Goal: Task Accomplishment & Management: Complete application form

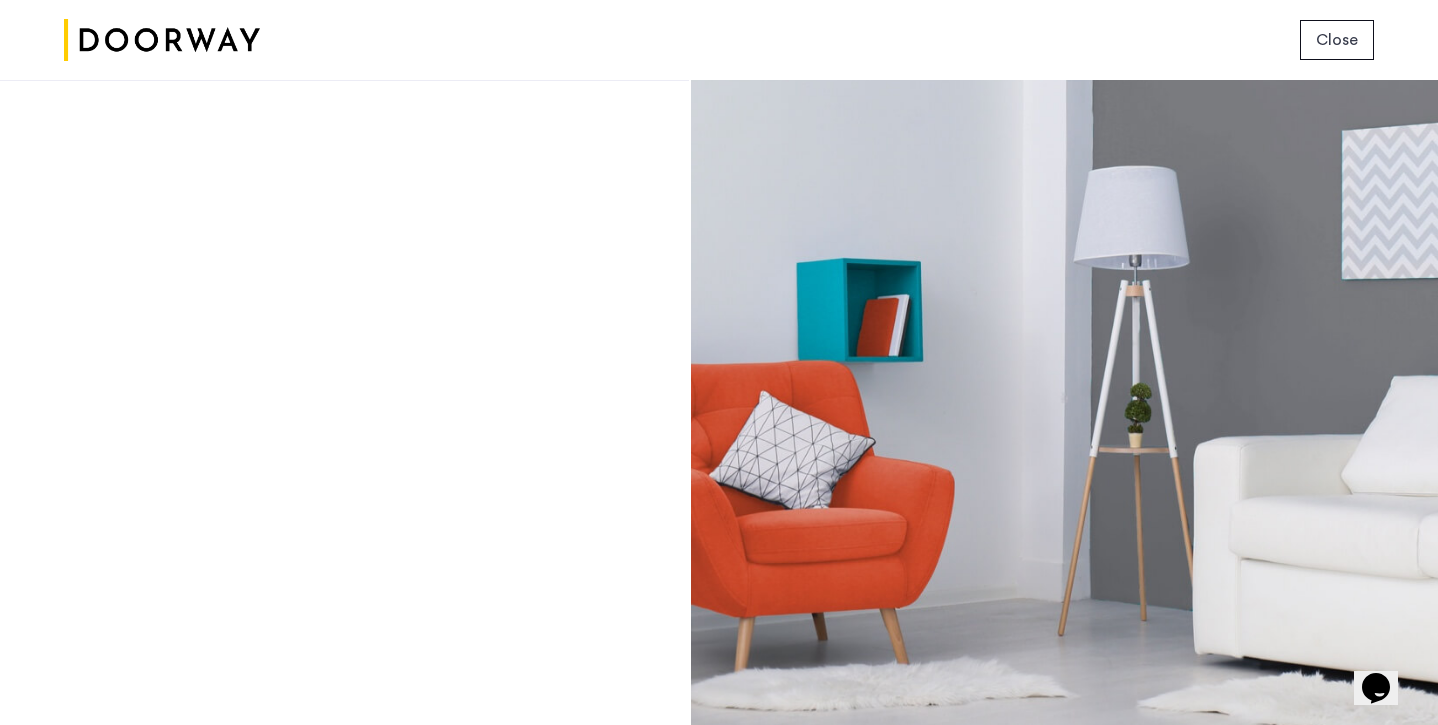
click at [684, 361] on div "Login Don’t have an account? Sign up now Email address Password Show Remember m…" at bounding box center [344, 402] width 689 height 645
click at [1364, 36] on button "Close" at bounding box center [1337, 40] width 74 height 40
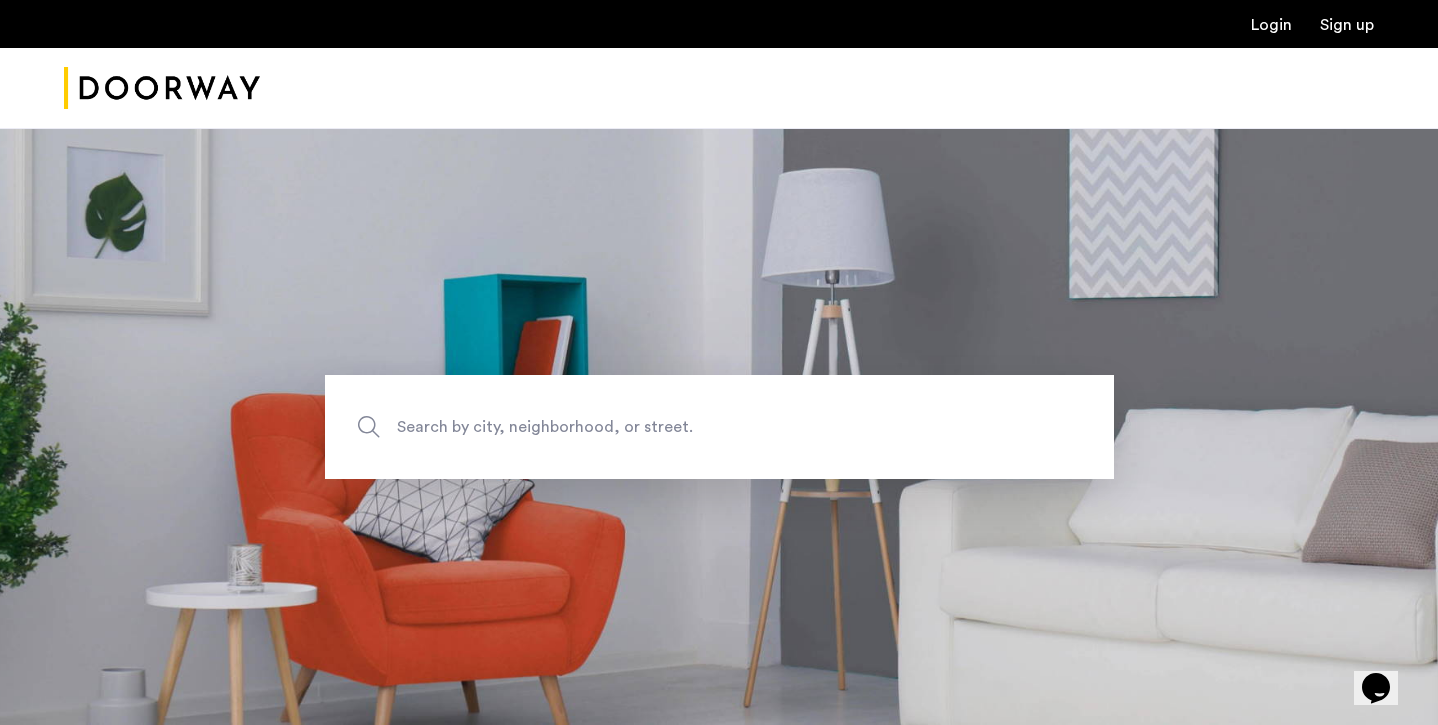
click at [1286, 33] on link "Login" at bounding box center [1271, 25] width 41 height 16
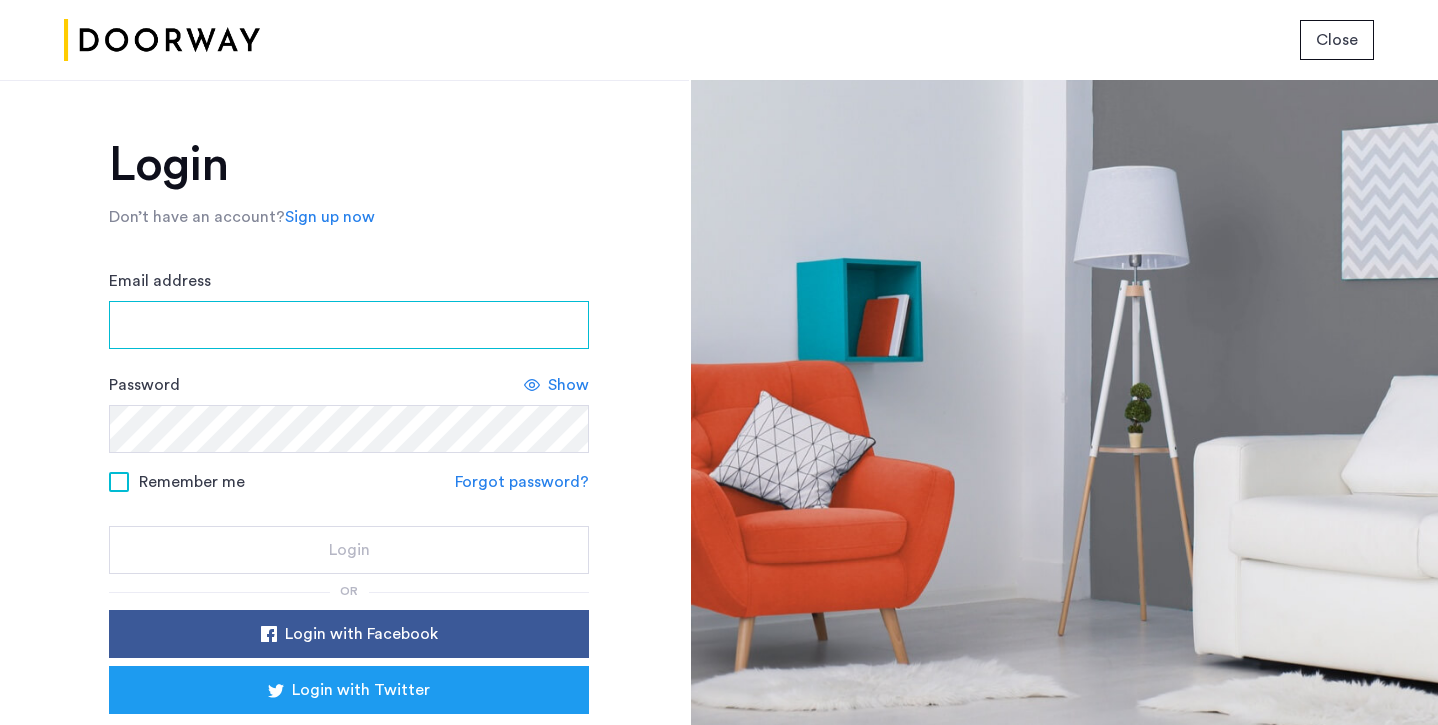
click at [532, 328] on input "Email address" at bounding box center [349, 325] width 480 height 48
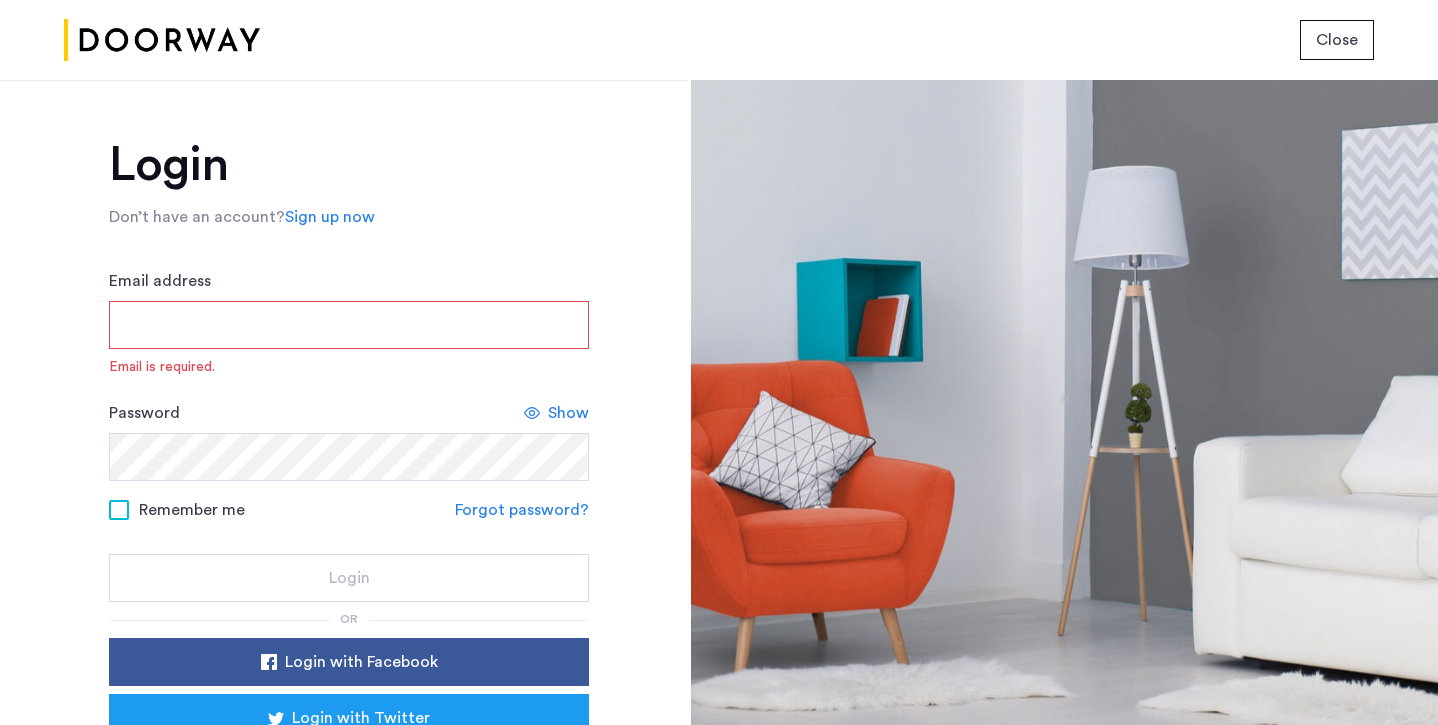
click at [387, 333] on input "Email address" at bounding box center [349, 325] width 480 height 48
type input "**********"
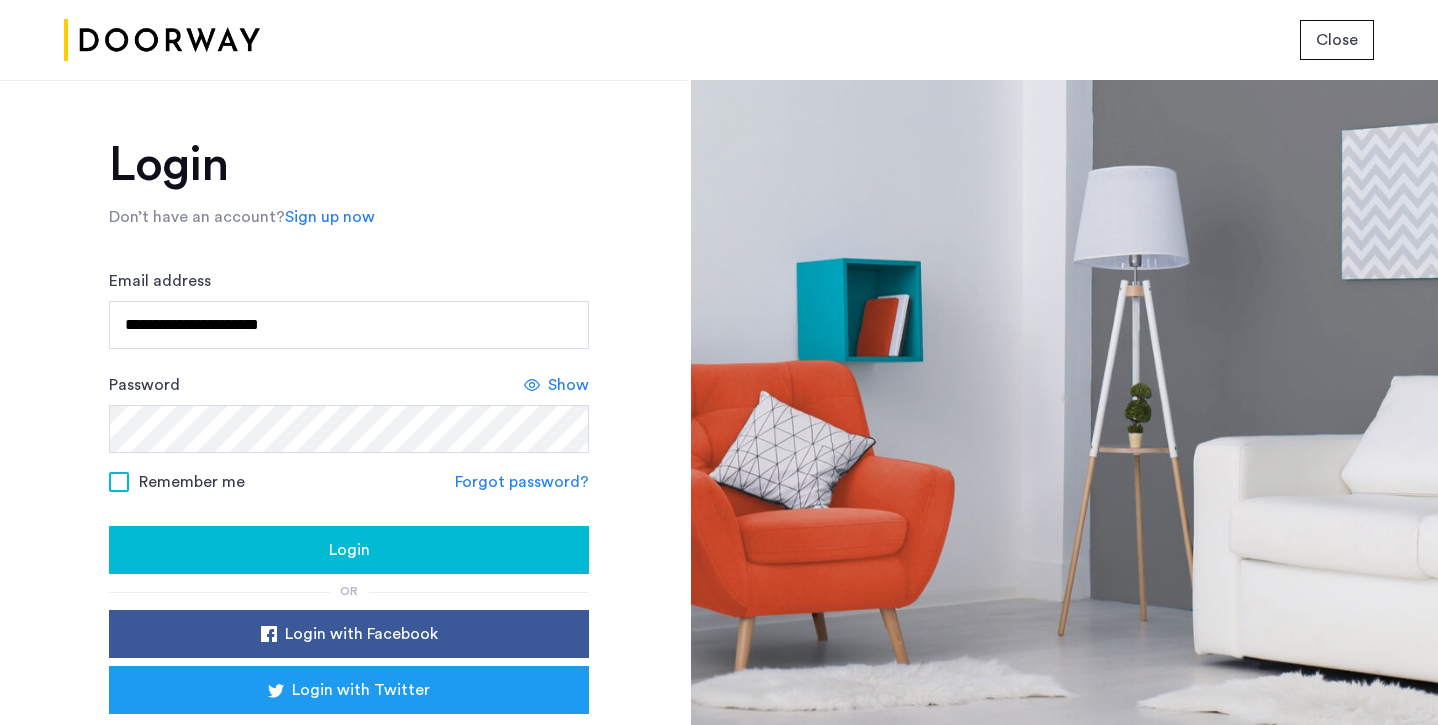
click at [295, 556] on div "Login" at bounding box center [349, 550] width 448 height 24
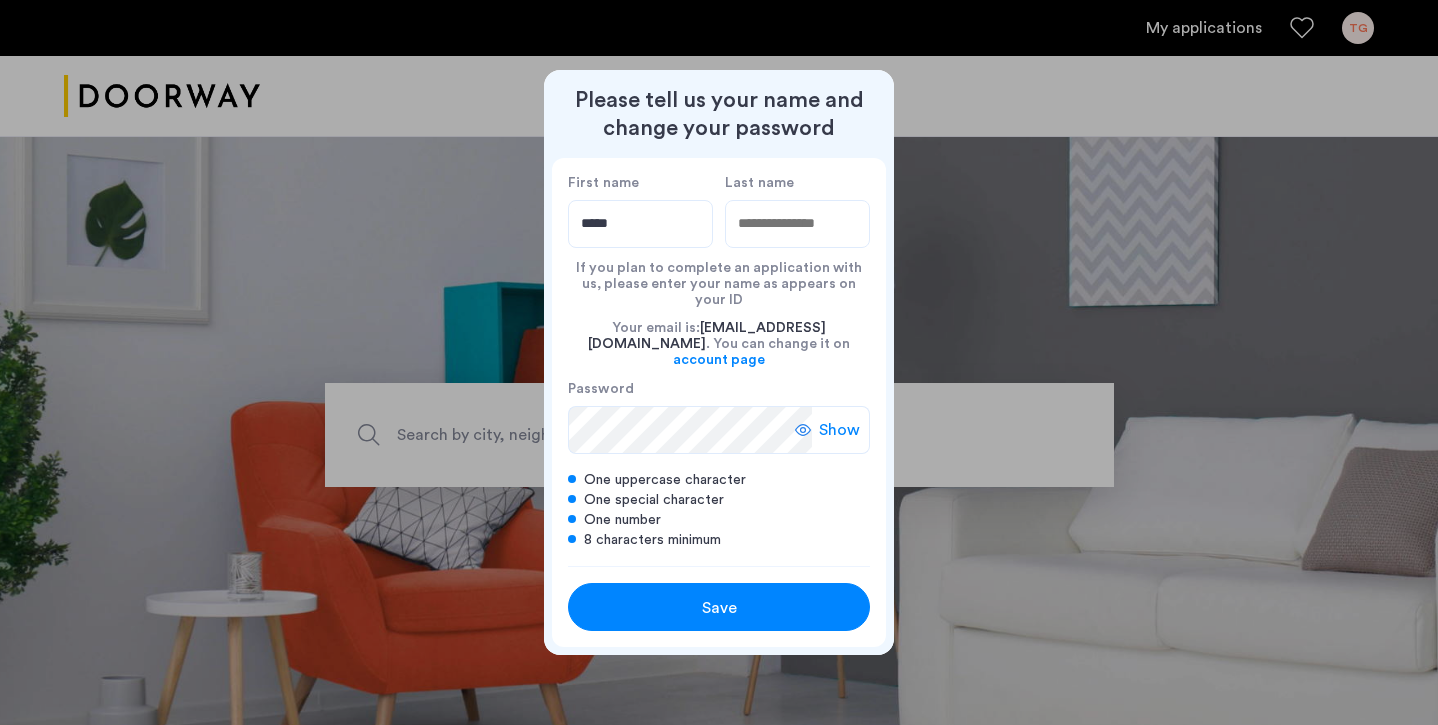
type input "*****"
click at [781, 214] on div "Last name" at bounding box center [797, 211] width 145 height 74
click at [781, 234] on input "Last name" at bounding box center [797, 224] width 145 height 48
type input "***"
click at [709, 603] on span "Save" at bounding box center [719, 608] width 35 height 24
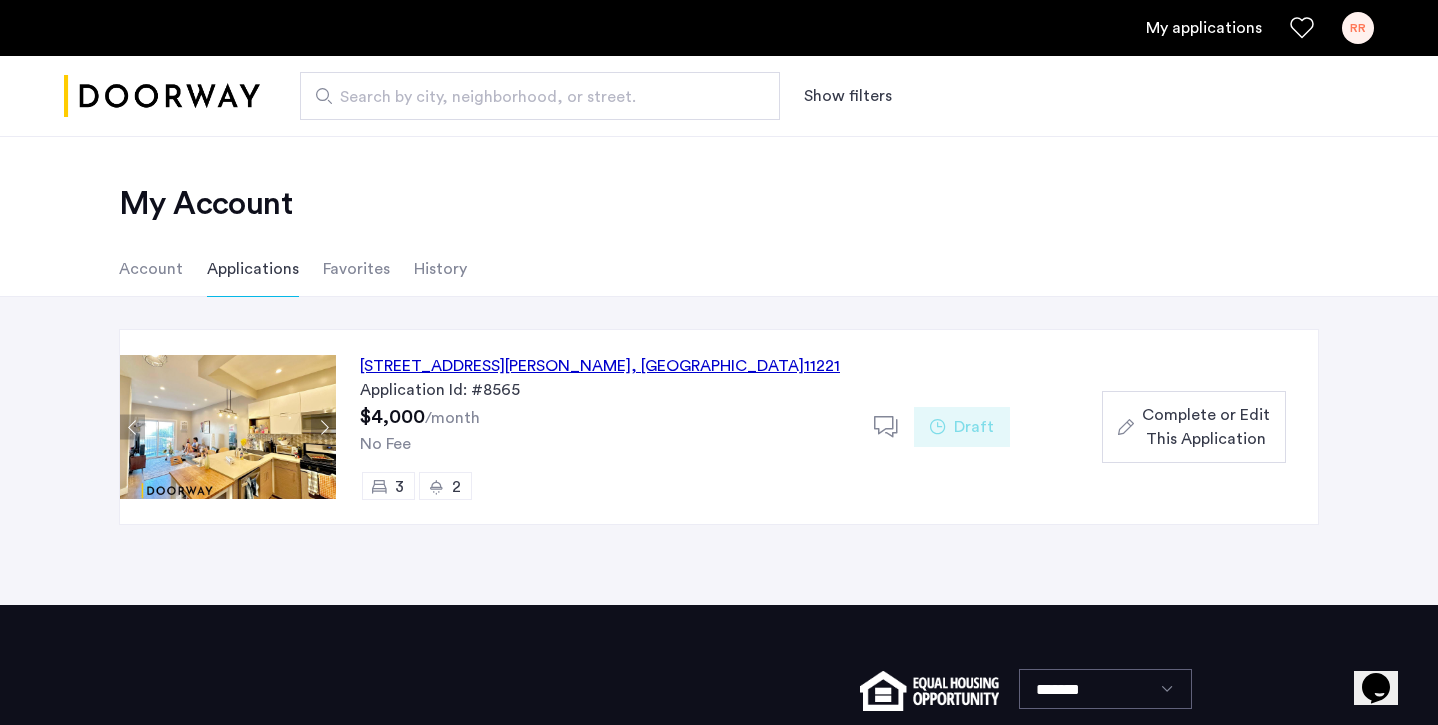
drag, startPoint x: 698, startPoint y: 362, endPoint x: 369, endPoint y: 351, distance: 329.1
click at [369, 351] on div "591 Hart Street, Unit 3, Brooklyn , NY 11221 Application Id: #8565 $4,000 /mont…" at bounding box center [605, 427] width 538 height 194
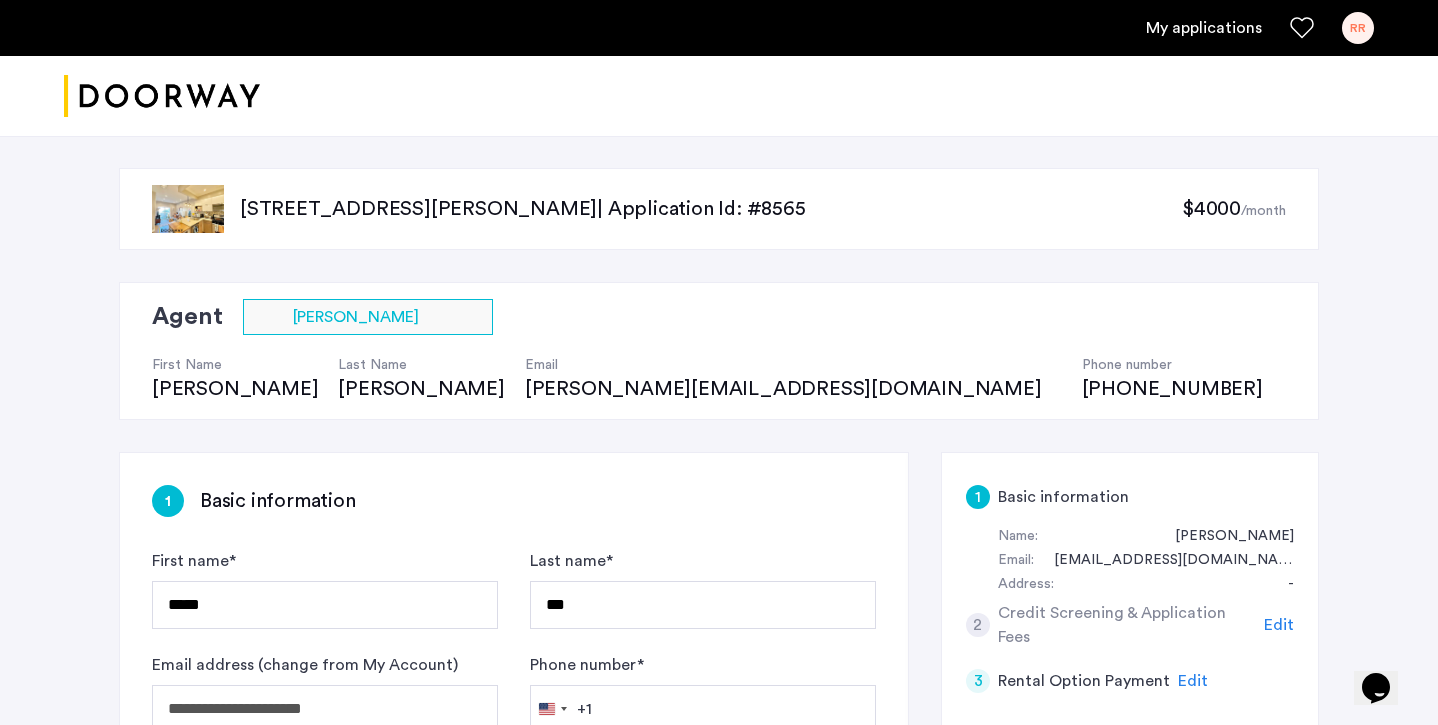
drag, startPoint x: 234, startPoint y: 204, endPoint x: 606, endPoint y: 216, distance: 372.1
click at [606, 216] on div "[STREET_ADDRESS][PERSON_NAME] | Application Id: #8565 $4000 /month" at bounding box center [719, 209] width 1200 height 82
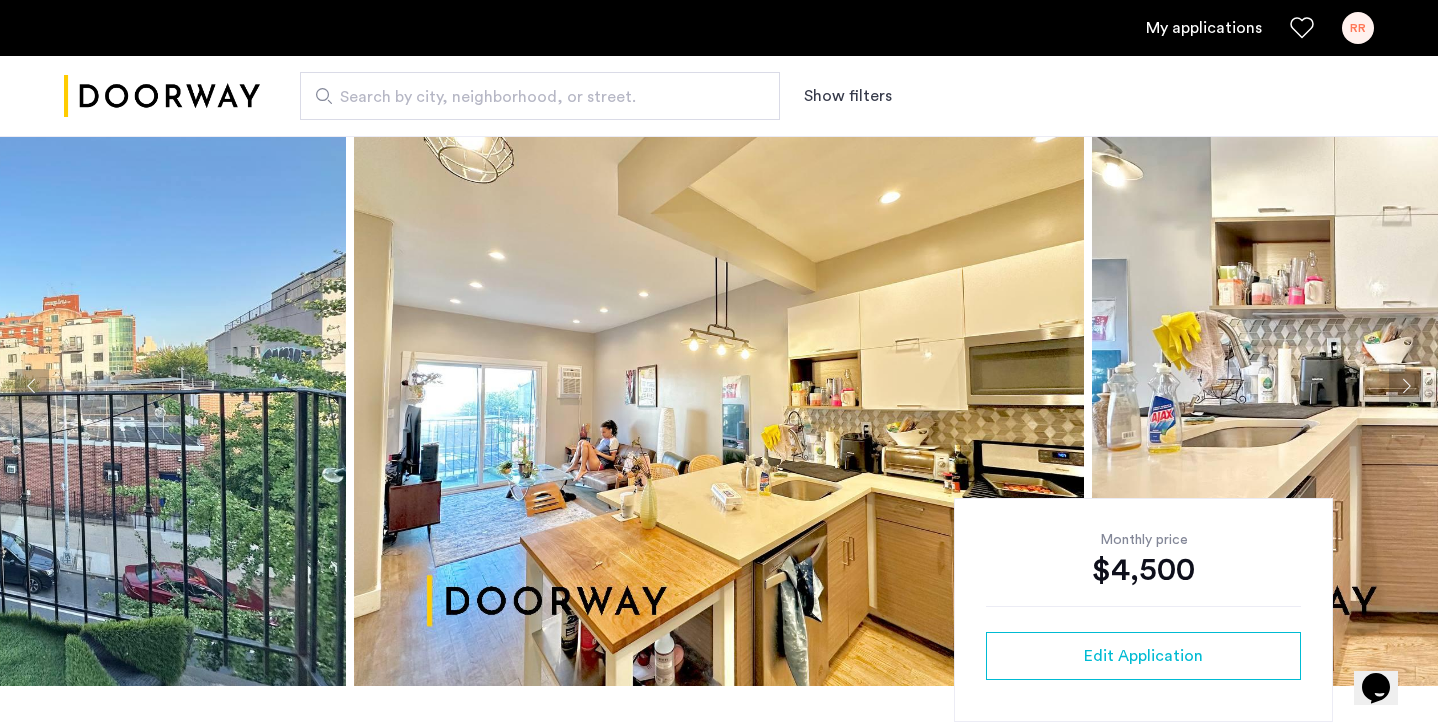
scroll to position [49, 0]
click at [1195, 28] on link "My applications" at bounding box center [1204, 28] width 116 height 24
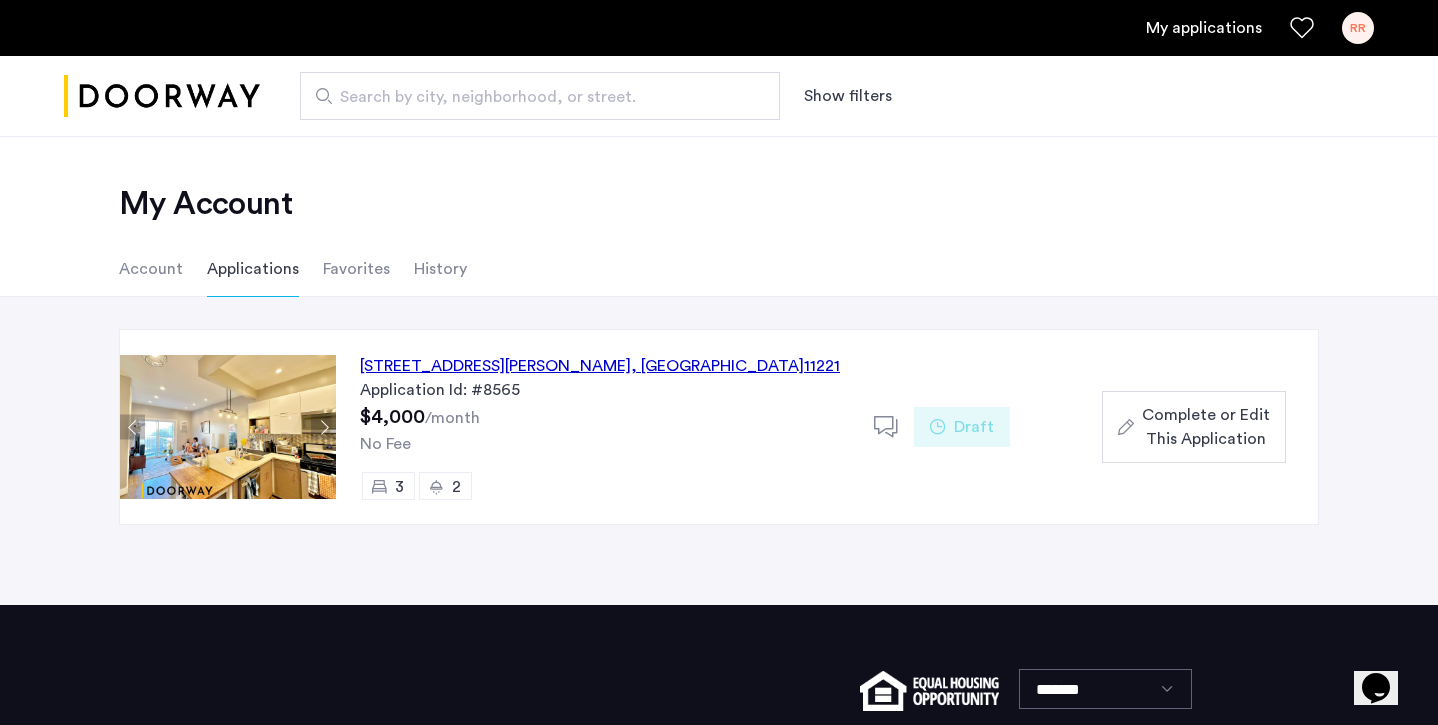
click at [1159, 444] on span "Complete or Edit This Application" at bounding box center [1206, 427] width 128 height 48
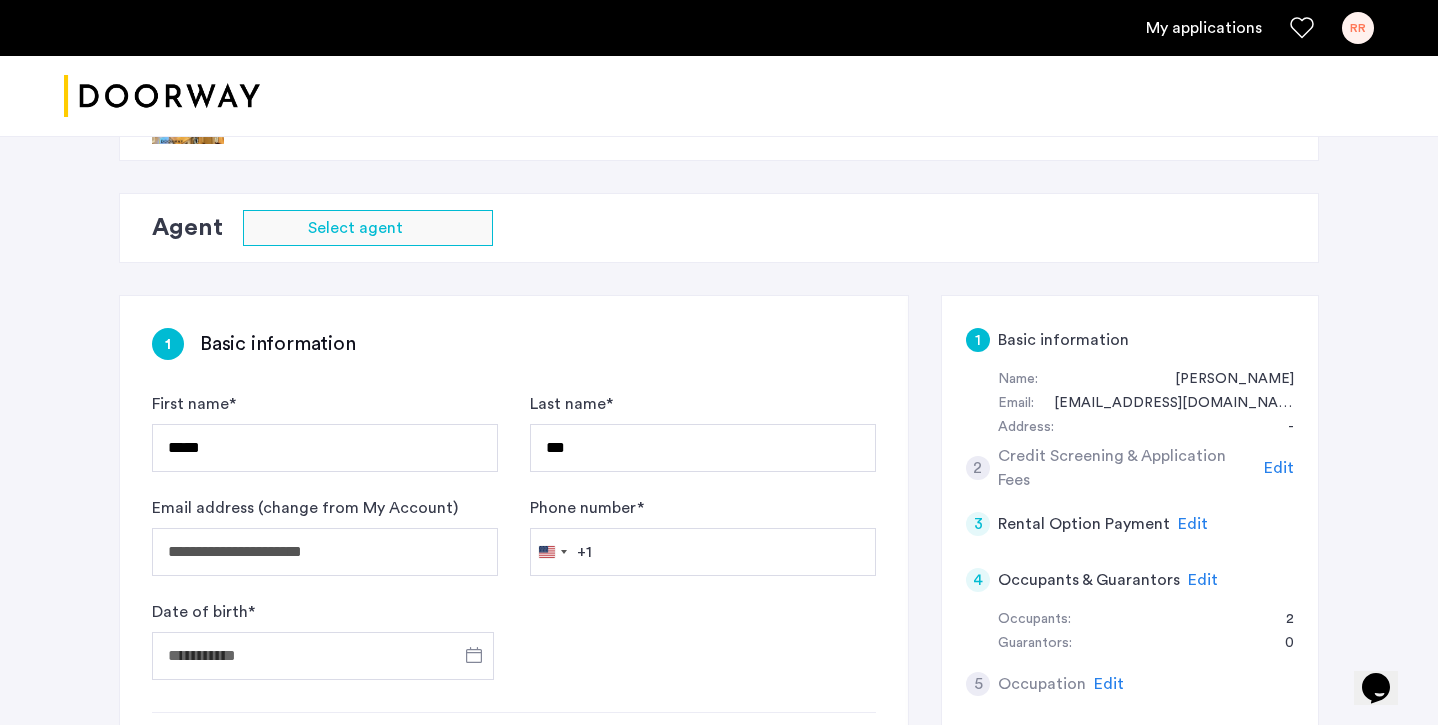
scroll to position [231, 0]
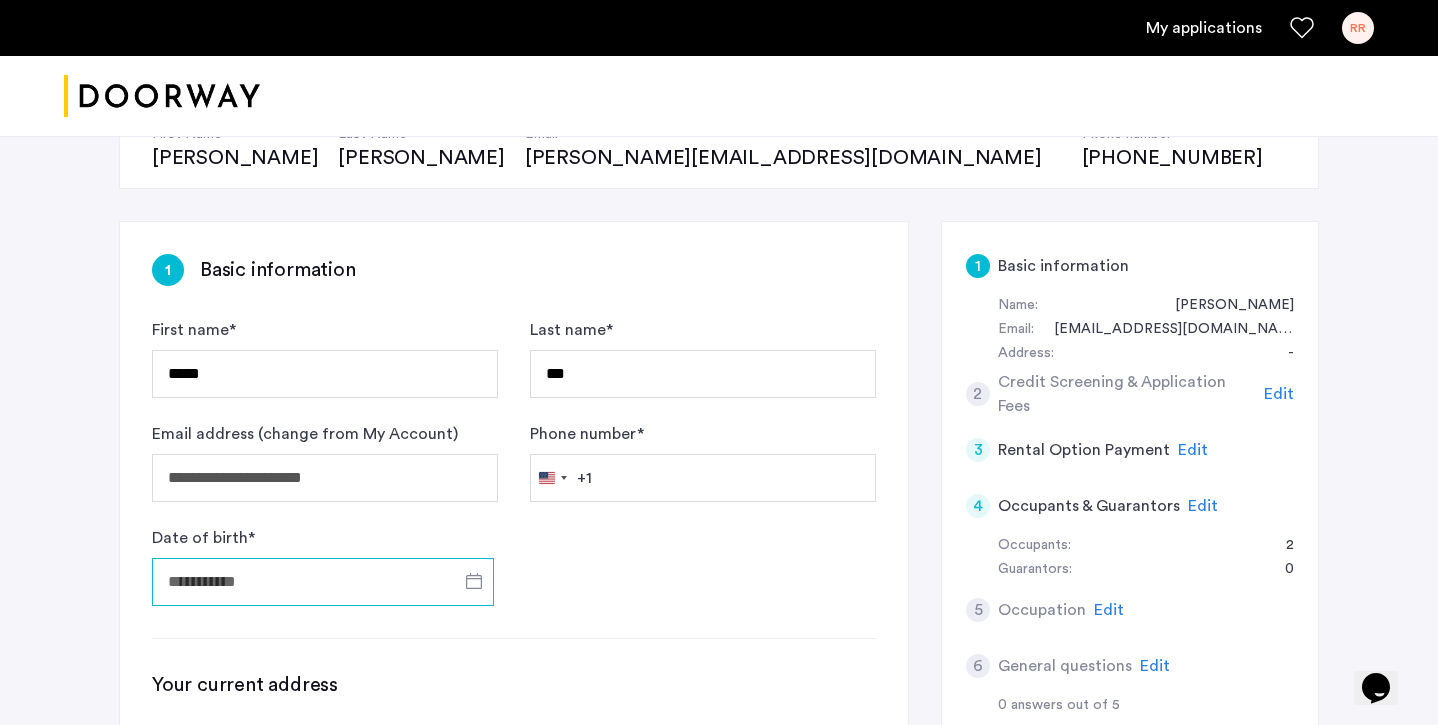
click at [348, 574] on input "Date of birth *" at bounding box center [323, 582] width 342 height 48
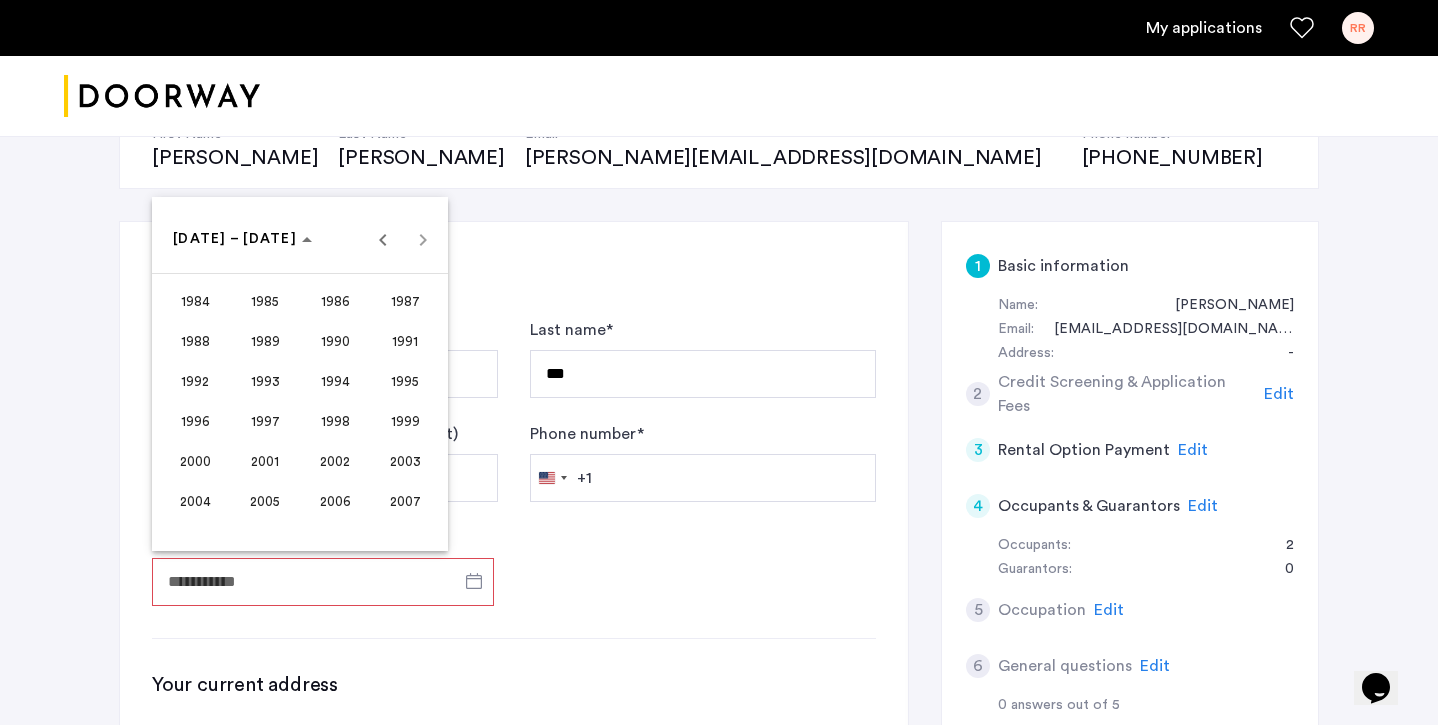
click at [405, 414] on span "1999" at bounding box center [405, 421] width 63 height 36
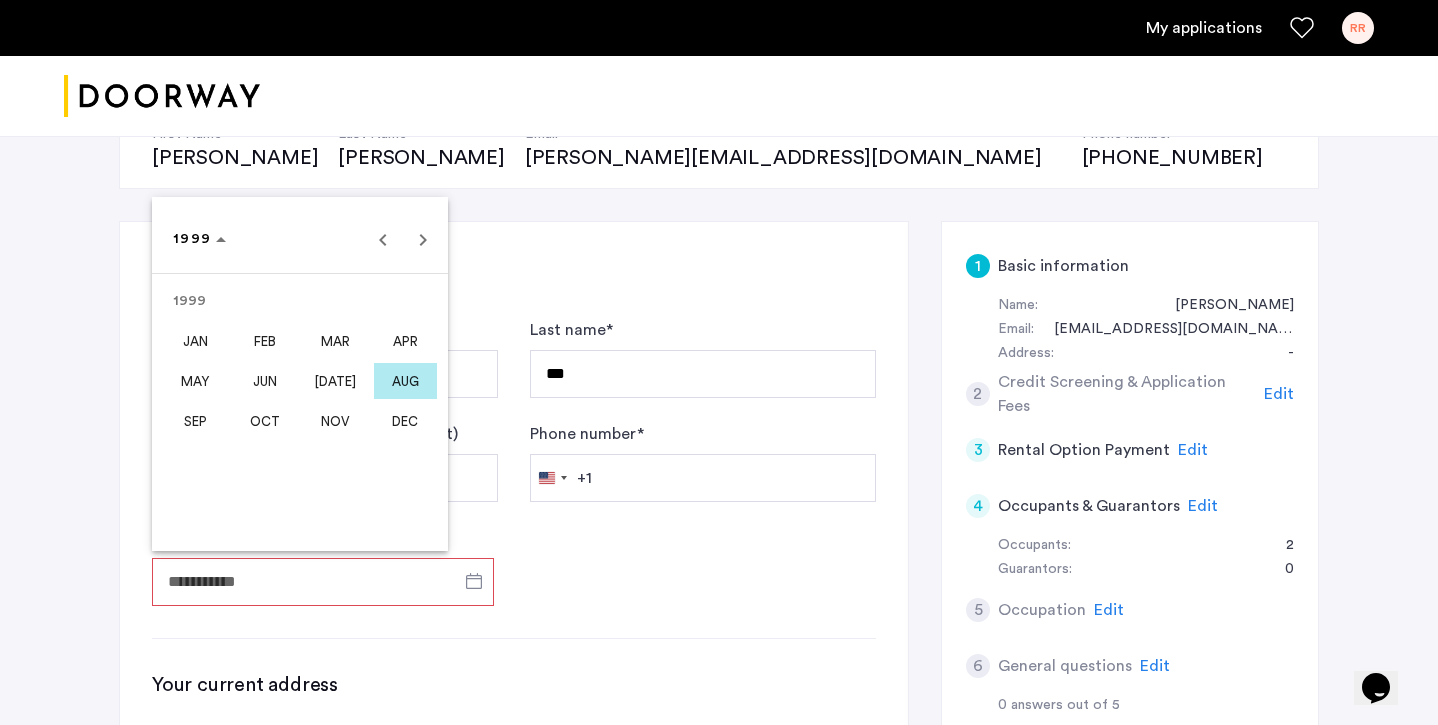
click at [186, 423] on span "SEP" at bounding box center [195, 421] width 63 height 36
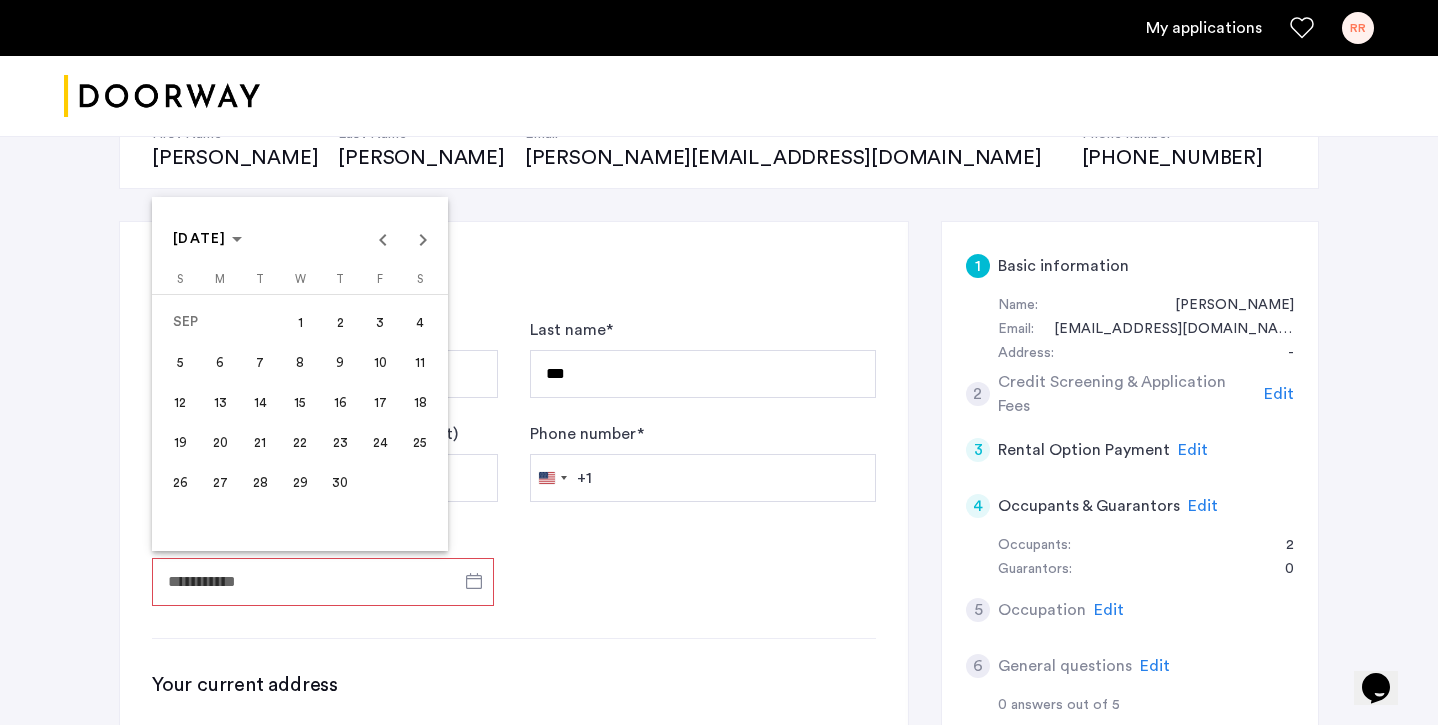
click at [260, 411] on span "14" at bounding box center [260, 402] width 36 height 36
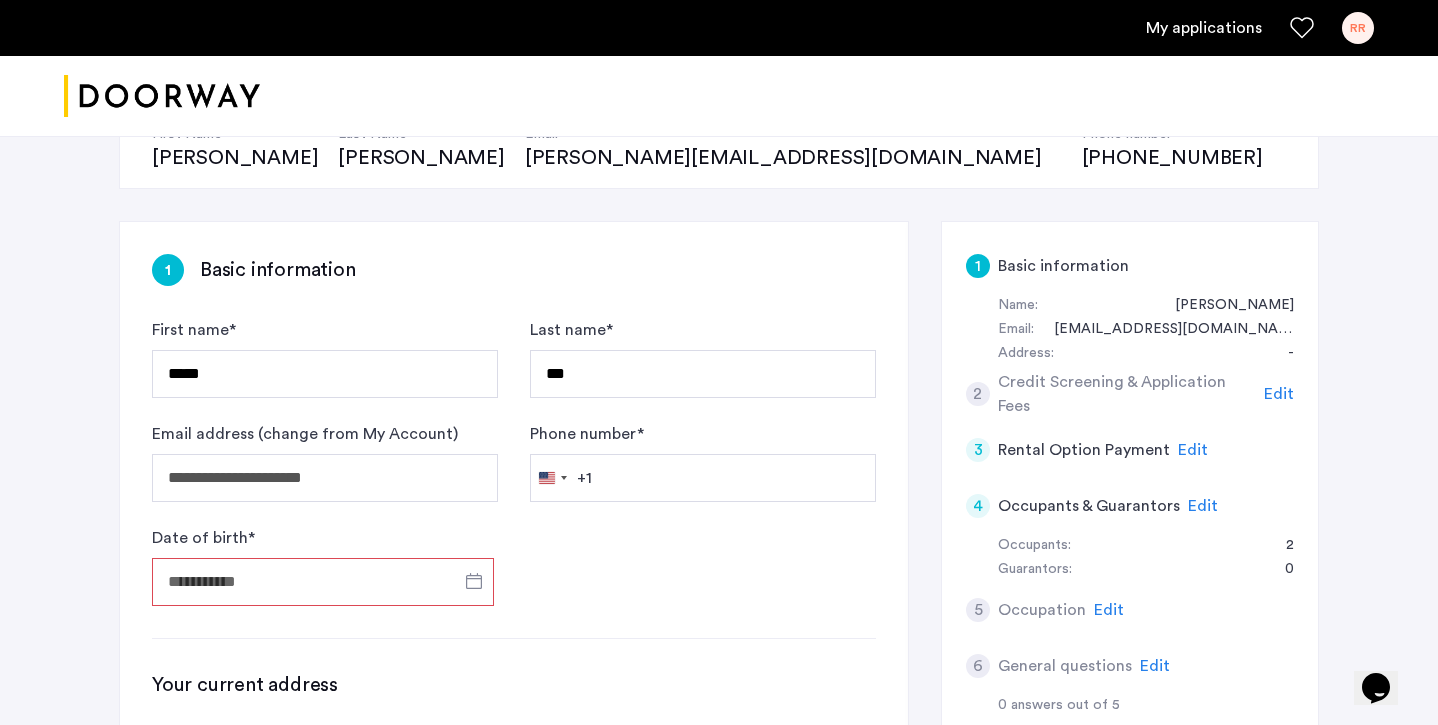
type input "**********"
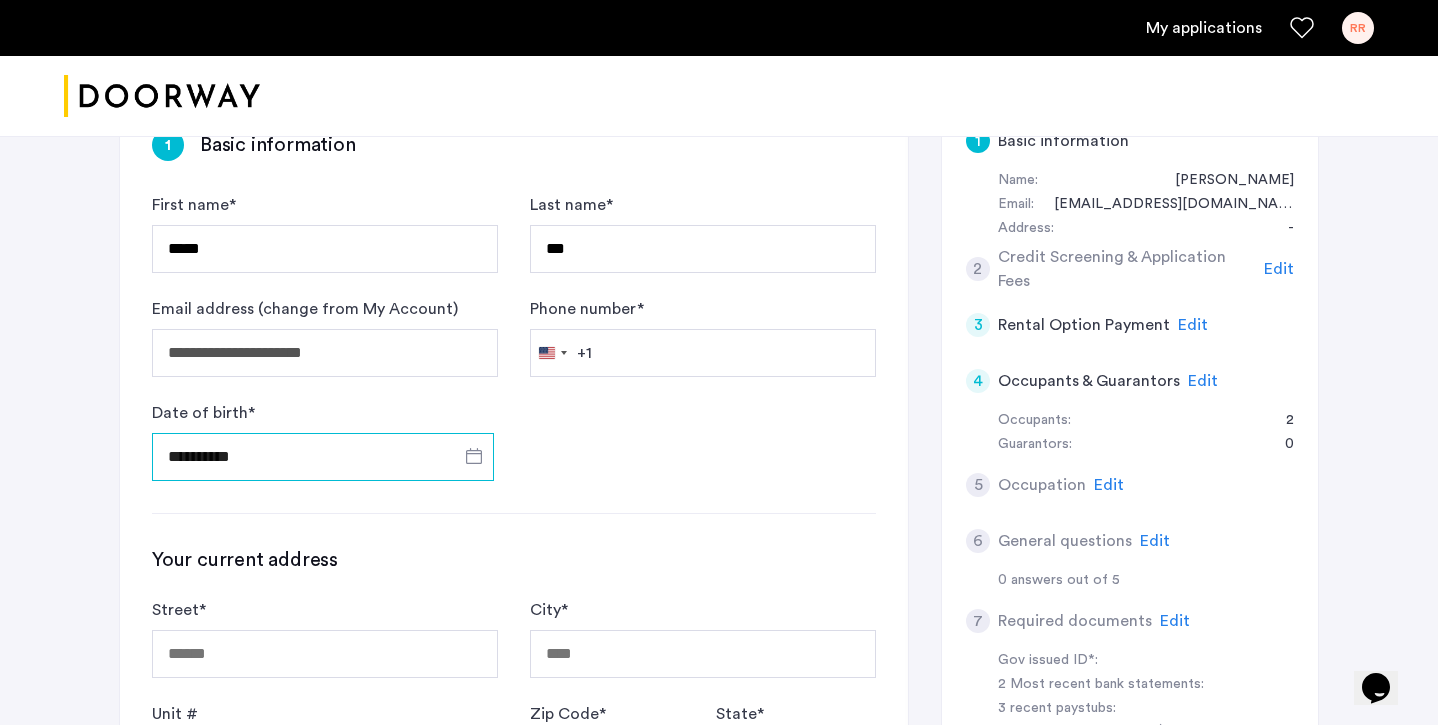
scroll to position [531, 0]
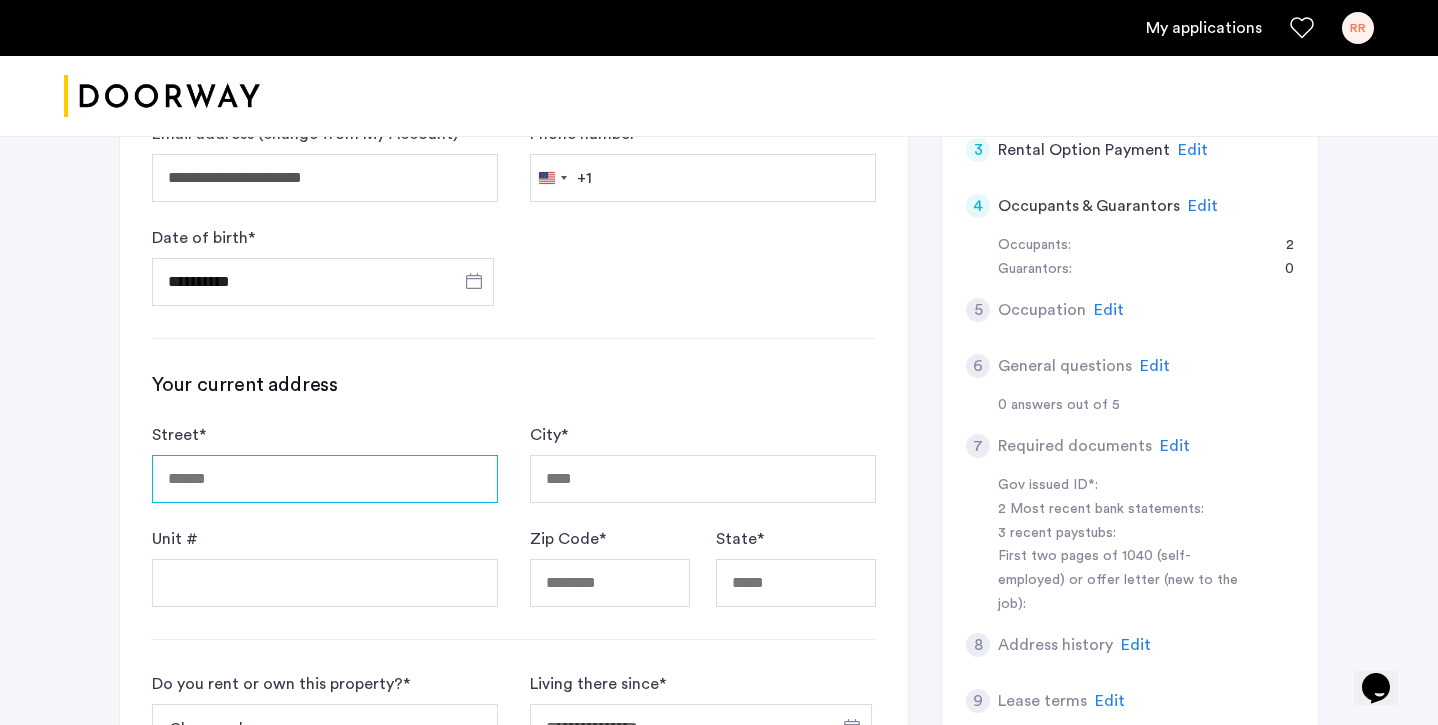
click at [349, 474] on input "Street *" at bounding box center [325, 479] width 346 height 48
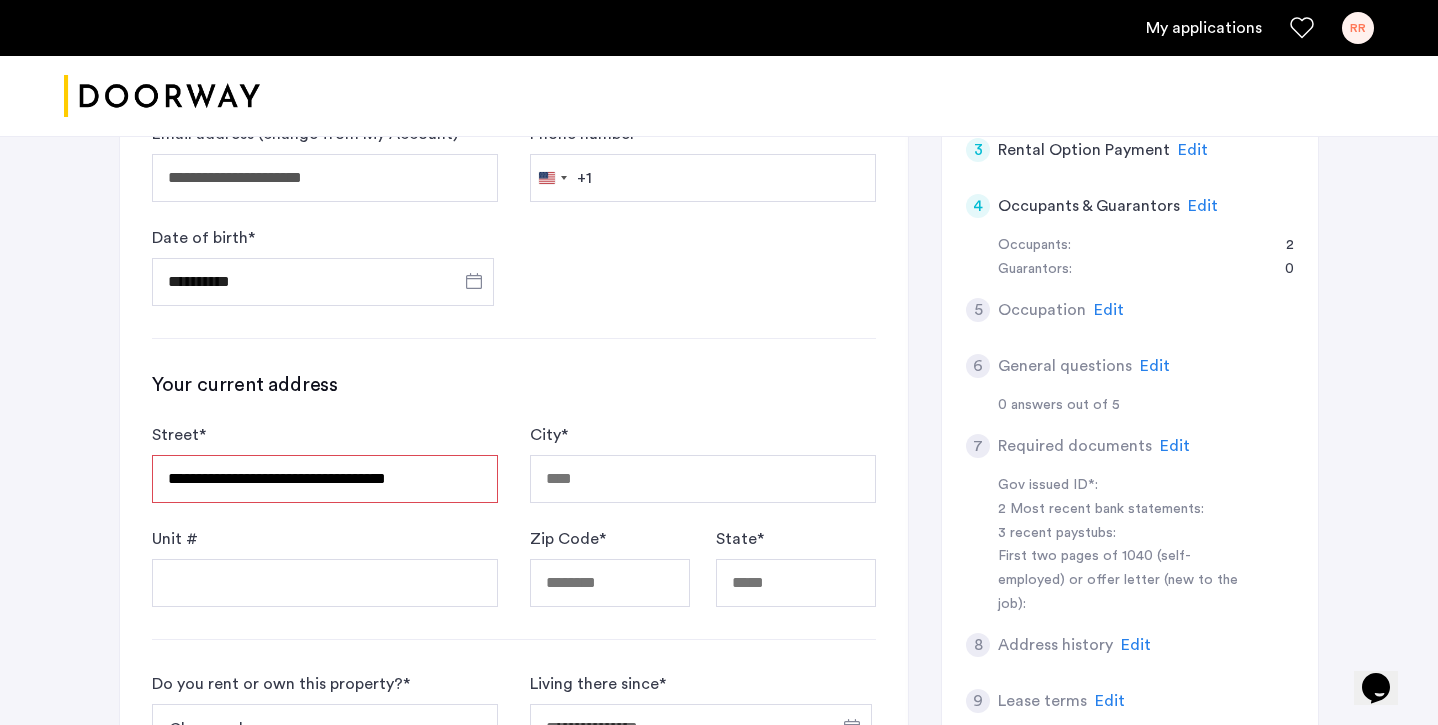
type input "**********"
type input "******"
type input "*****"
type input "**"
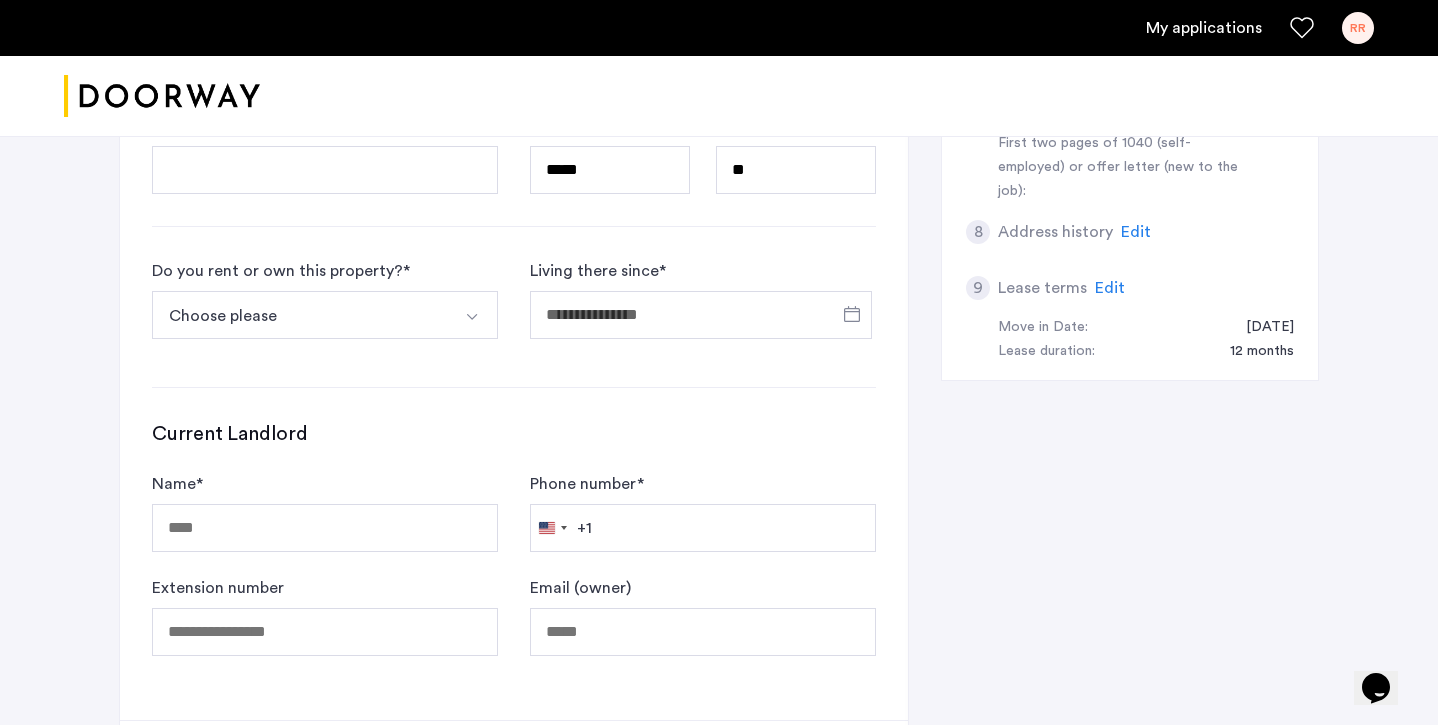
scroll to position [948, 0]
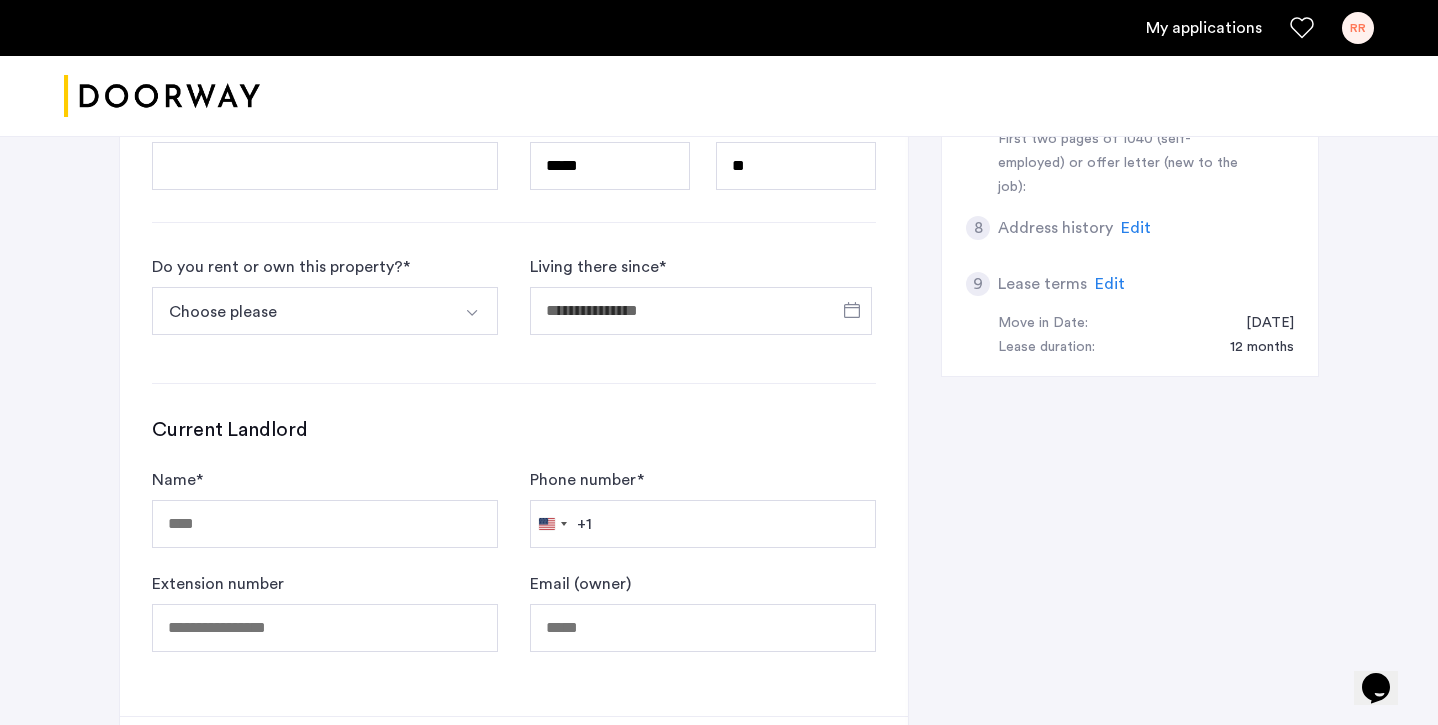
click at [351, 315] on button "Choose please" at bounding box center [301, 311] width 299 height 48
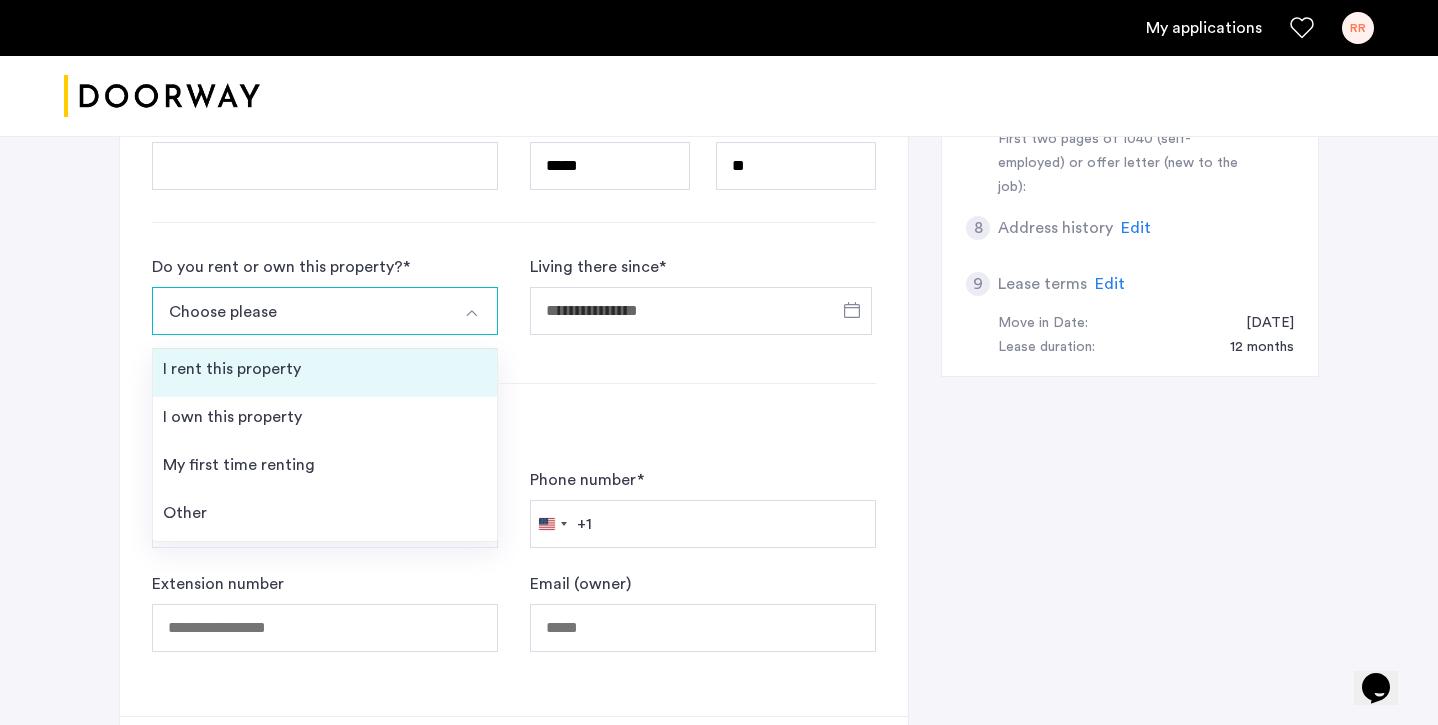
click at [328, 380] on li "I rent this property" at bounding box center [325, 373] width 344 height 48
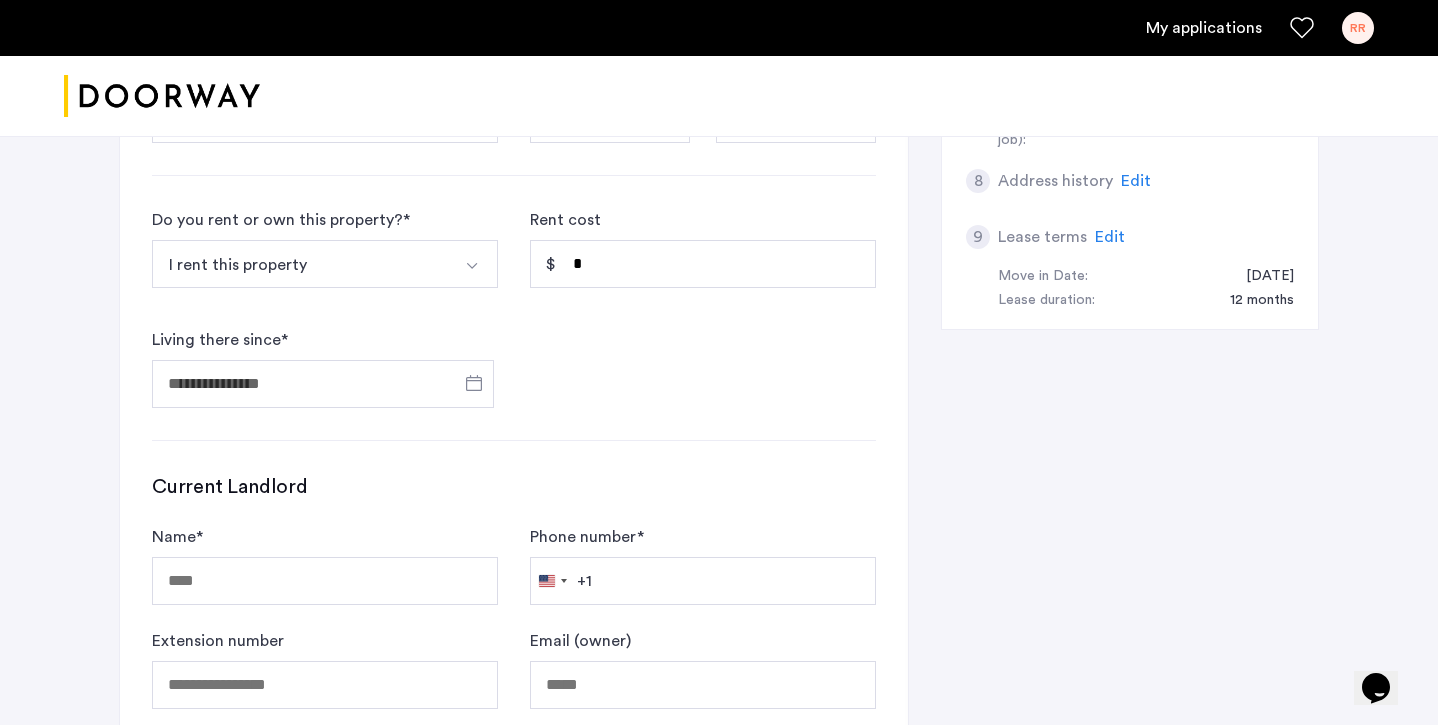
scroll to position [1005, 0]
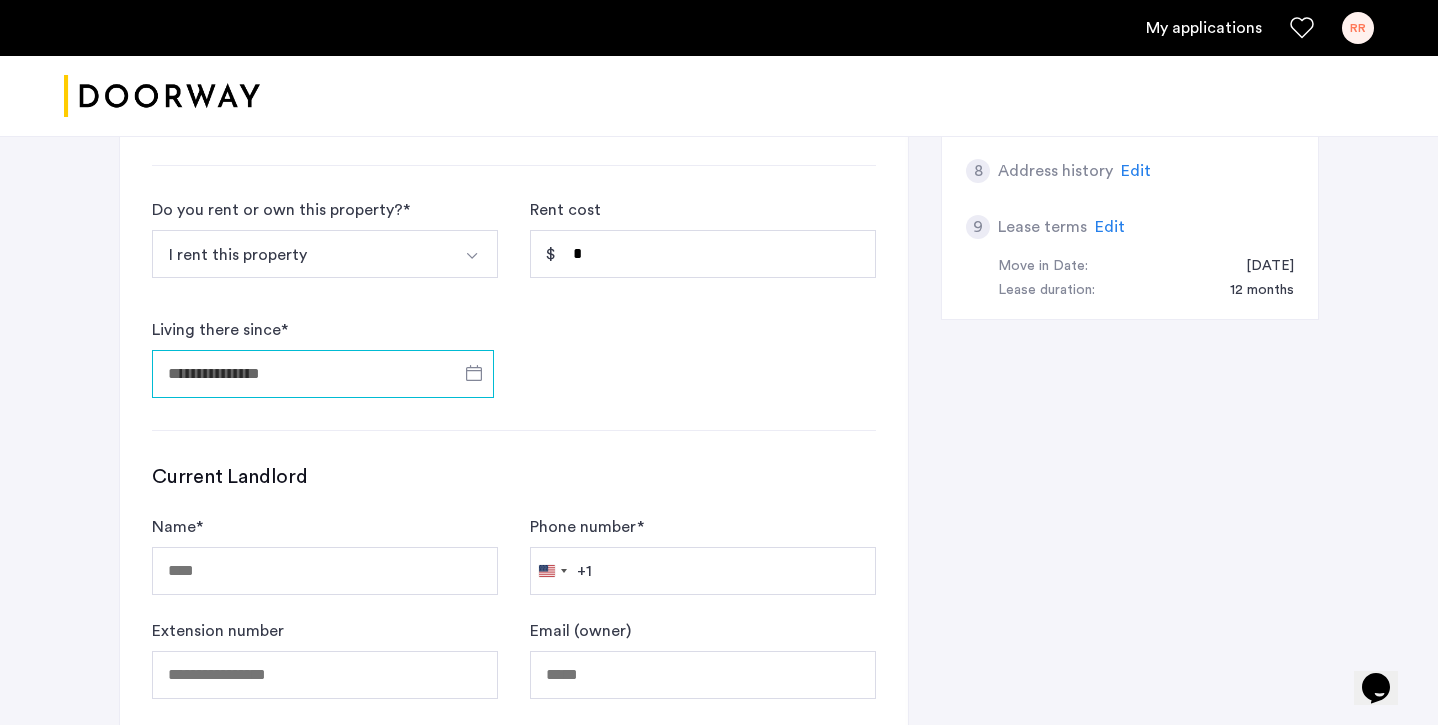
click at [367, 374] on input "Living there since *" at bounding box center [323, 374] width 342 height 48
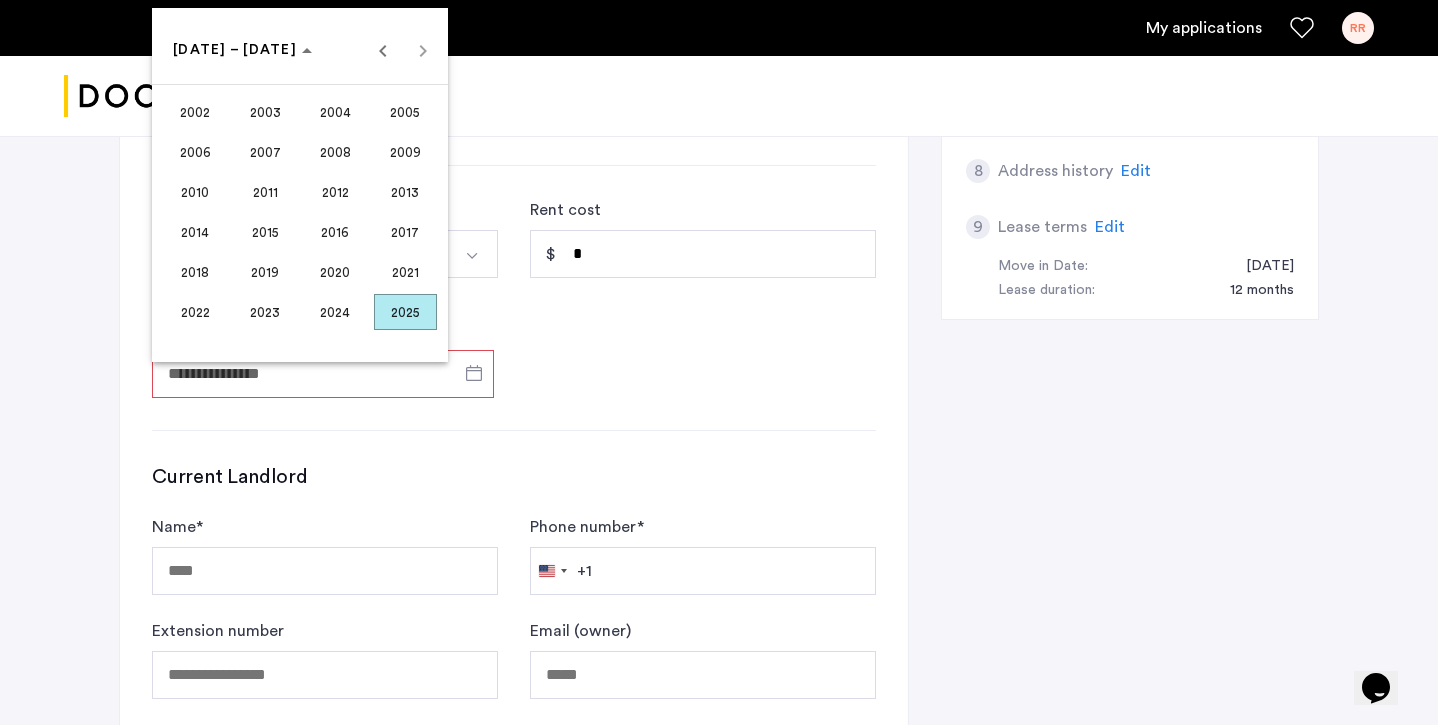
click at [422, 421] on div at bounding box center [719, 362] width 1438 height 725
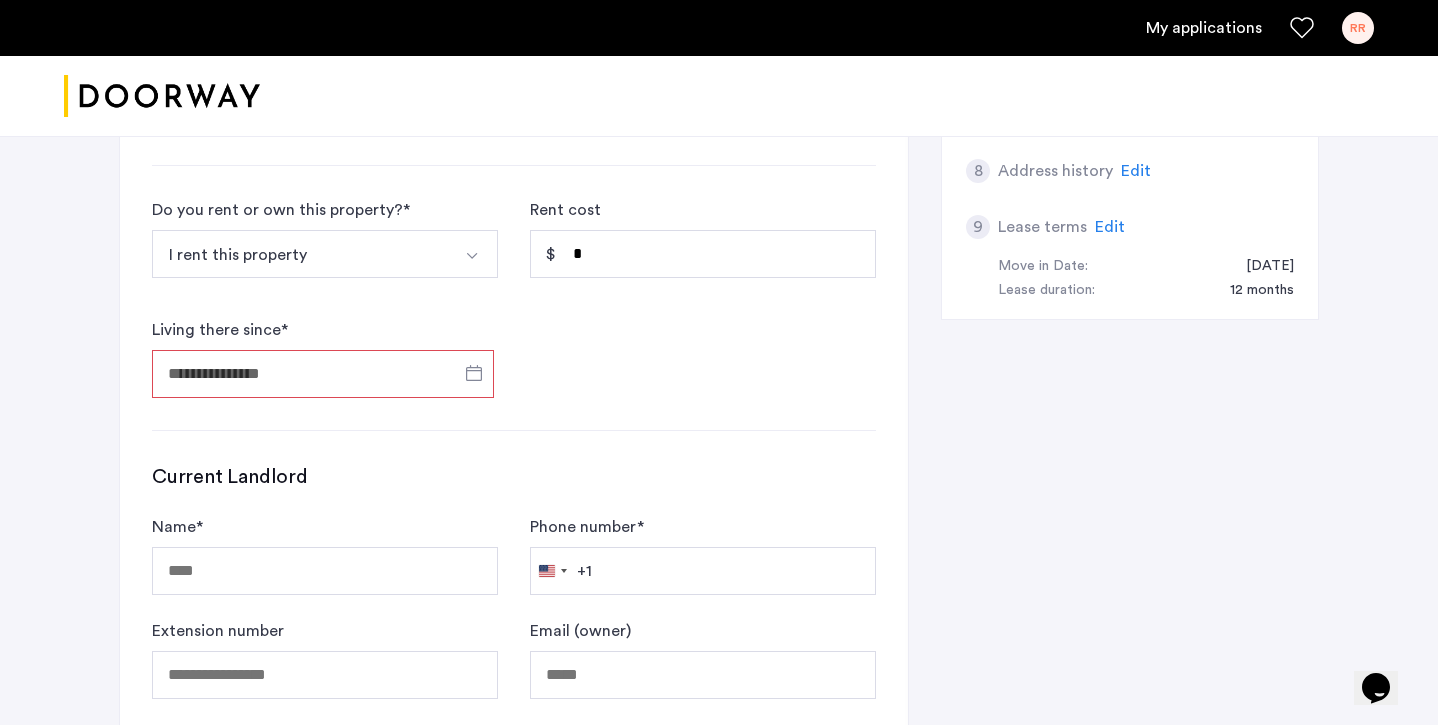
click at [384, 375] on input "Living there since *" at bounding box center [323, 374] width 342 height 48
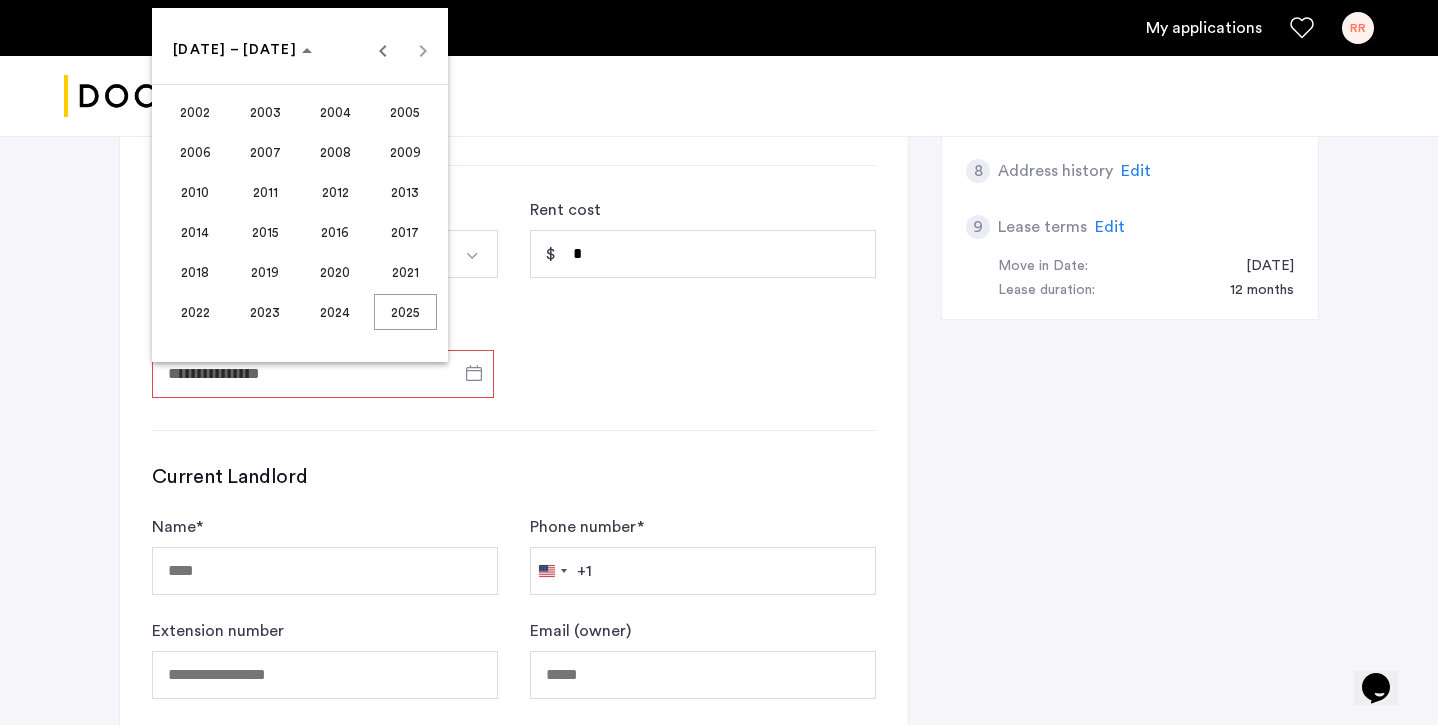
click at [389, 277] on span "2021" at bounding box center [405, 272] width 63 height 36
click at [558, 354] on div at bounding box center [719, 362] width 1438 height 725
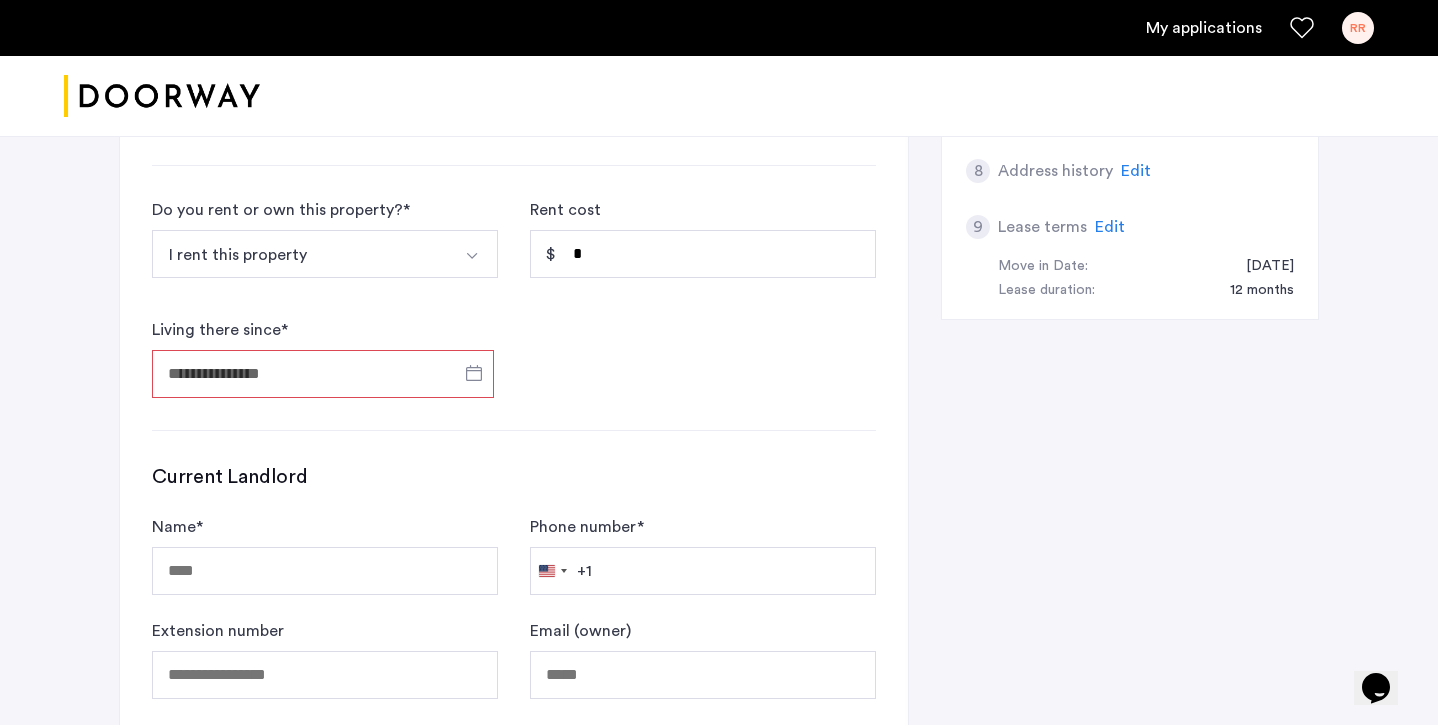
click at [324, 379] on input "Living there since *" at bounding box center [323, 374] width 342 height 48
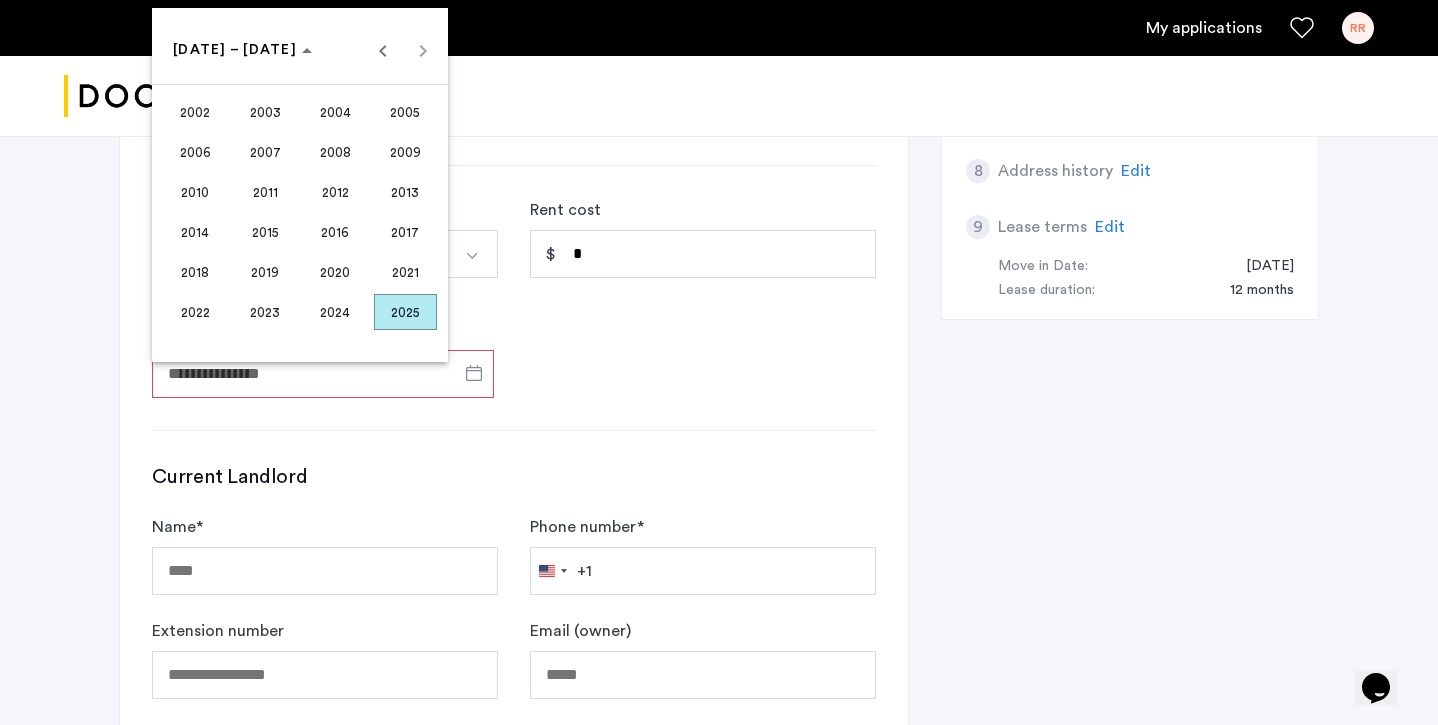
click at [190, 321] on span "2022" at bounding box center [195, 312] width 63 height 36
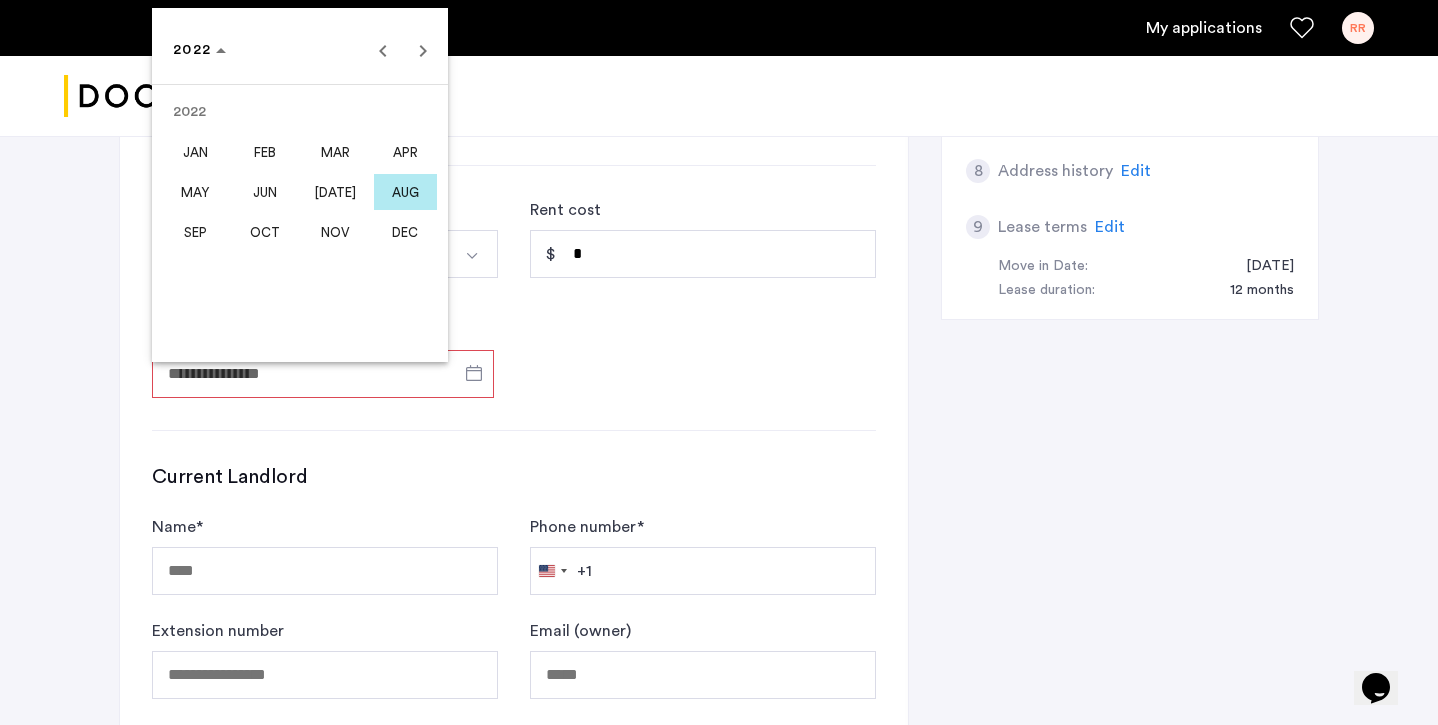
click at [202, 232] on span "SEP" at bounding box center [195, 232] width 63 height 36
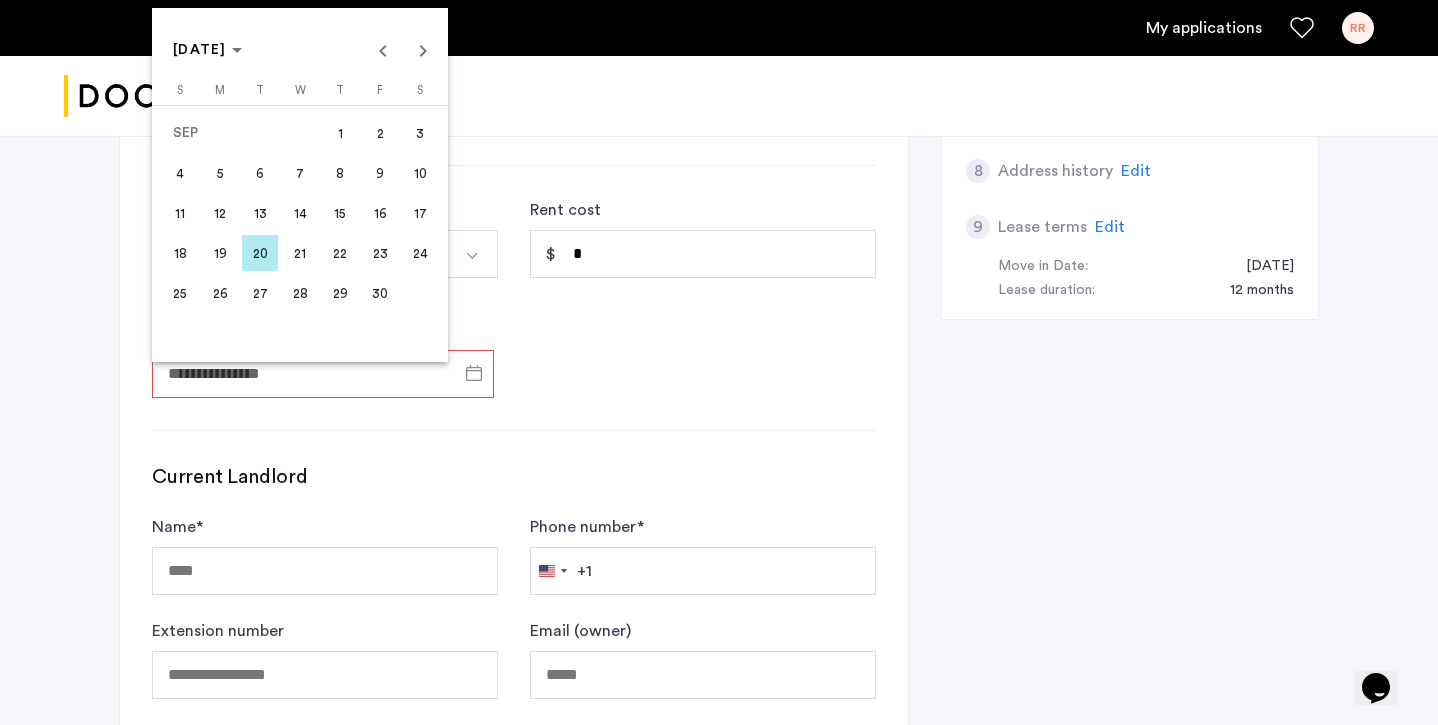
click at [342, 141] on span "1" at bounding box center [340, 133] width 36 height 36
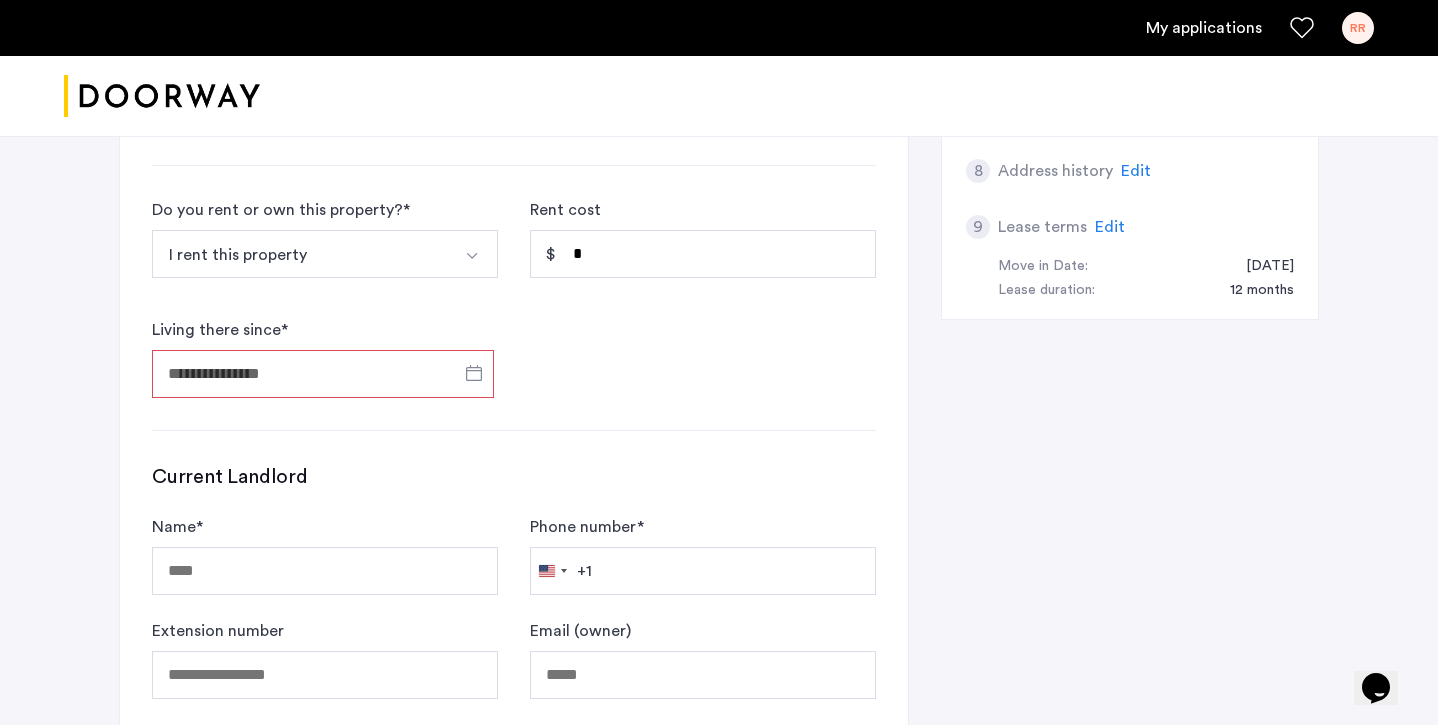
type input "**********"
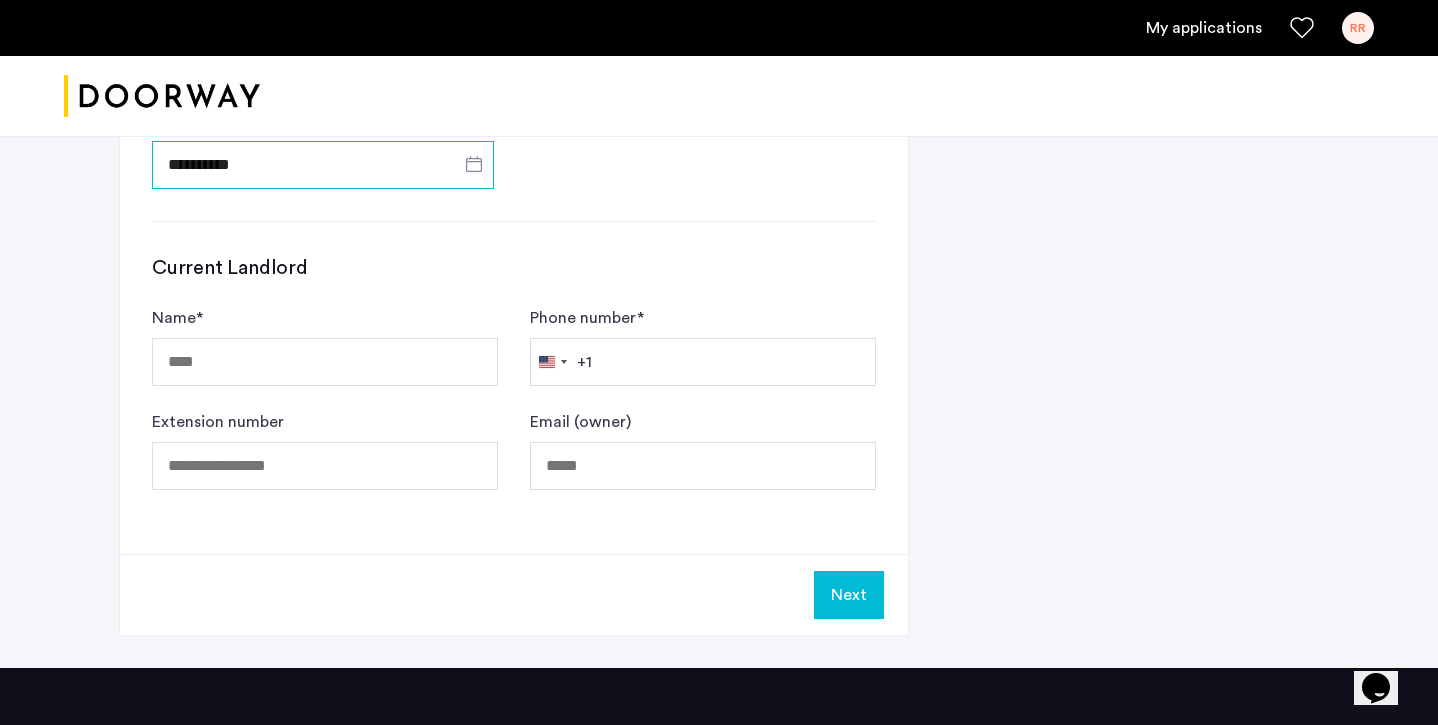
scroll to position [1216, 0]
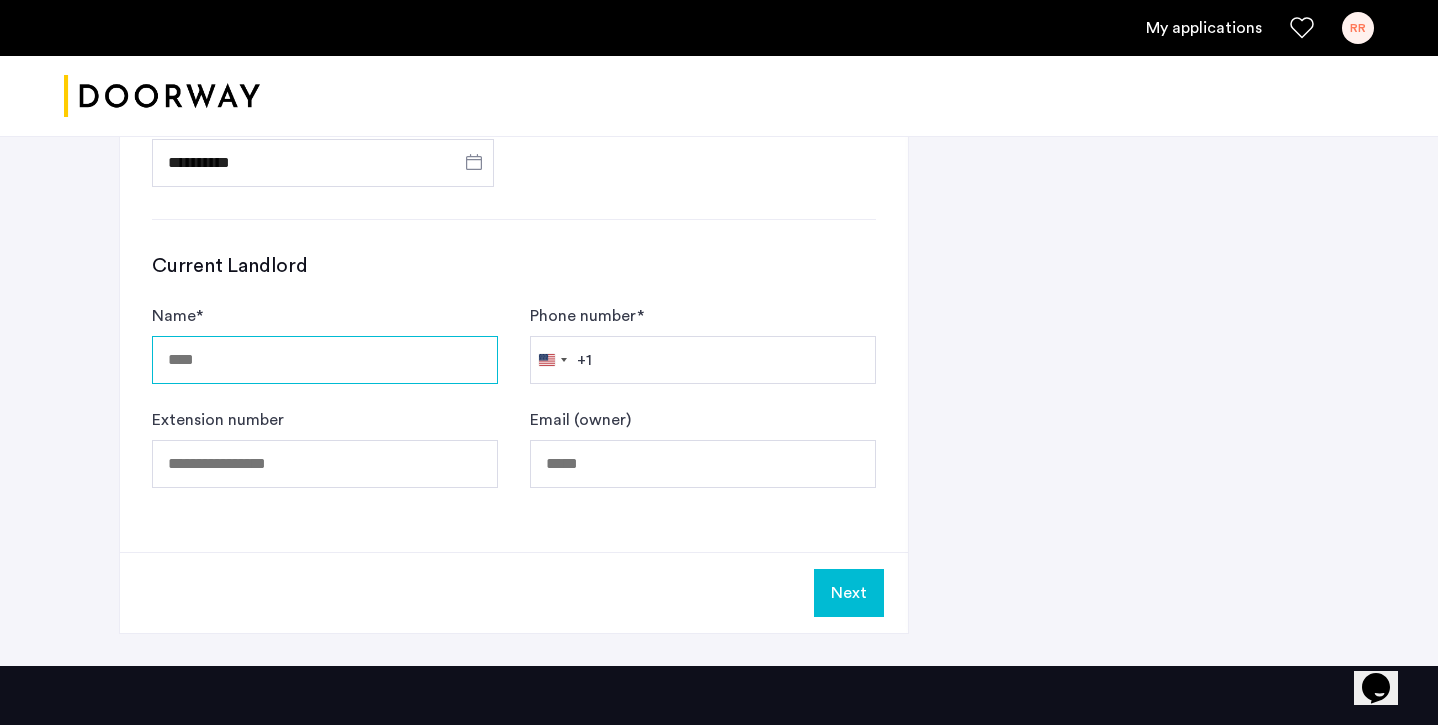
click at [318, 361] on input "Name *" at bounding box center [325, 360] width 346 height 48
type input "*********"
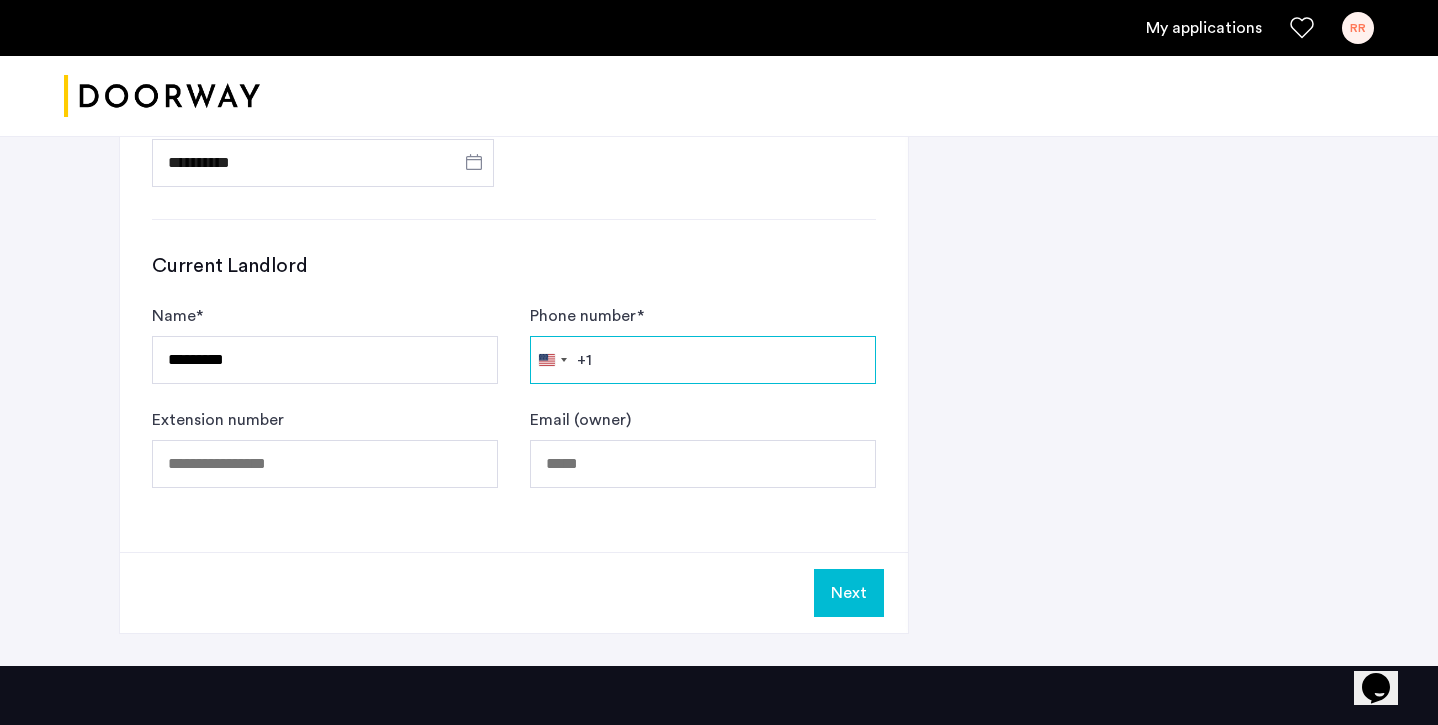
type input "**********"
click at [758, 373] on input "**********" at bounding box center [703, 360] width 346 height 48
click at [719, 352] on input "**********" at bounding box center [703, 360] width 346 height 48
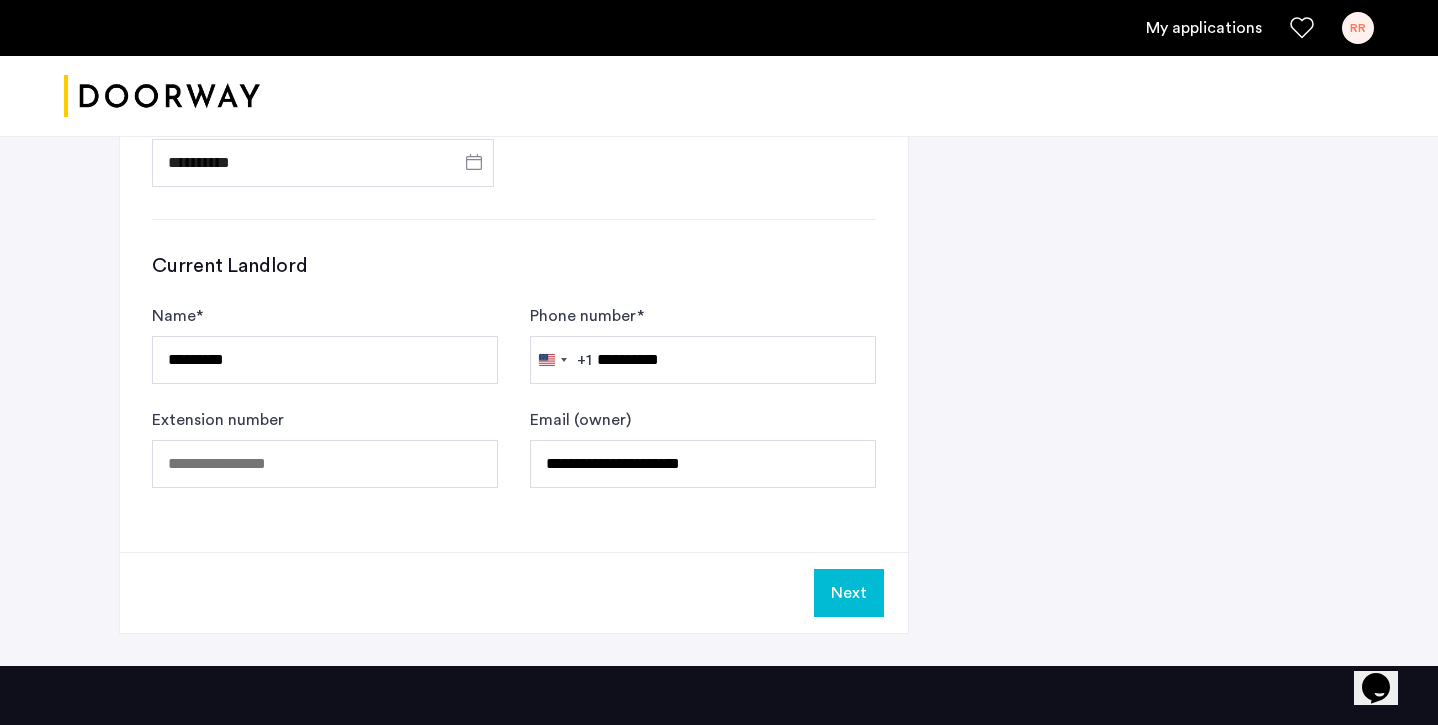
click at [718, 314] on div "Phone number * United States +1 +1 244 results found Afghanistan +93 Åland Isla…" at bounding box center [703, 344] width 346 height 80
drag, startPoint x: 747, startPoint y: 459, endPoint x: 549, endPoint y: 458, distance: 198.0
click at [549, 458] on input "**********" at bounding box center [703, 464] width 346 height 48
type input "*"
type input "**********"
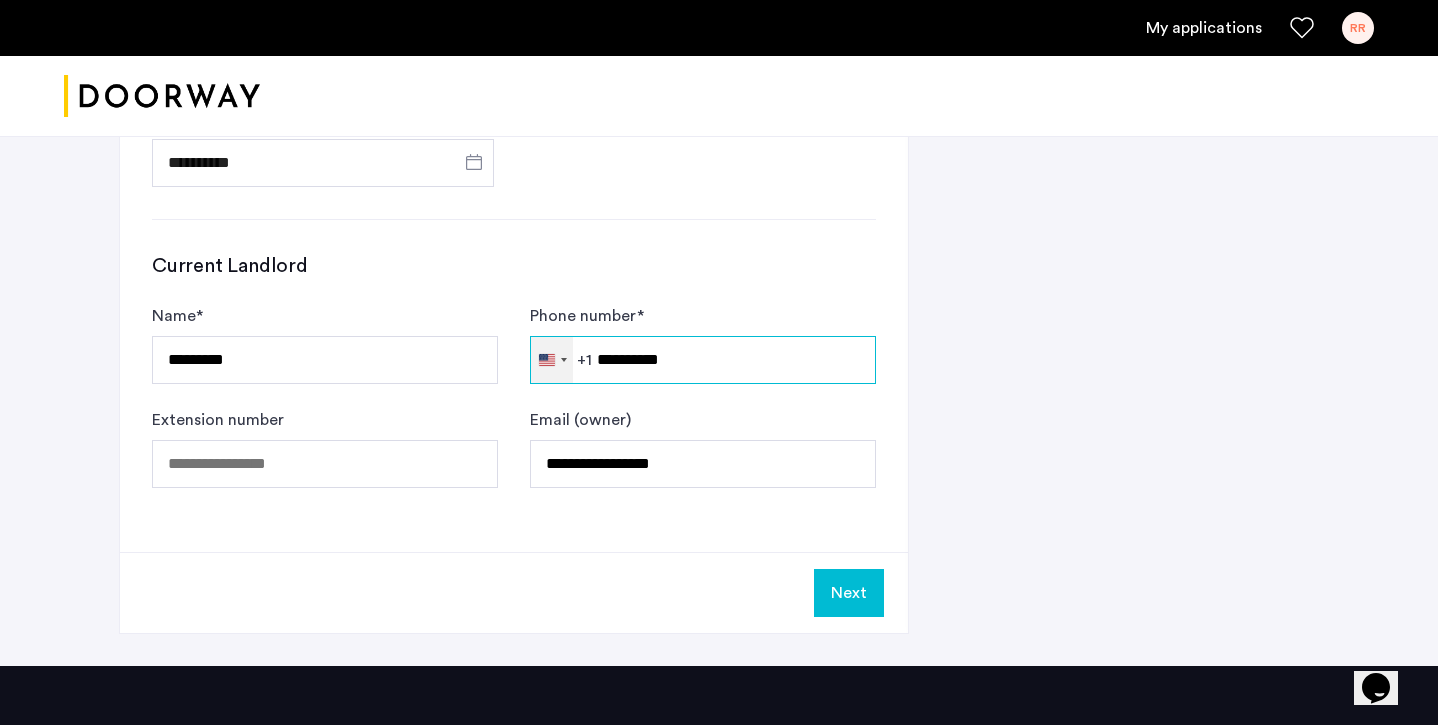
drag, startPoint x: 744, startPoint y: 360, endPoint x: 564, endPoint y: 360, distance: 180.0
click at [564, 360] on div "United States +1 +1 244 results found Afghanistan +93 Åland Islands +358 Albani…" at bounding box center [703, 360] width 346 height 48
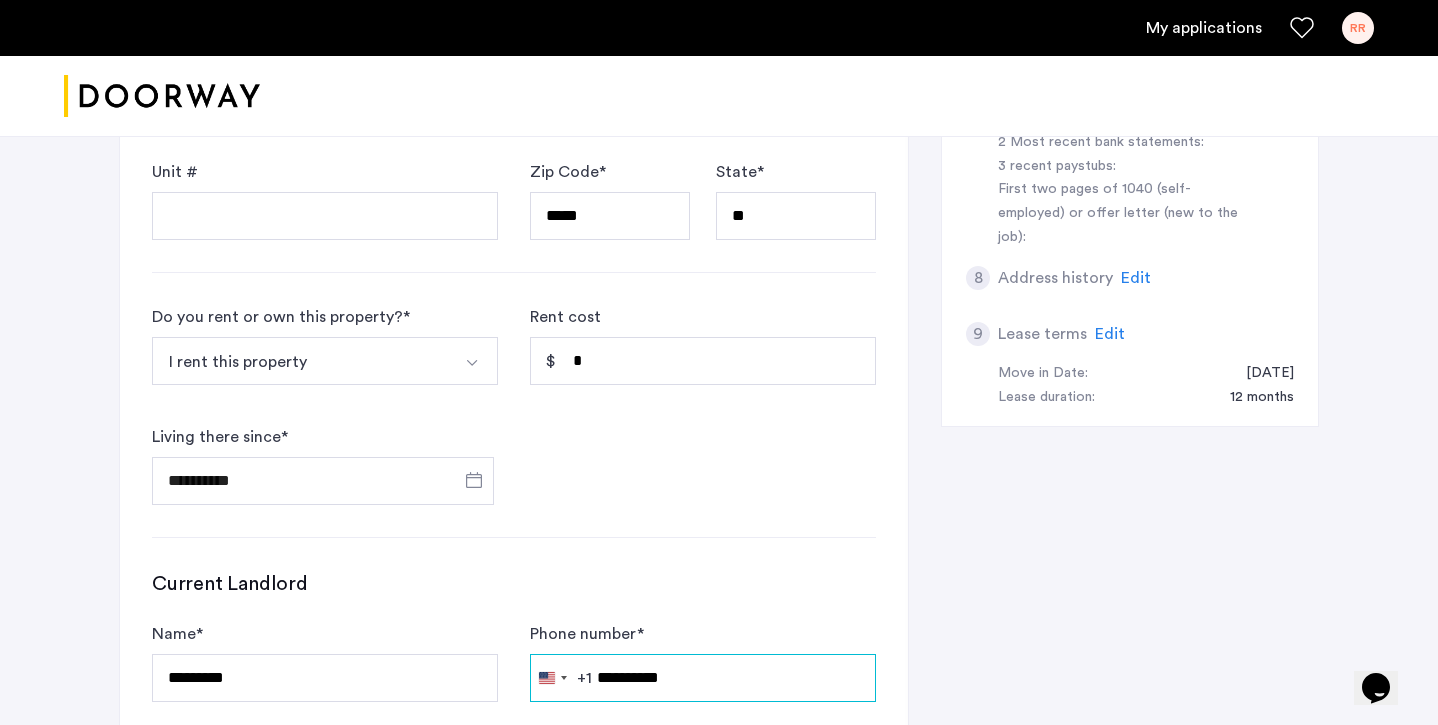
scroll to position [854, 0]
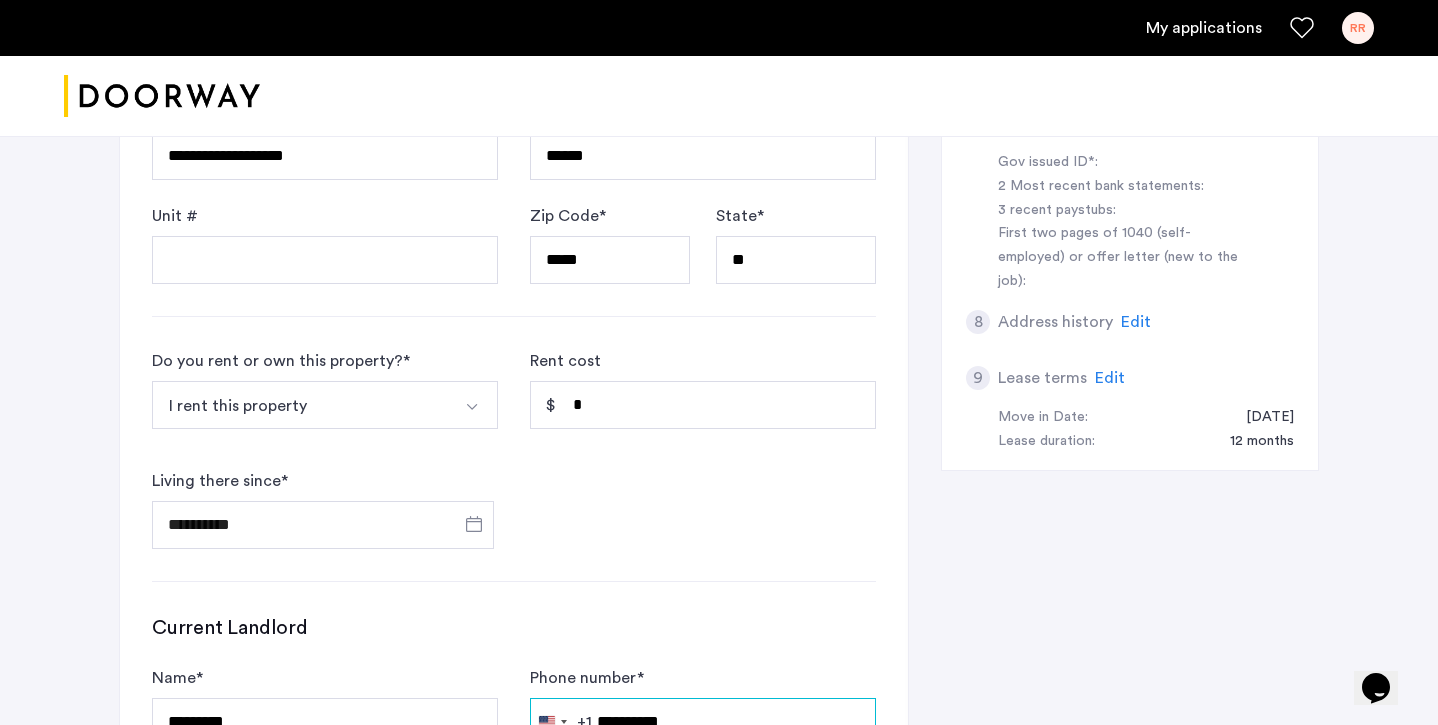
type input "**********"
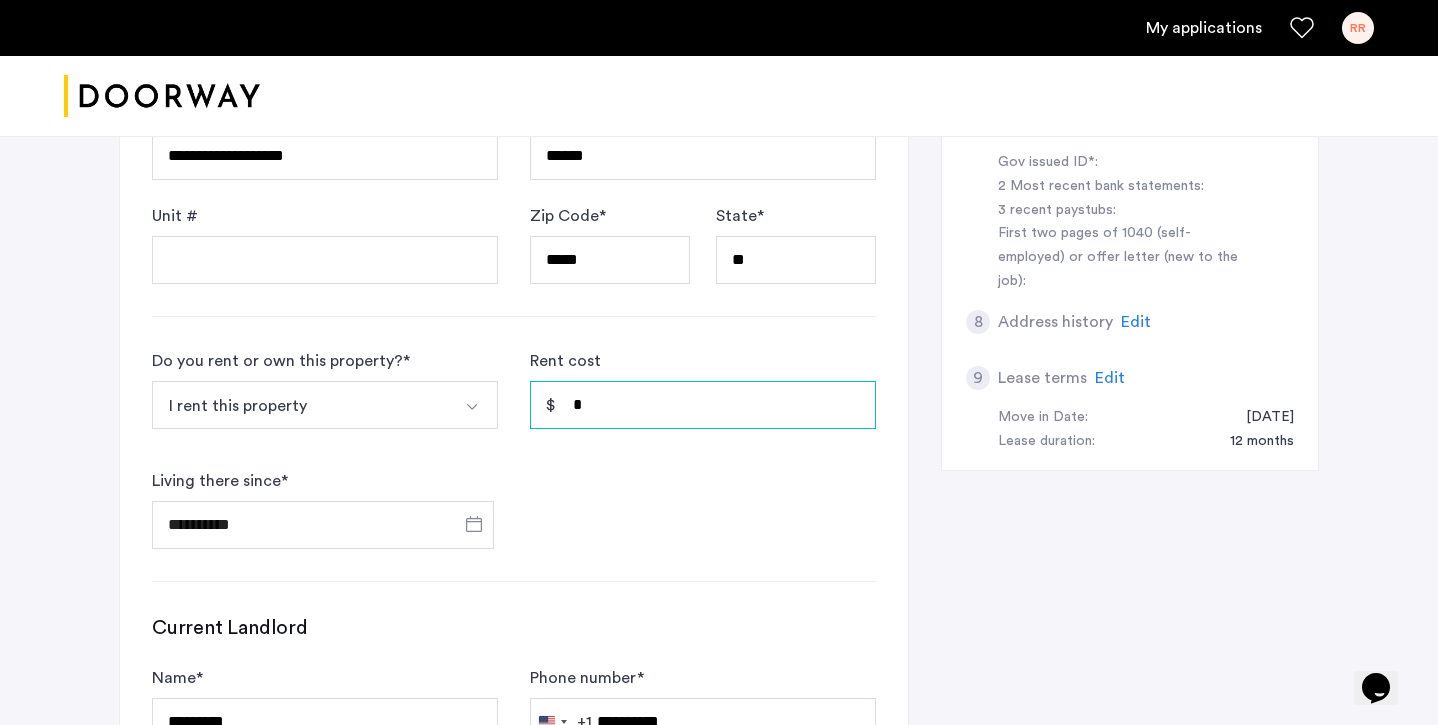
click at [647, 387] on input "*" at bounding box center [703, 405] width 346 height 48
click at [645, 551] on div "**********" at bounding box center [514, 256] width 788 height 1315
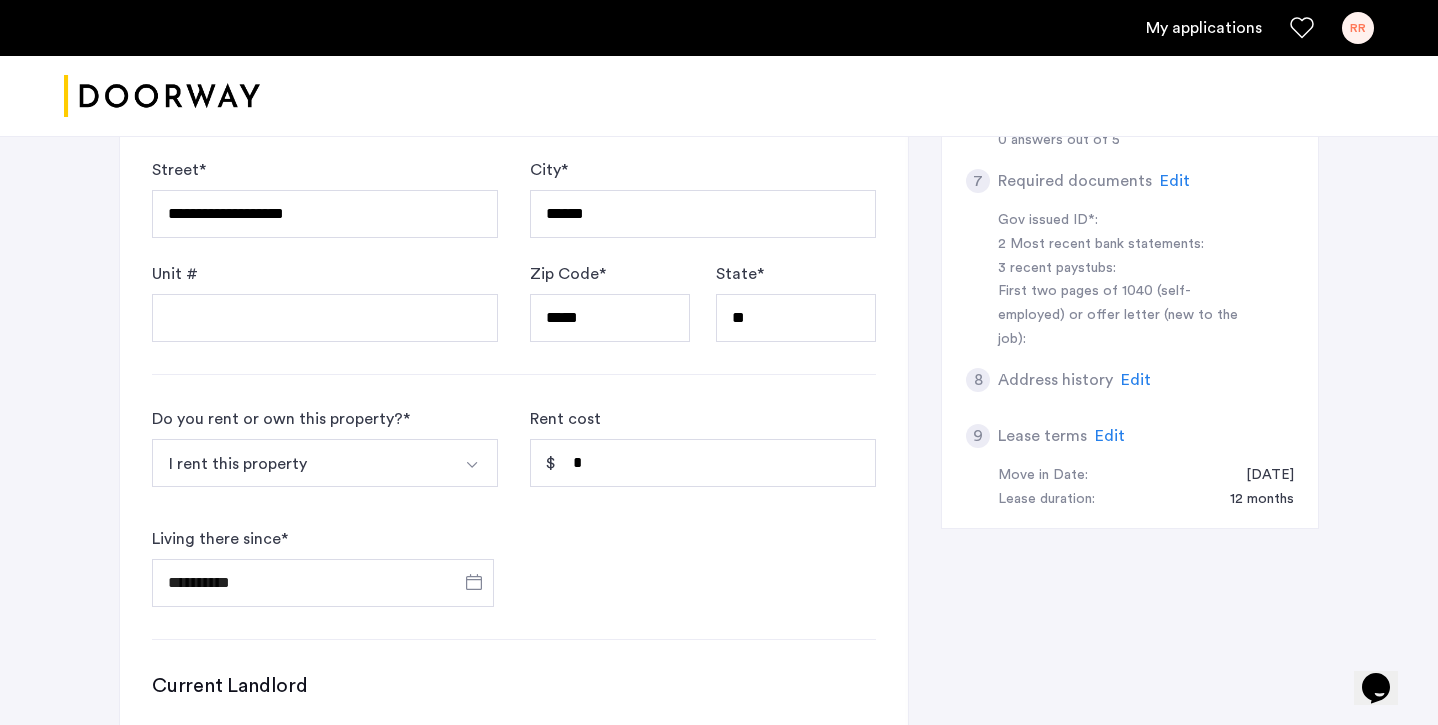
scroll to position [776, 0]
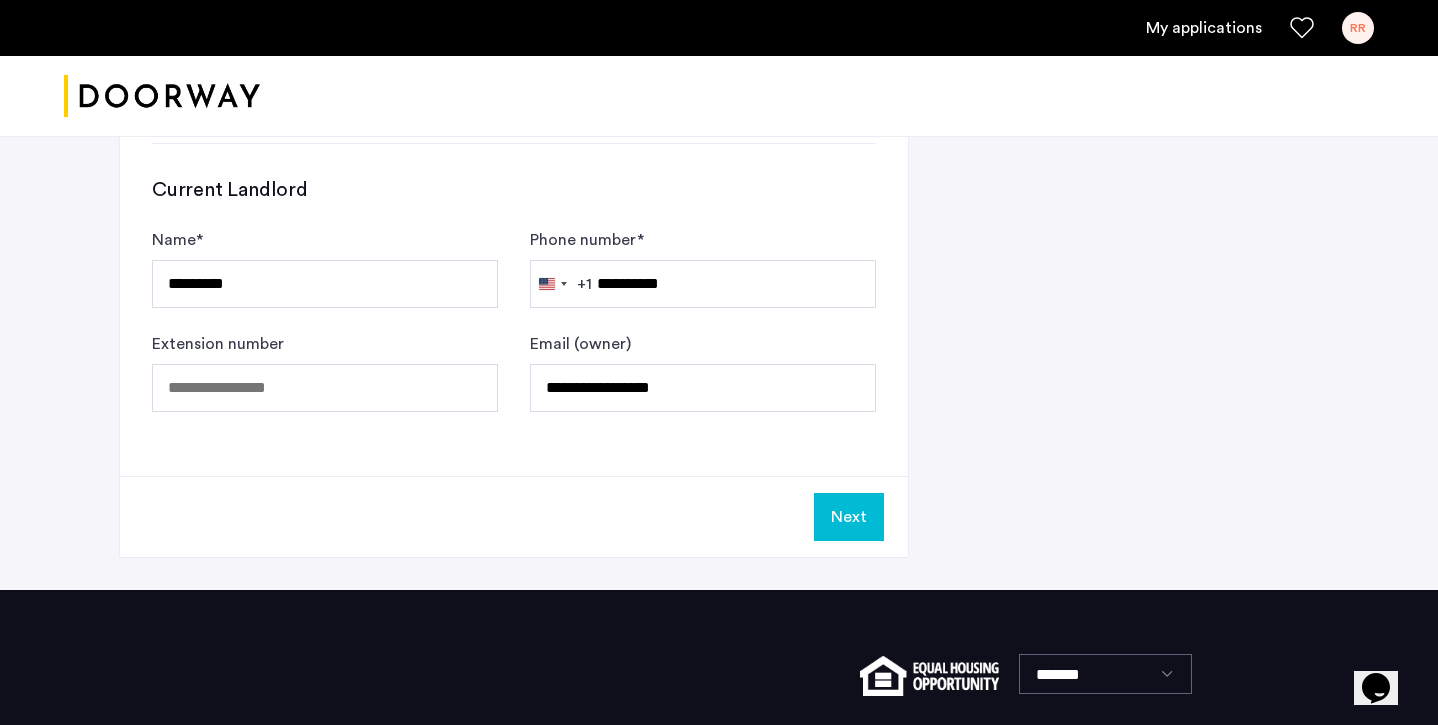
click at [857, 531] on button "Next" at bounding box center [849, 517] width 70 height 48
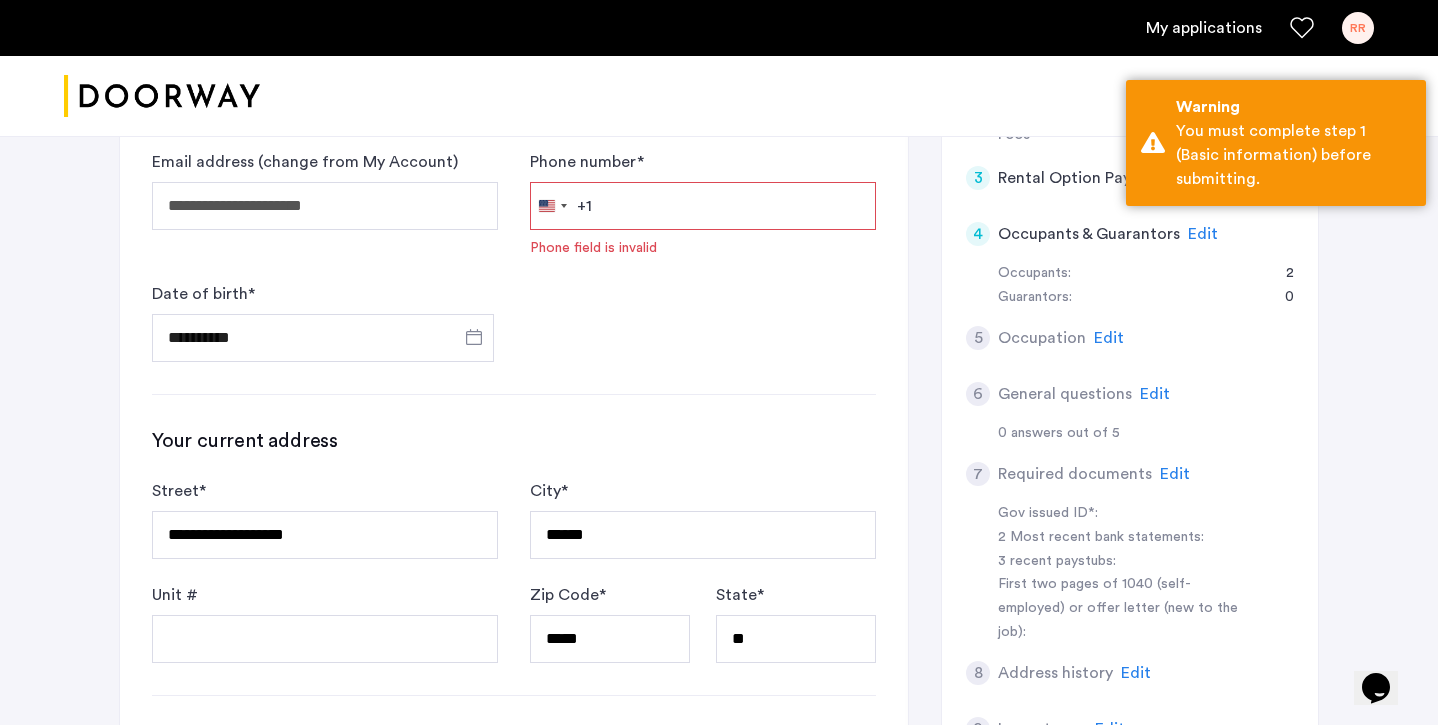
scroll to position [490, 0]
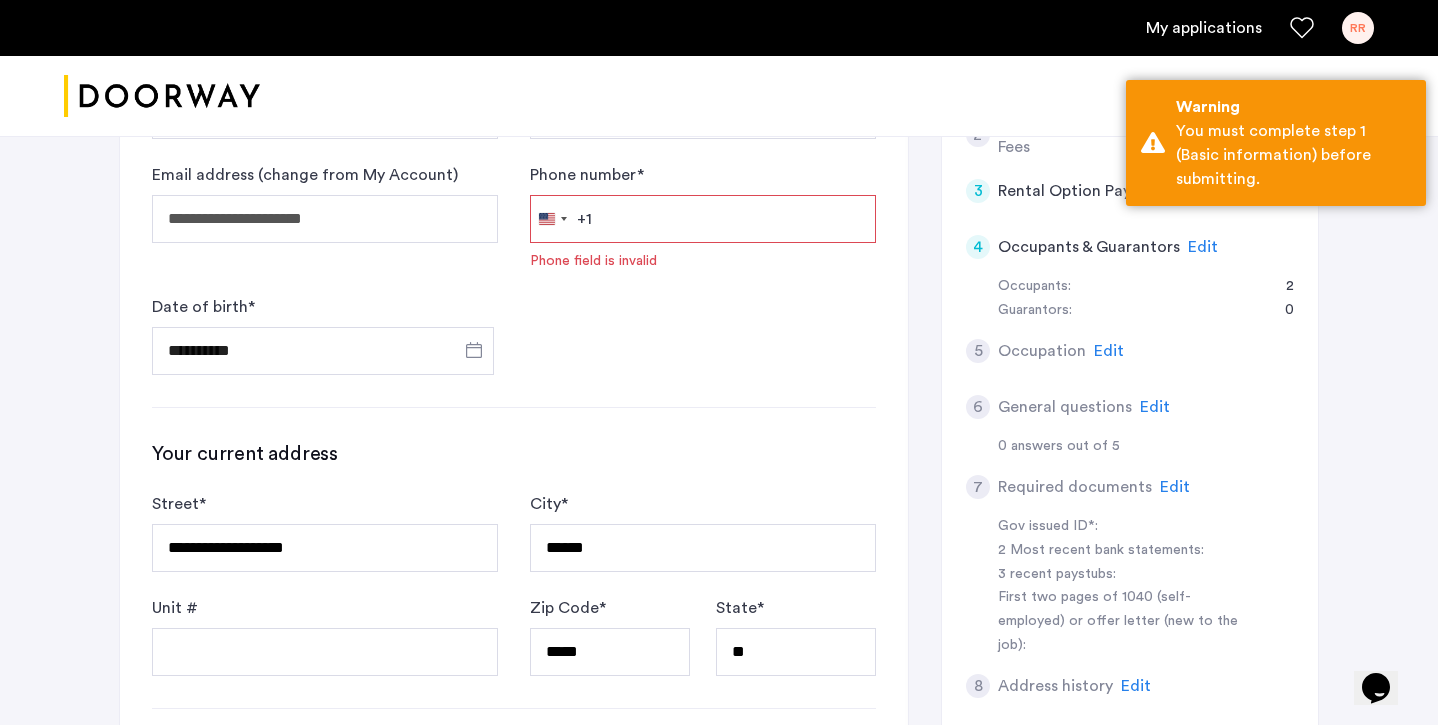
click at [657, 218] on input "Phone number *" at bounding box center [703, 219] width 346 height 48
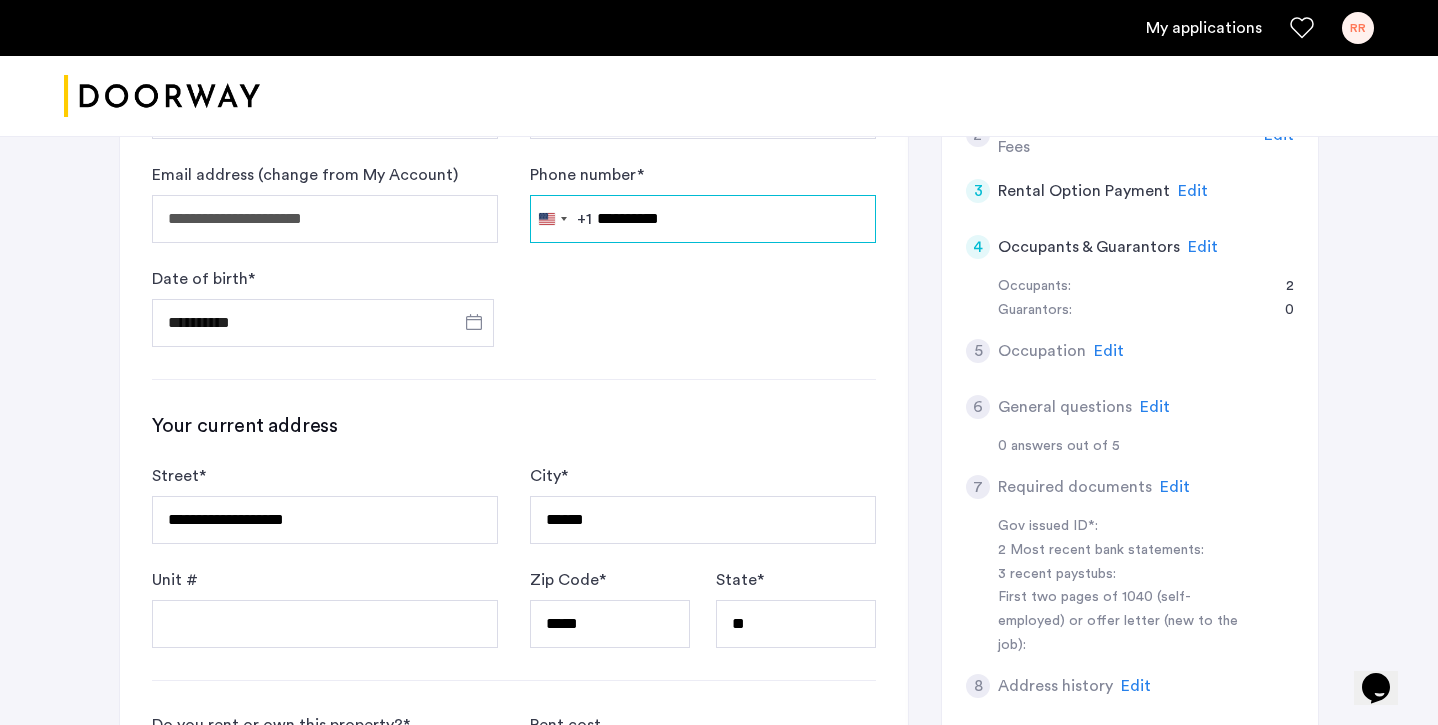
type input "**********"
click at [316, 290] on div "**********" at bounding box center [325, 307] width 346 height 80
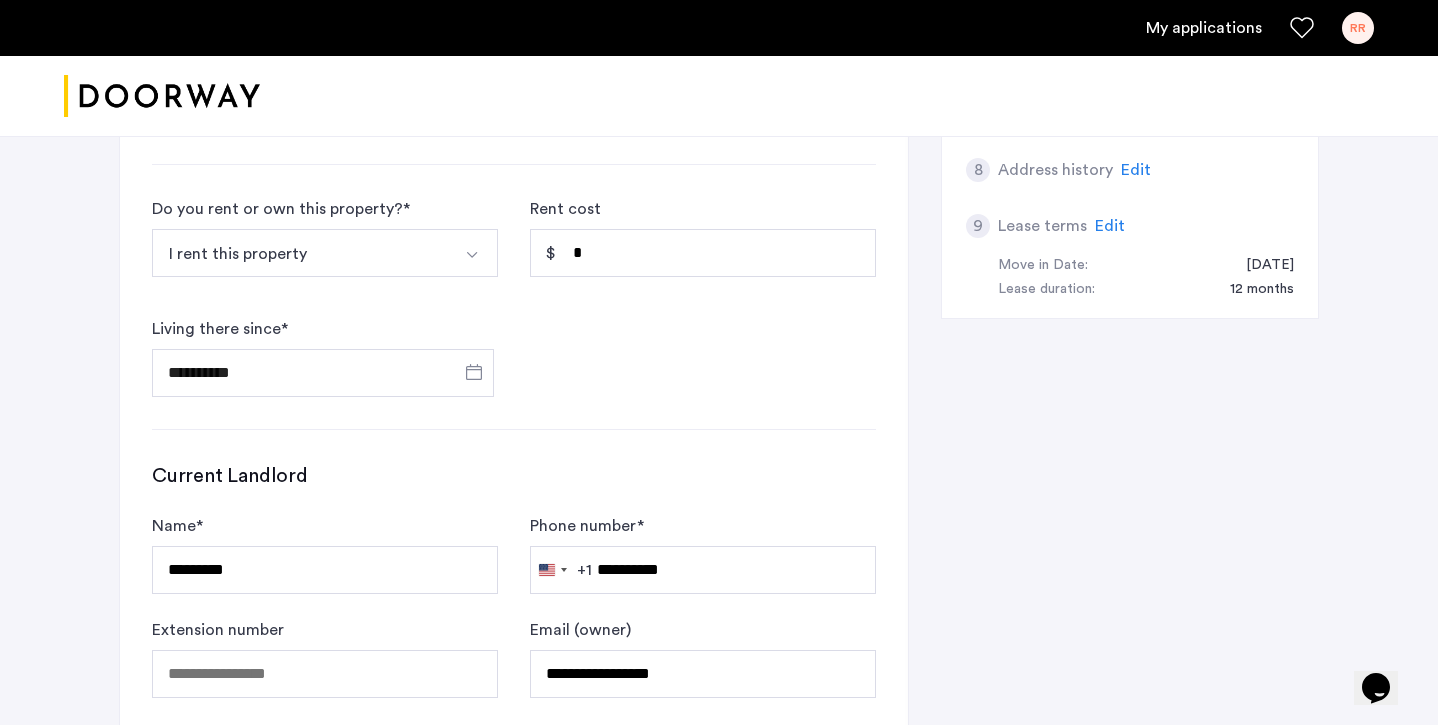
scroll to position [1421, 0]
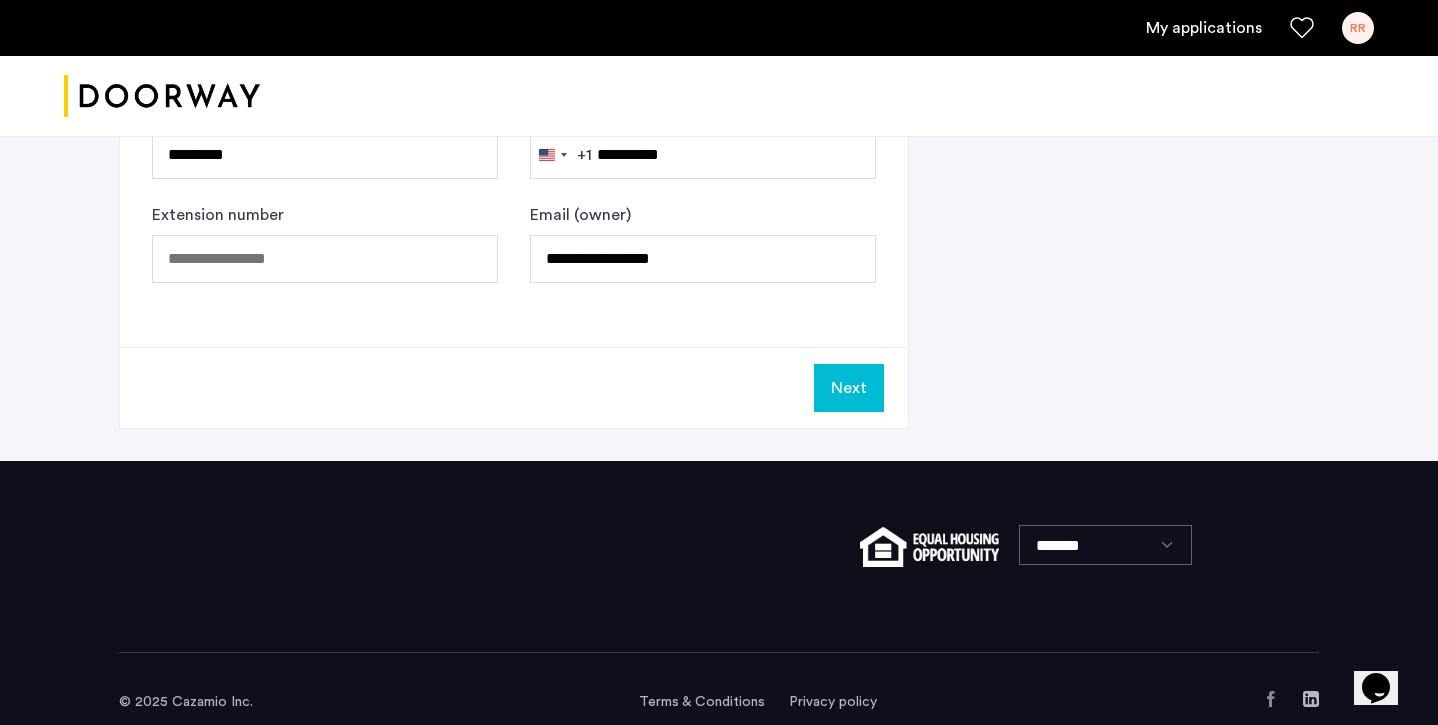
click at [830, 386] on button "Next" at bounding box center [849, 388] width 70 height 48
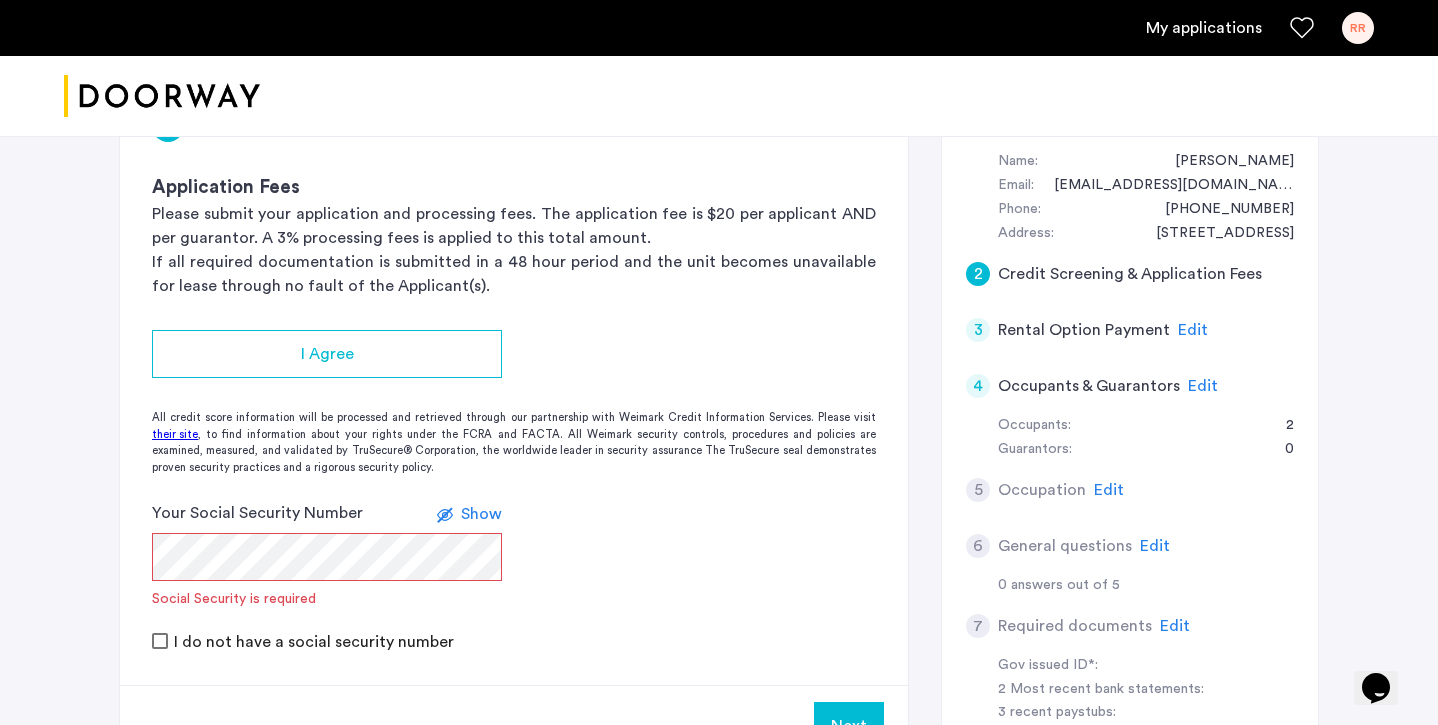
scroll to position [351, 0]
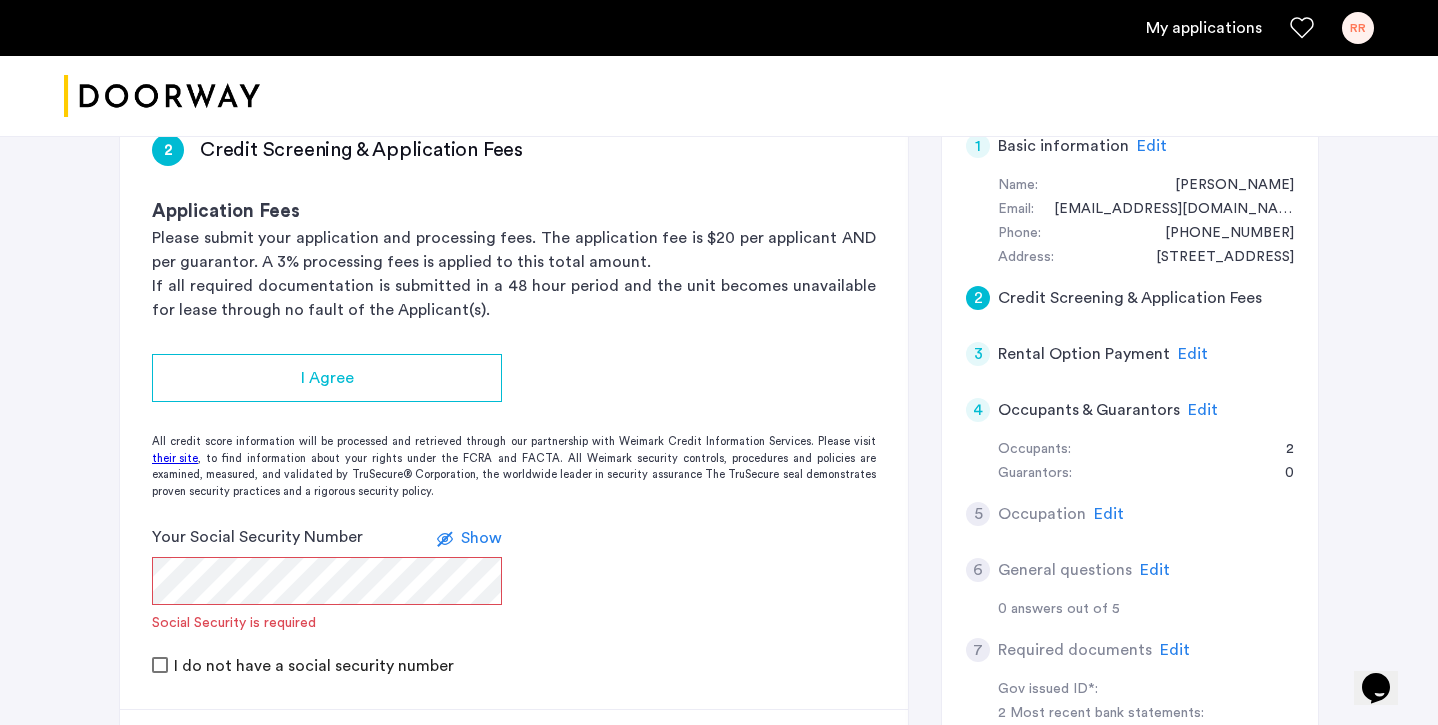
click at [1288, 449] on div "2" at bounding box center [1280, 450] width 28 height 24
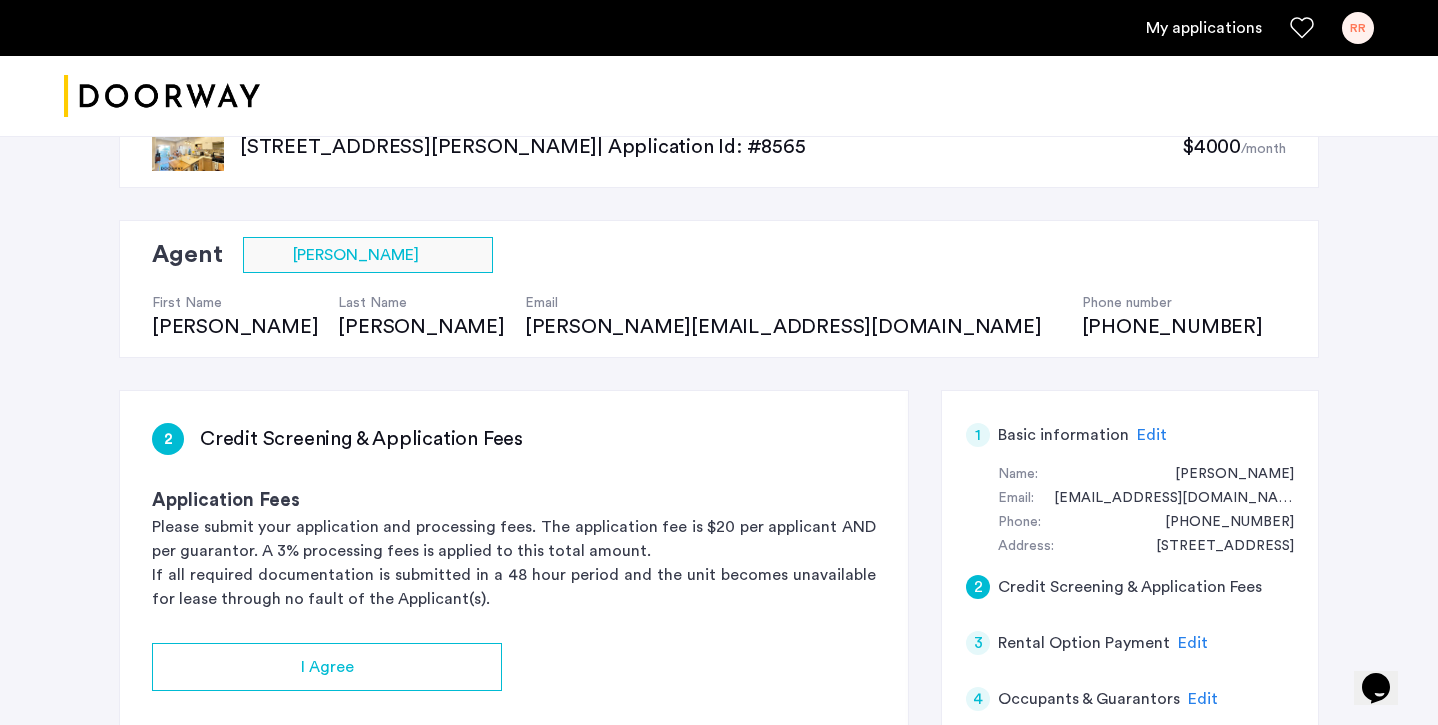
scroll to position [0, 0]
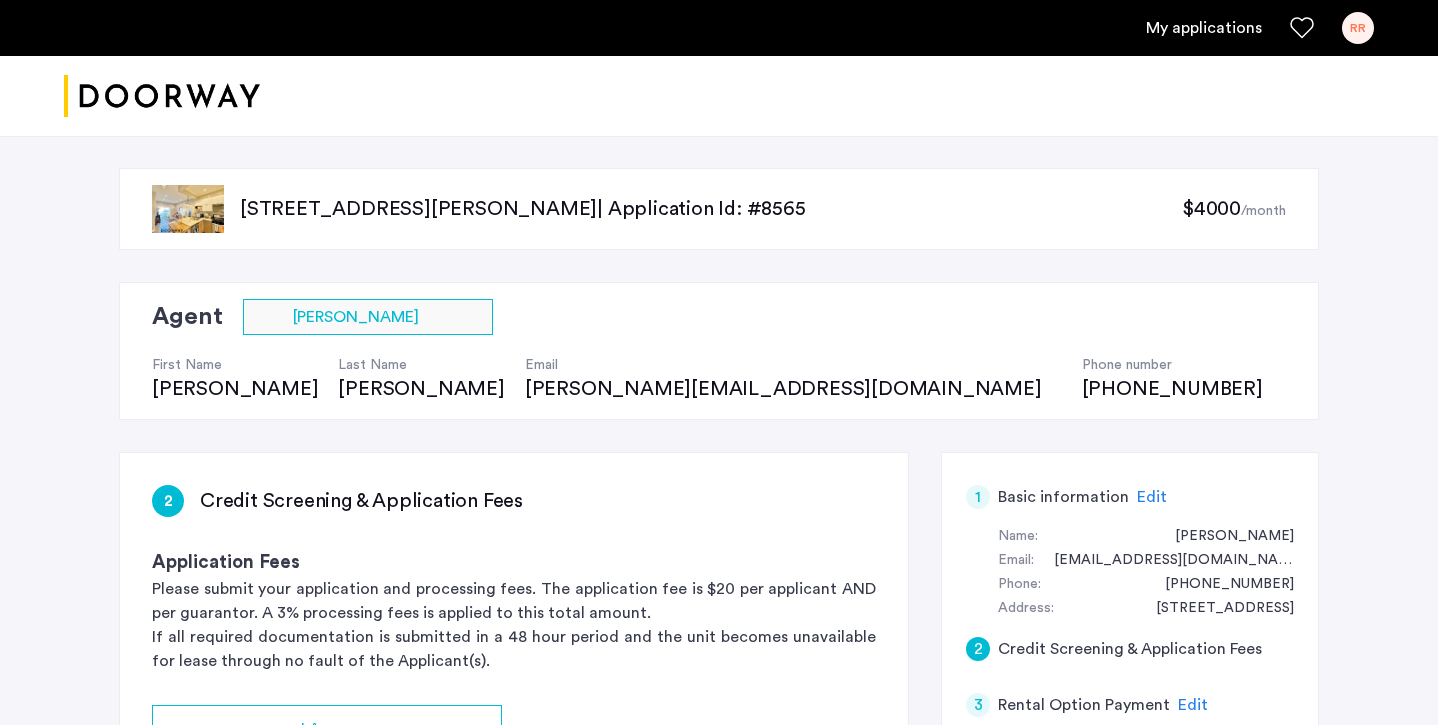
click at [1190, 214] on span "$4000" at bounding box center [1211, 209] width 59 height 20
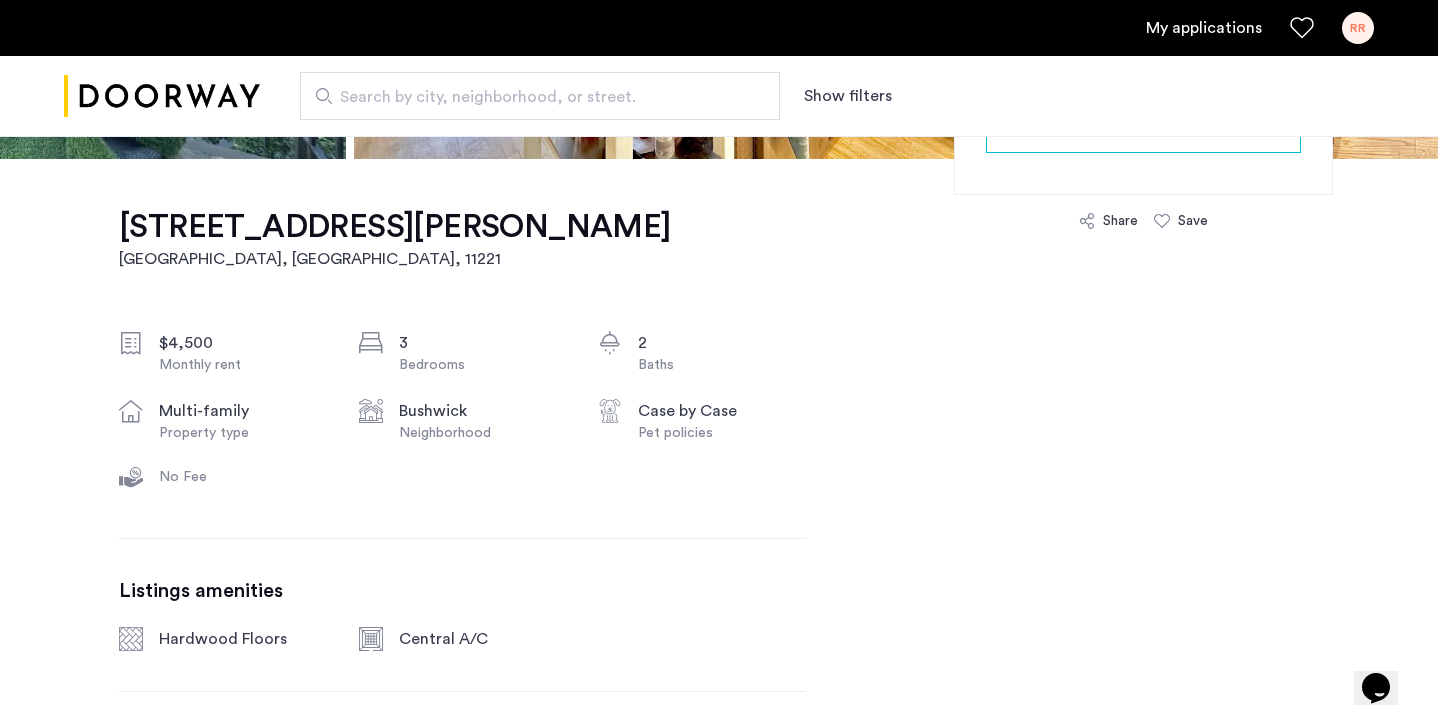
scroll to position [595, 0]
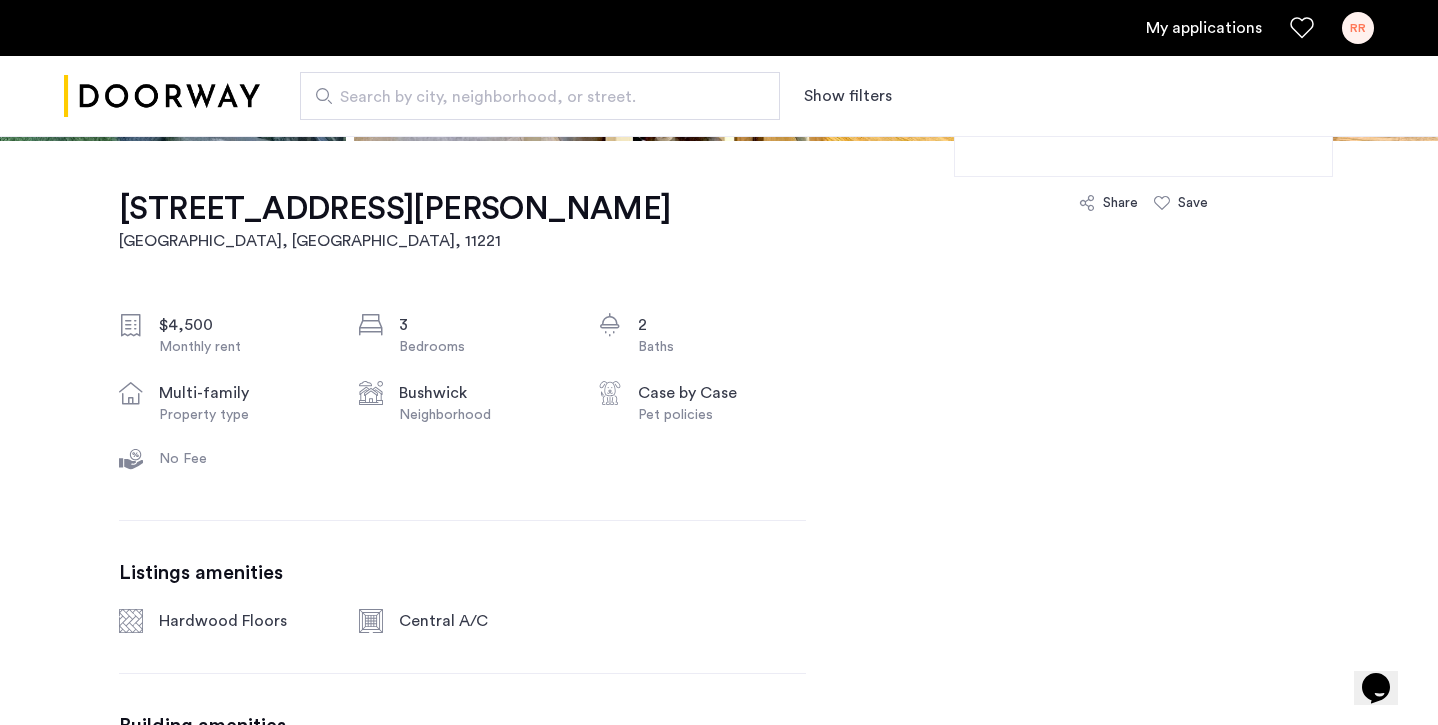
click at [165, 466] on div "No Fee" at bounding box center [243, 459] width 168 height 20
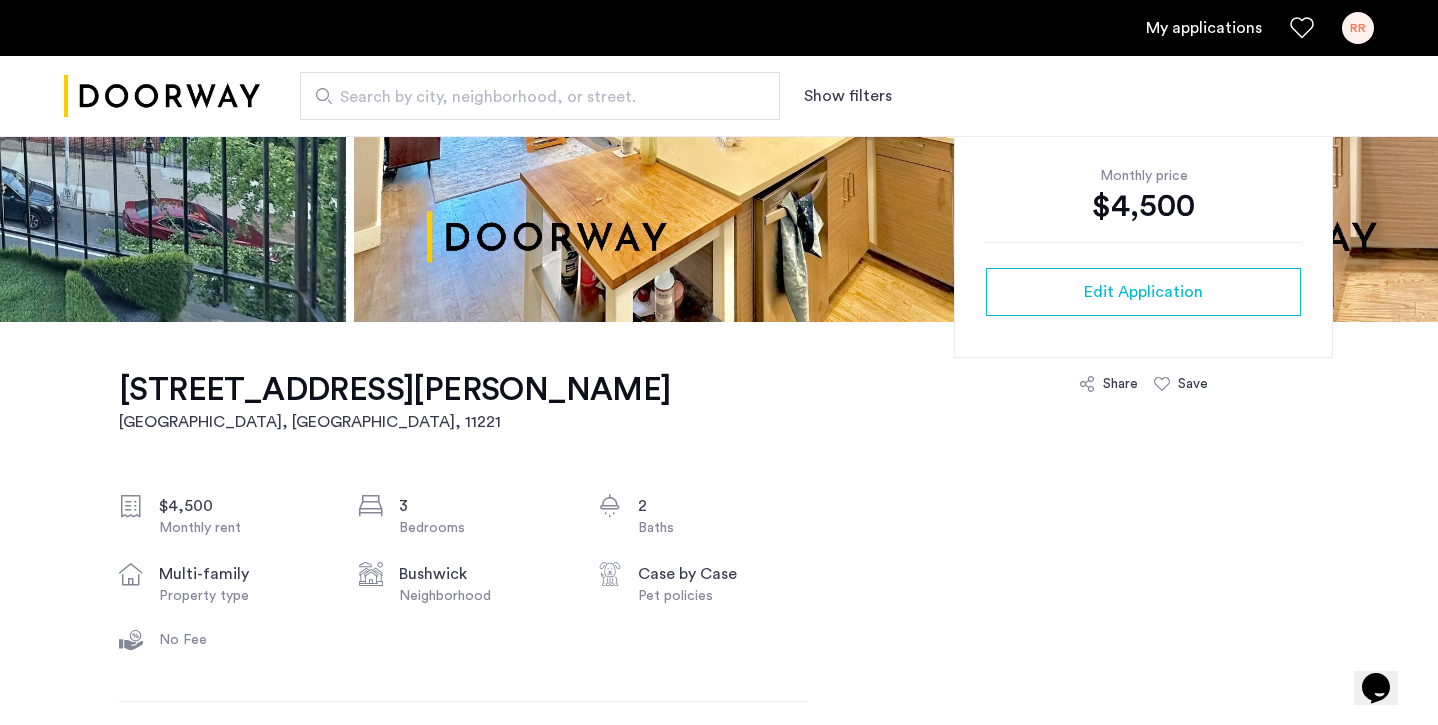
scroll to position [423, 0]
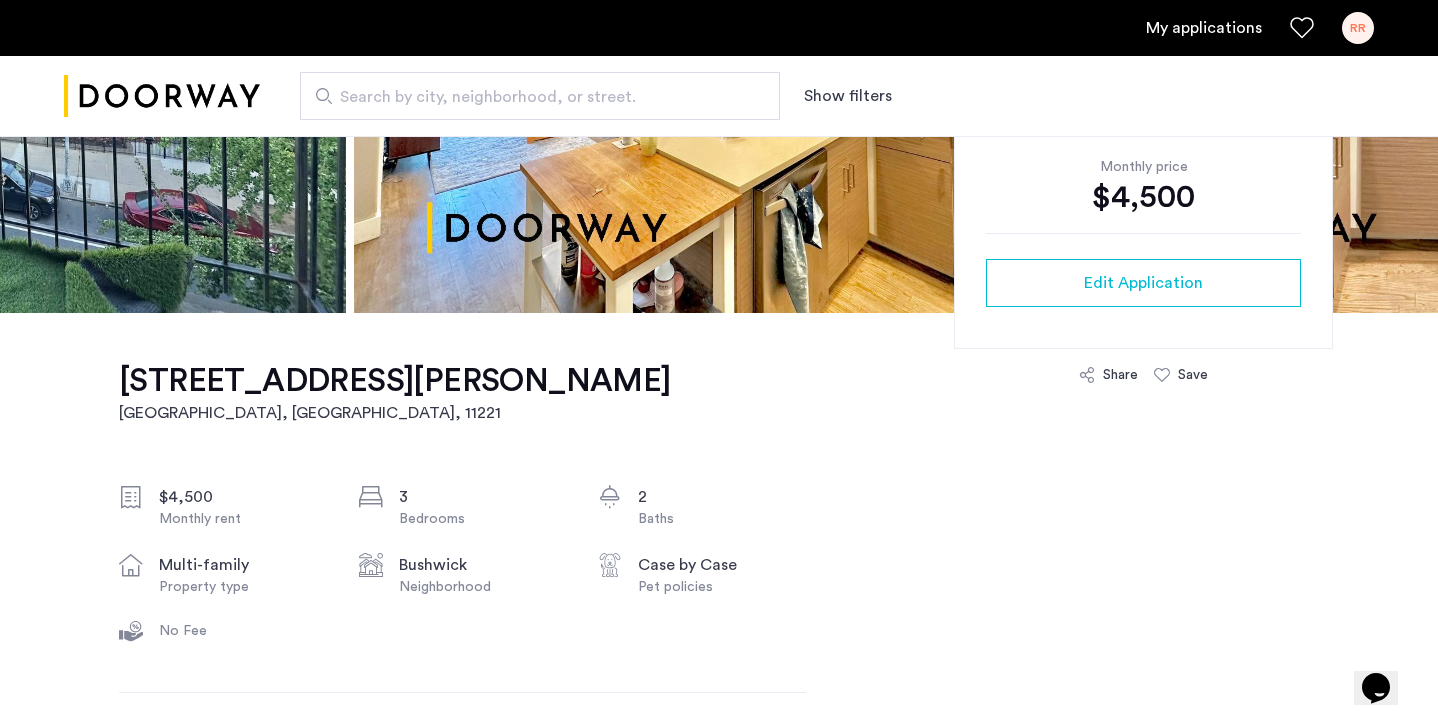
click at [407, 513] on div "Bedrooms" at bounding box center [483, 519] width 168 height 20
click at [192, 501] on div "$4,500" at bounding box center [243, 497] width 168 height 24
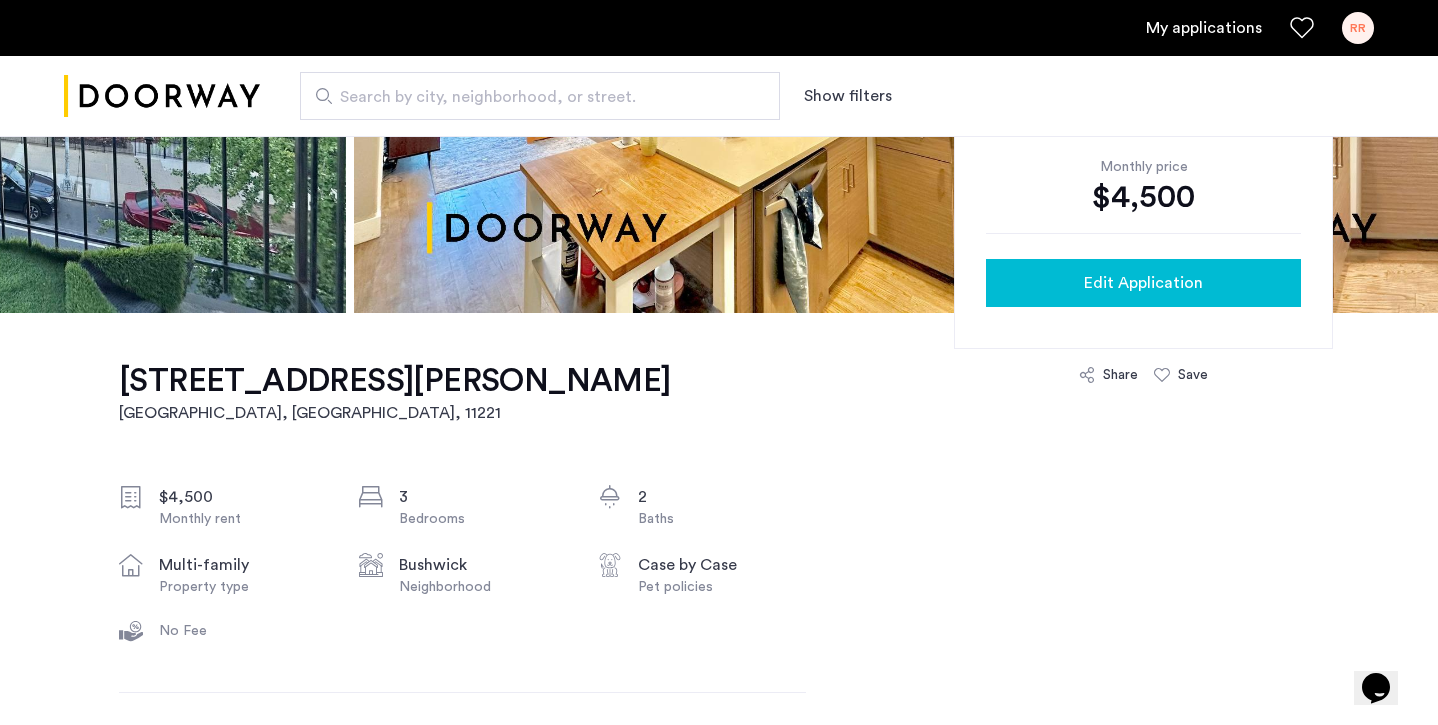
click at [991, 280] on button "Edit Application" at bounding box center [1143, 283] width 315 height 48
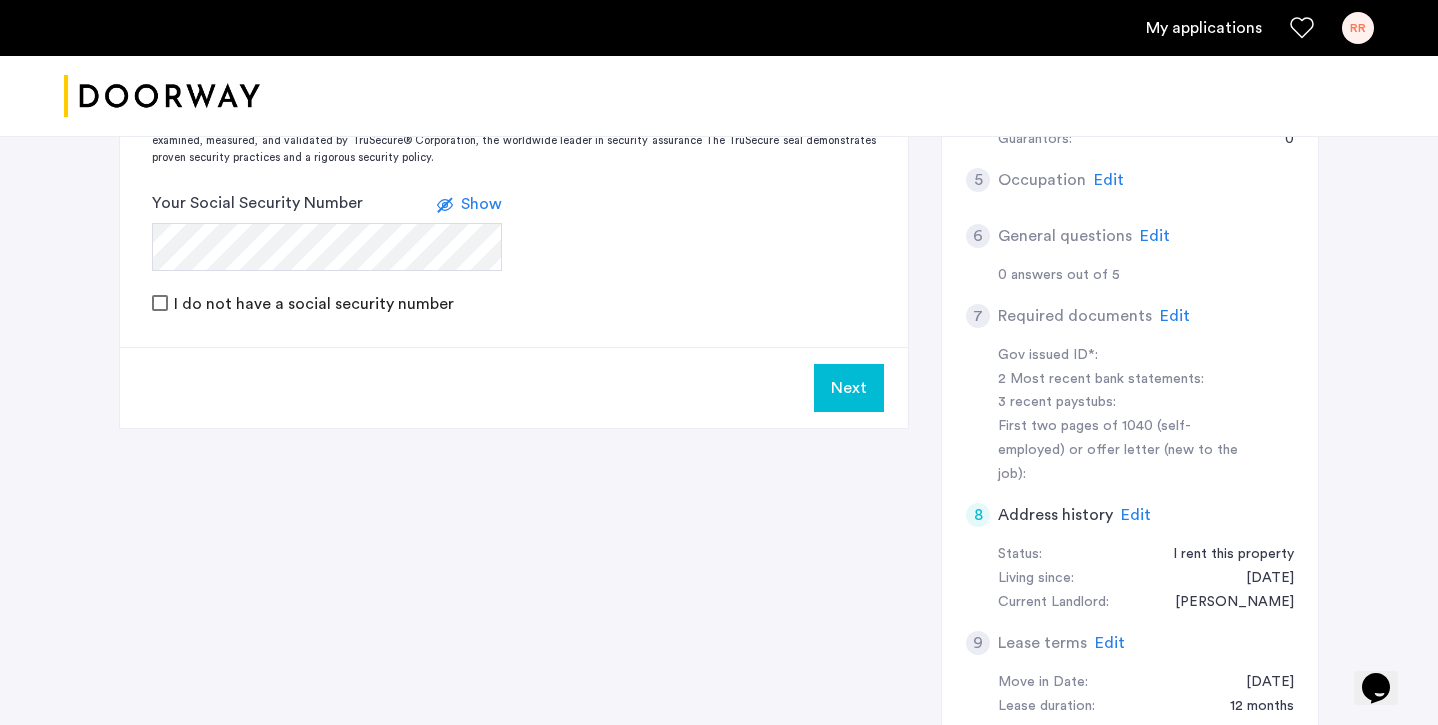
scroll to position [683, 0]
click at [1290, 38] on icon "Favorites" at bounding box center [1302, 28] width 24 height 24
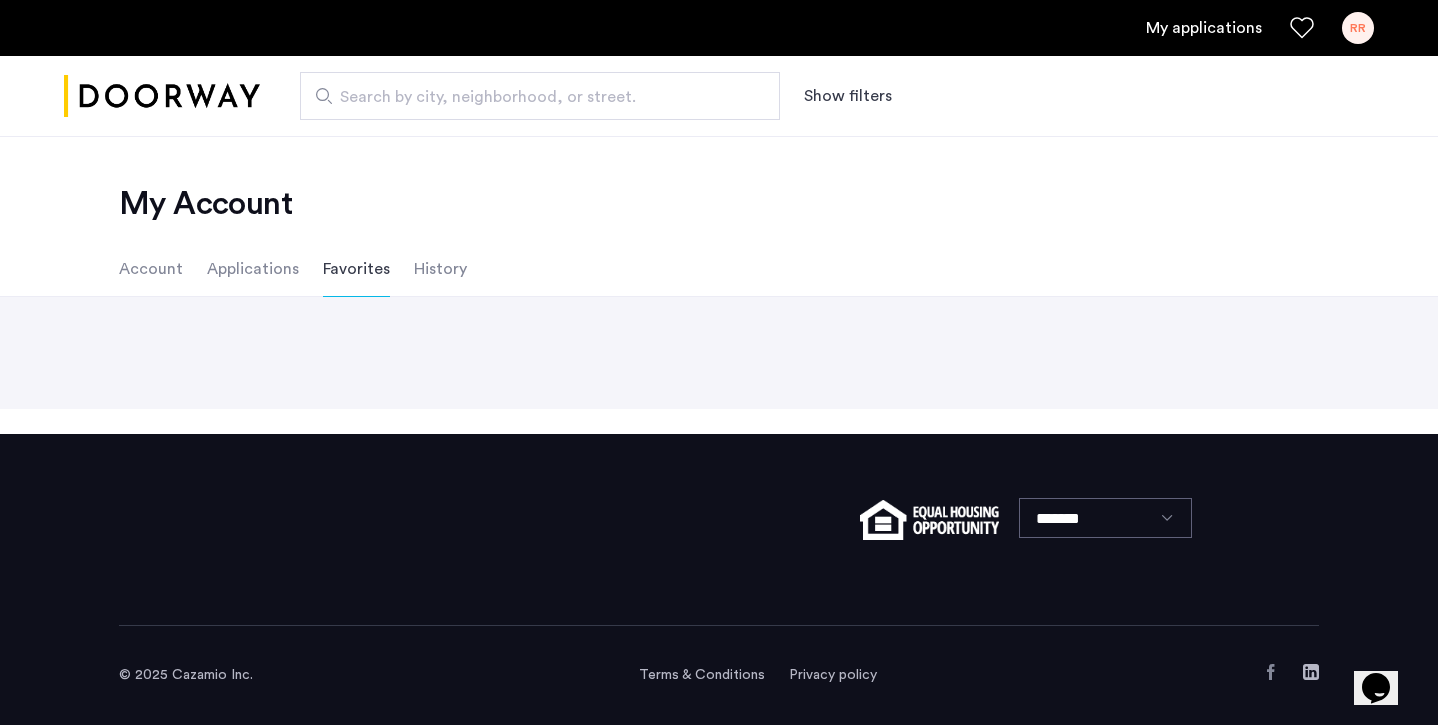
click at [1290, 38] on icon "Favorites" at bounding box center [1302, 28] width 24 height 24
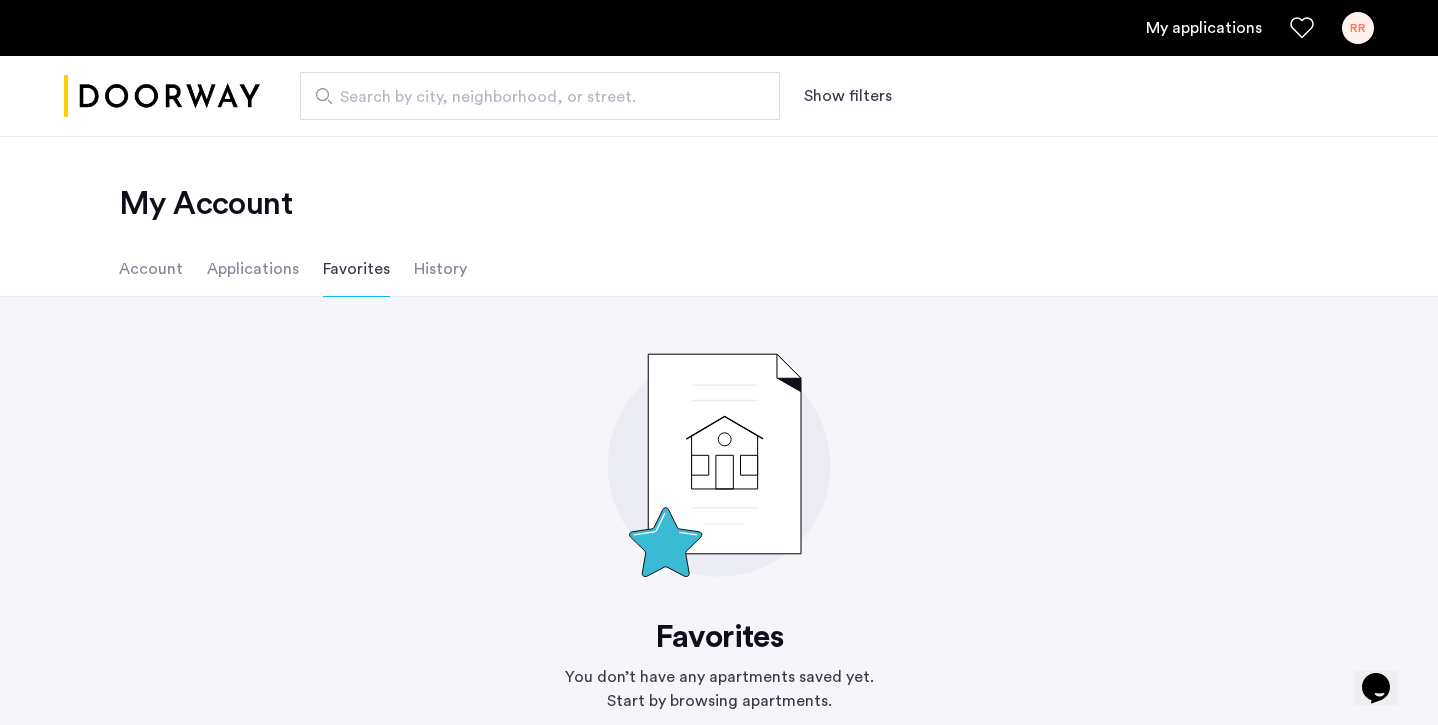
click at [143, 281] on li "Account" at bounding box center [151, 269] width 64 height 56
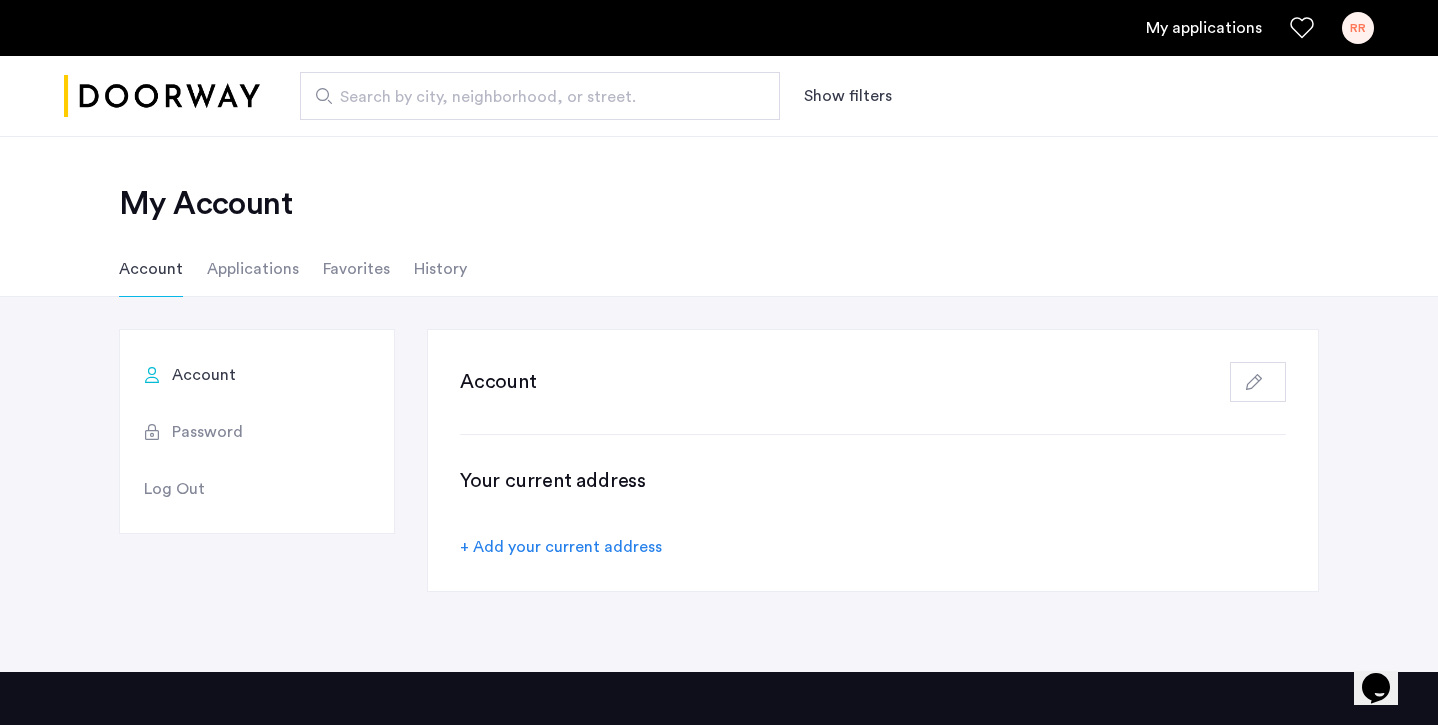
click at [236, 280] on li "Applications" at bounding box center [253, 269] width 92 height 56
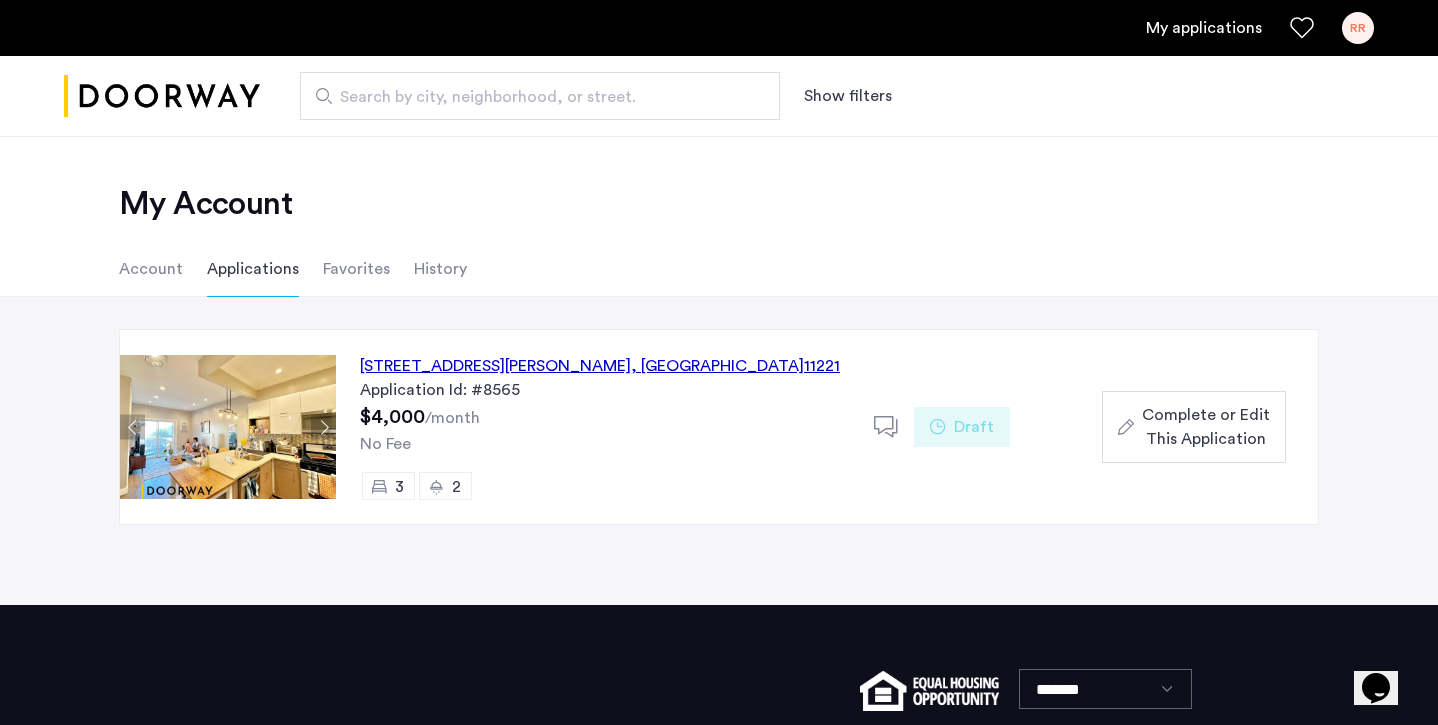
click at [450, 488] on div "2" at bounding box center [445, 486] width 53 height 28
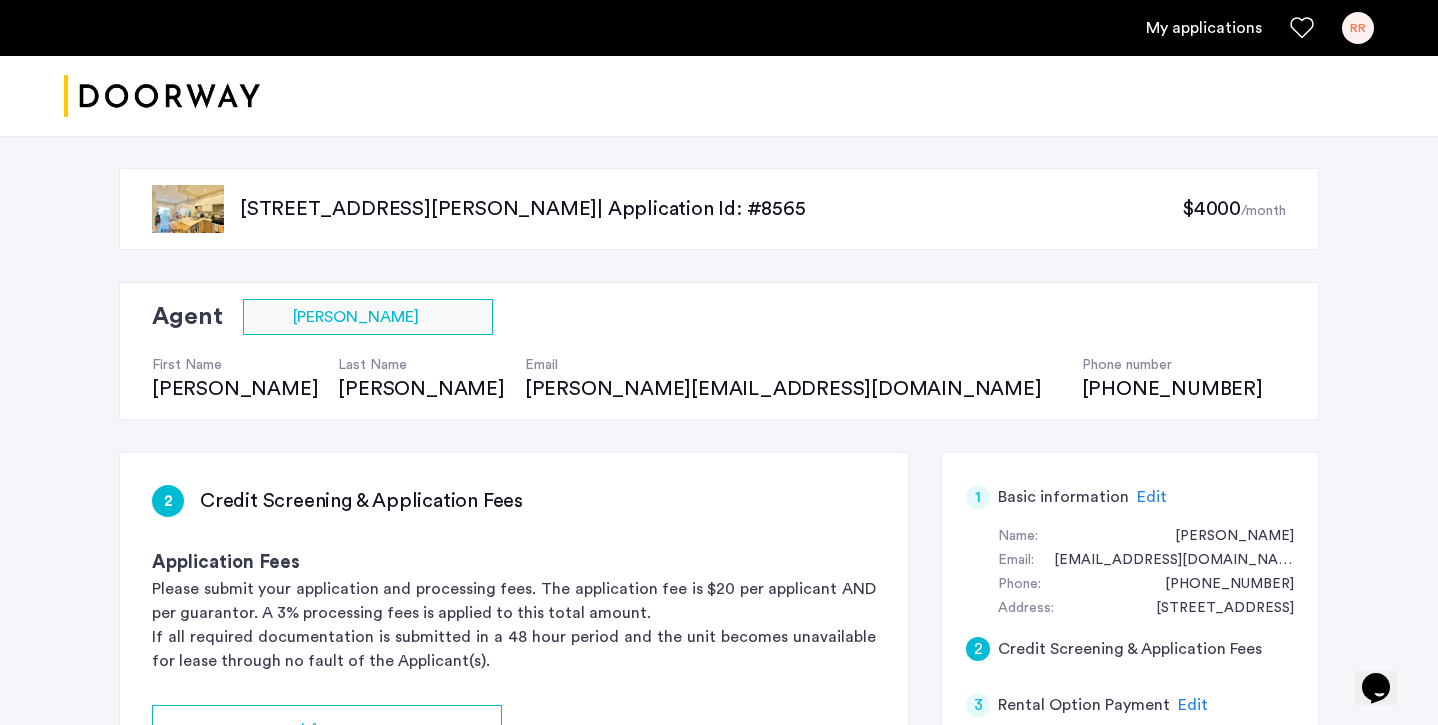
click at [1361, 42] on div "RR" at bounding box center [1358, 28] width 32 height 32
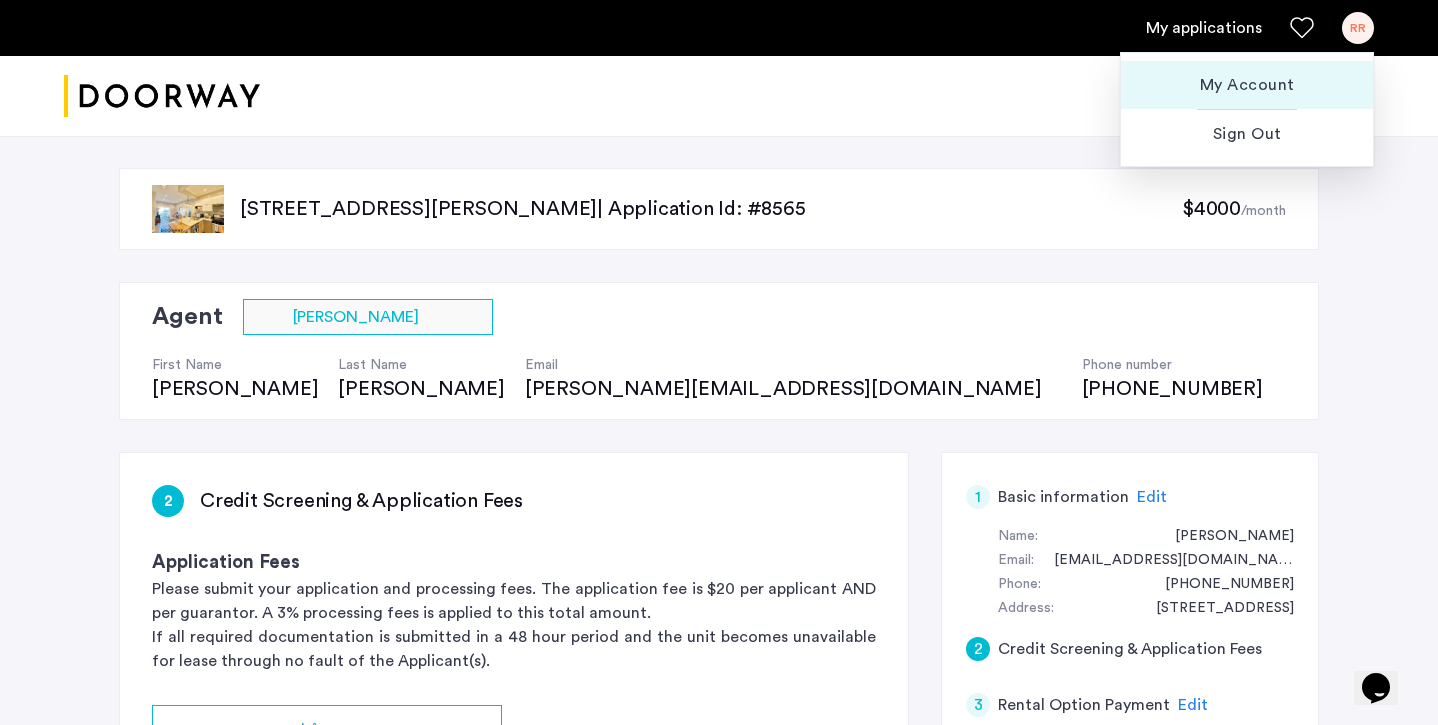
click at [1263, 88] on span "My Account" at bounding box center [1247, 85] width 220 height 24
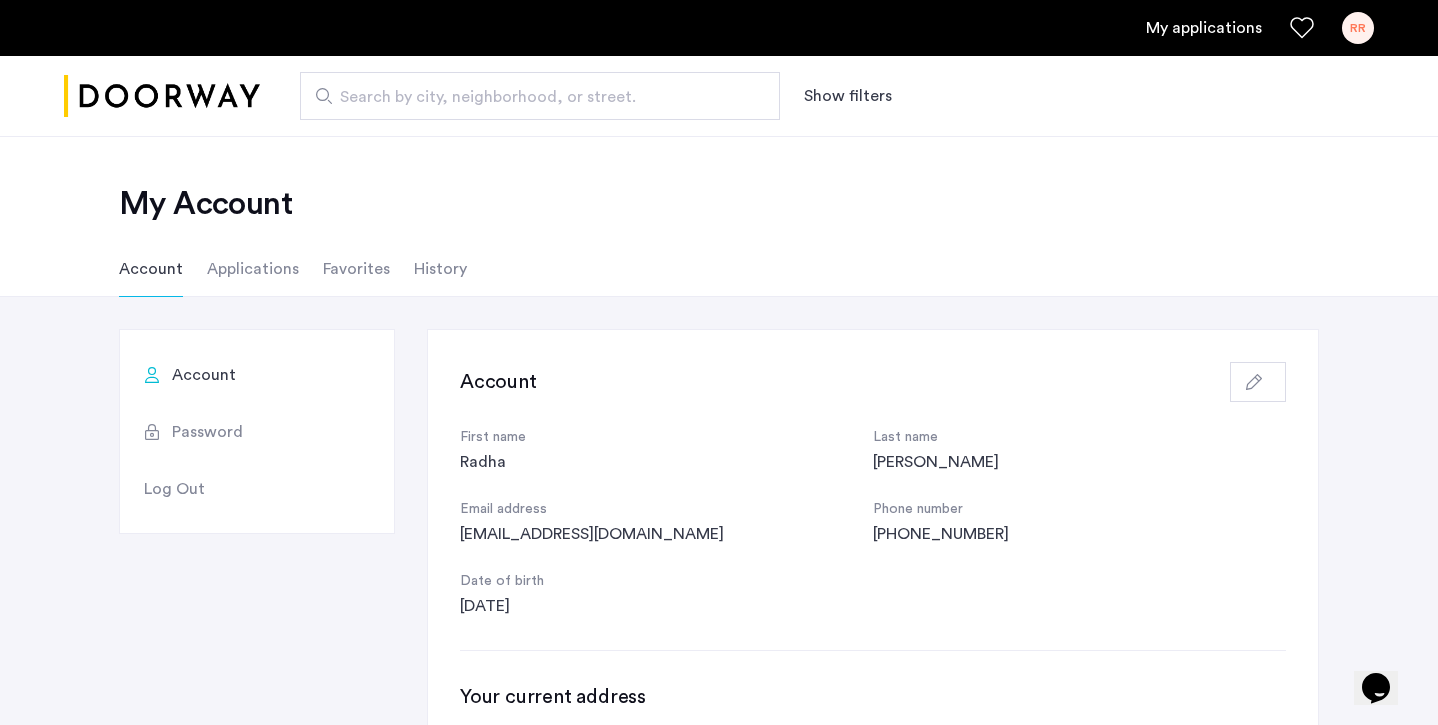
click at [265, 270] on li "Applications" at bounding box center [253, 269] width 92 height 56
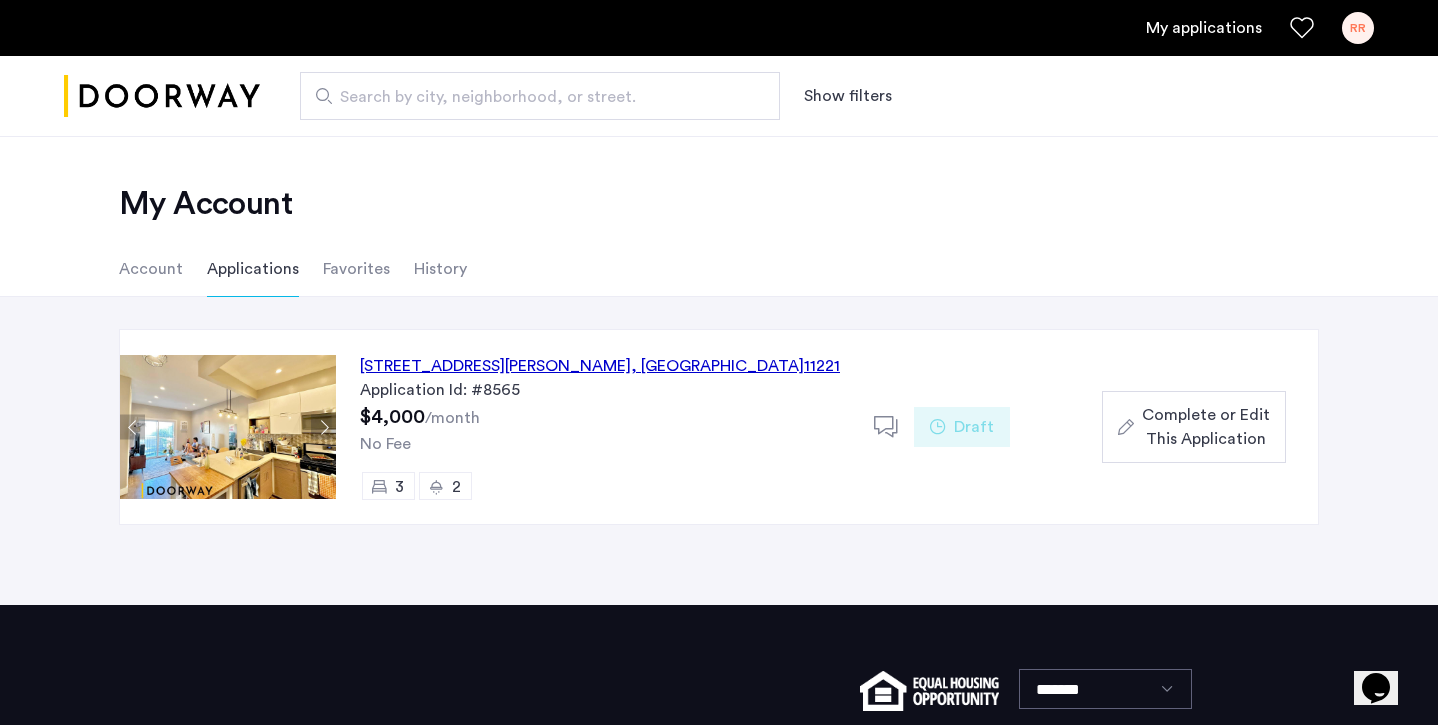
click at [1179, 426] on span "Complete or Edit This Application" at bounding box center [1206, 427] width 128 height 48
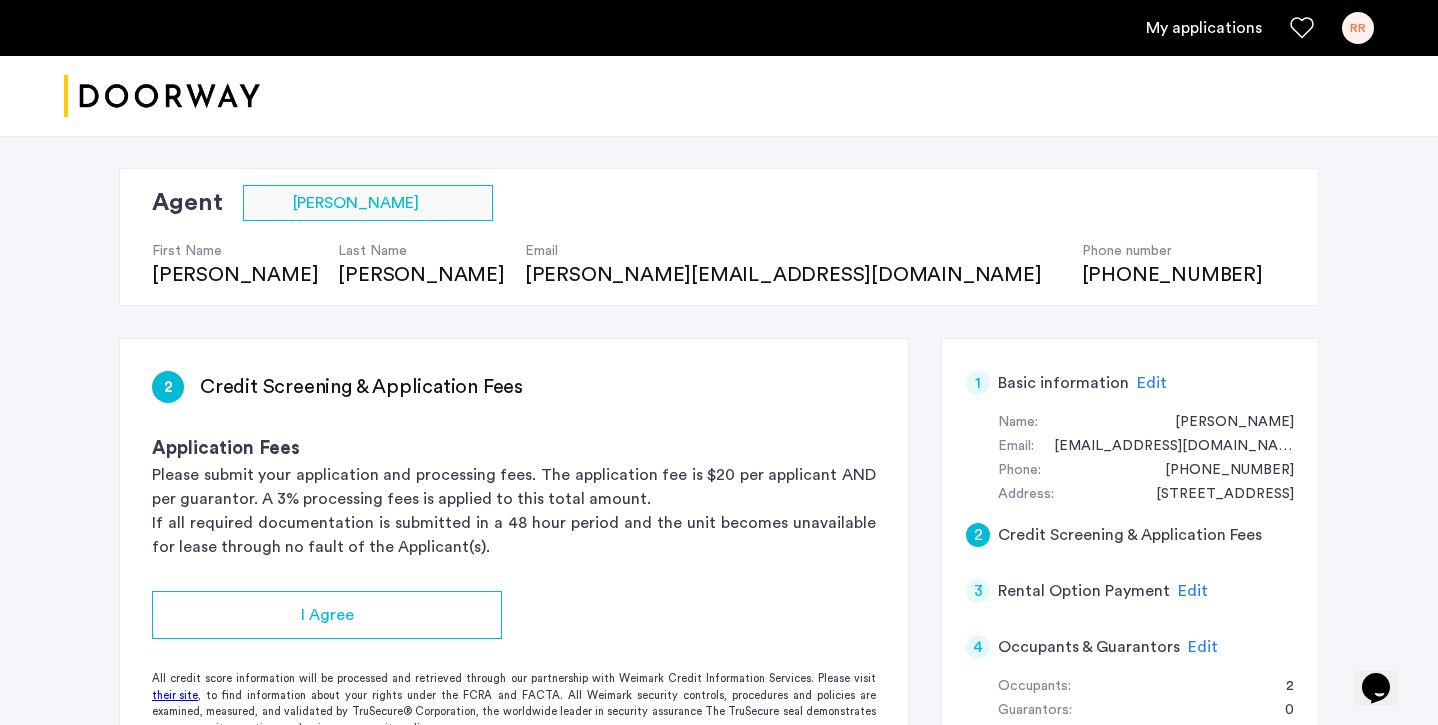
scroll to position [133, 0]
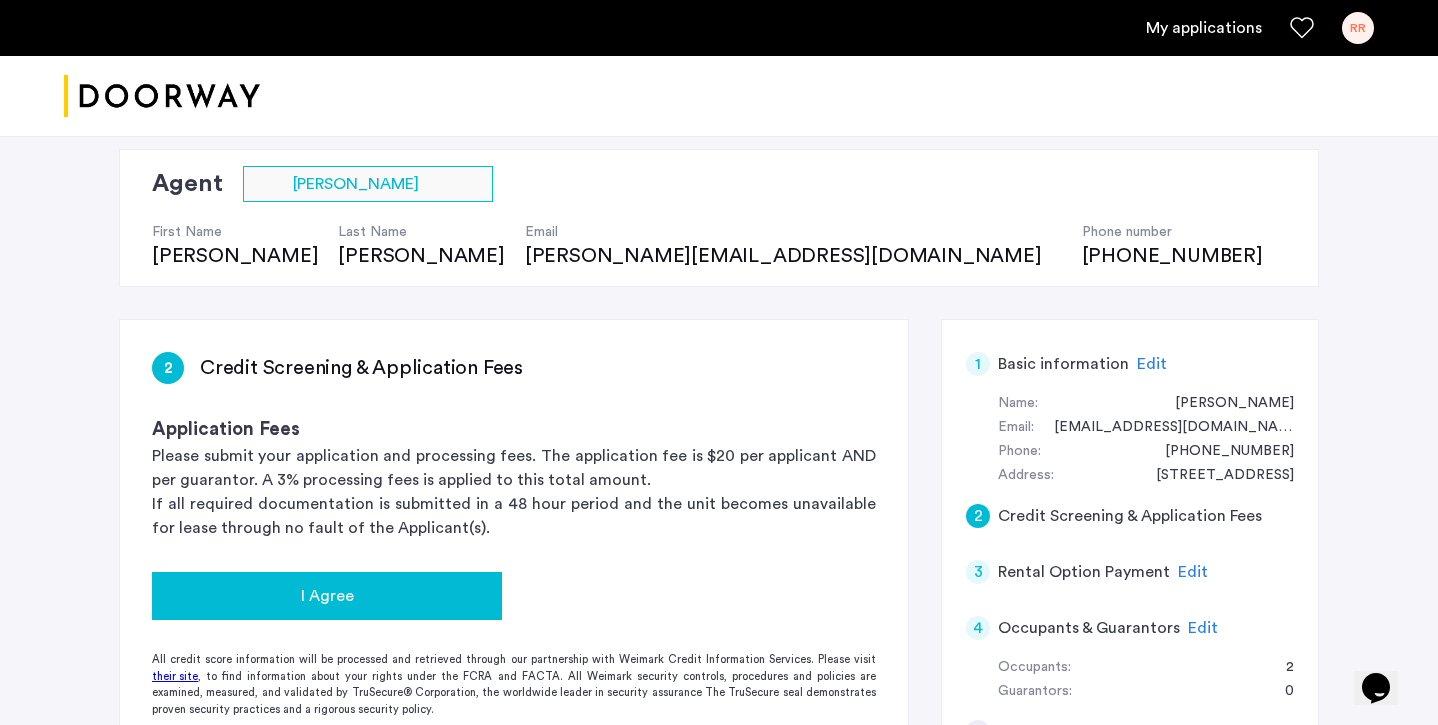
click at [389, 584] on div "I Agree" at bounding box center [327, 596] width 318 height 24
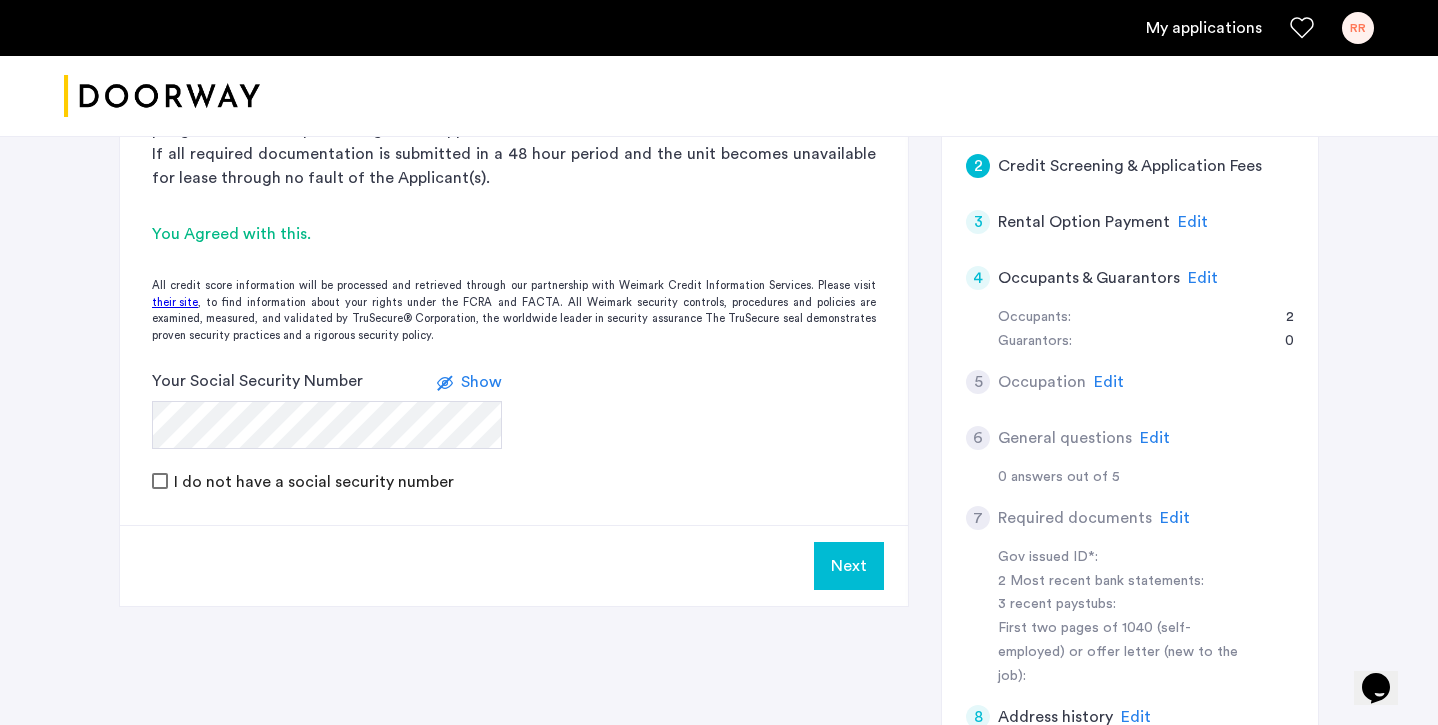
scroll to position [351, 0]
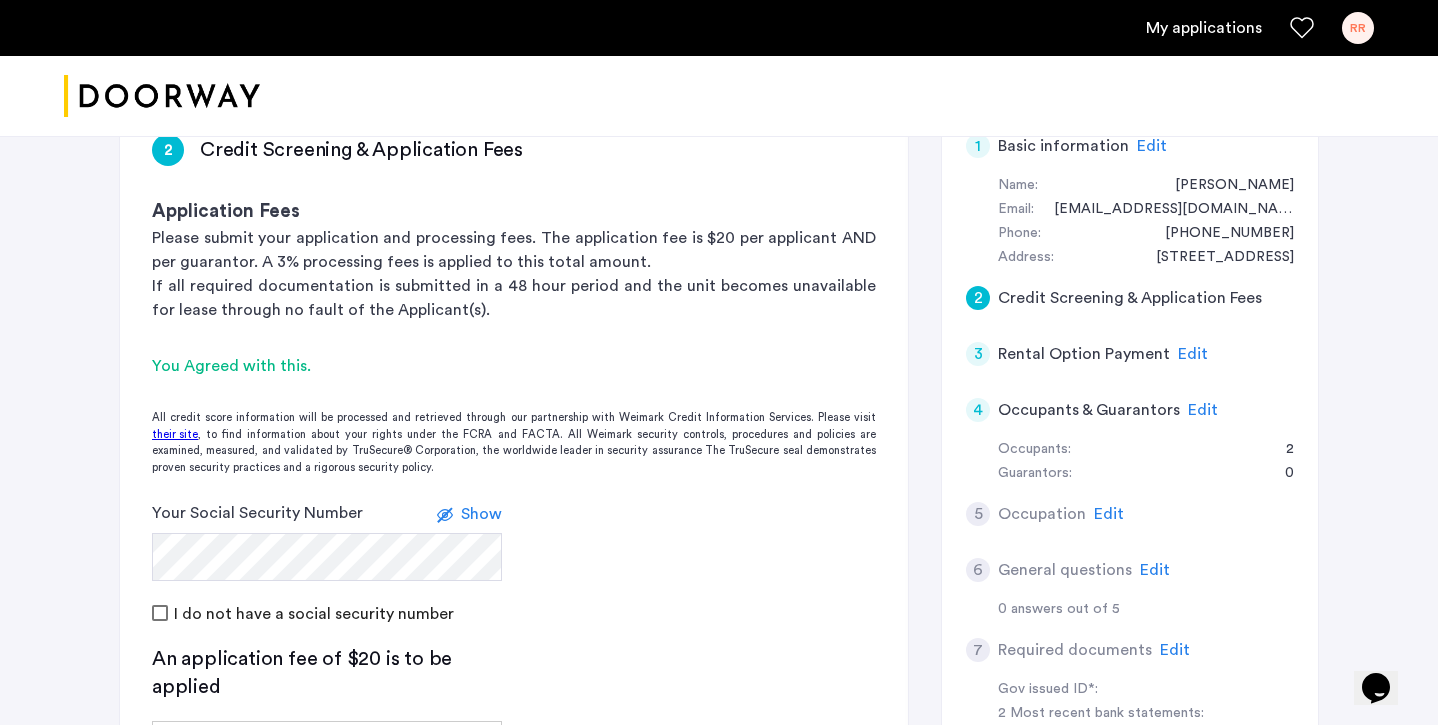
click at [557, 541] on form "Your Social Security Number Show I do not have a social security number" at bounding box center [514, 563] width 788 height 124
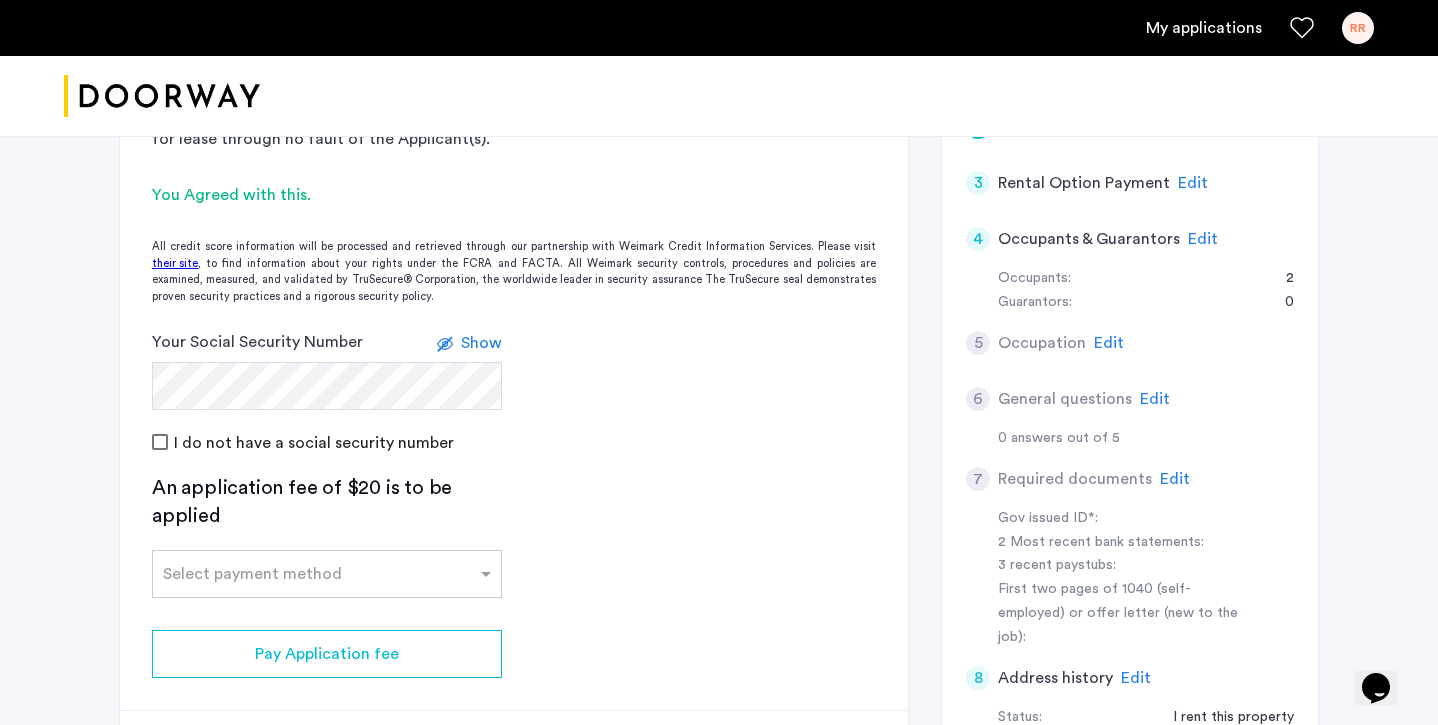
scroll to position [567, 0]
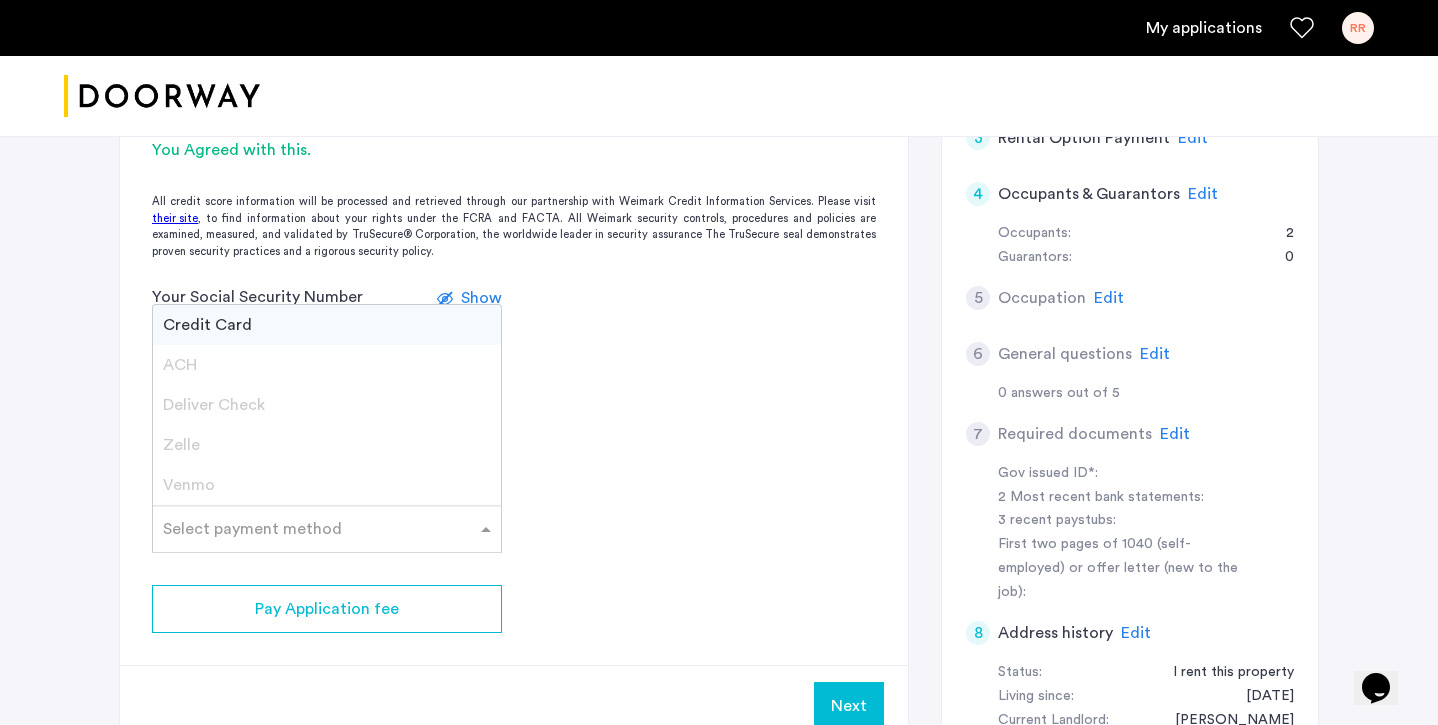
click at [330, 518] on input "text" at bounding box center [307, 525] width 288 height 14
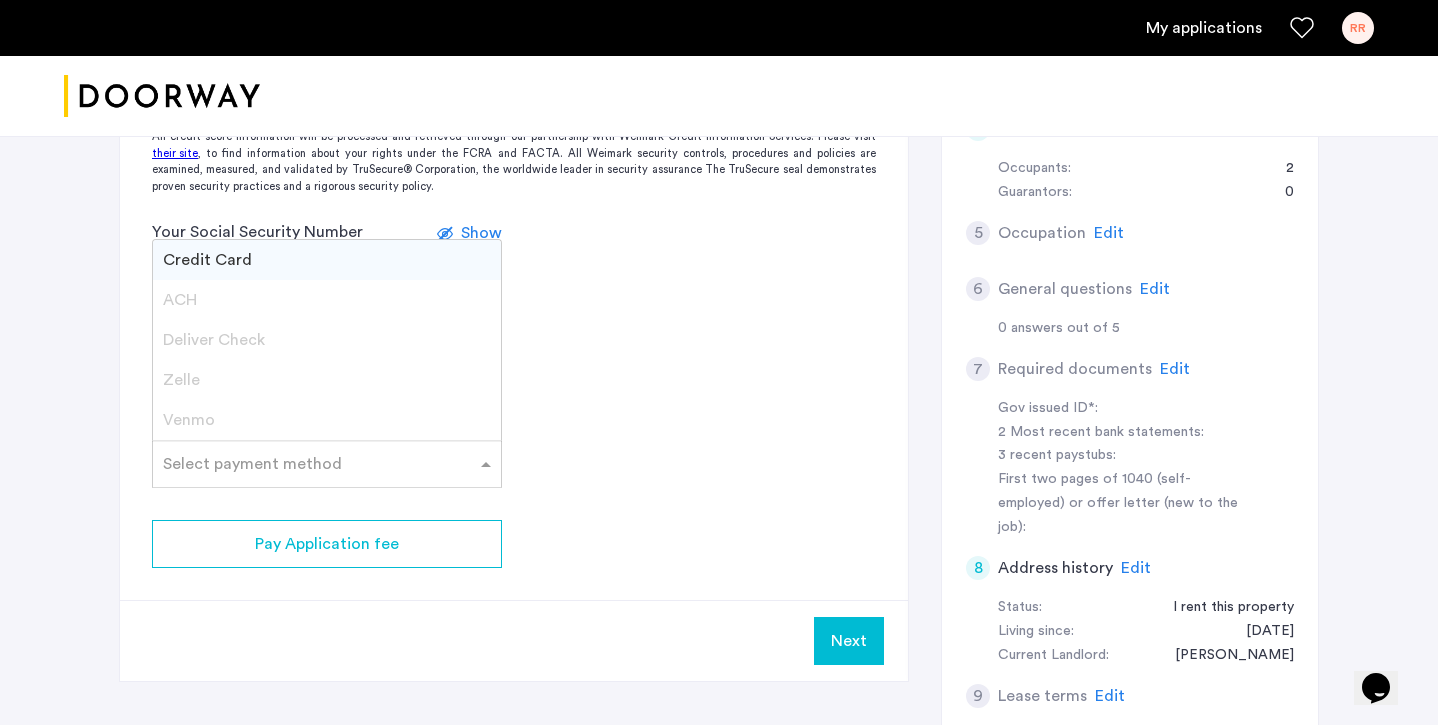
click at [281, 259] on div "Credit Card" at bounding box center [327, 260] width 348 height 40
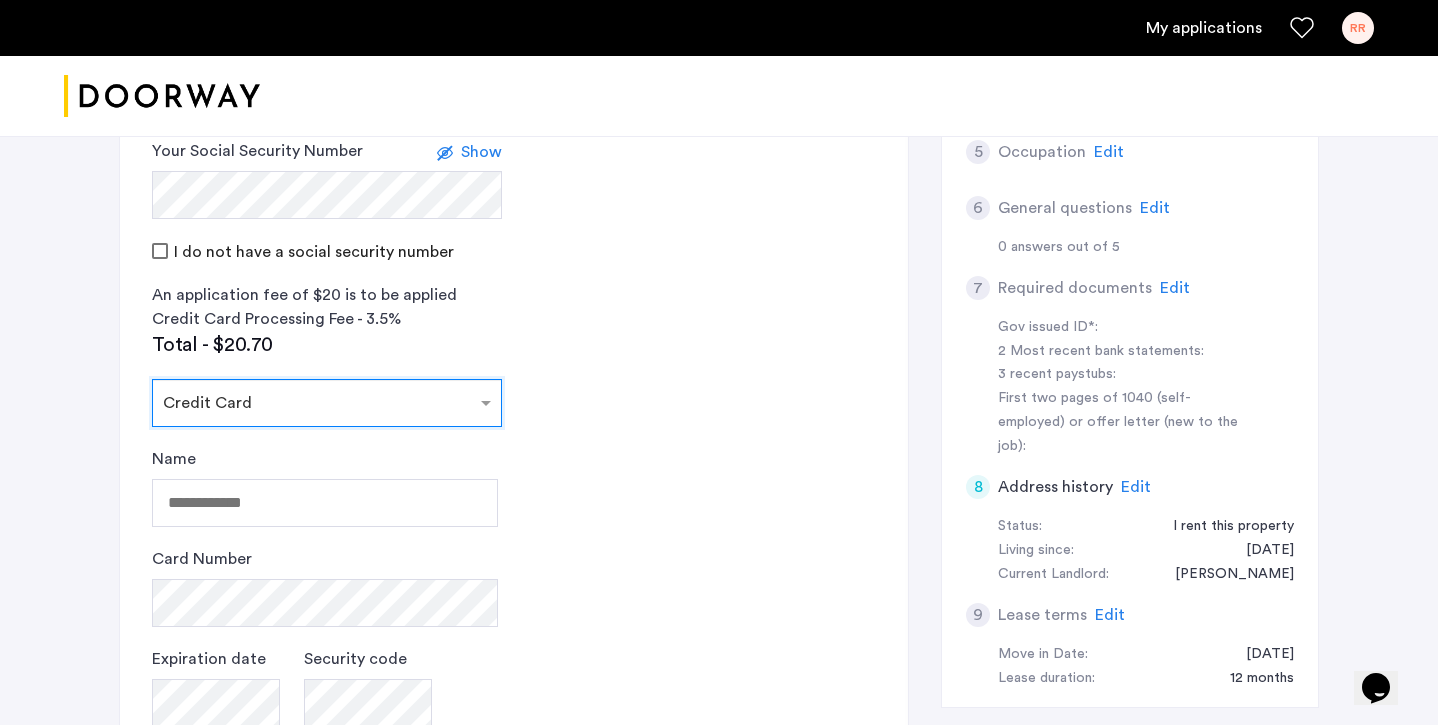
scroll to position [716, 0]
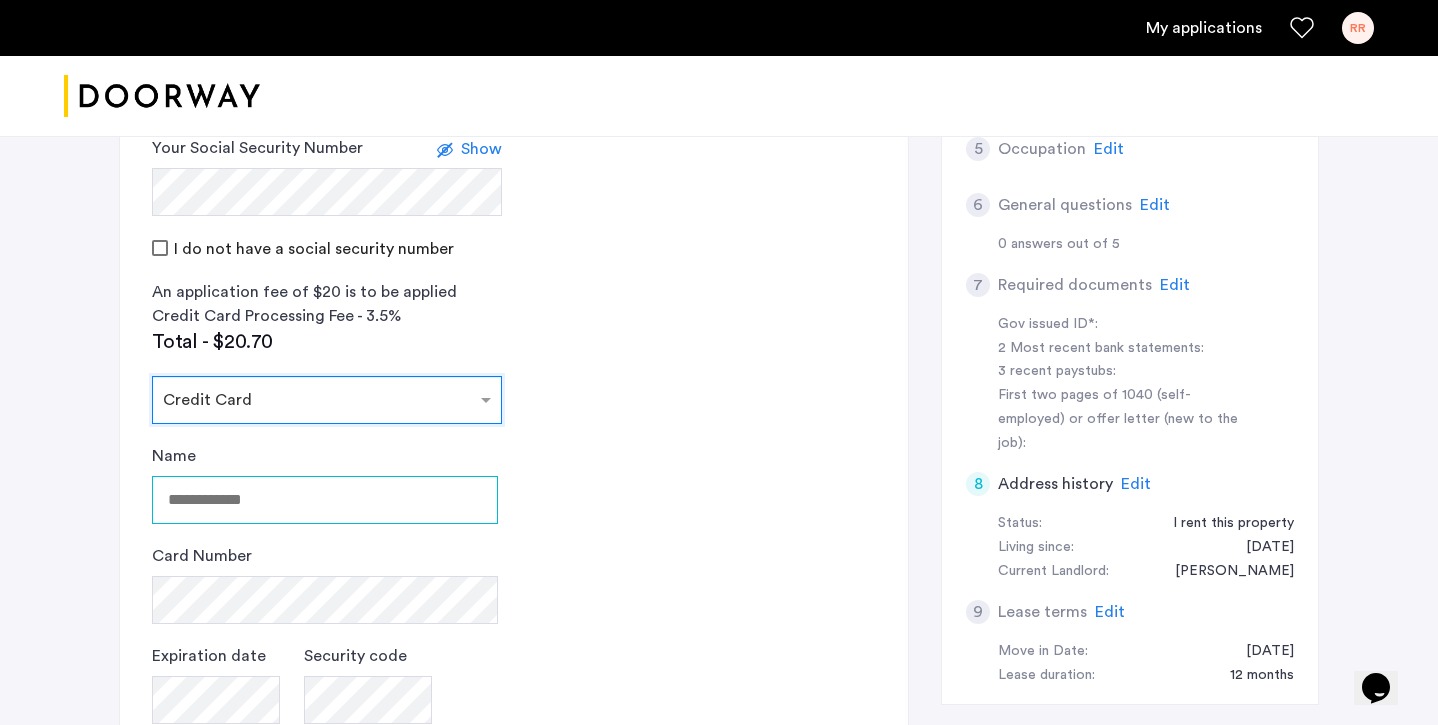
click at [309, 510] on input "Name" at bounding box center [325, 500] width 346 height 48
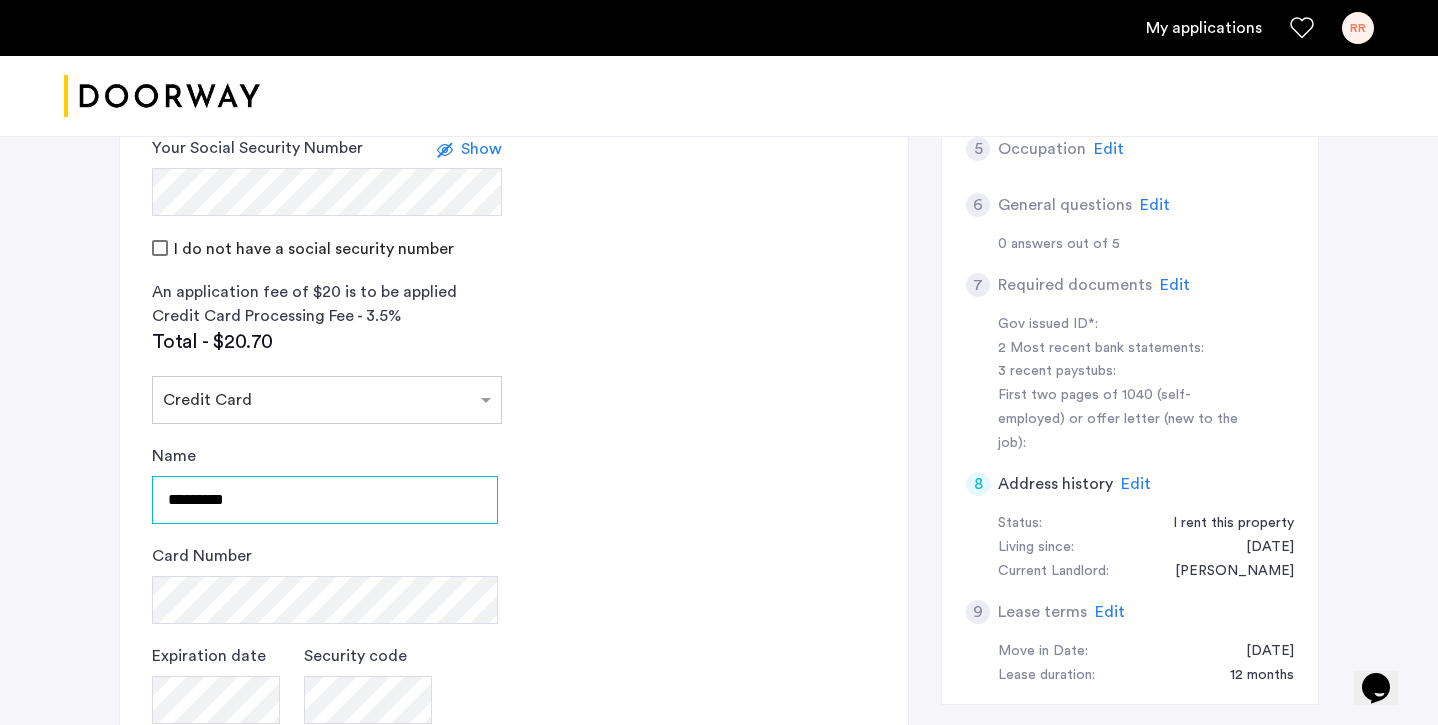
type input "*********"
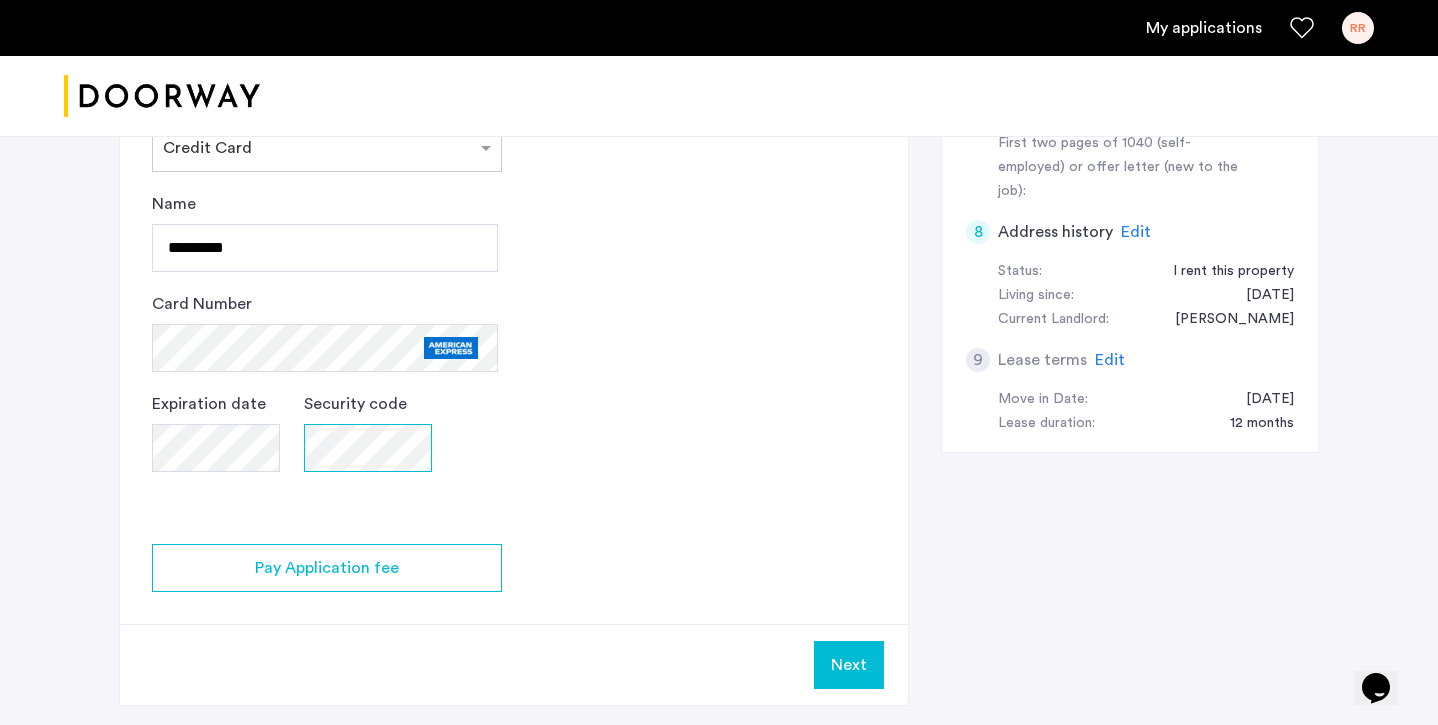
scroll to position [1039, 0]
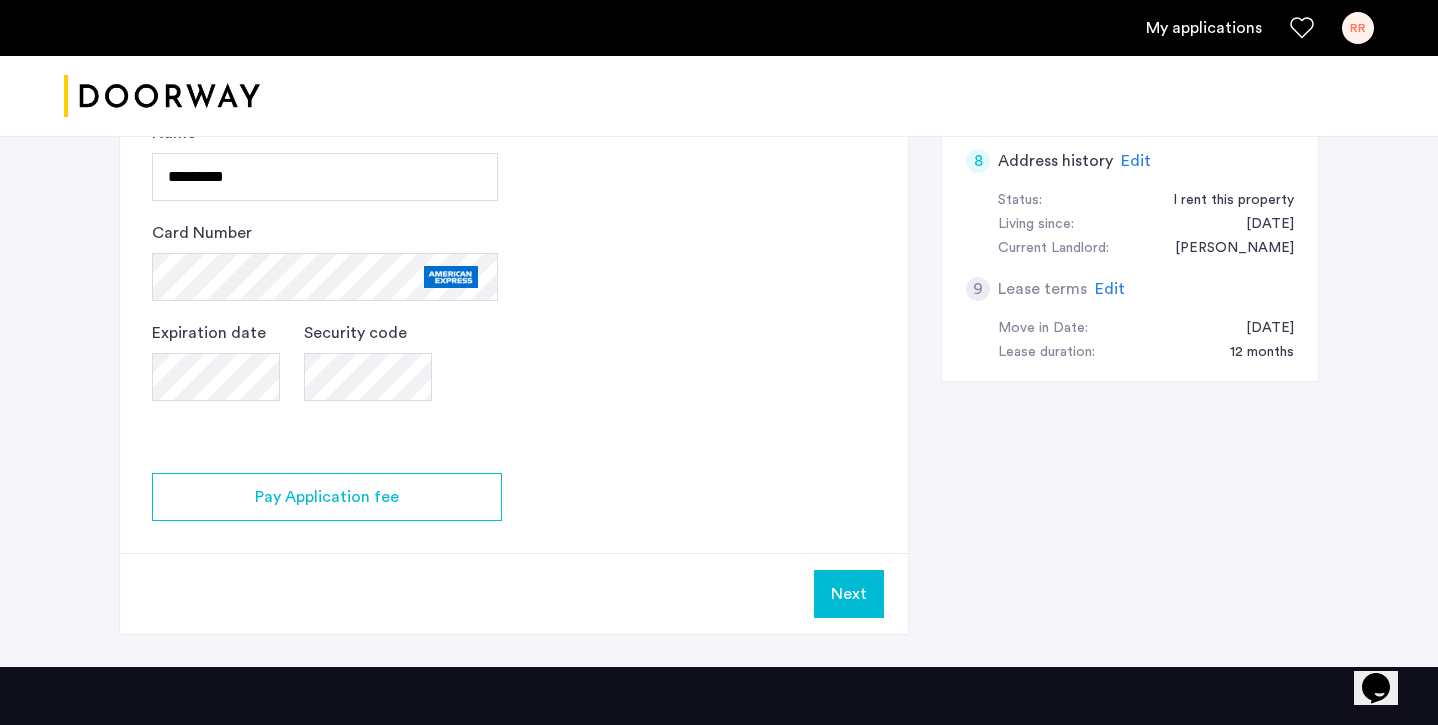
click at [687, 493] on app-credit-screening "2 Credit Screening & Application Fees Application Fees Please submit your appli…" at bounding box center [514, 24] width 788 height 1220
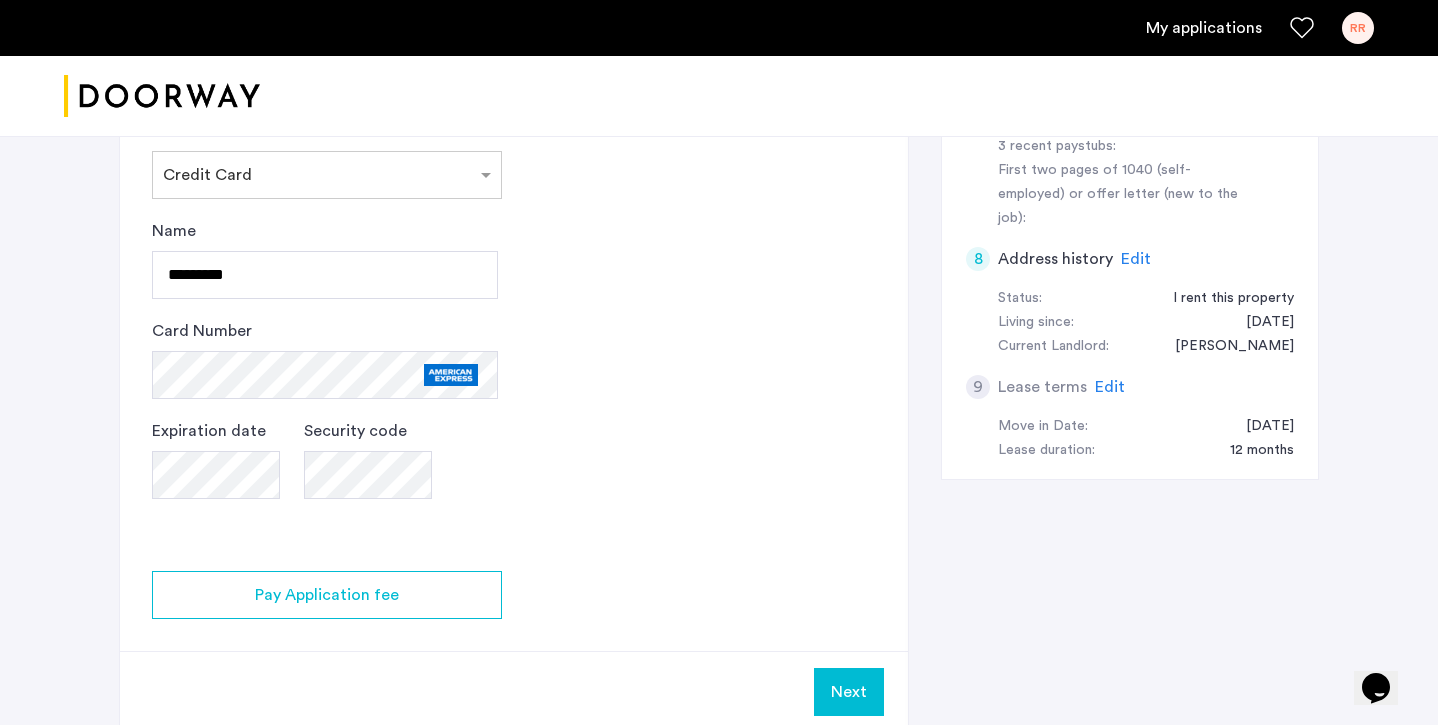
scroll to position [943, 0]
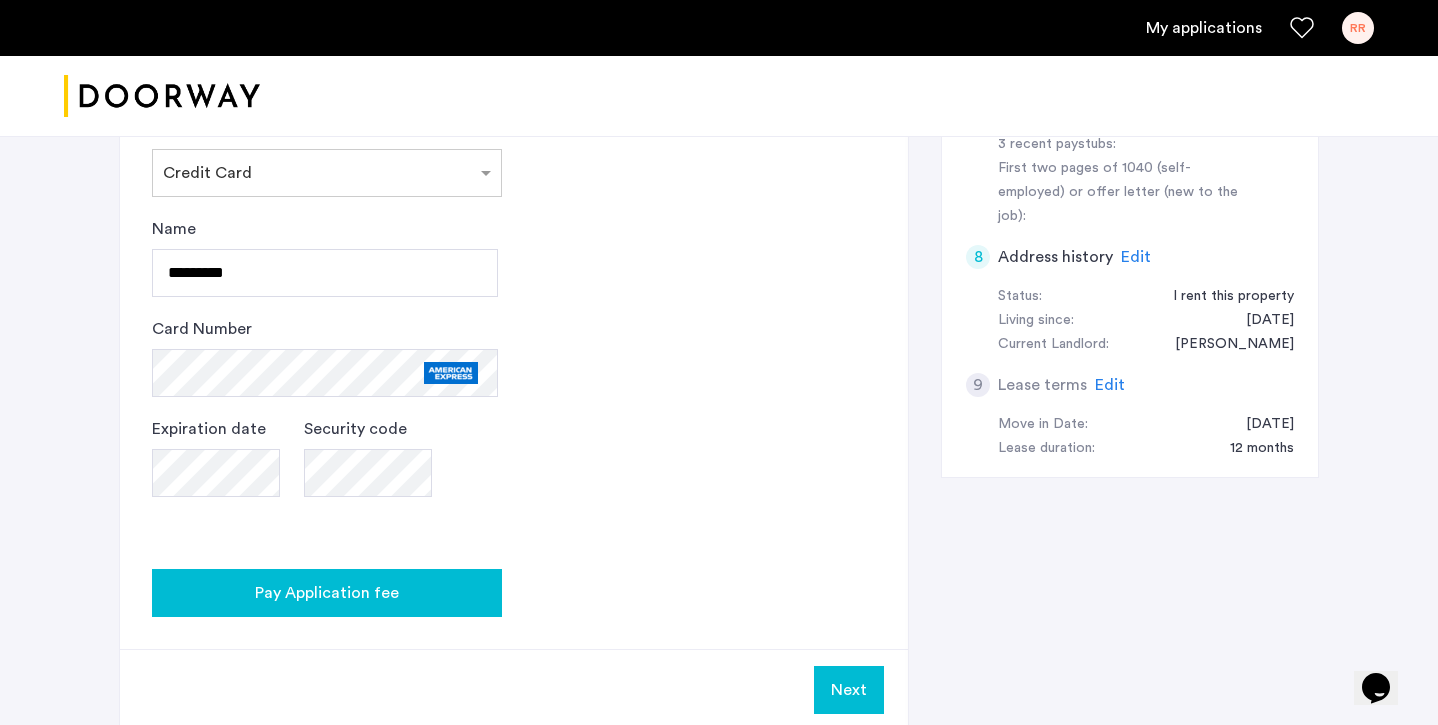
click at [389, 573] on button "Pay Application fee" at bounding box center [327, 593] width 350 height 48
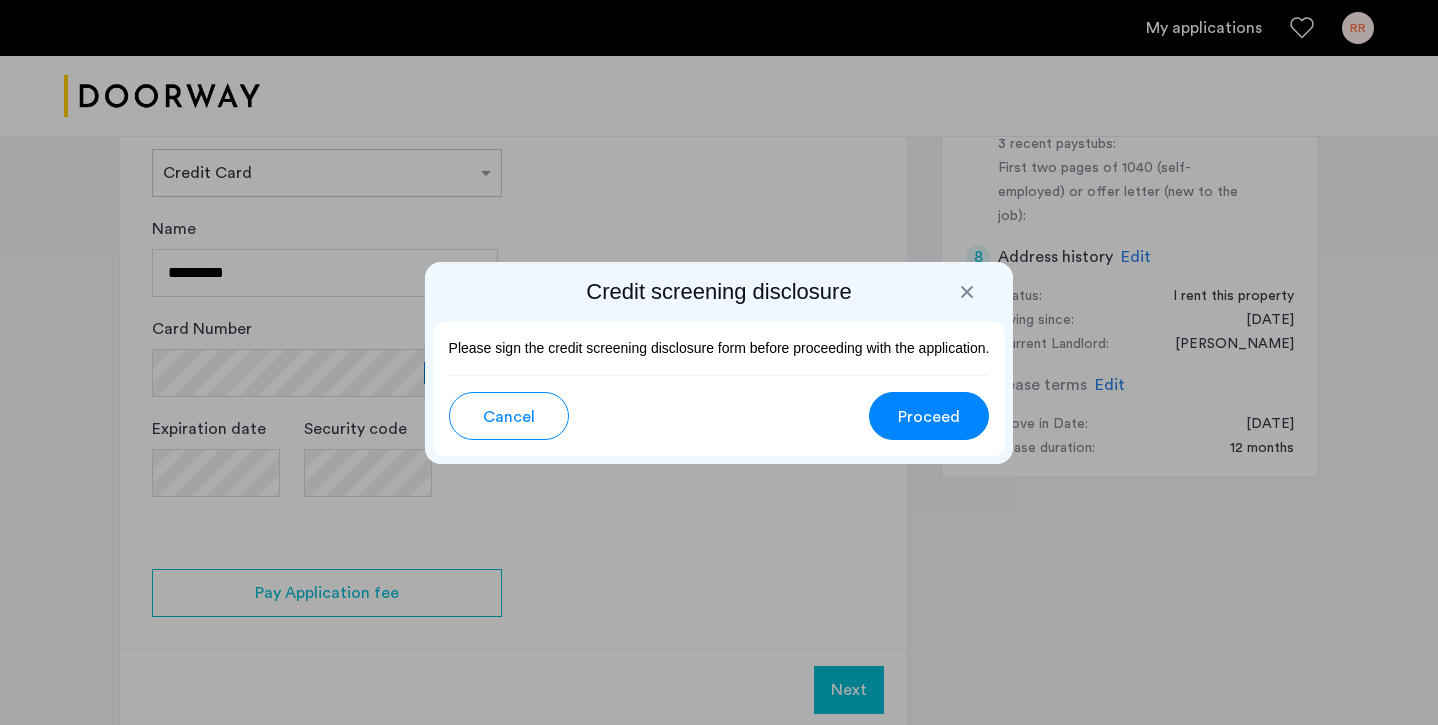
click at [907, 423] on span "Proceed" at bounding box center [929, 417] width 62 height 24
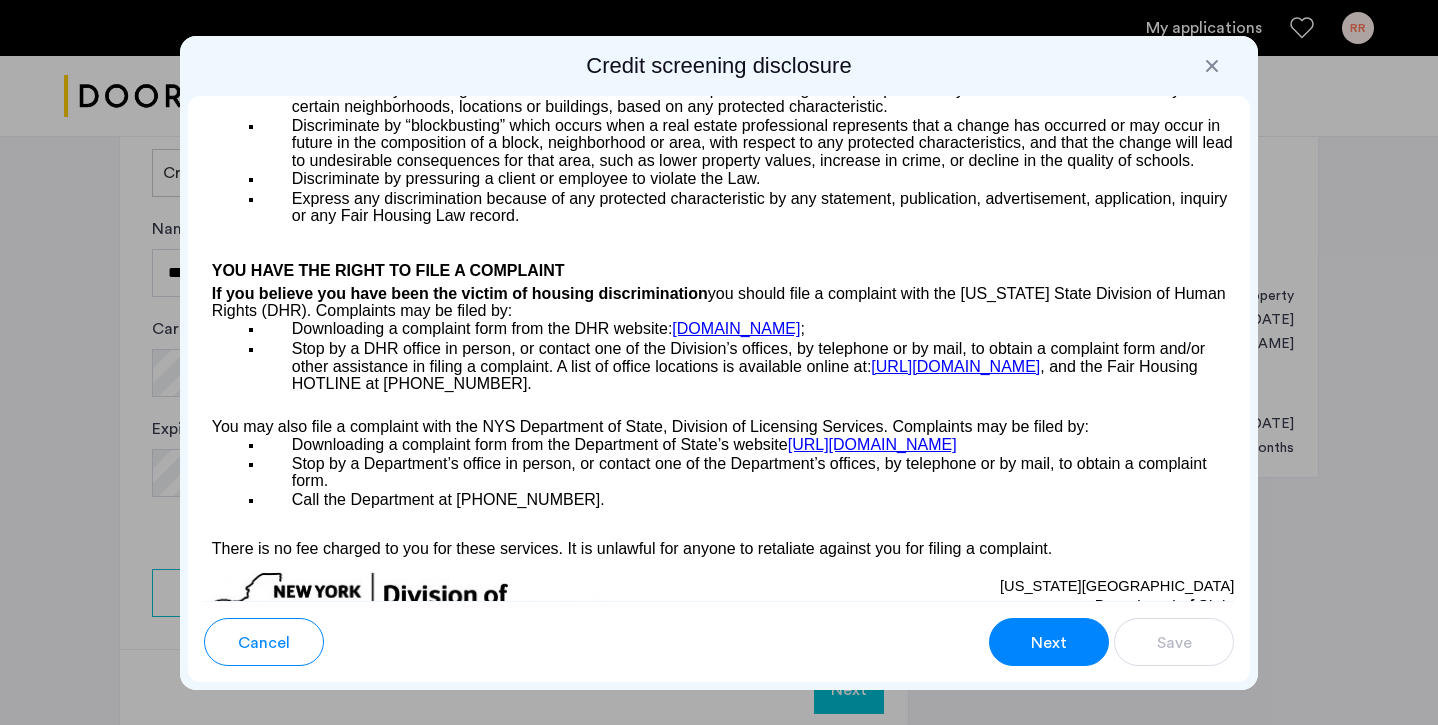
scroll to position [3055, 0]
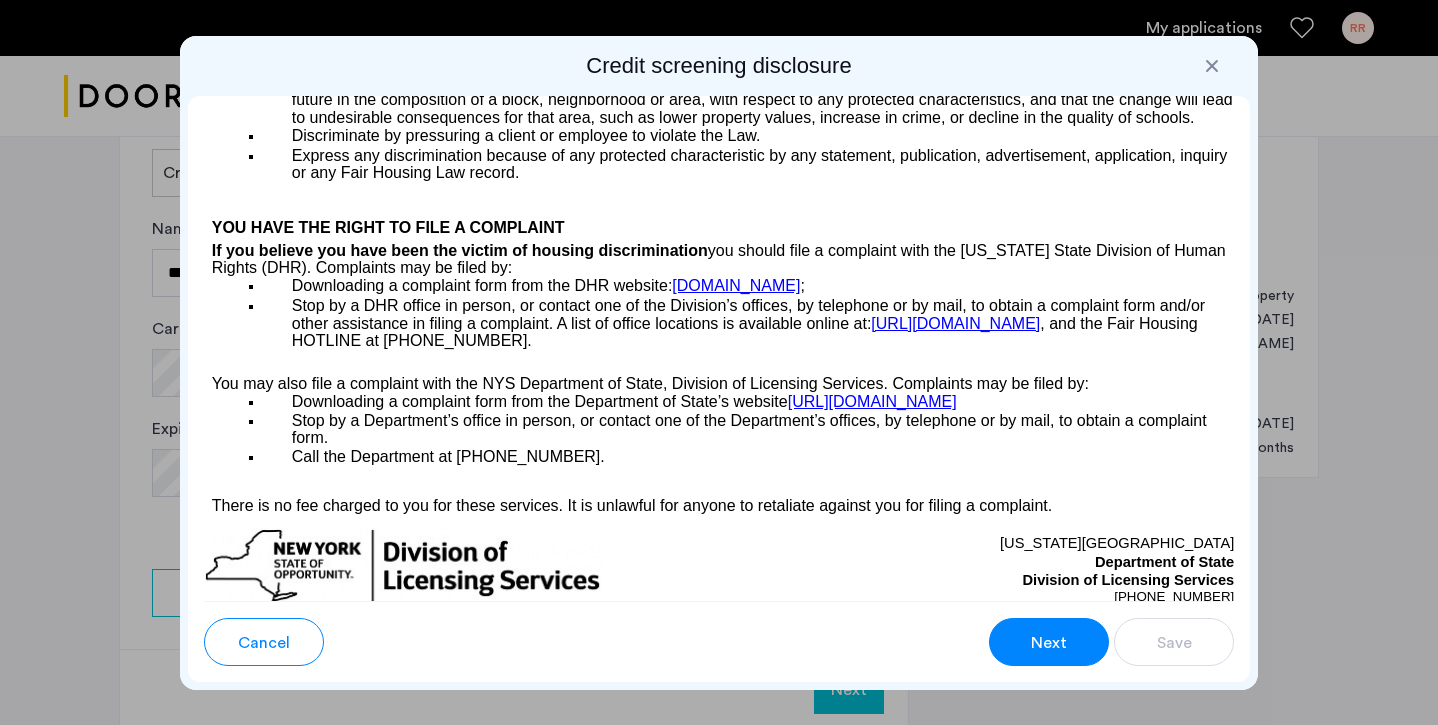
click at [1058, 645] on span "Next" at bounding box center [1049, 643] width 36 height 24
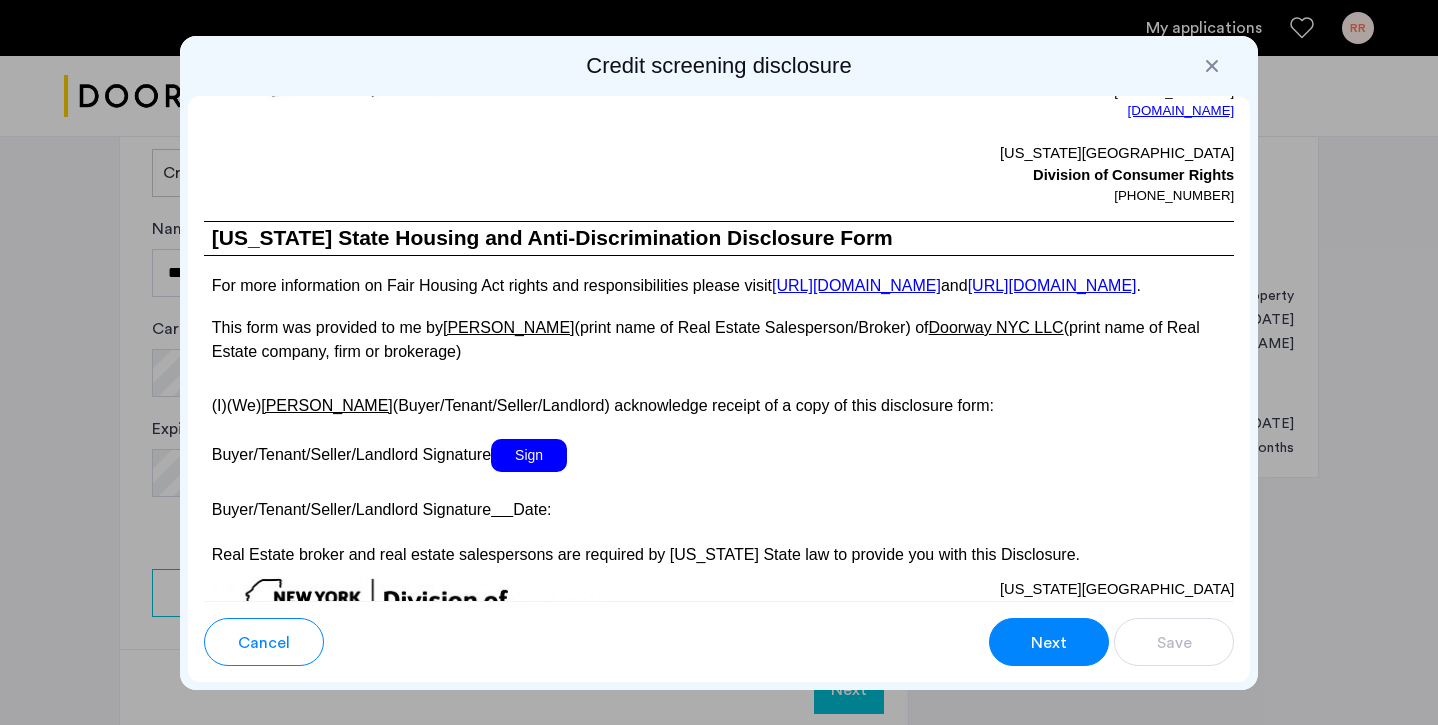
click at [534, 472] on span "Sign" at bounding box center [529, 455] width 76 height 33
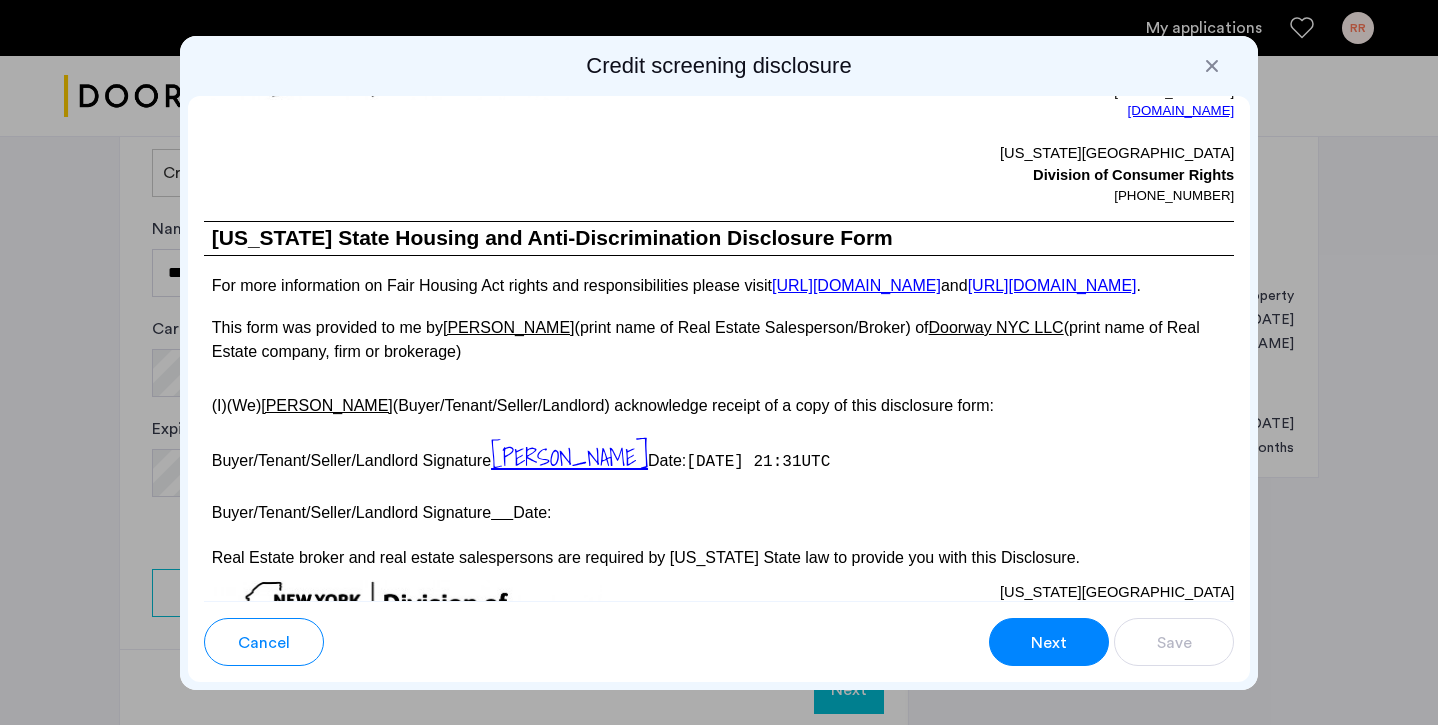
click at [501, 525] on p "Buyer/Tenant/Seller/Landlord Signature Date:" at bounding box center [719, 510] width 1031 height 29
click at [500, 521] on u at bounding box center [502, 512] width 22 height 17
click at [1040, 680] on div "Cancel Next Save" at bounding box center [719, 641] width 1063 height 81
click at [1037, 661] on button "Next" at bounding box center [1049, 642] width 120 height 48
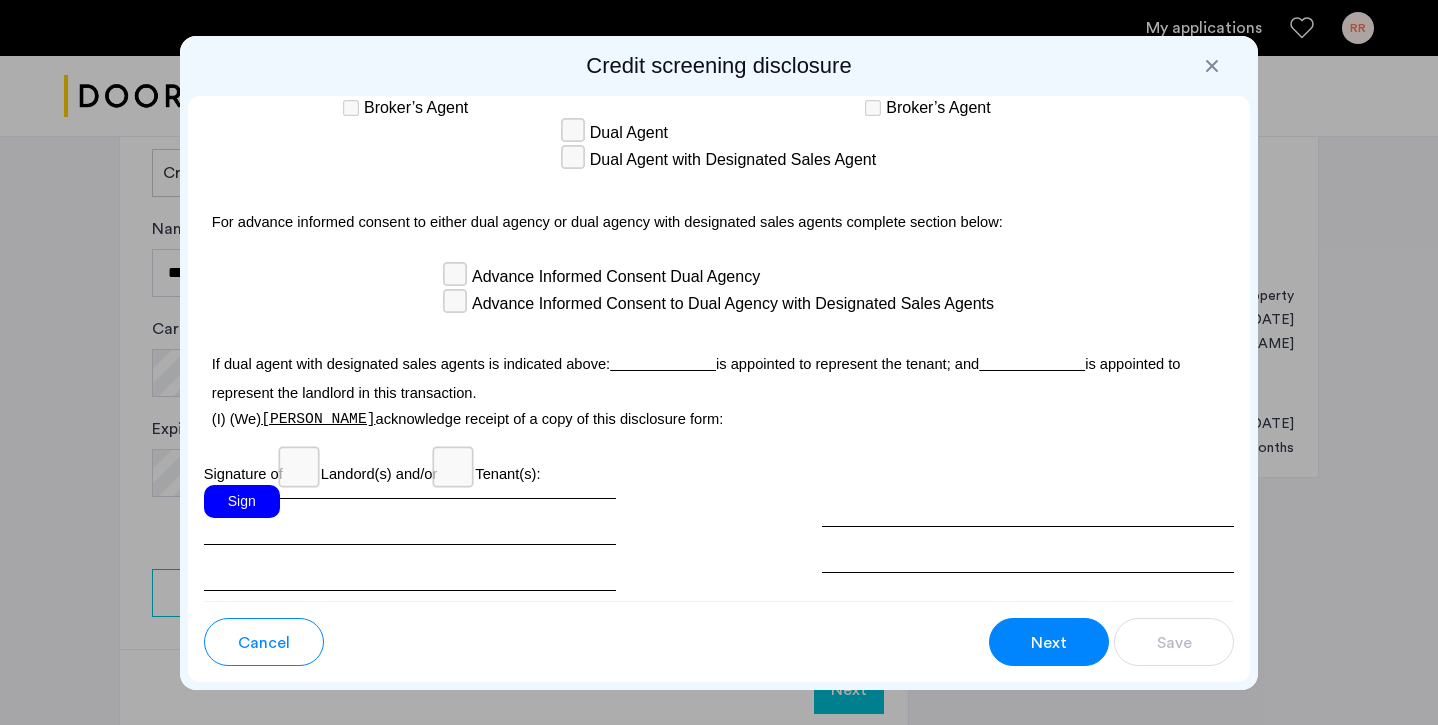
scroll to position [5823, 0]
click at [1015, 610] on div "Cancel Next Save" at bounding box center [719, 633] width 1031 height 65
click at [1015, 635] on button "Next" at bounding box center [1049, 642] width 120 height 48
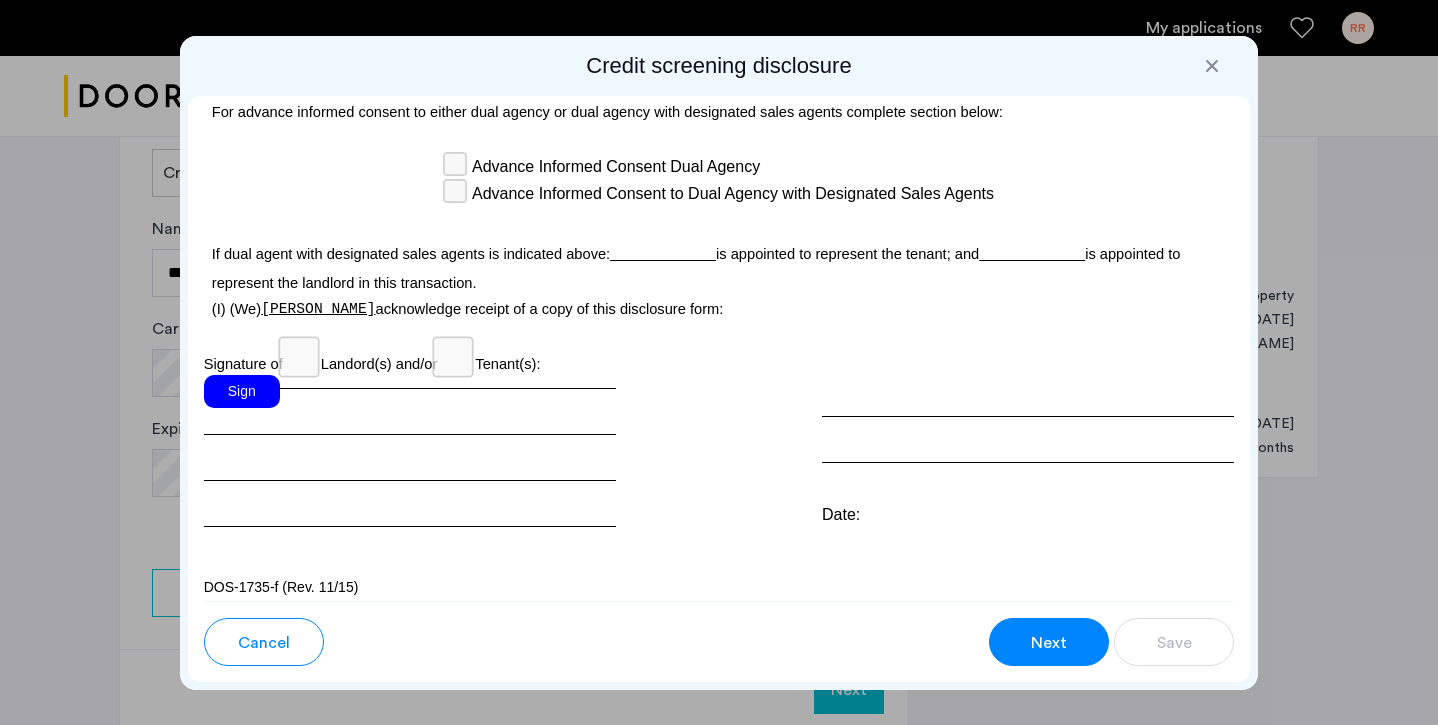
click at [1018, 643] on button "Next" at bounding box center [1049, 642] width 120 height 48
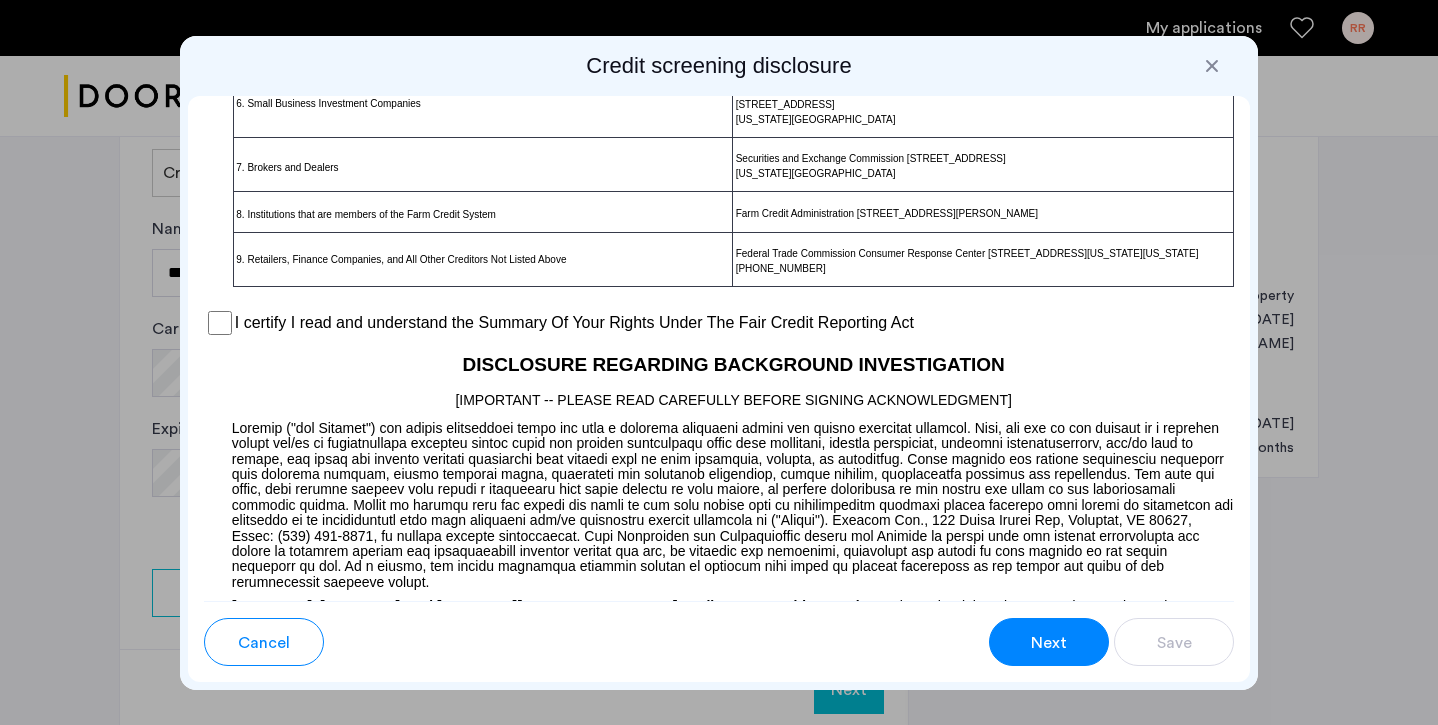
scroll to position [1550, 0]
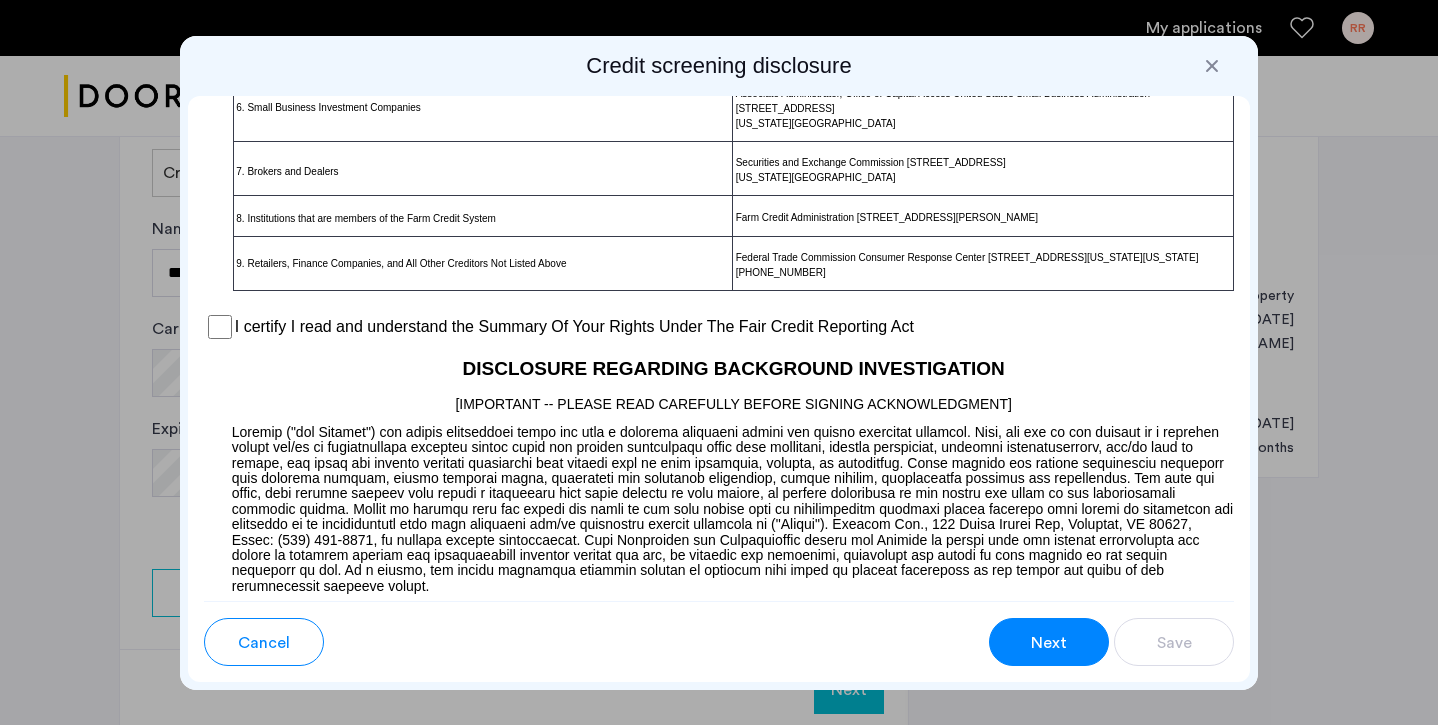
click at [1018, 640] on button "Next" at bounding box center [1049, 642] width 120 height 48
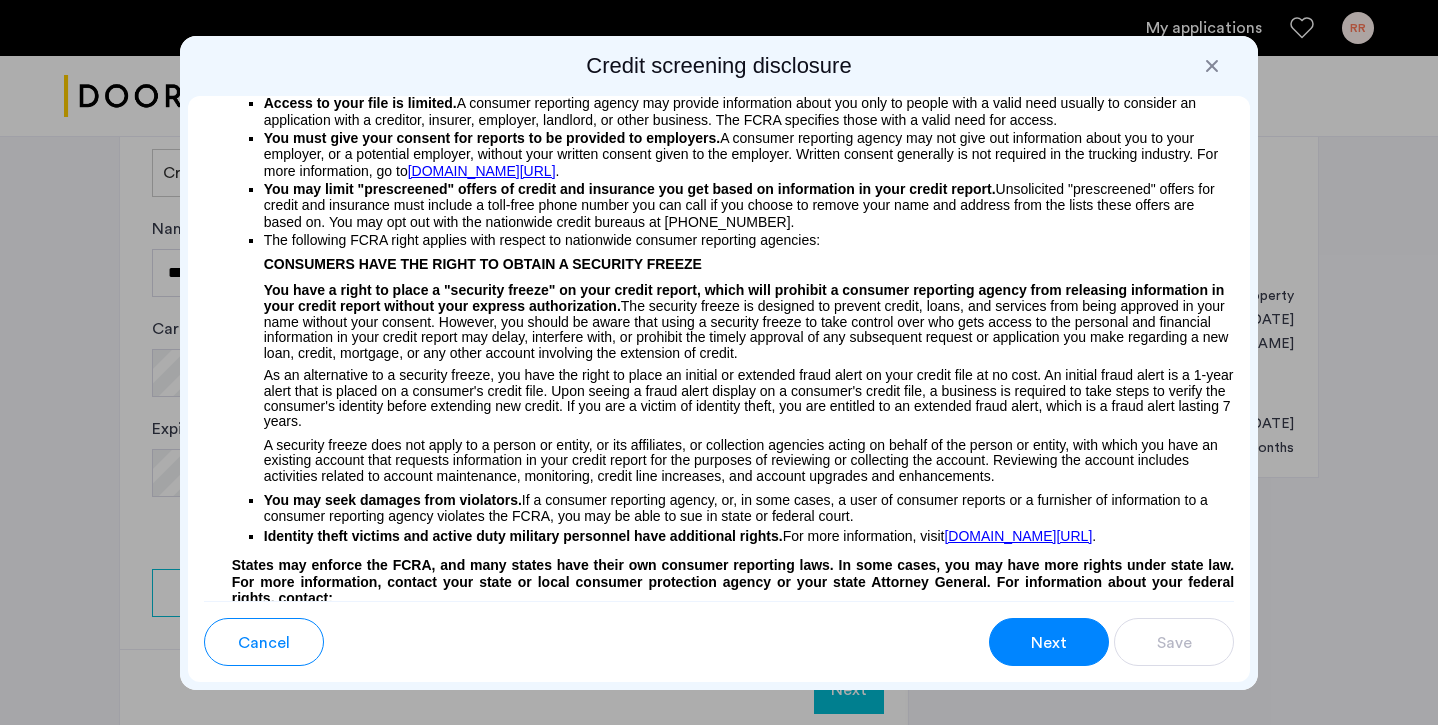
scroll to position [0, 0]
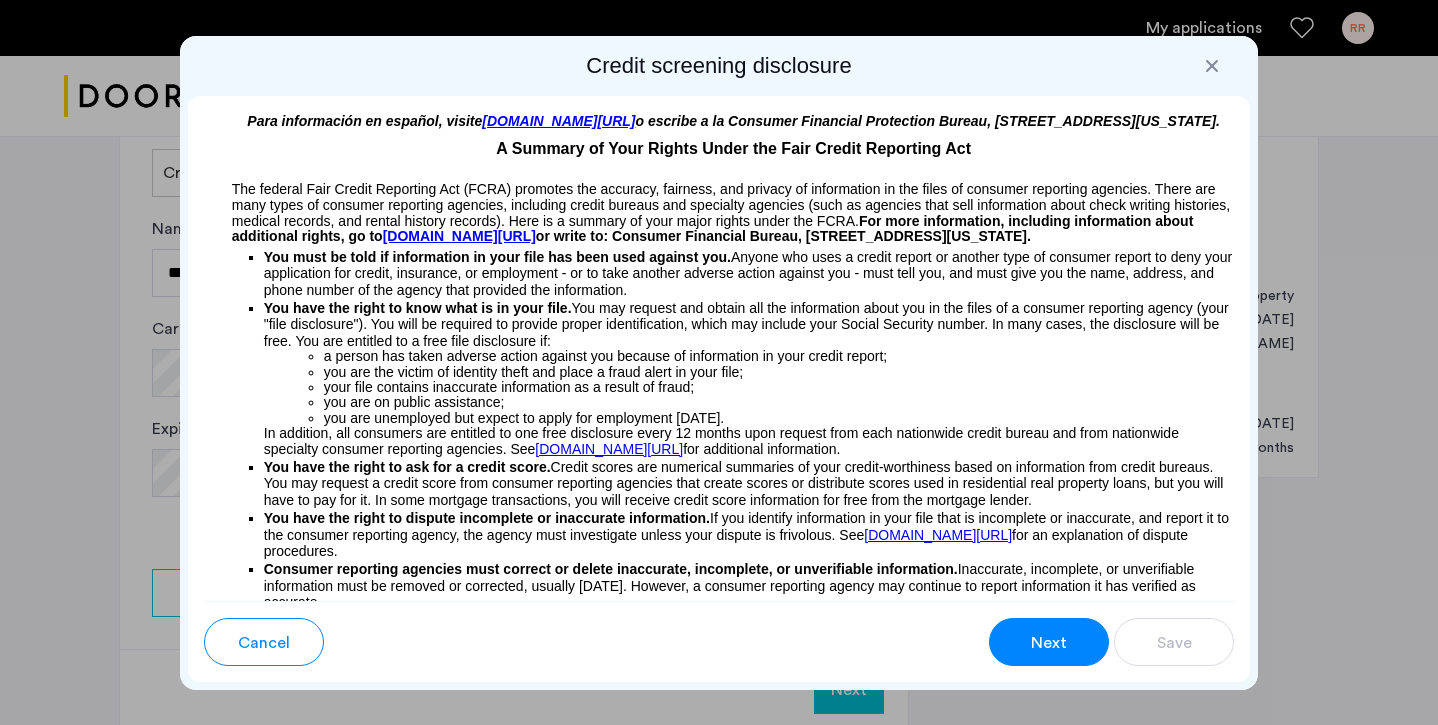
click at [1041, 645] on span "Next" at bounding box center [1049, 643] width 36 height 24
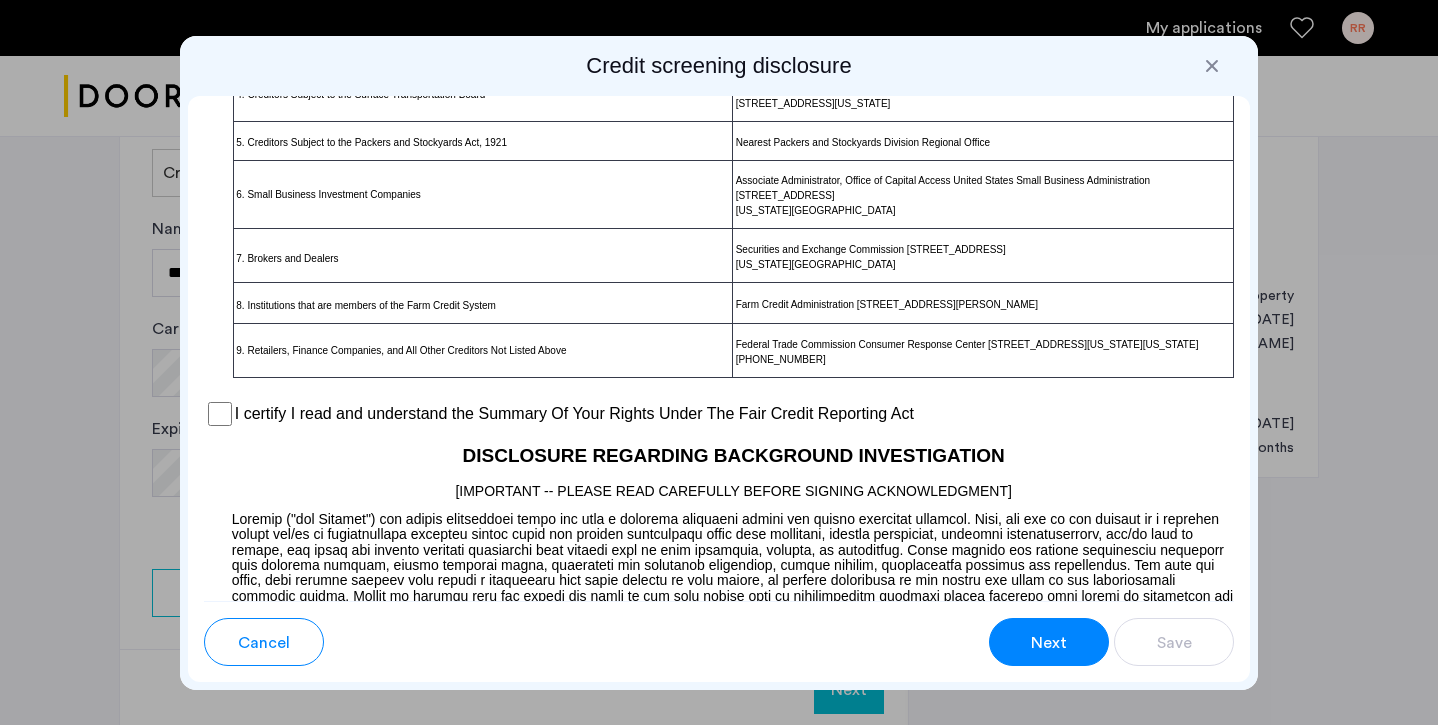
scroll to position [1550, 0]
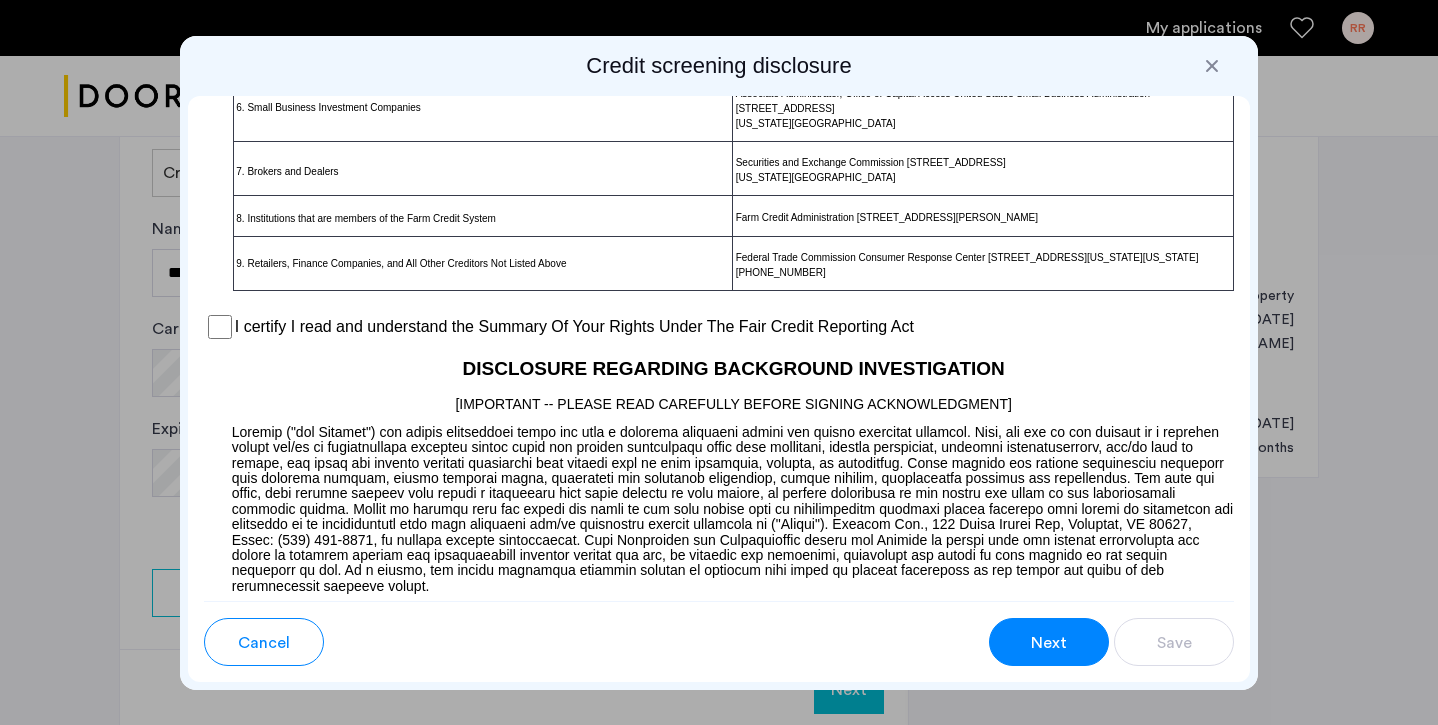
click at [1041, 645] on span "Next" at bounding box center [1049, 643] width 36 height 24
click at [225, 333] on div "I certify I read and understand the Summary Of Your Rights Under The Fair Credi…" at bounding box center [719, 327] width 1031 height 30
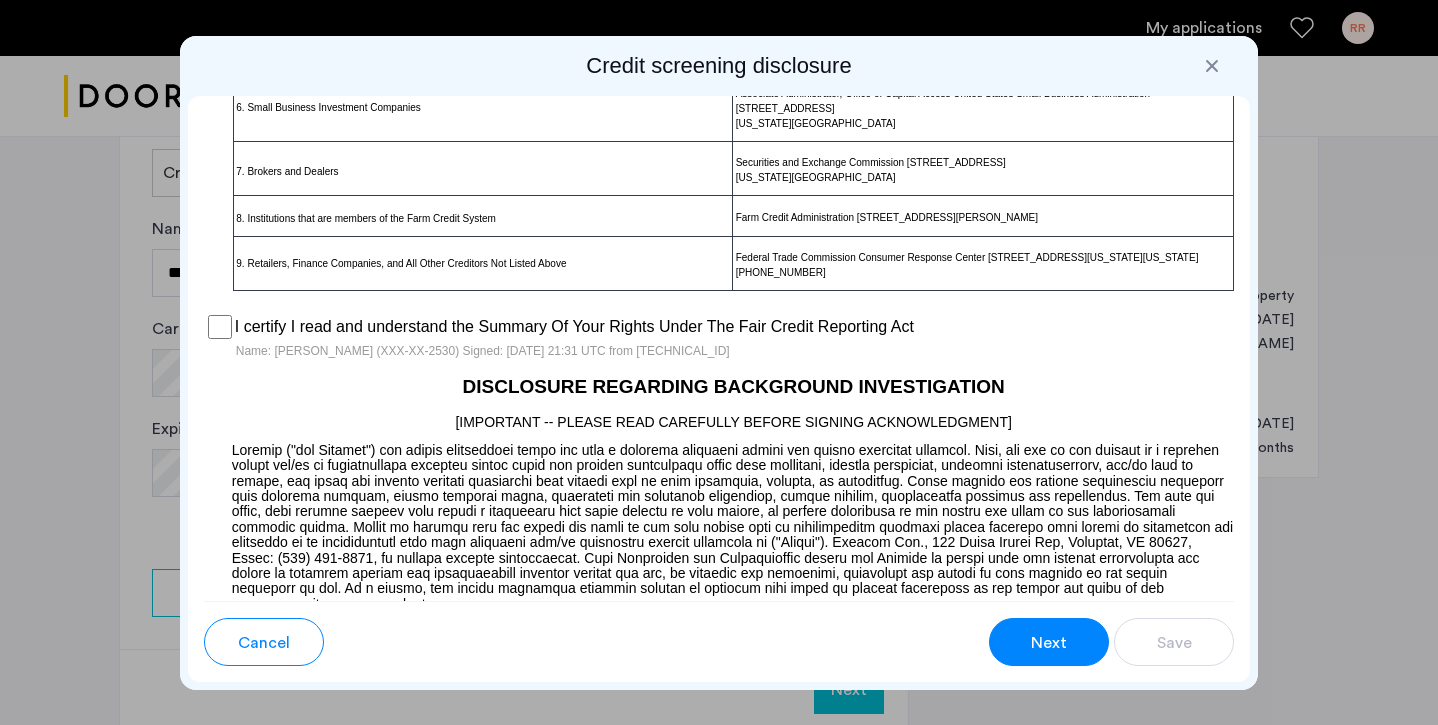
click at [1062, 627] on button "Next" at bounding box center [1049, 642] width 120 height 48
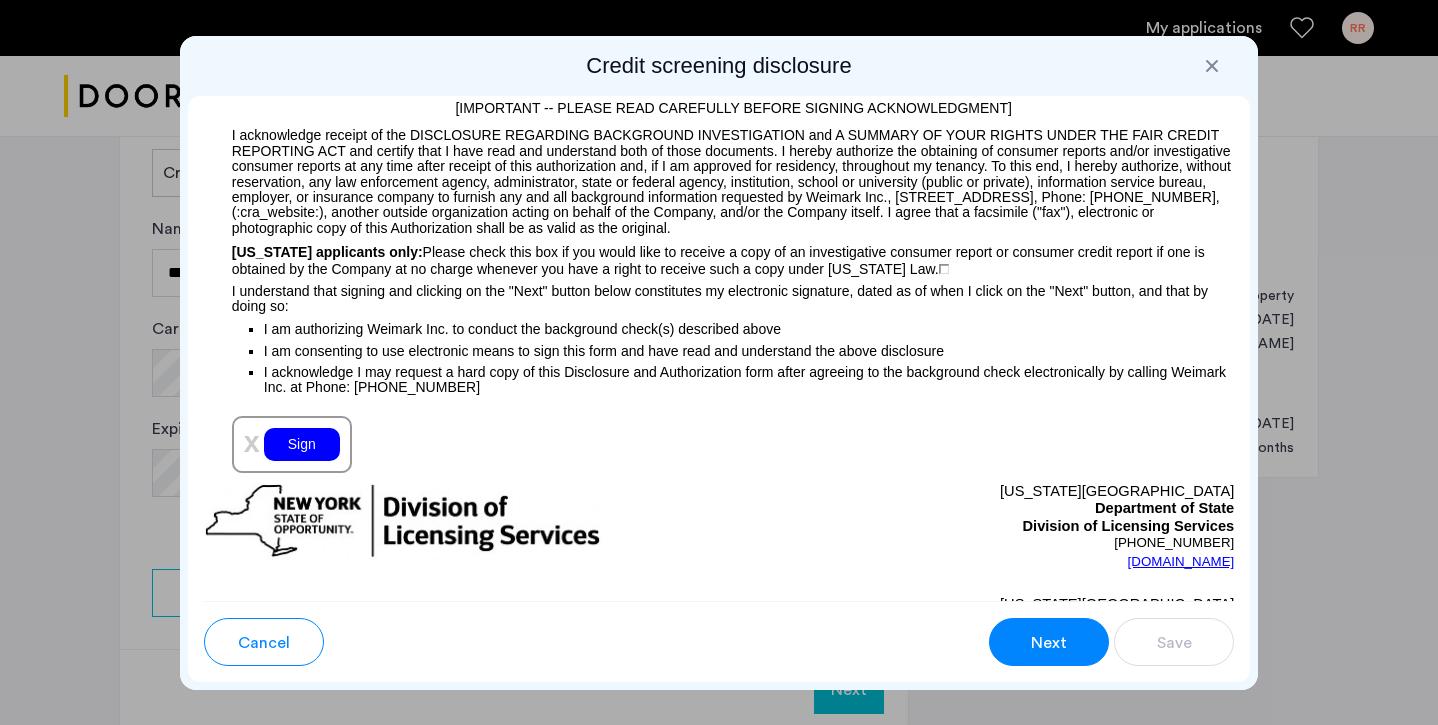
scroll to position [2267, 0]
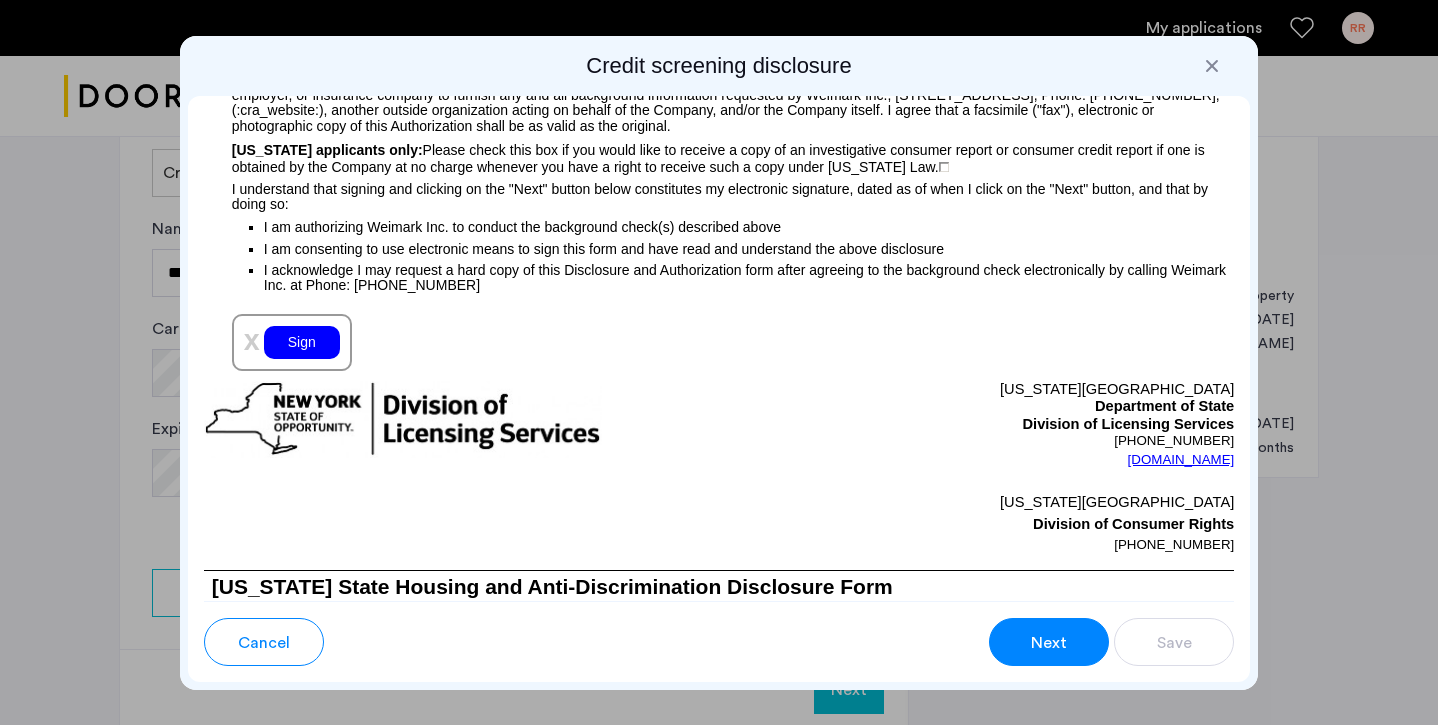
click at [292, 358] on div "Sign" at bounding box center [302, 342] width 76 height 33
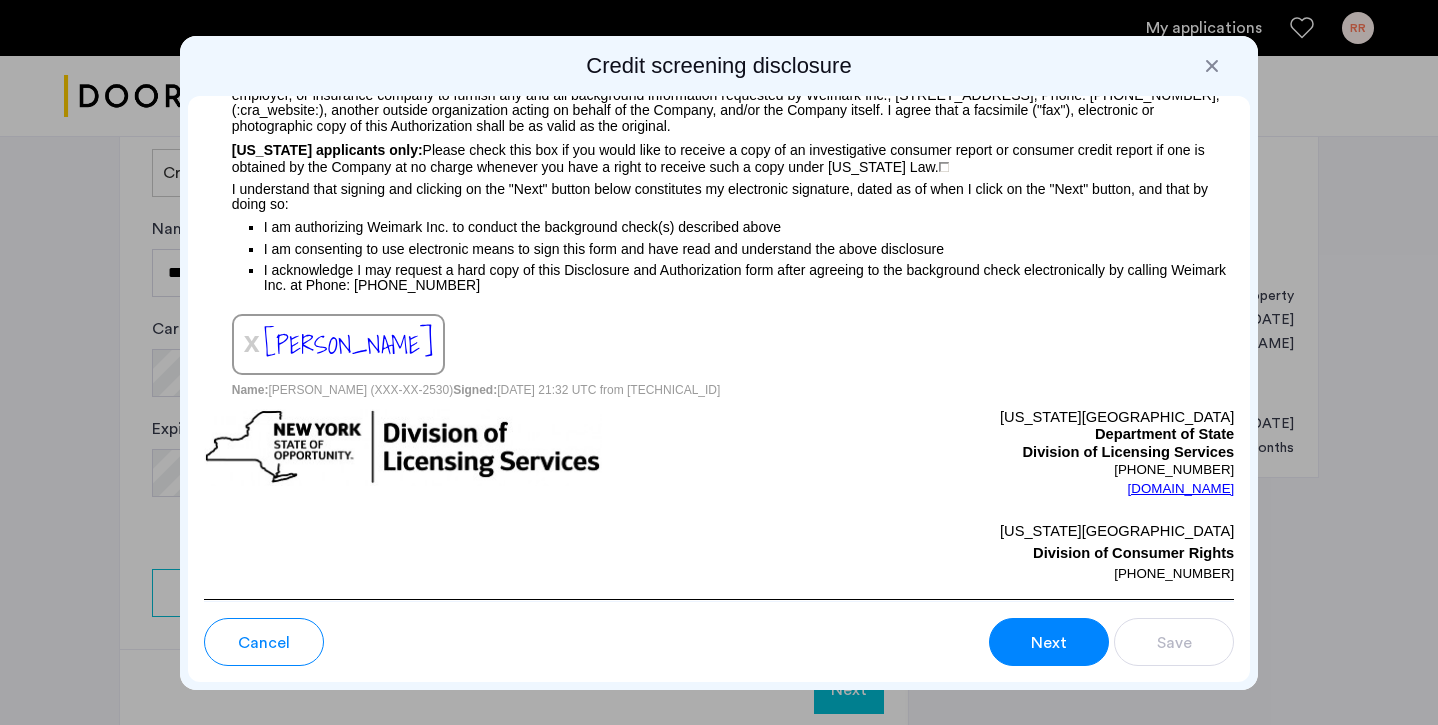
click at [1038, 635] on span "Next" at bounding box center [1049, 643] width 36 height 24
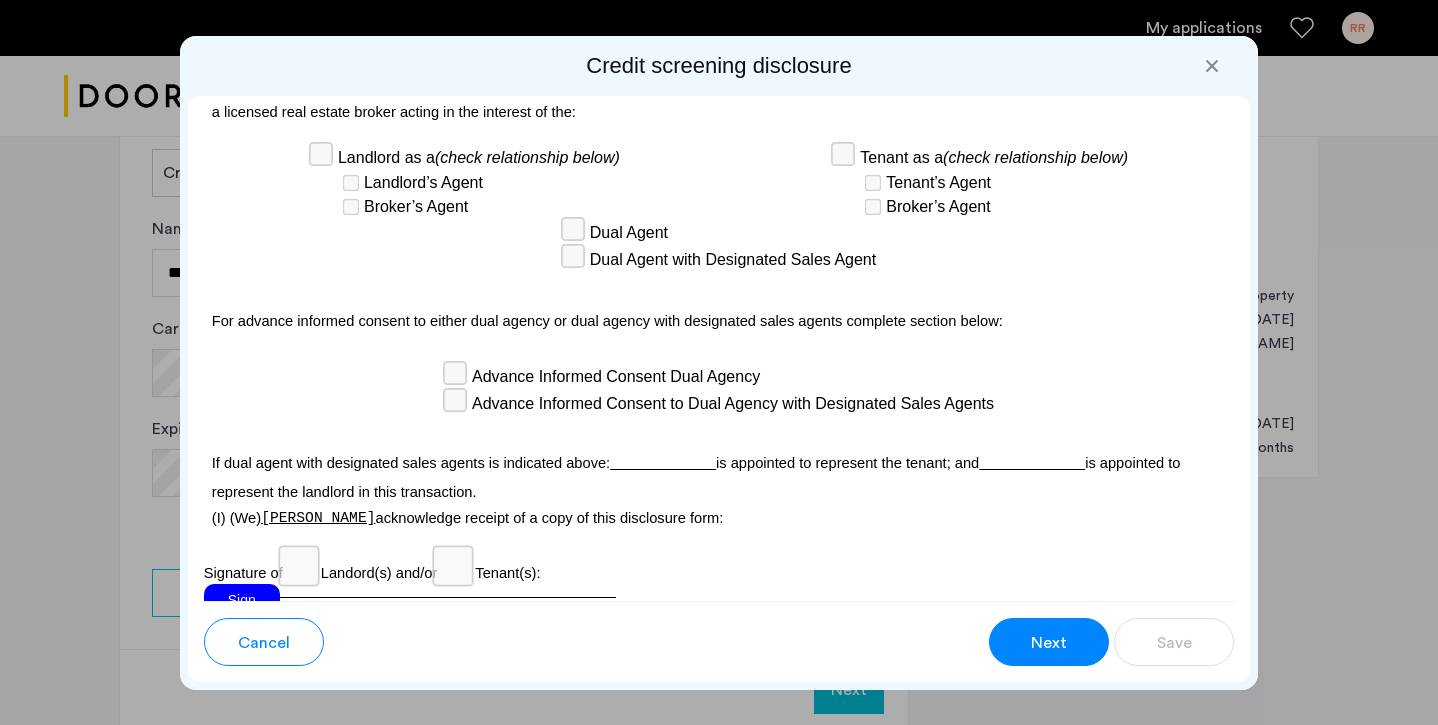
scroll to position [5978, 0]
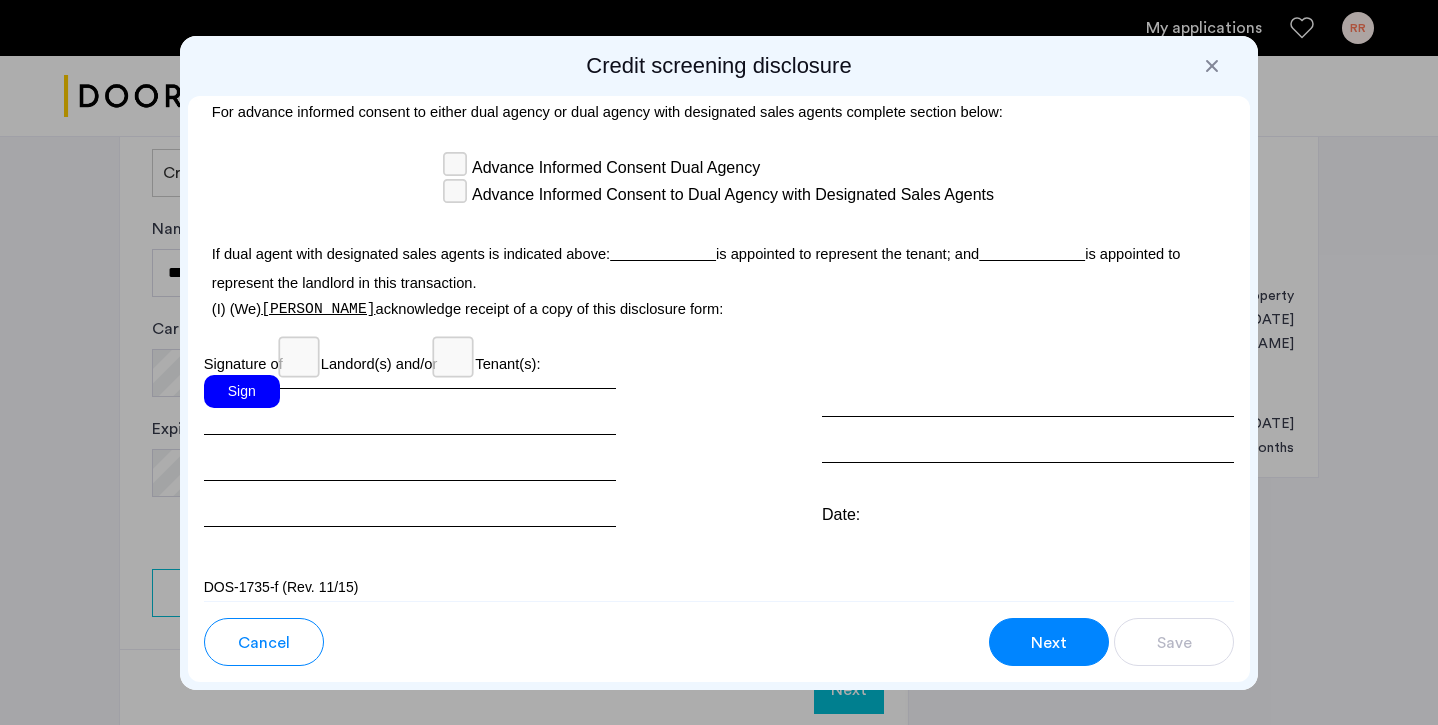
click at [230, 377] on div "Sign" at bounding box center [242, 391] width 76 height 33
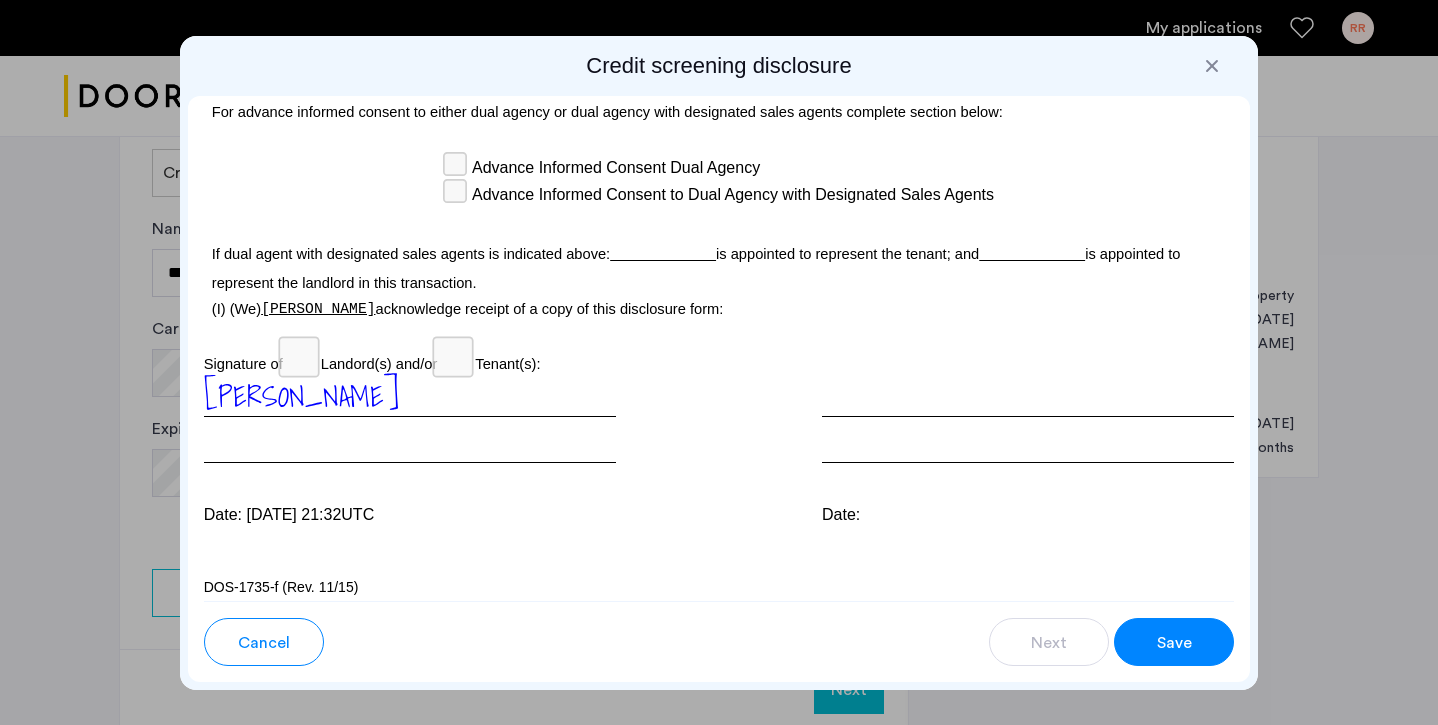
click at [1163, 652] on span "Save" at bounding box center [1174, 643] width 35 height 24
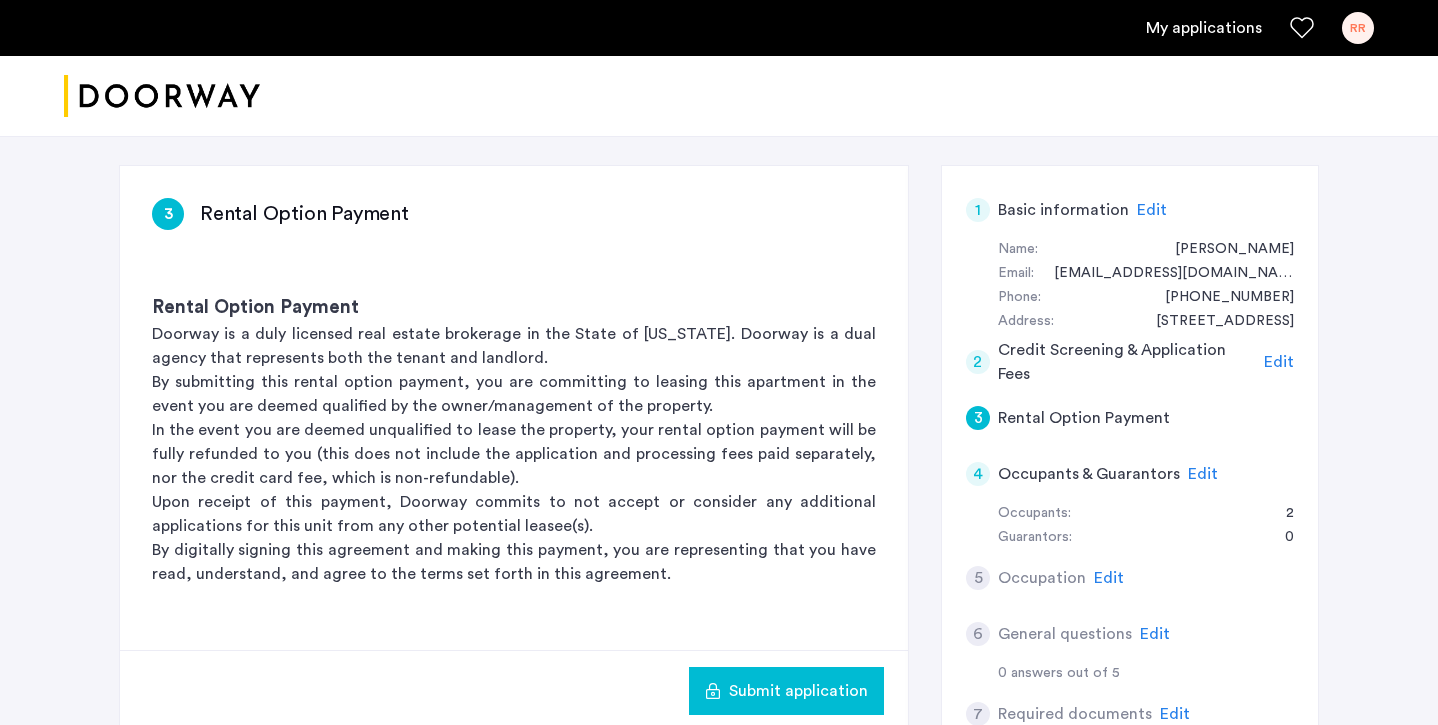
scroll to position [332, 0]
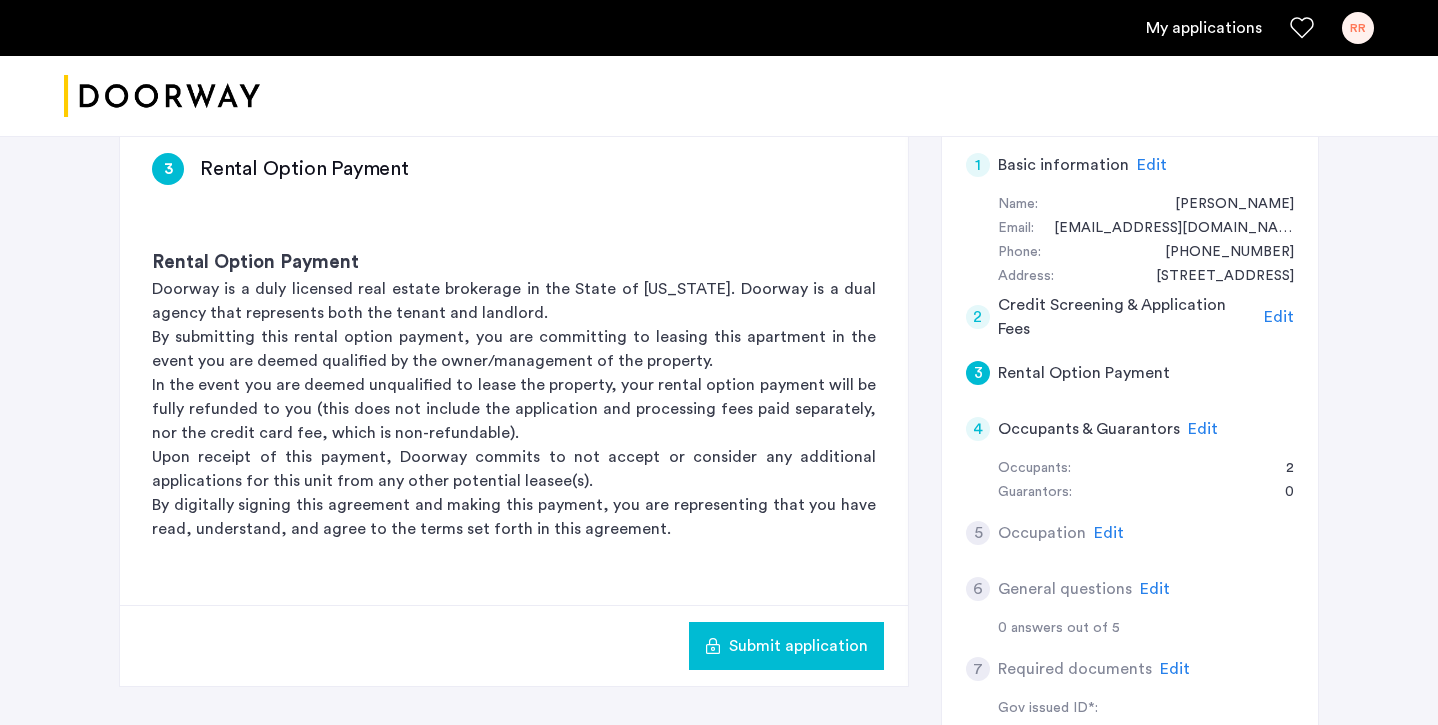
click at [762, 658] on button "Submit application" at bounding box center [786, 646] width 195 height 48
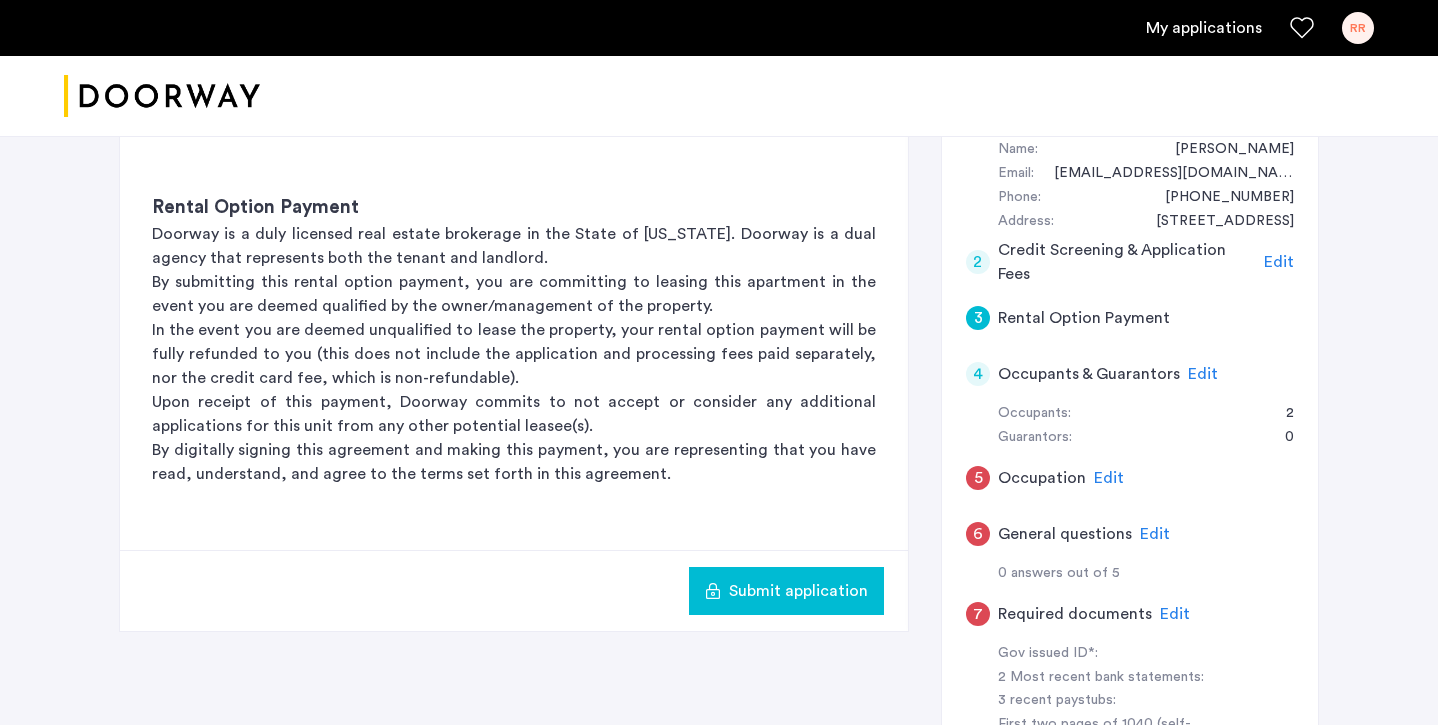
scroll to position [393, 0]
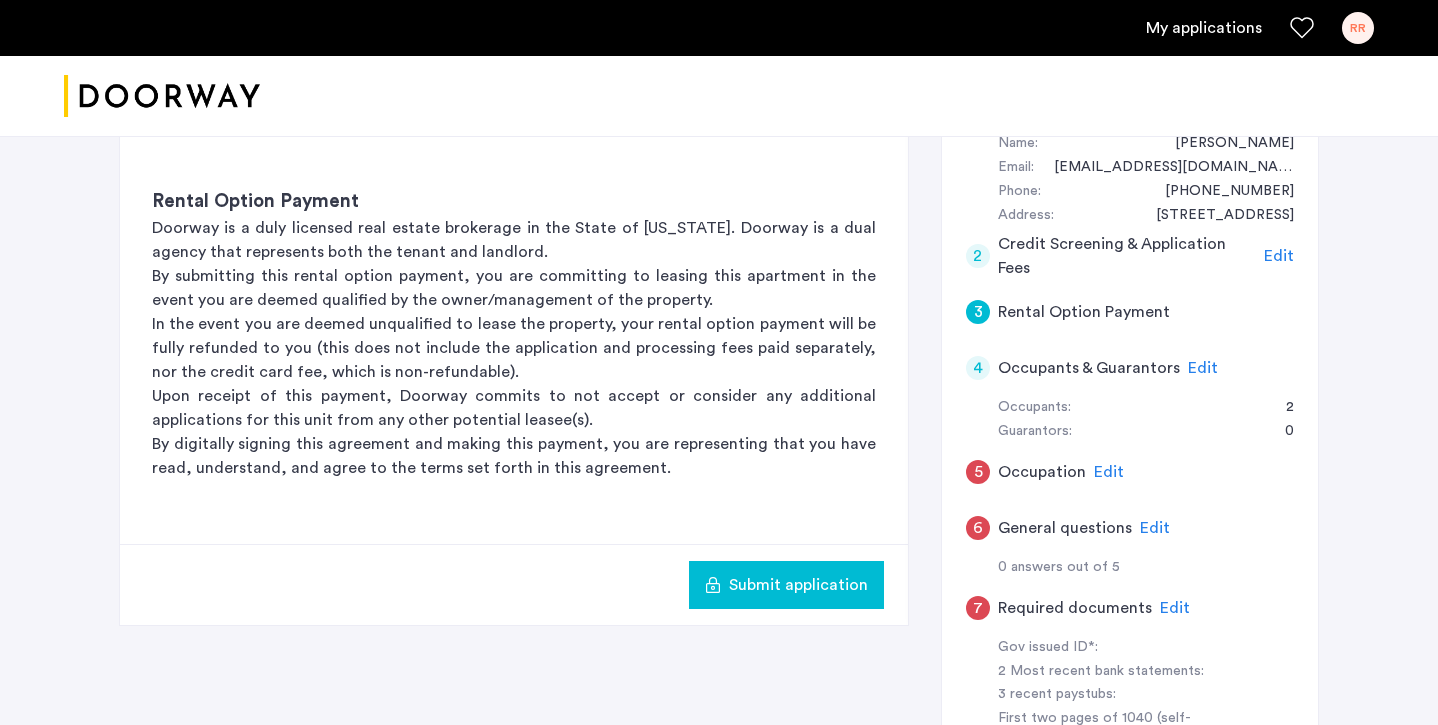
click at [1038, 471] on h5 "Occupation" at bounding box center [1042, 472] width 88 height 24
click at [1116, 474] on span "Edit" at bounding box center [1109, 472] width 30 height 16
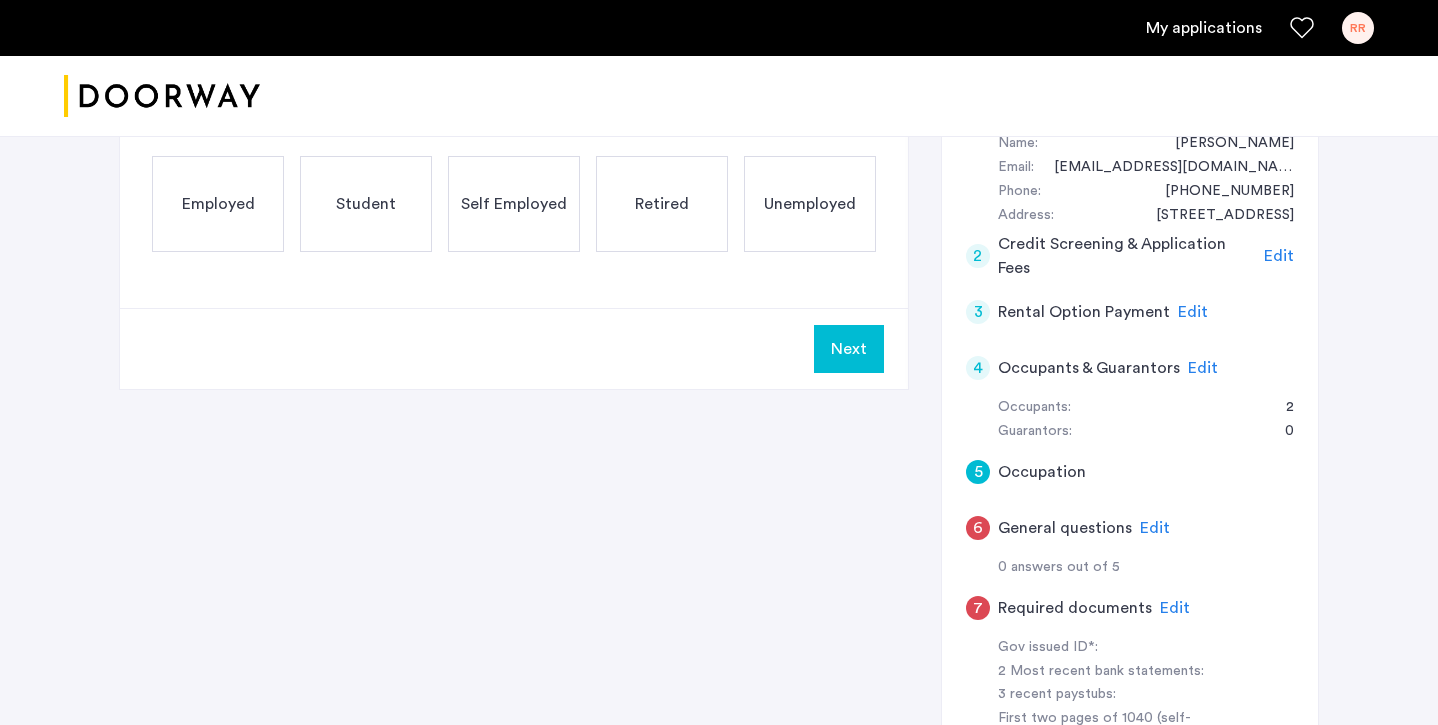
scroll to position [304, 0]
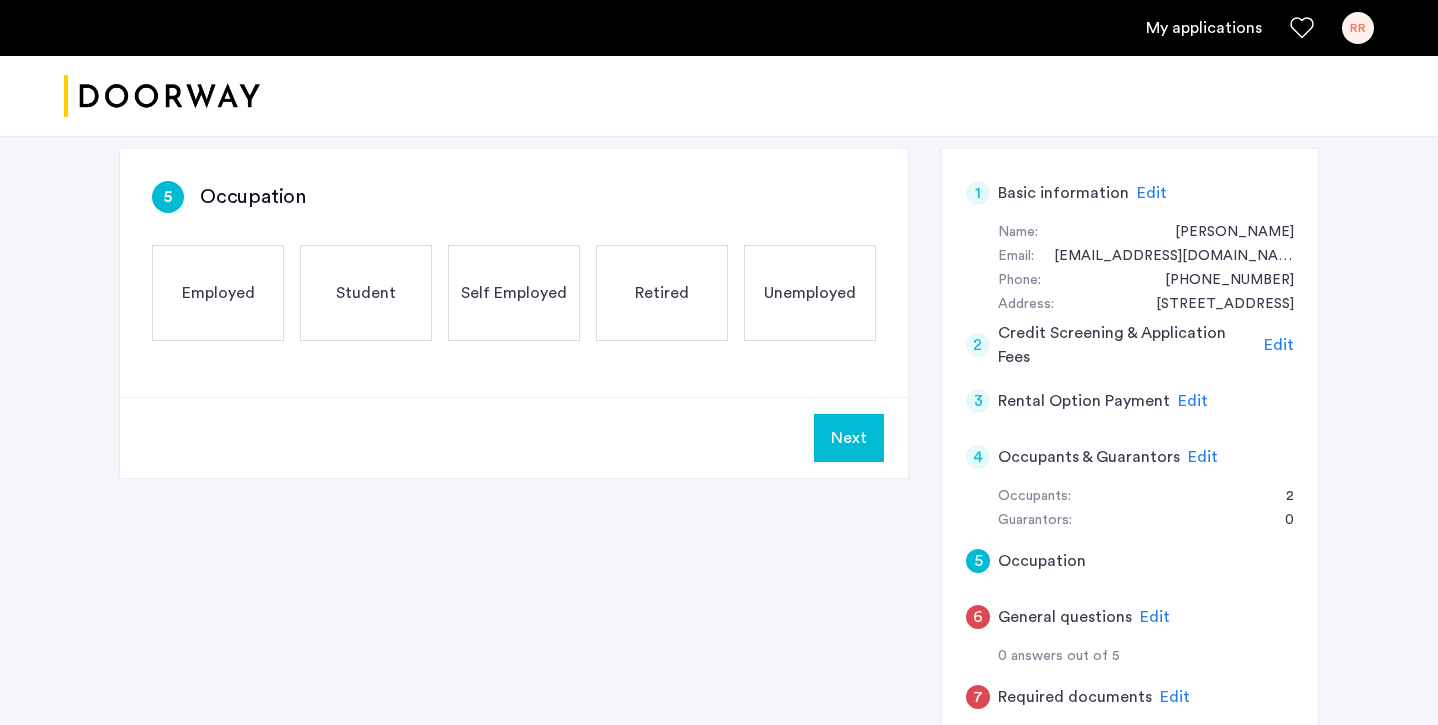
click at [254, 295] on div "Employed" at bounding box center [218, 293] width 132 height 96
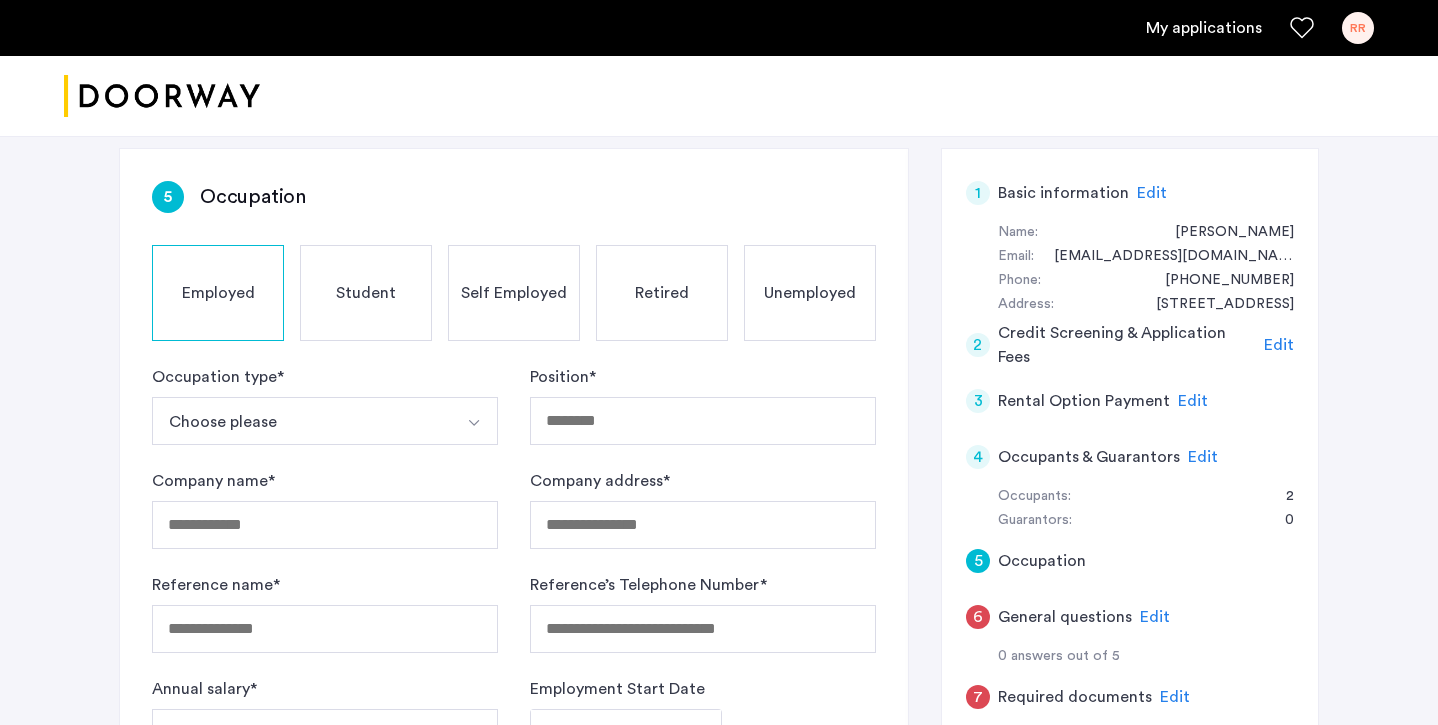
click at [344, 423] on button "Choose please" at bounding box center [301, 421] width 299 height 48
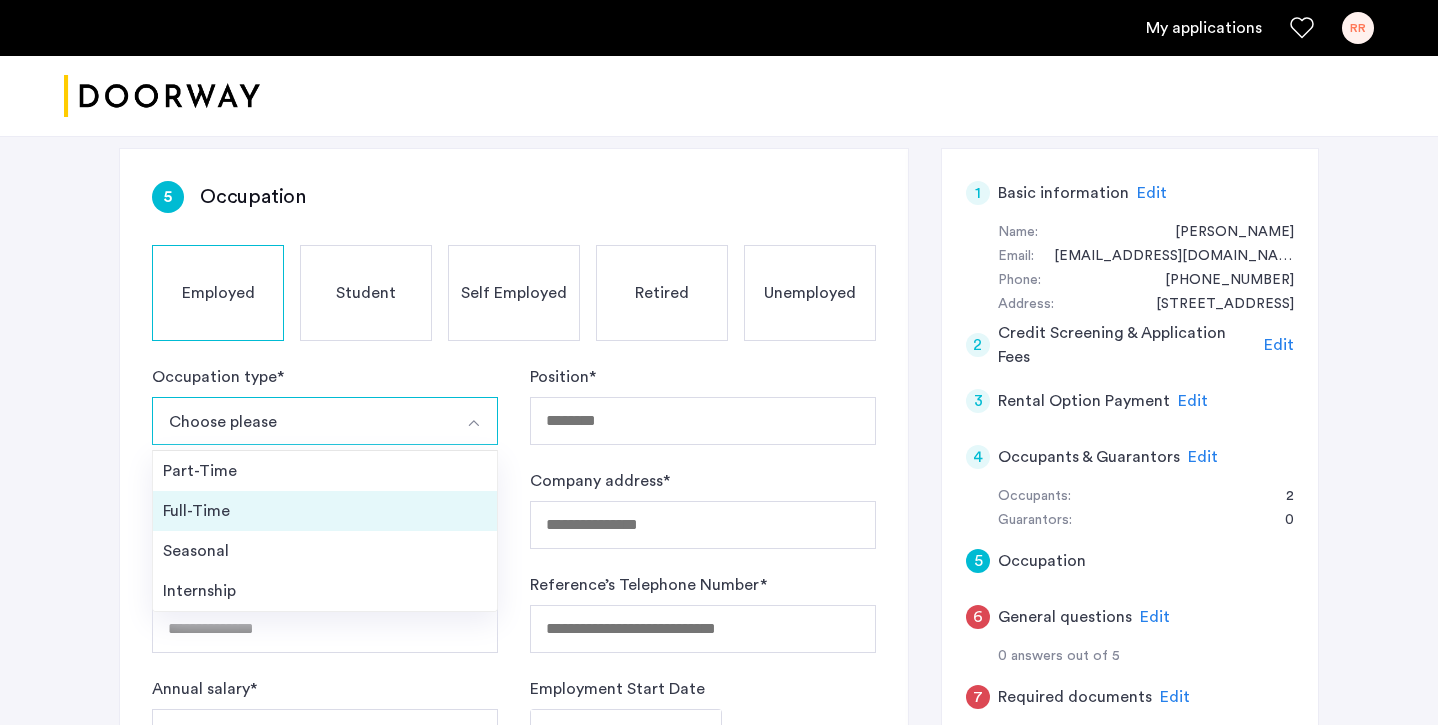
click at [296, 496] on li "Full-Time" at bounding box center [325, 511] width 344 height 40
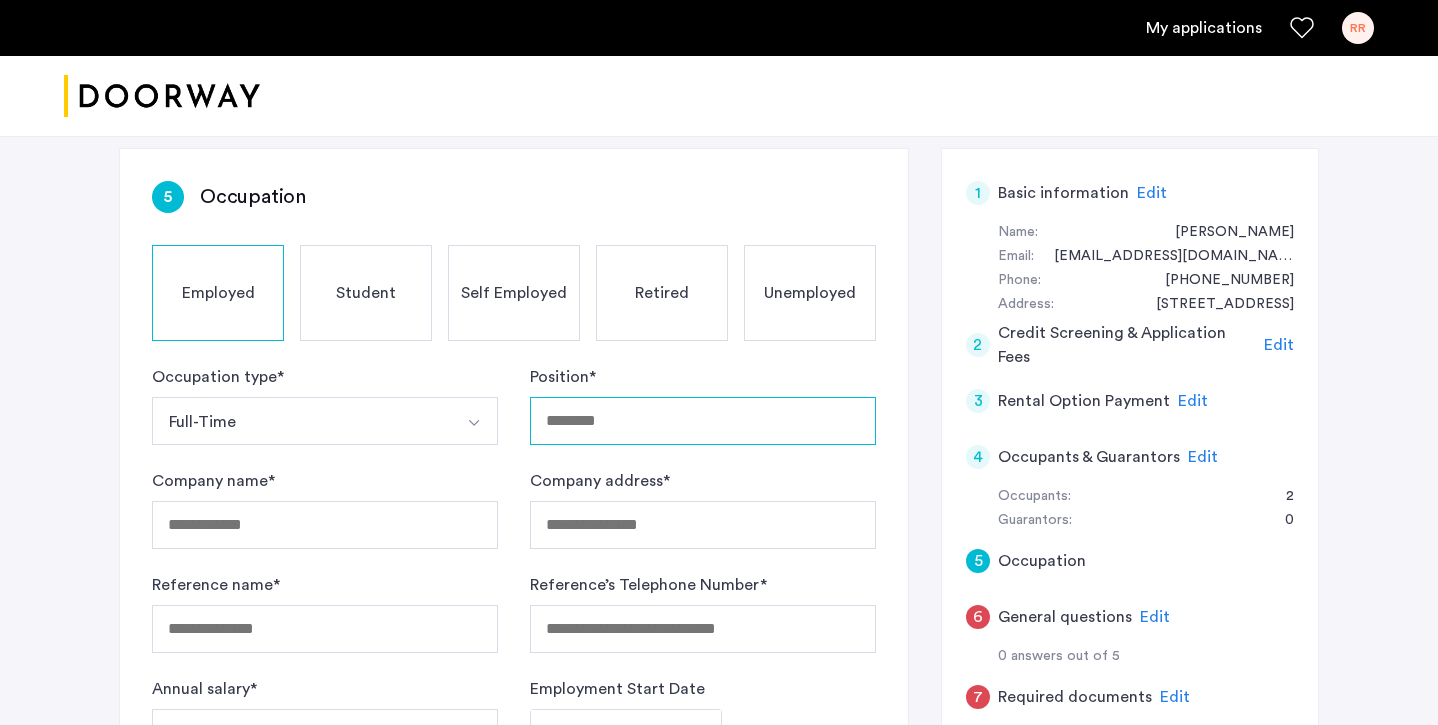
click at [671, 420] on input "Position *" at bounding box center [703, 421] width 346 height 48
click at [626, 426] on input "**********" at bounding box center [703, 421] width 346 height 48
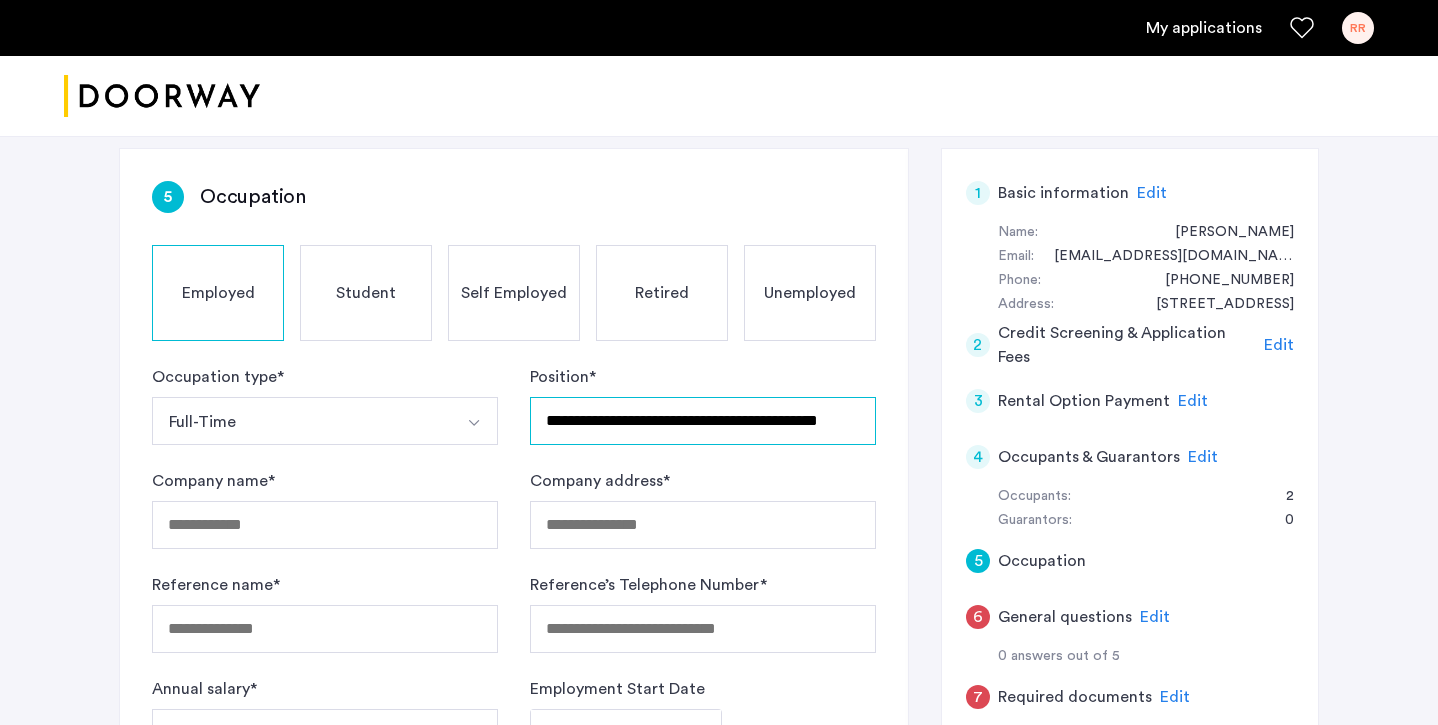
type input "**********"
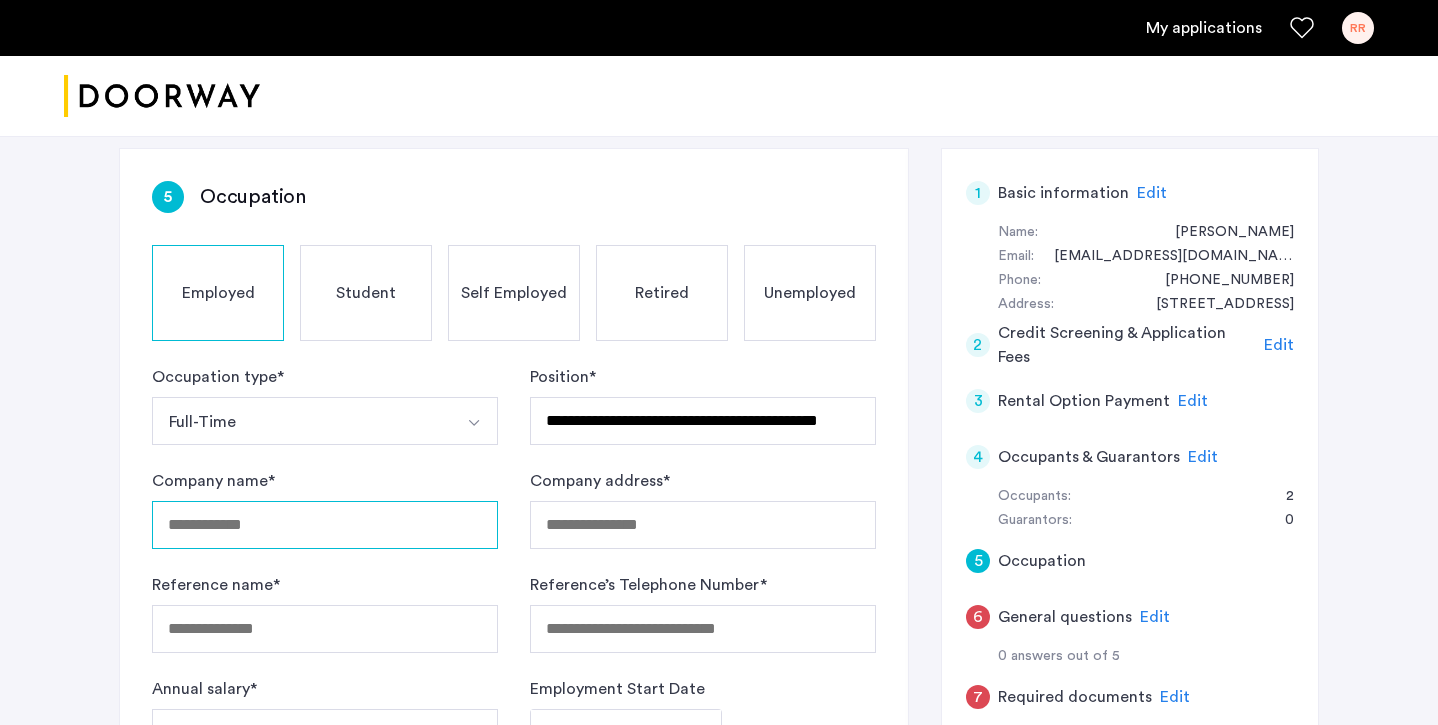
click at [324, 508] on input "Company name *" at bounding box center [325, 525] width 346 height 48
type input "**********"
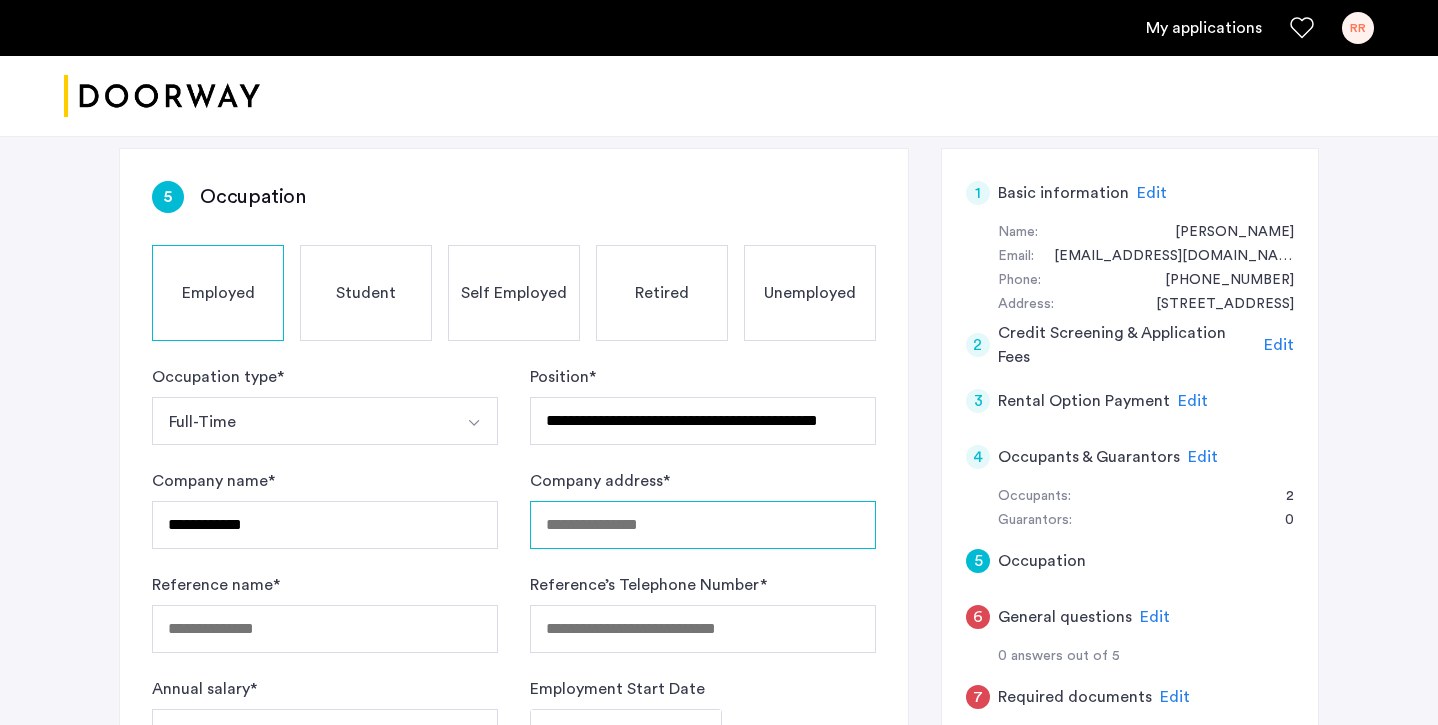
click at [574, 539] on input "Company address *" at bounding box center [703, 525] width 346 height 48
type input "**********"
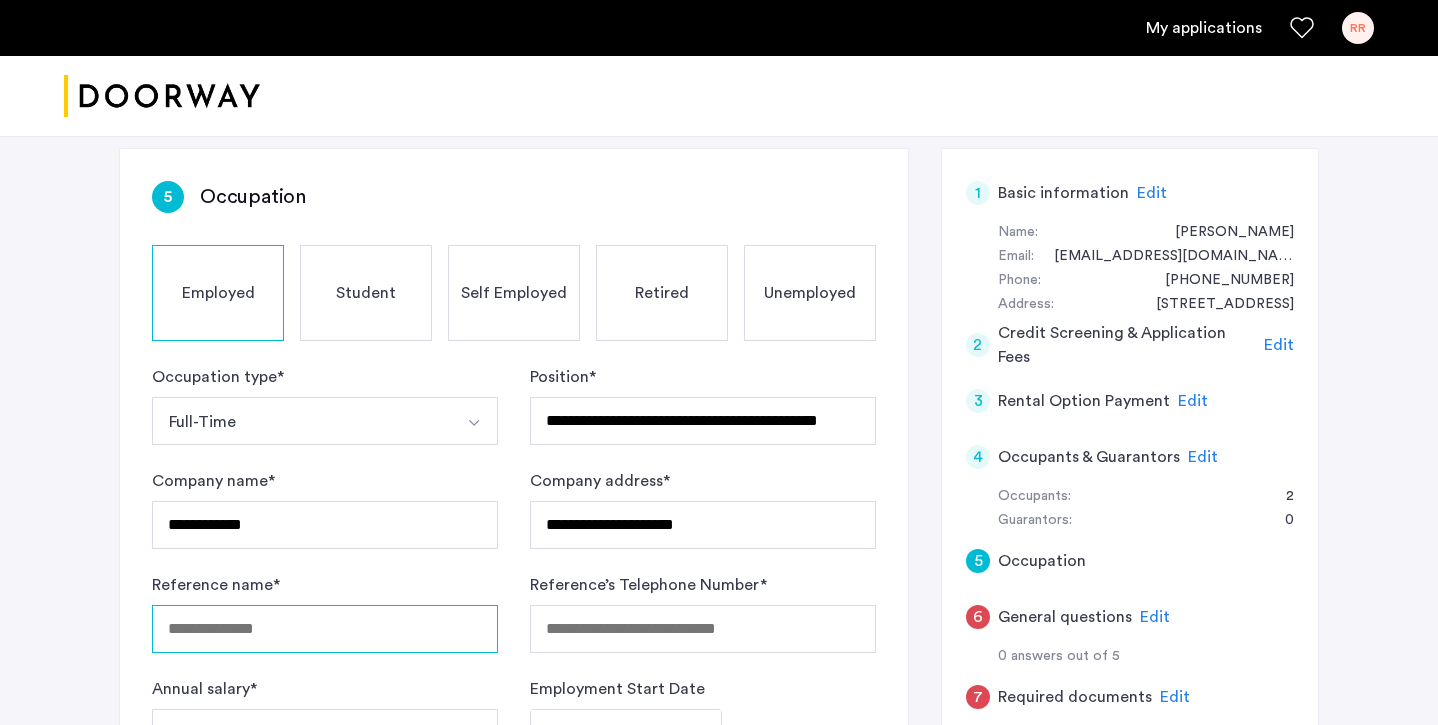
click at [434, 616] on input "Reference name *" at bounding box center [325, 629] width 346 height 48
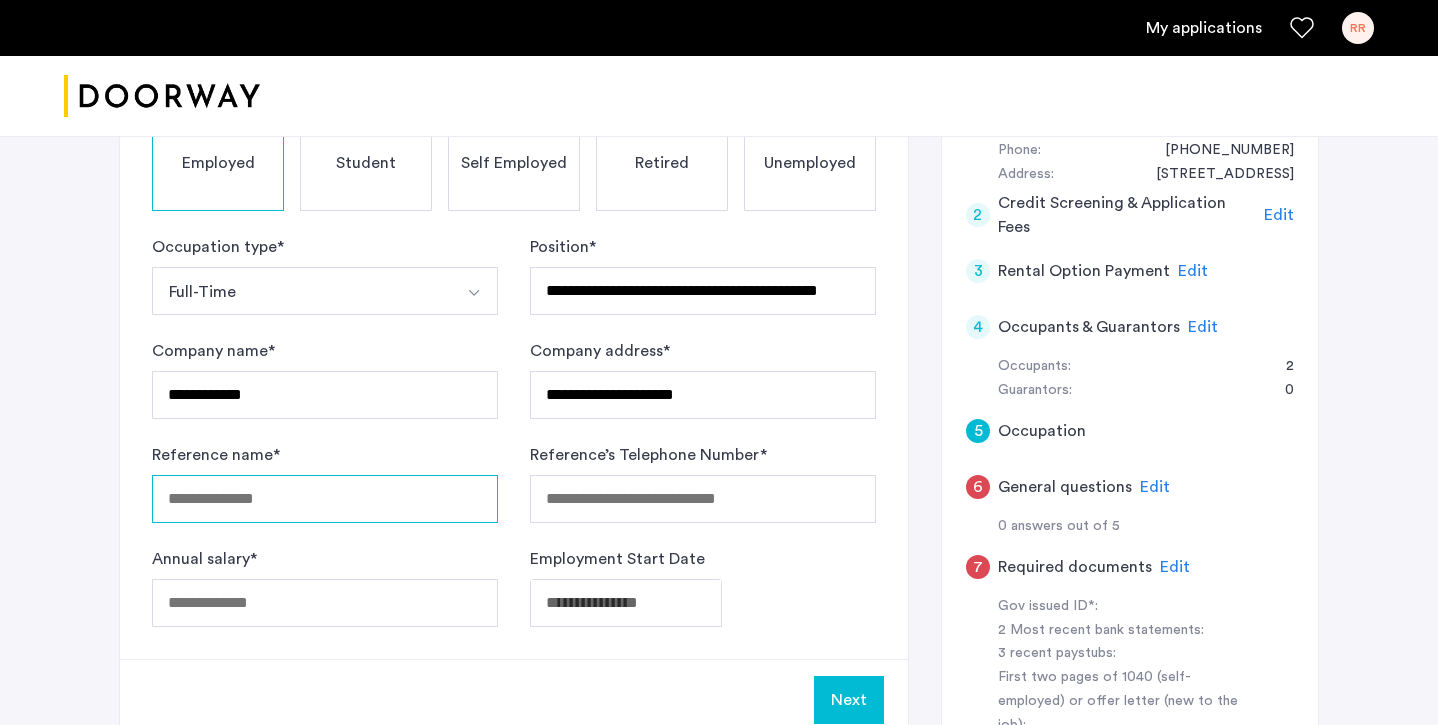
scroll to position [513, 0]
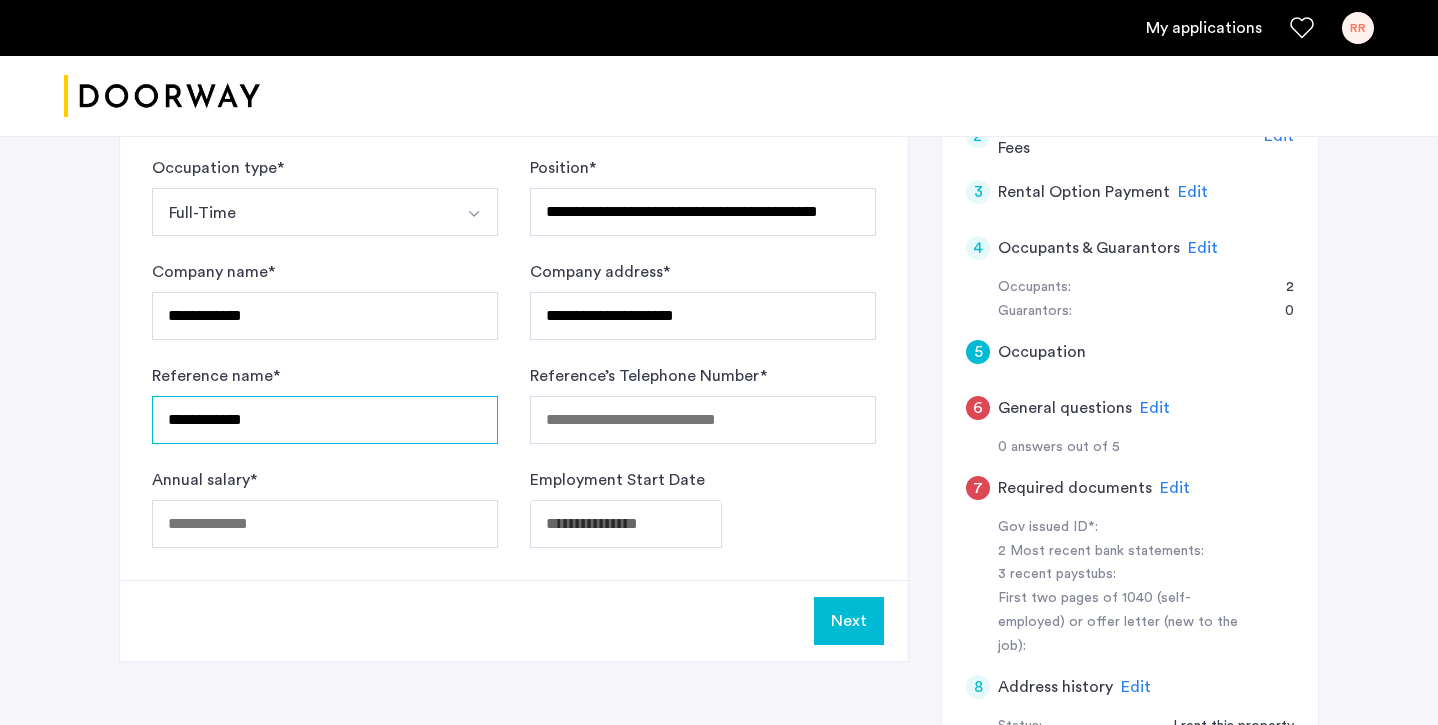
type input "**********"
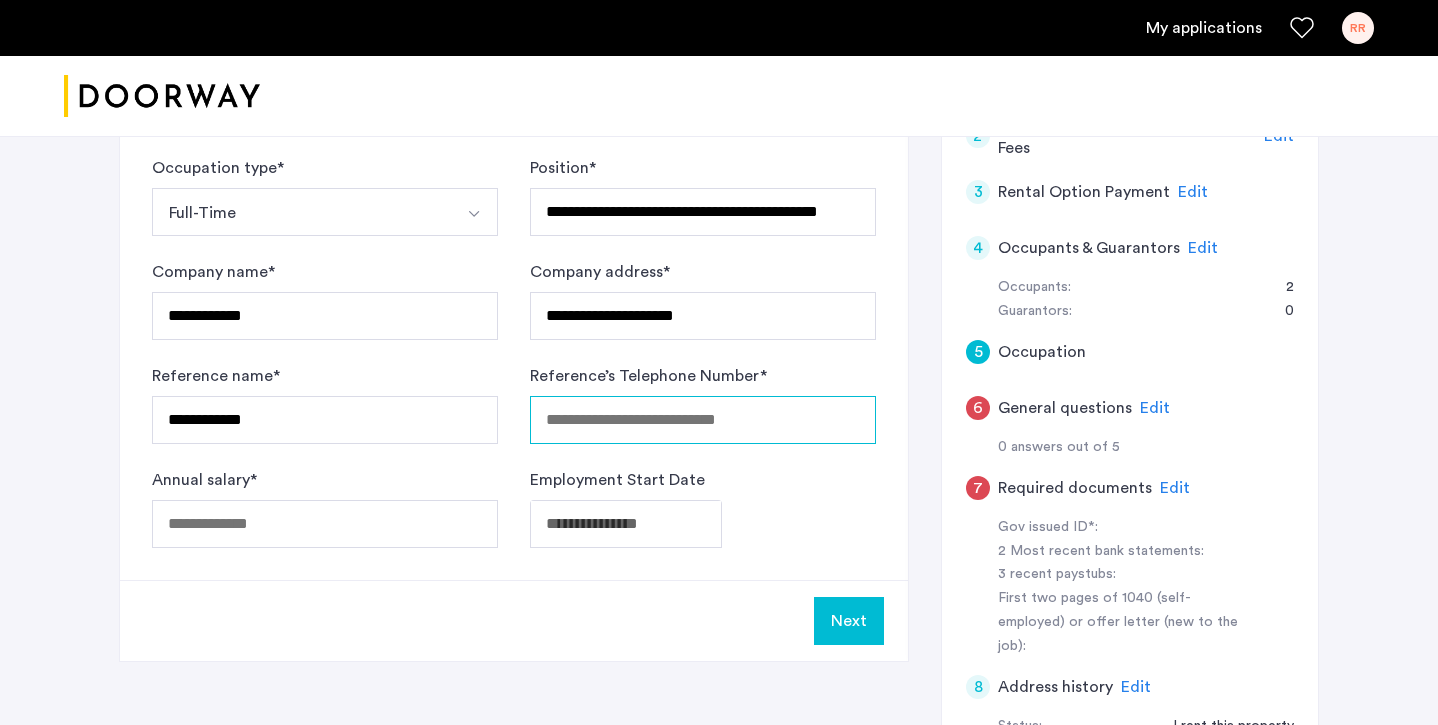
click at [683, 422] on input "Reference’s Telephone Number *" at bounding box center [703, 420] width 346 height 48
drag, startPoint x: 615, startPoint y: 422, endPoint x: 449, endPoint y: 407, distance: 166.6
click at [449, 407] on form "**********" at bounding box center [514, 352] width 724 height 392
type input "**********"
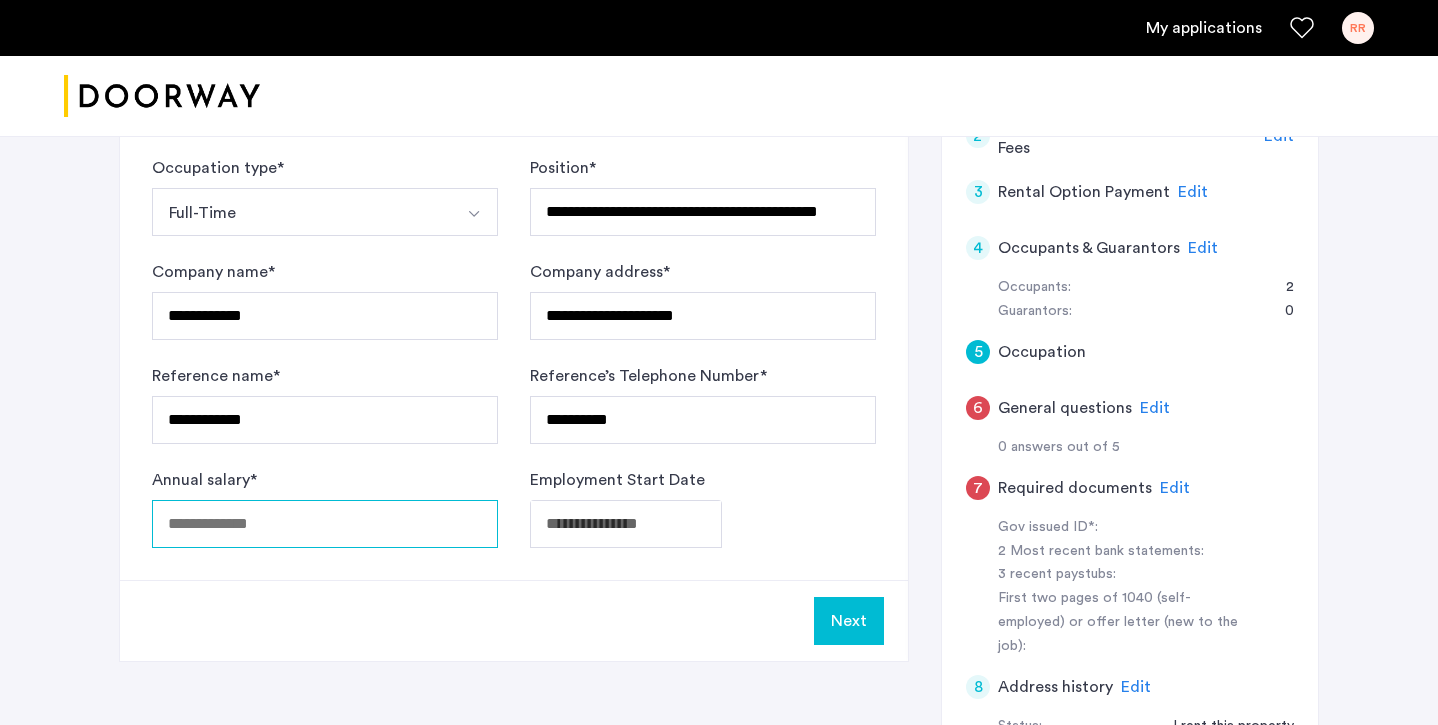
click at [273, 543] on input "Annual salary *" at bounding box center [325, 524] width 346 height 48
type input "*****"
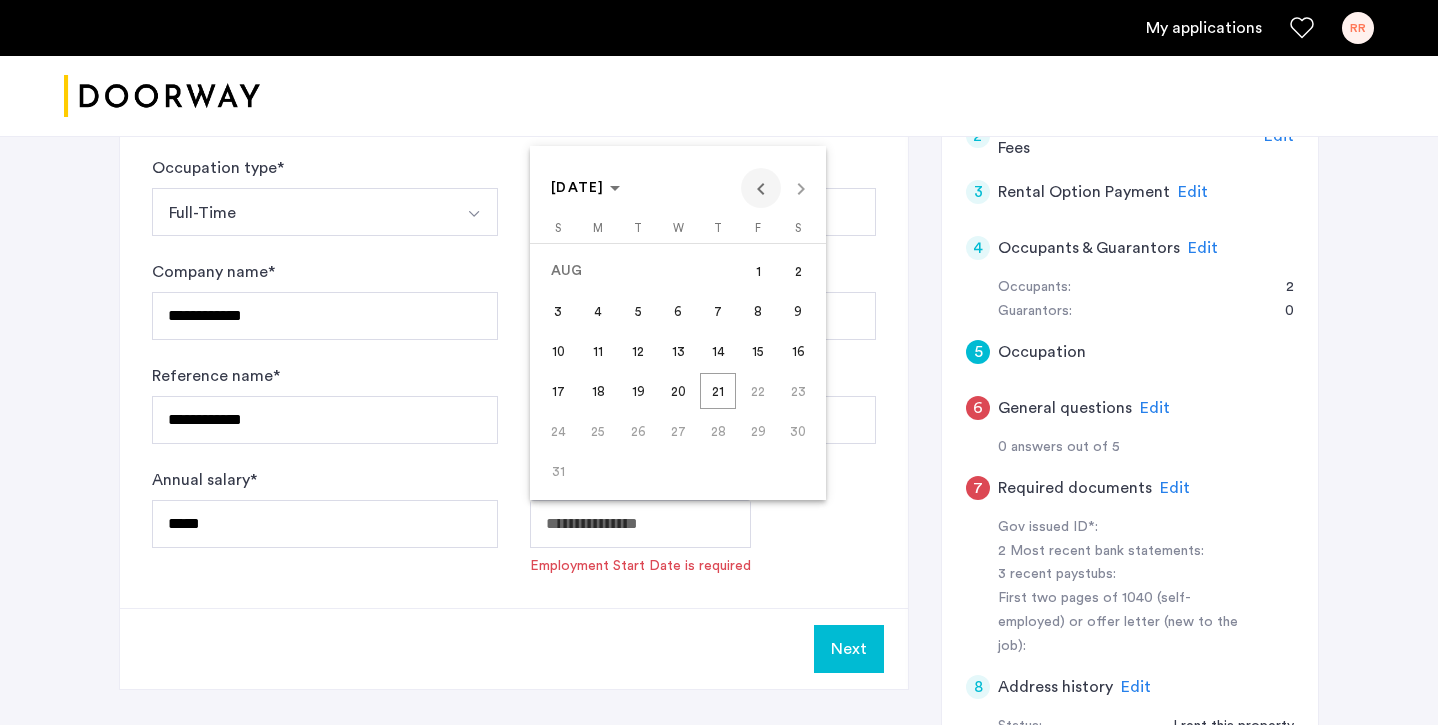
click at [764, 190] on span "Previous month" at bounding box center [761, 188] width 40 height 40
click at [759, 193] on span "Previous month" at bounding box center [761, 188] width 40 height 40
click at [761, 180] on span "Previous month" at bounding box center [761, 188] width 40 height 40
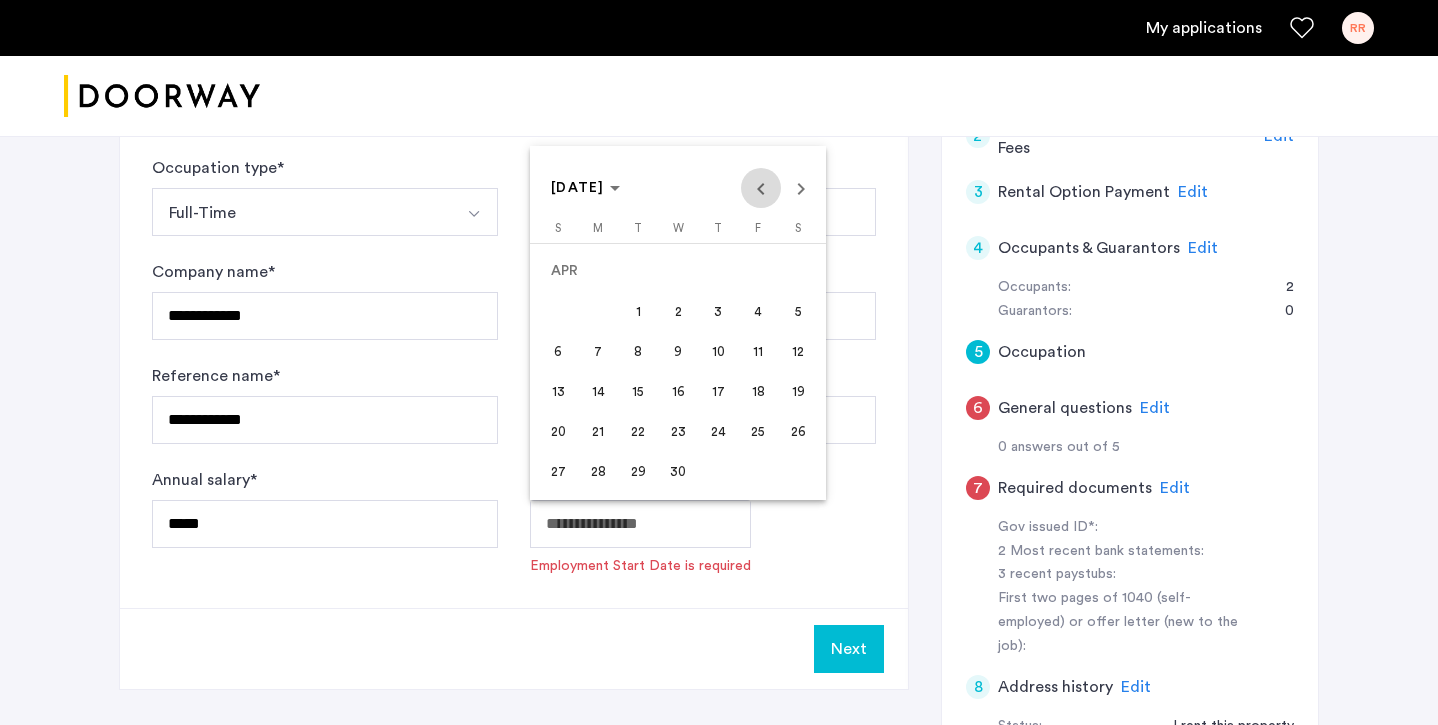
click at [761, 180] on span "Previous month" at bounding box center [761, 188] width 40 height 40
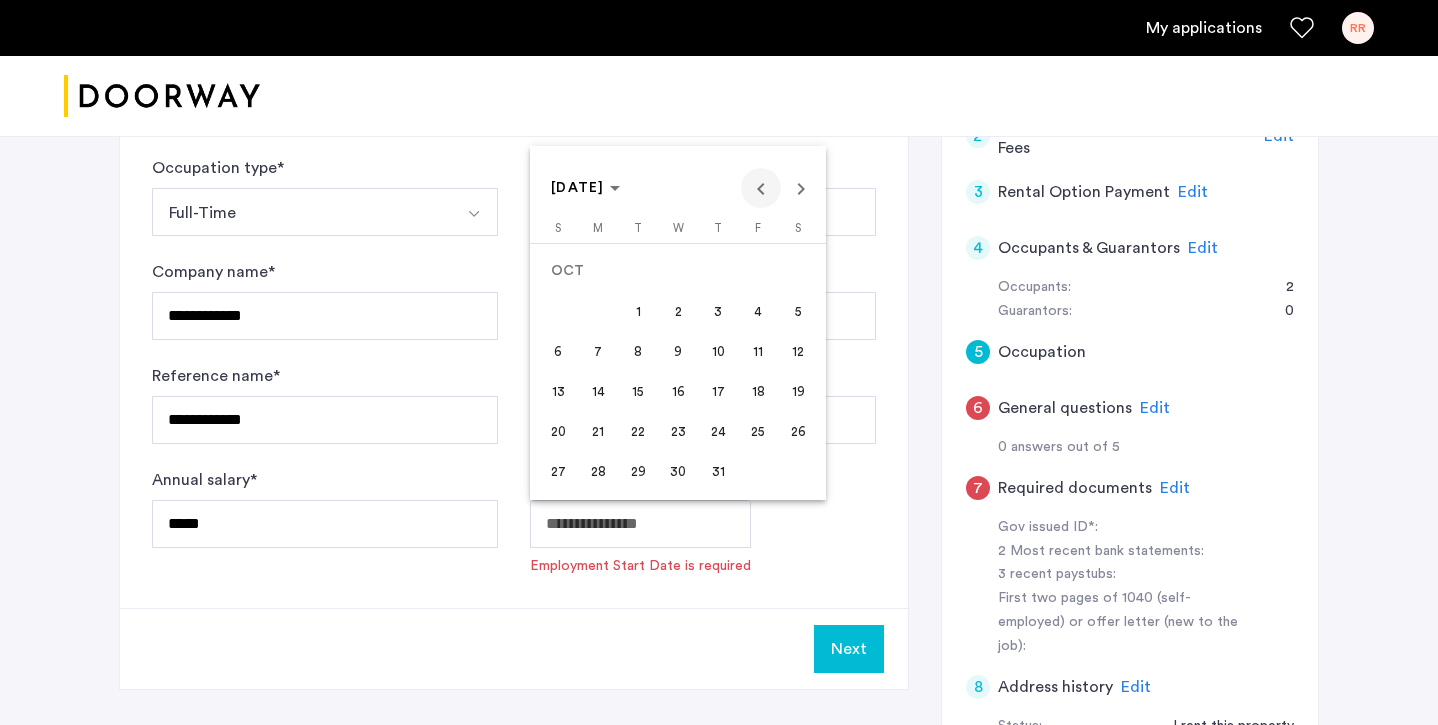
click at [766, 183] on span "Previous month" at bounding box center [761, 188] width 40 height 40
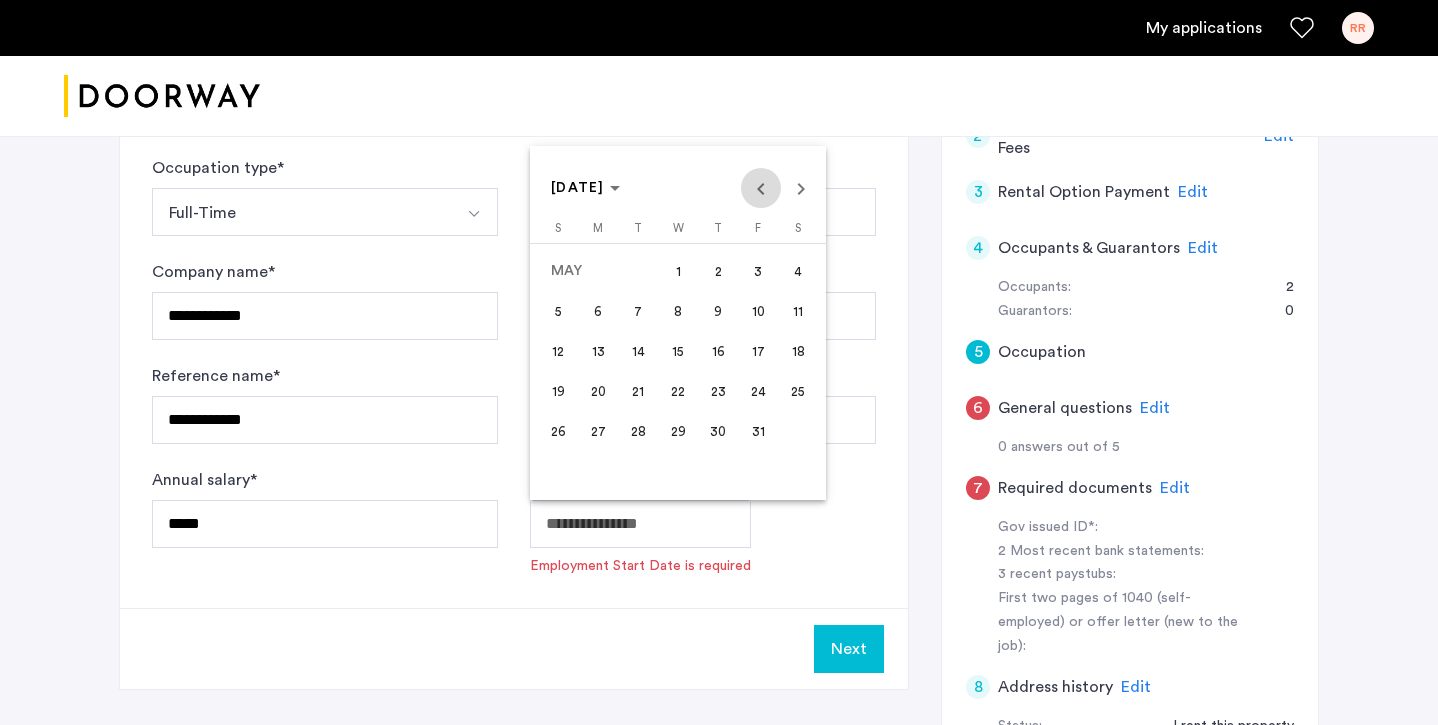
click at [766, 183] on span "Previous month" at bounding box center [761, 188] width 40 height 40
click at [602, 305] on span "1" at bounding box center [598, 311] width 36 height 36
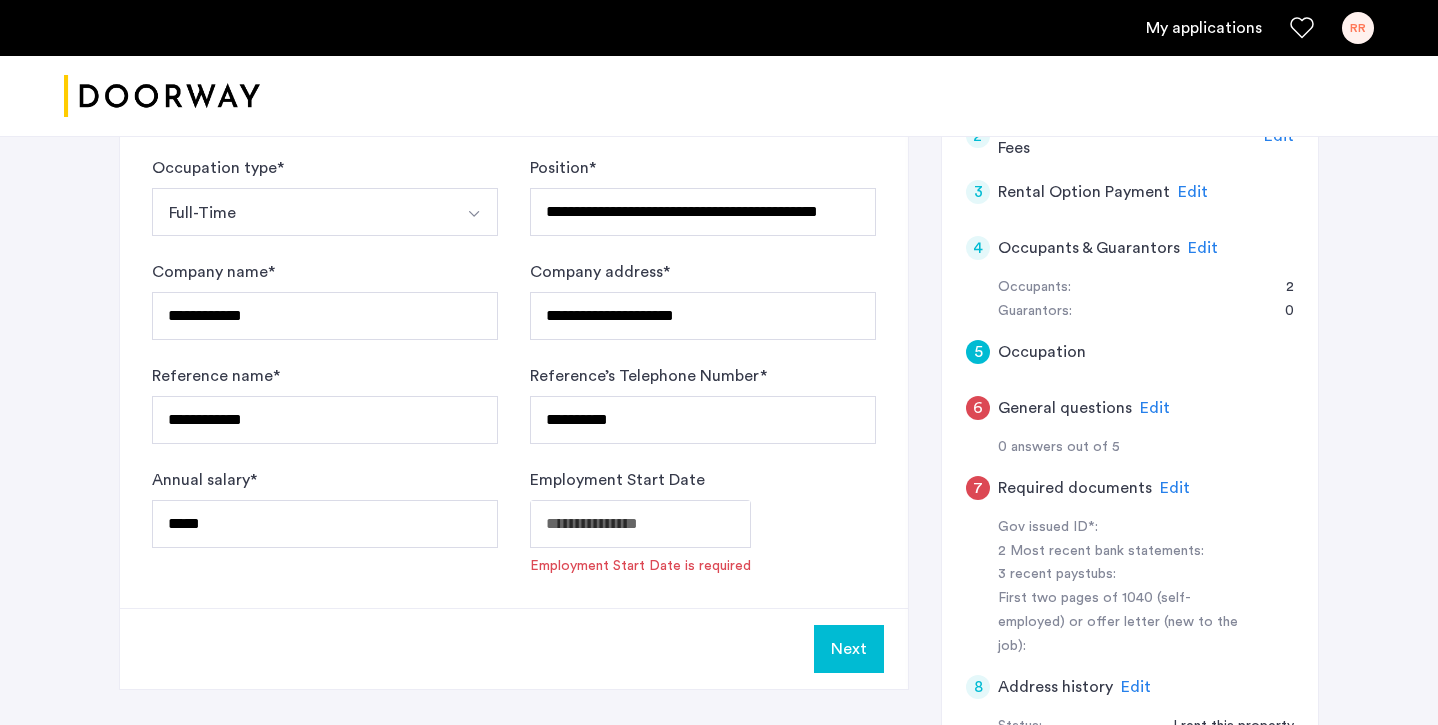
type input "**********"
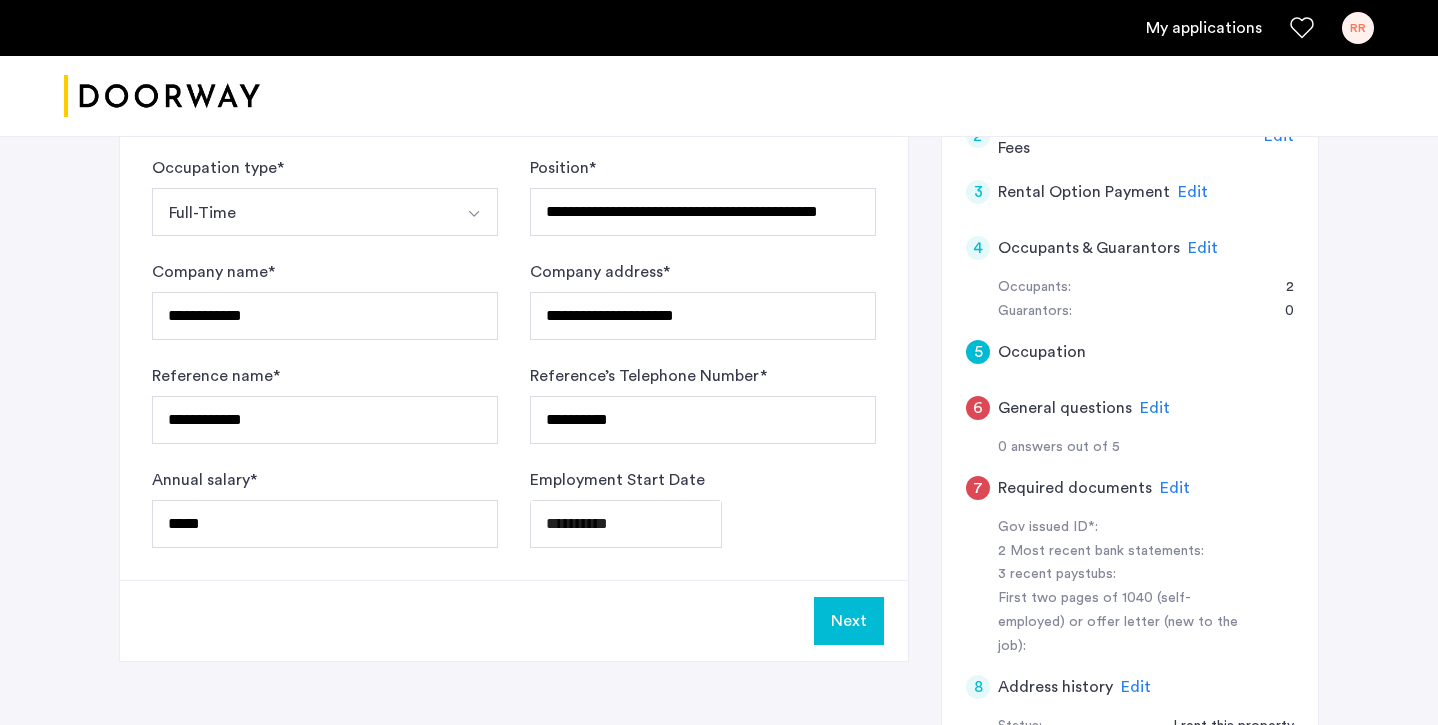
click at [854, 613] on button "Next" at bounding box center [849, 621] width 70 height 48
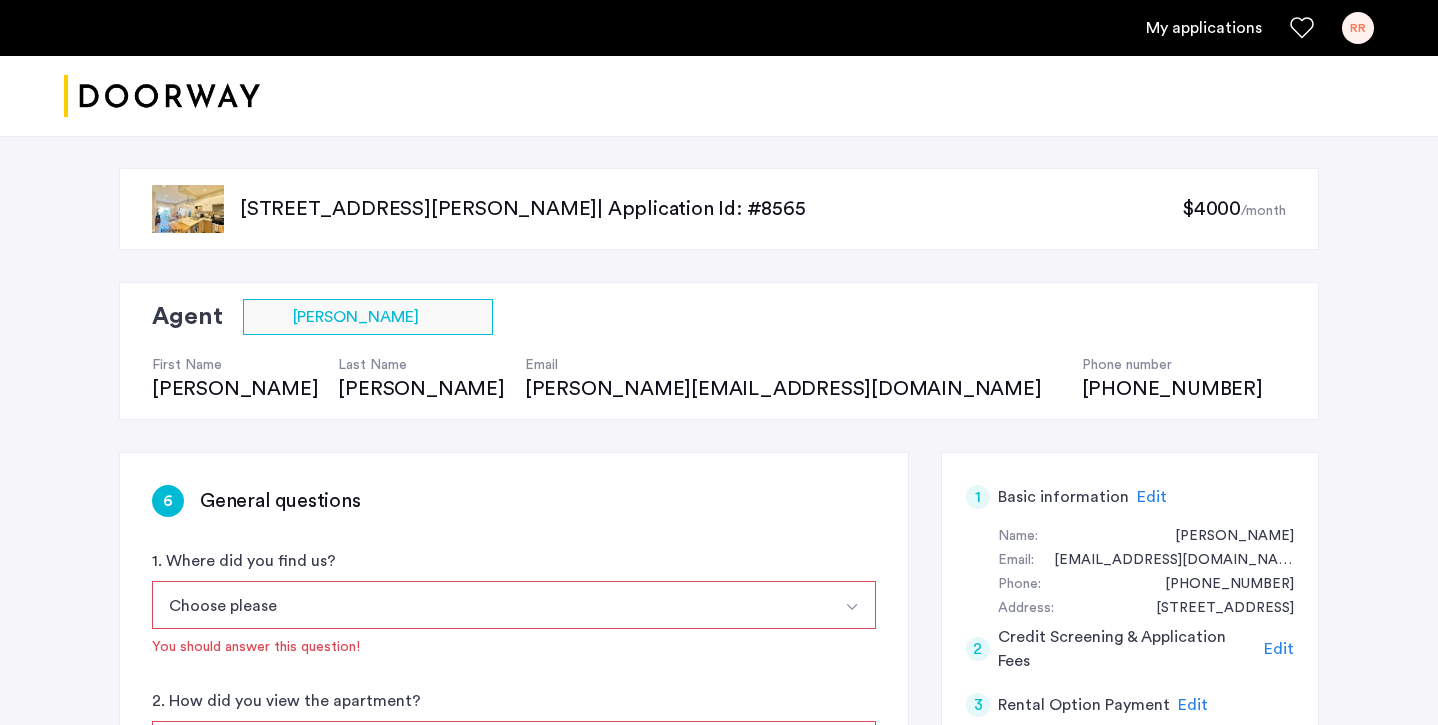
scroll to position [223, 0]
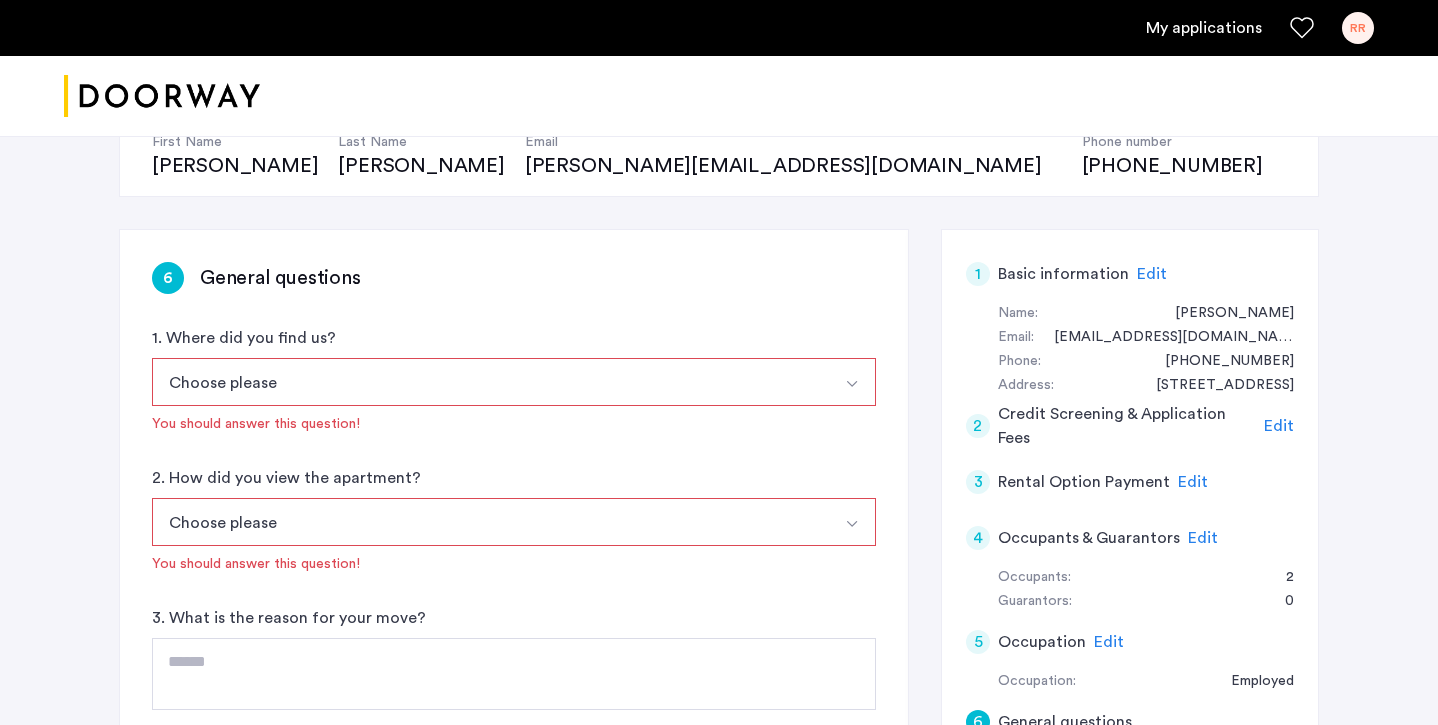
click at [466, 379] on button "Choose please" at bounding box center [490, 382] width 677 height 48
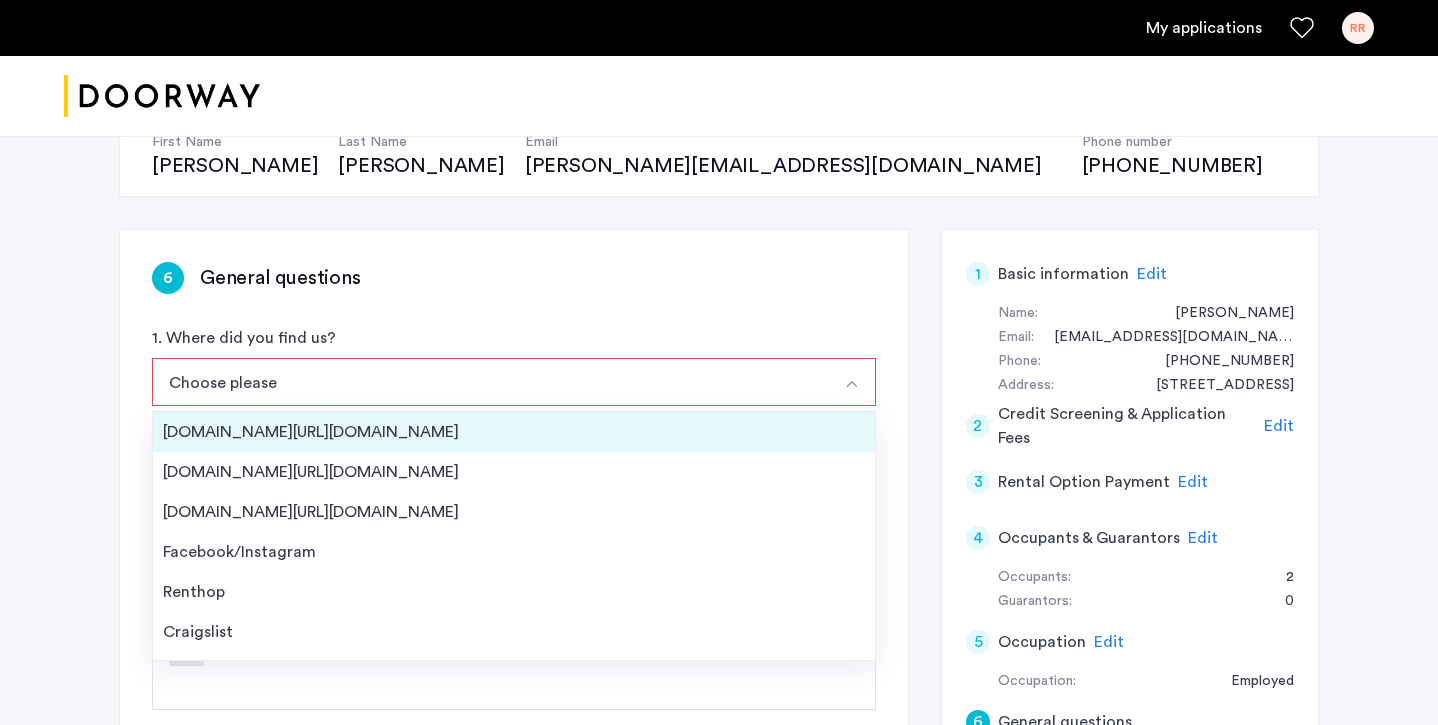
click at [436, 428] on div "[DOMAIN_NAME][URL][DOMAIN_NAME]" at bounding box center [514, 432] width 702 height 24
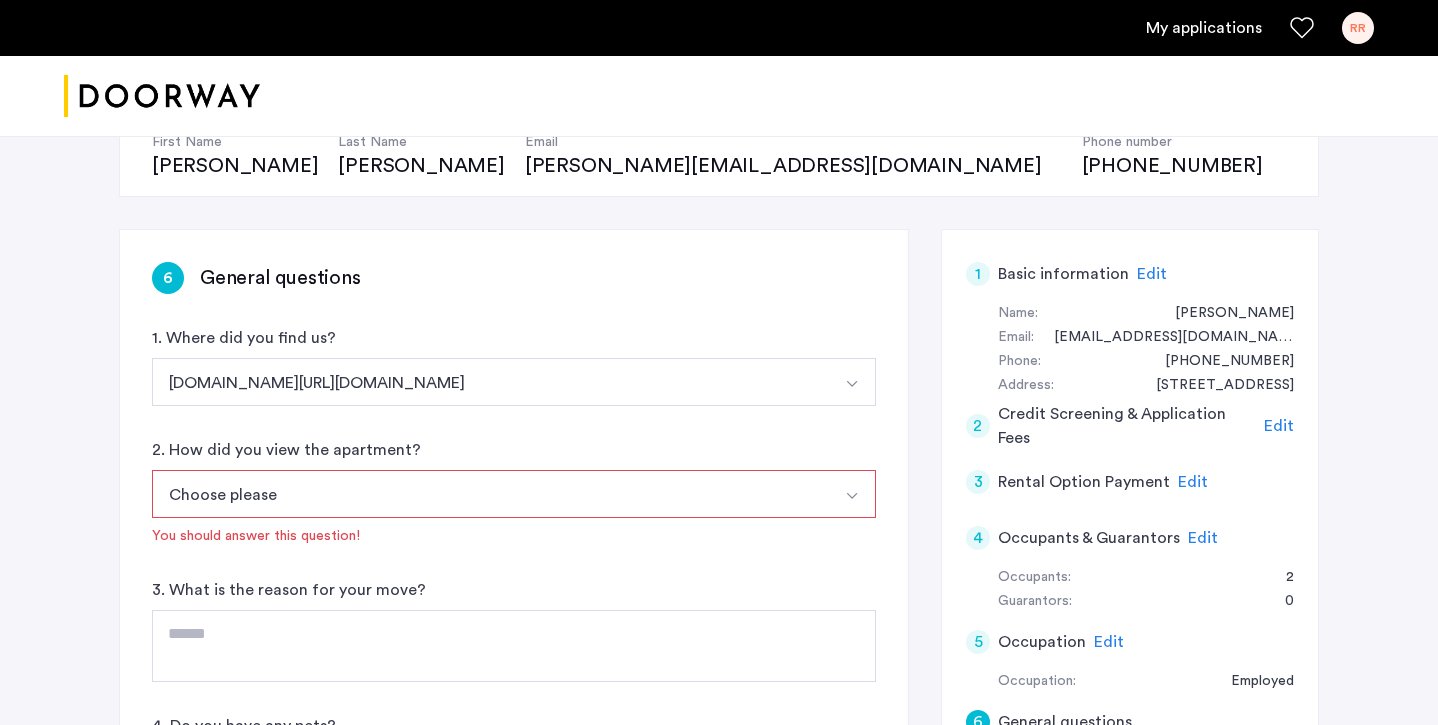
scroll to position [244, 0]
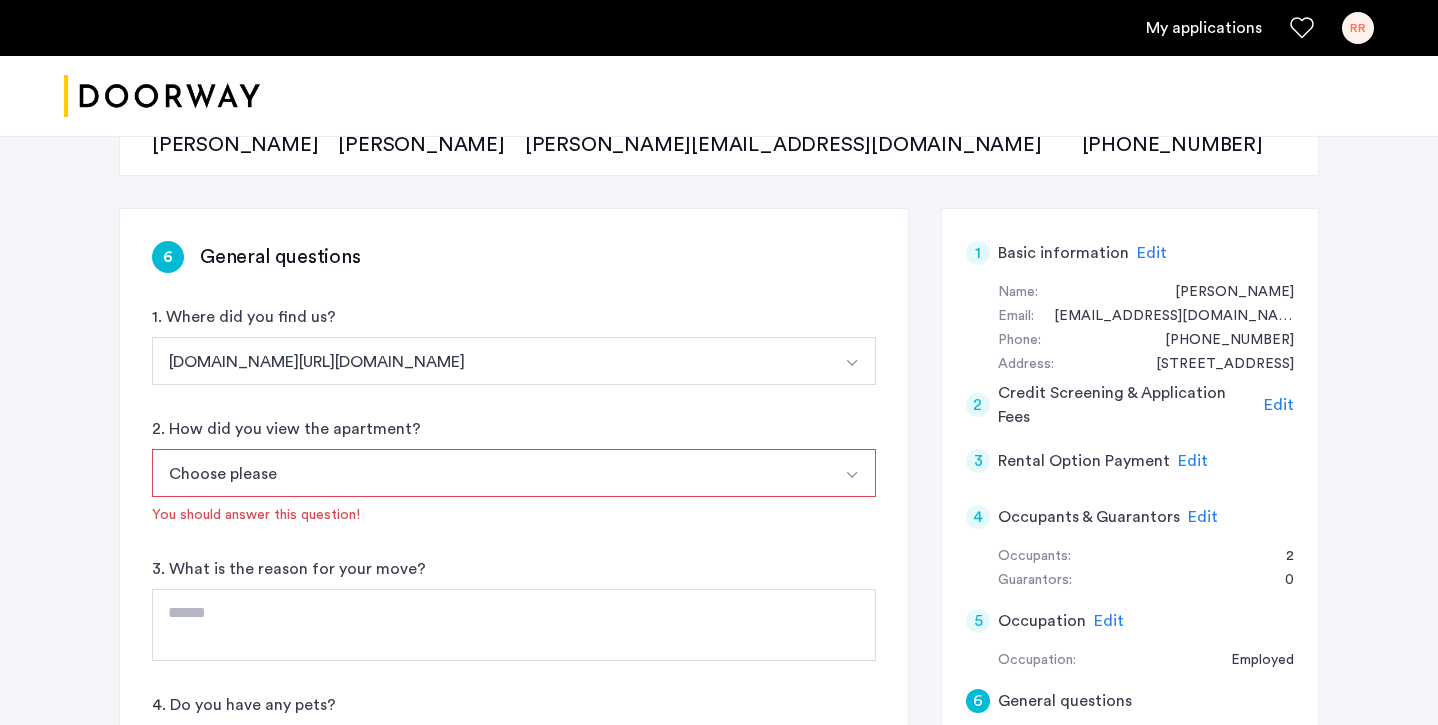
click at [418, 484] on button "Choose please" at bounding box center [490, 473] width 677 height 48
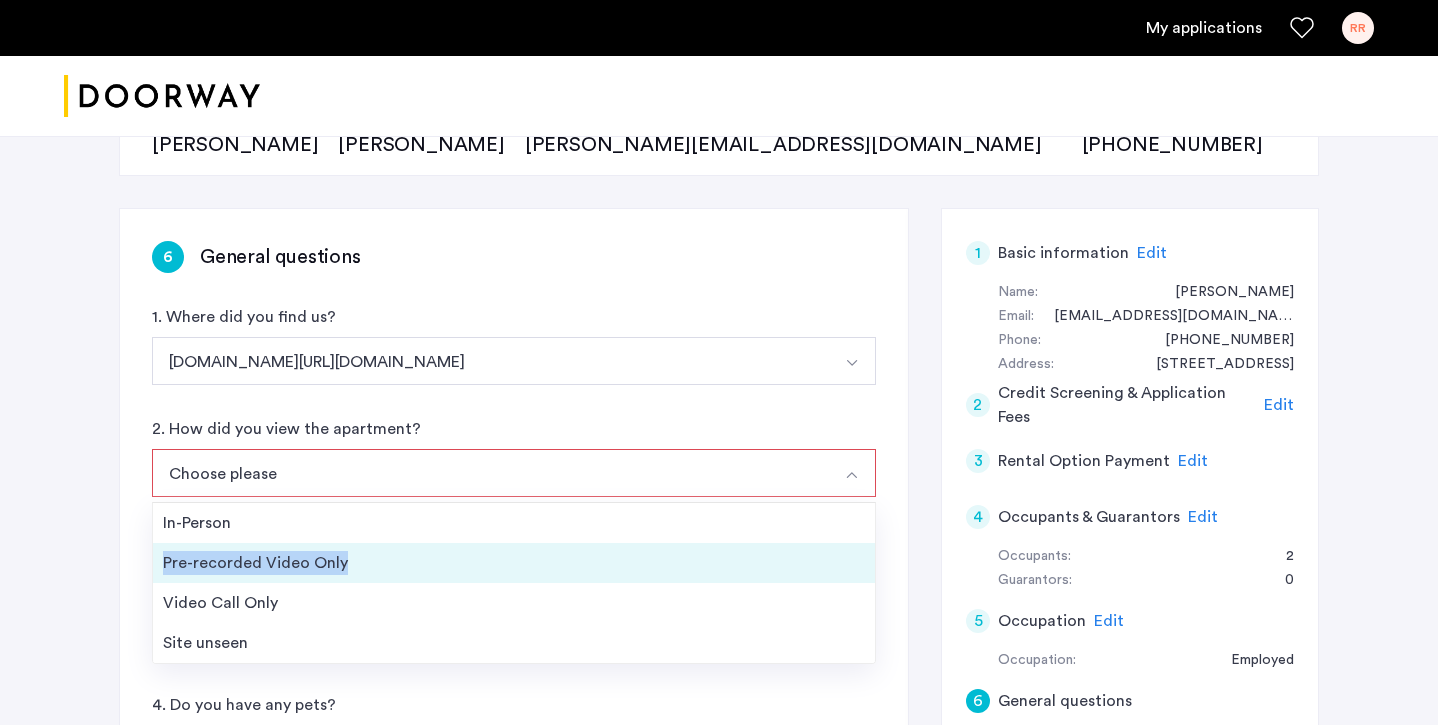
drag, startPoint x: 423, startPoint y: 550, endPoint x: 424, endPoint y: 579, distance: 29.0
click at [424, 579] on li "Pre-recorded Video Only" at bounding box center [514, 563] width 722 height 40
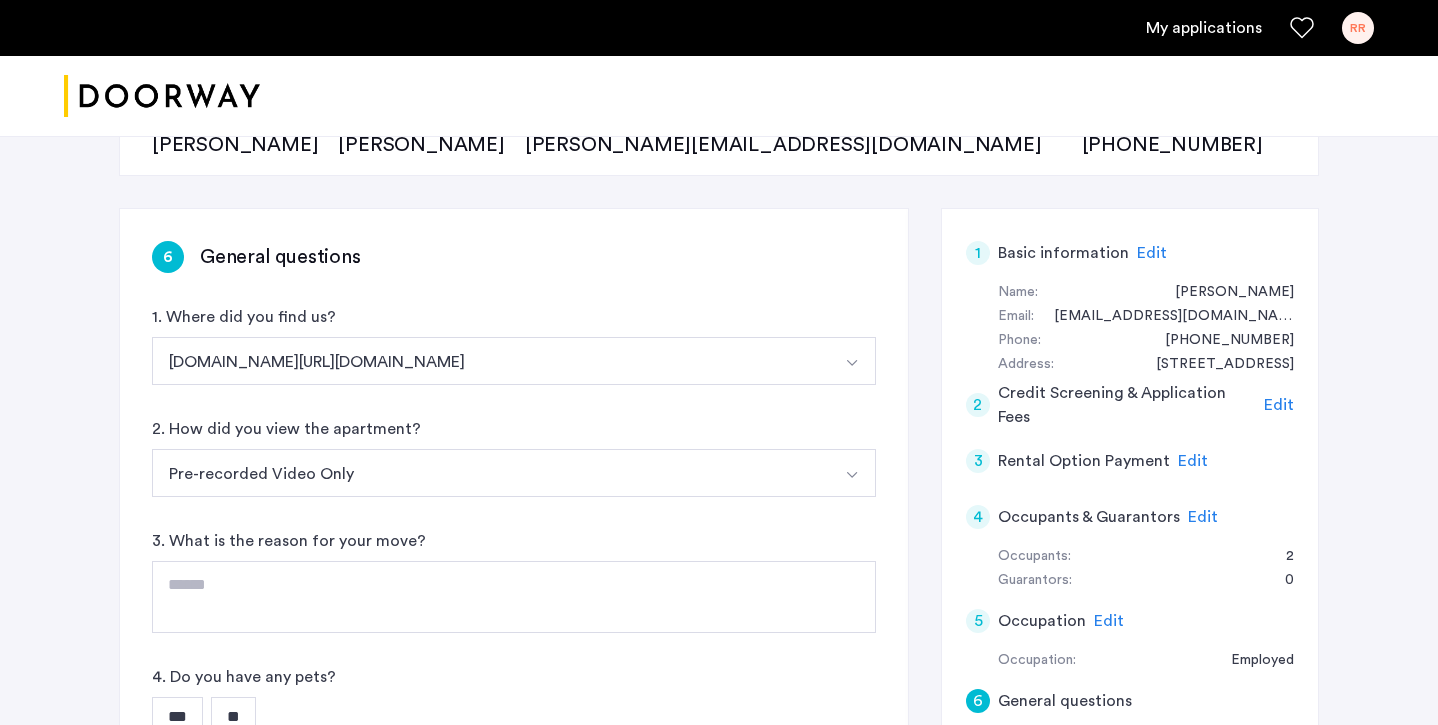
click at [433, 504] on div "6 General questions 1. Where did you find us? Streeteasy.com/Zillow.com Streete…" at bounding box center [514, 545] width 788 height 672
click at [433, 478] on button "Pre-recorded Video Only" at bounding box center [490, 473] width 677 height 48
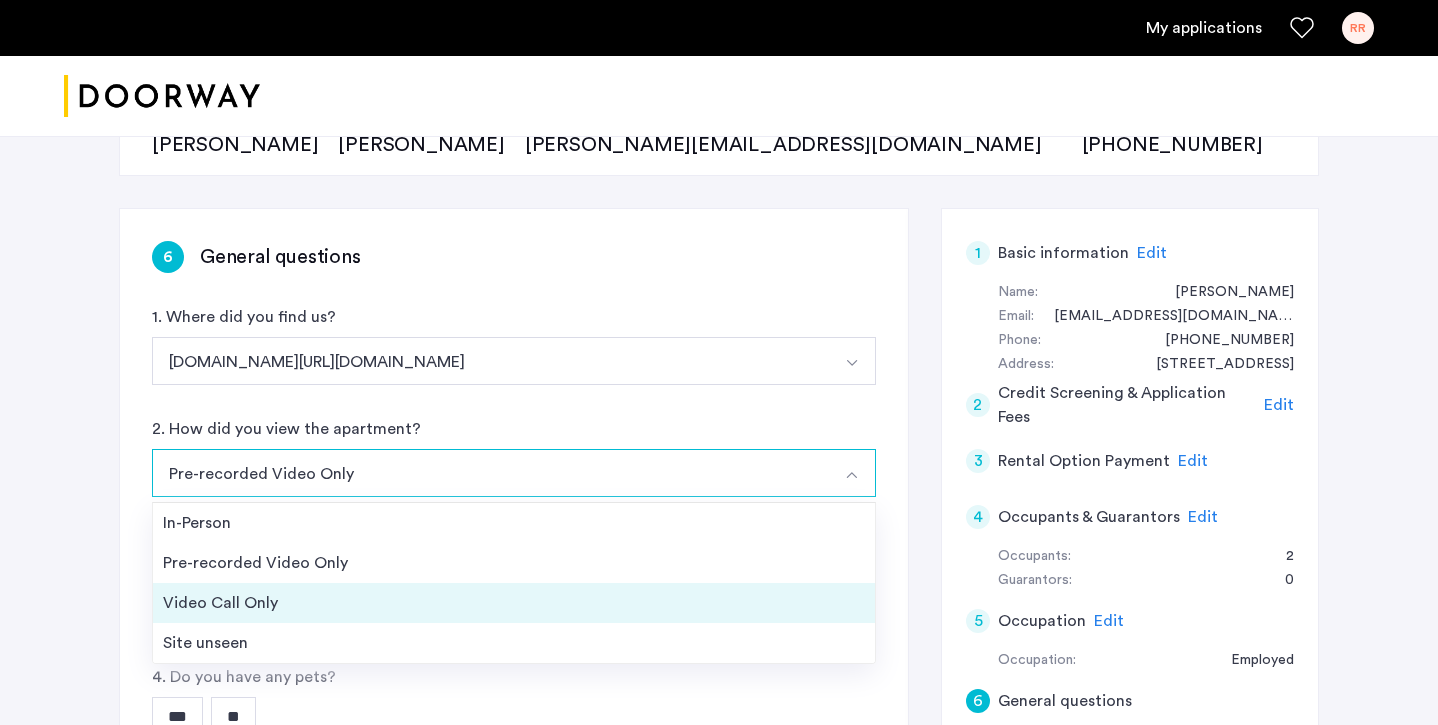
click at [433, 601] on div "Video Call Only" at bounding box center [514, 603] width 702 height 24
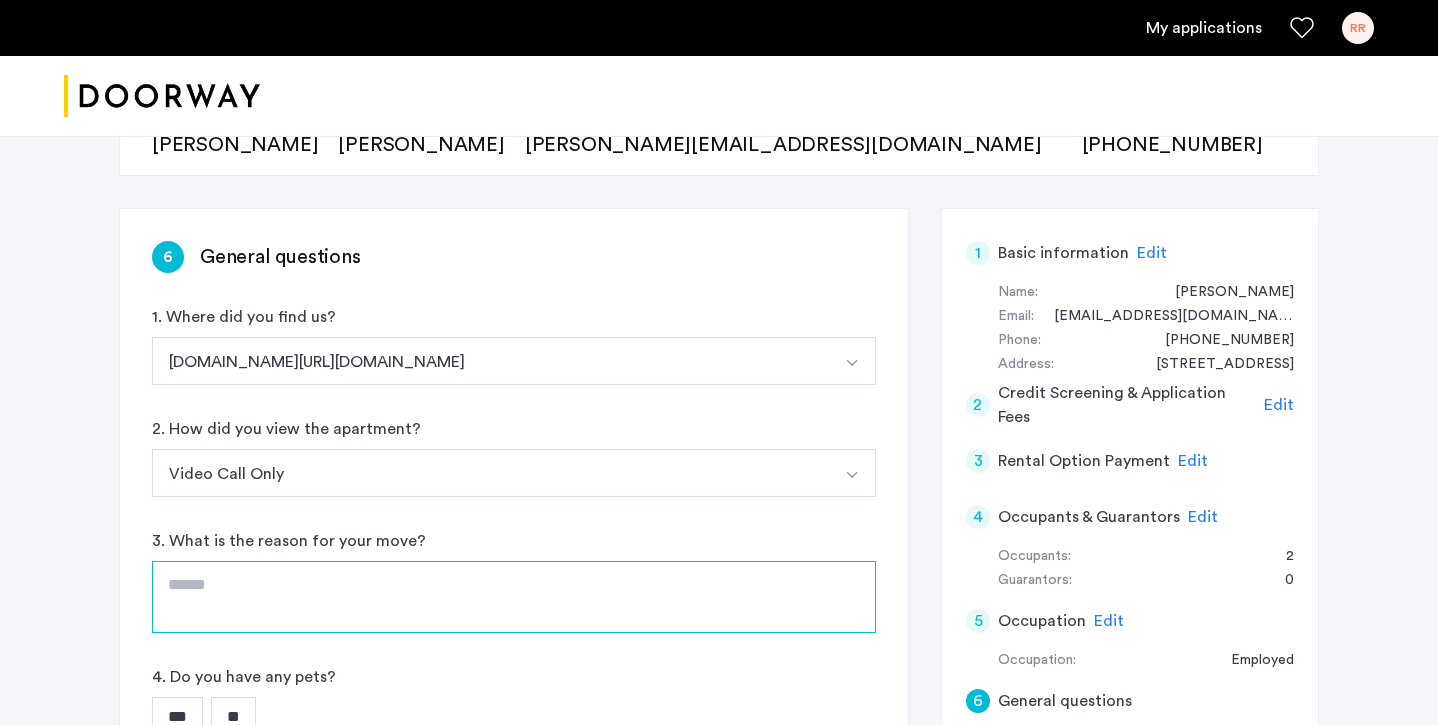
click at [433, 589] on textarea at bounding box center [514, 597] width 724 height 72
click at [526, 592] on textarea "**********" at bounding box center [514, 597] width 724 height 72
click at [516, 589] on textarea "**********" at bounding box center [514, 597] width 724 height 72
click at [540, 616] on textarea "**********" at bounding box center [514, 597] width 724 height 72
click at [522, 590] on textarea "**********" at bounding box center [514, 597] width 724 height 72
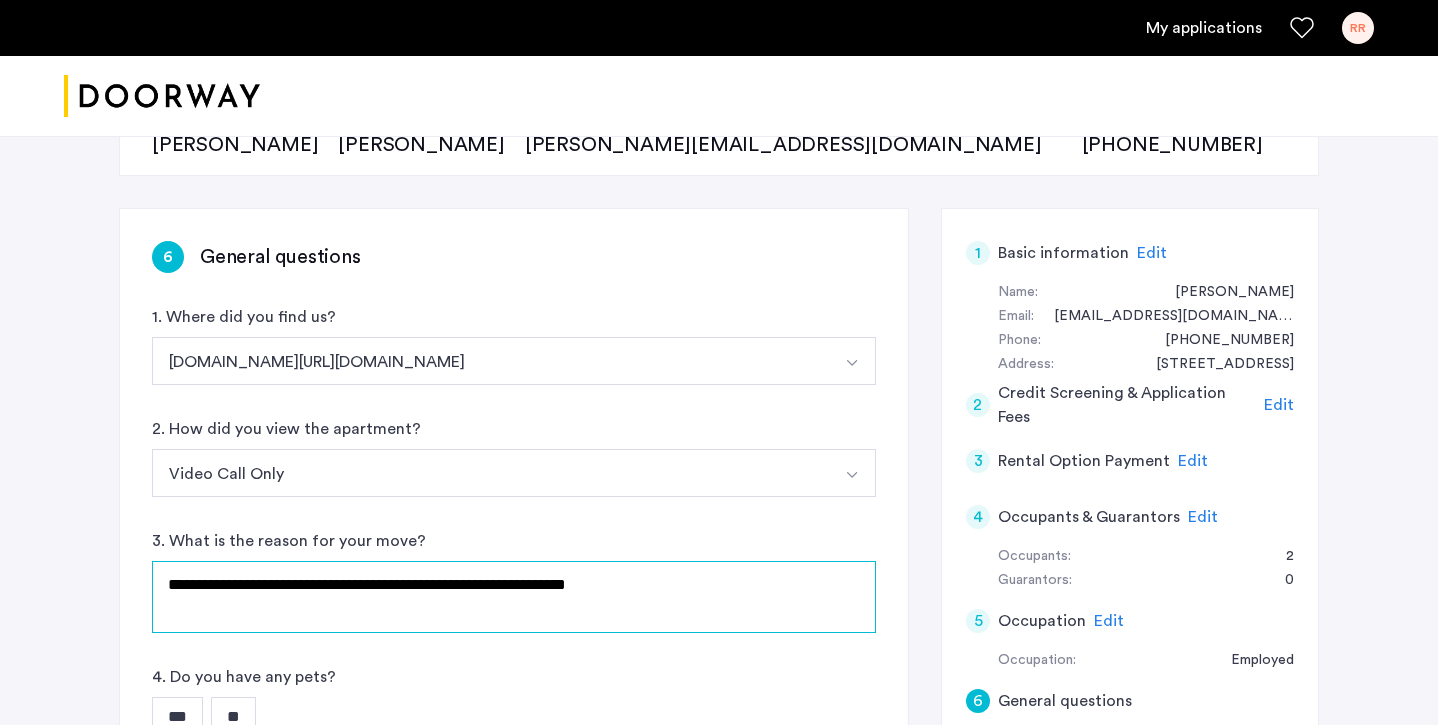
type textarea "**********"
click at [573, 679] on div "4. Do you have any pets? *** **" at bounding box center [514, 701] width 724 height 72
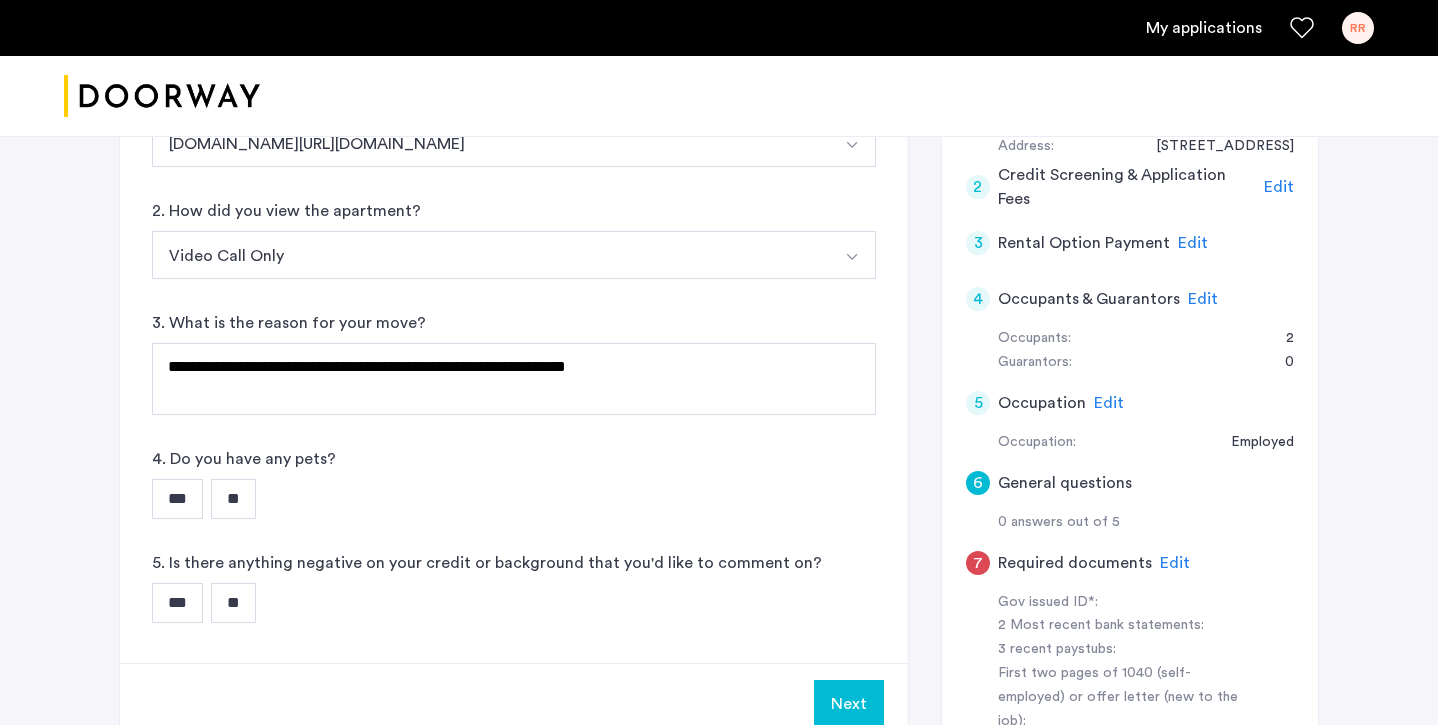
scroll to position [464, 0]
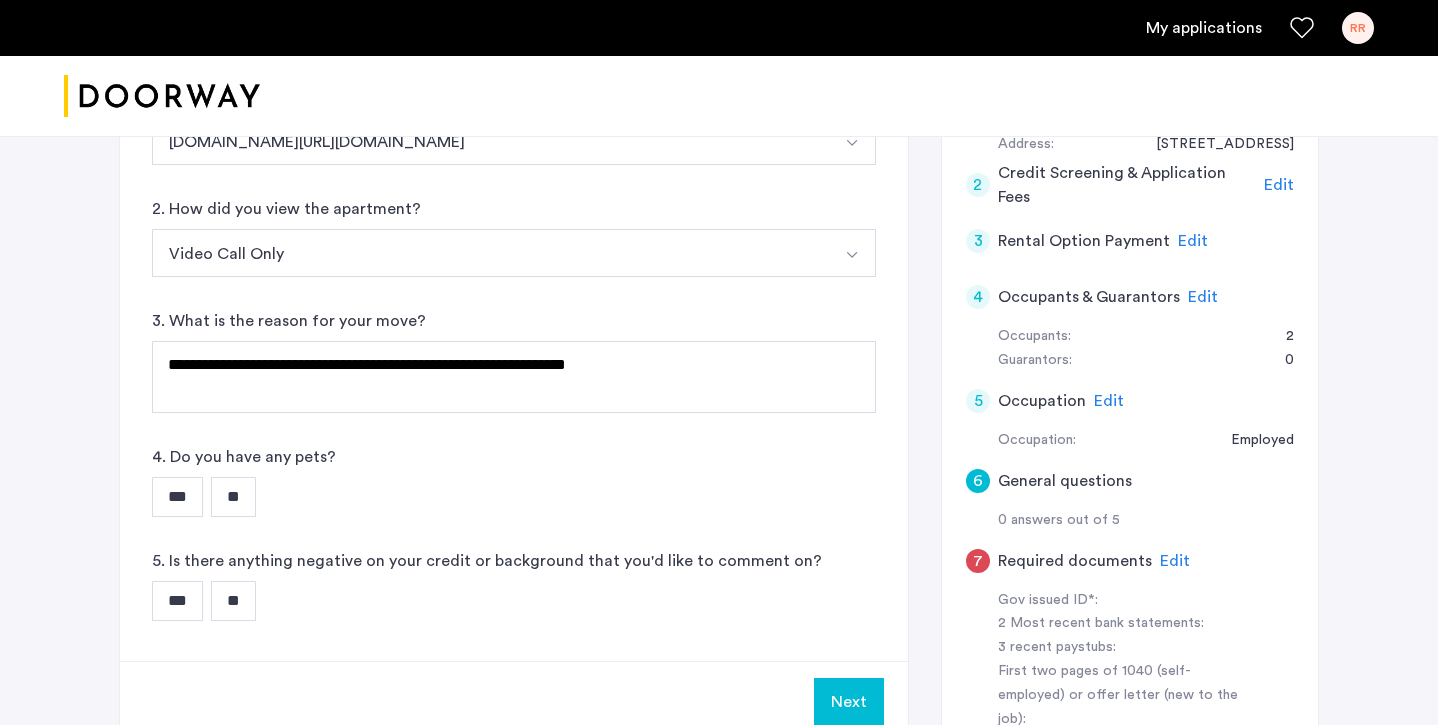
click at [232, 500] on input "**" at bounding box center [233, 497] width 45 height 40
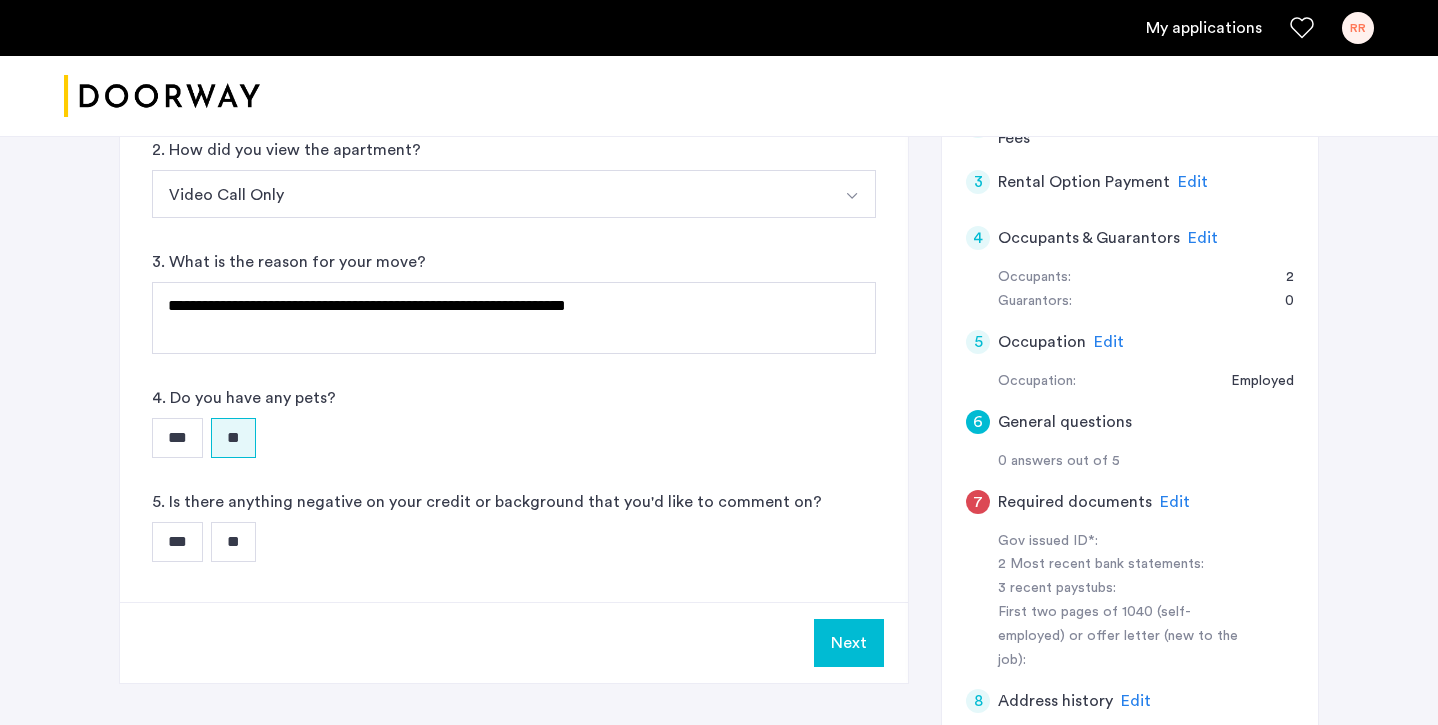
scroll to position [525, 0]
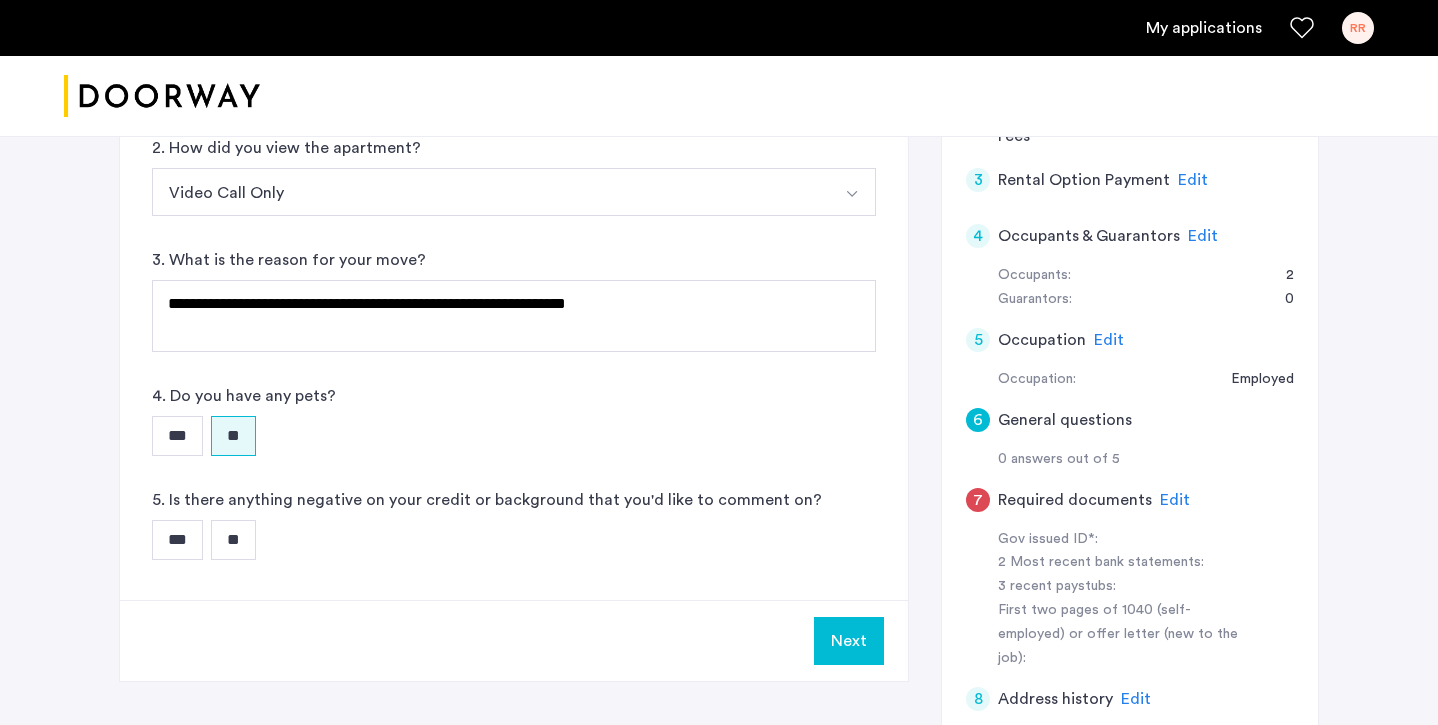
click at [255, 535] on input "**" at bounding box center [233, 540] width 45 height 40
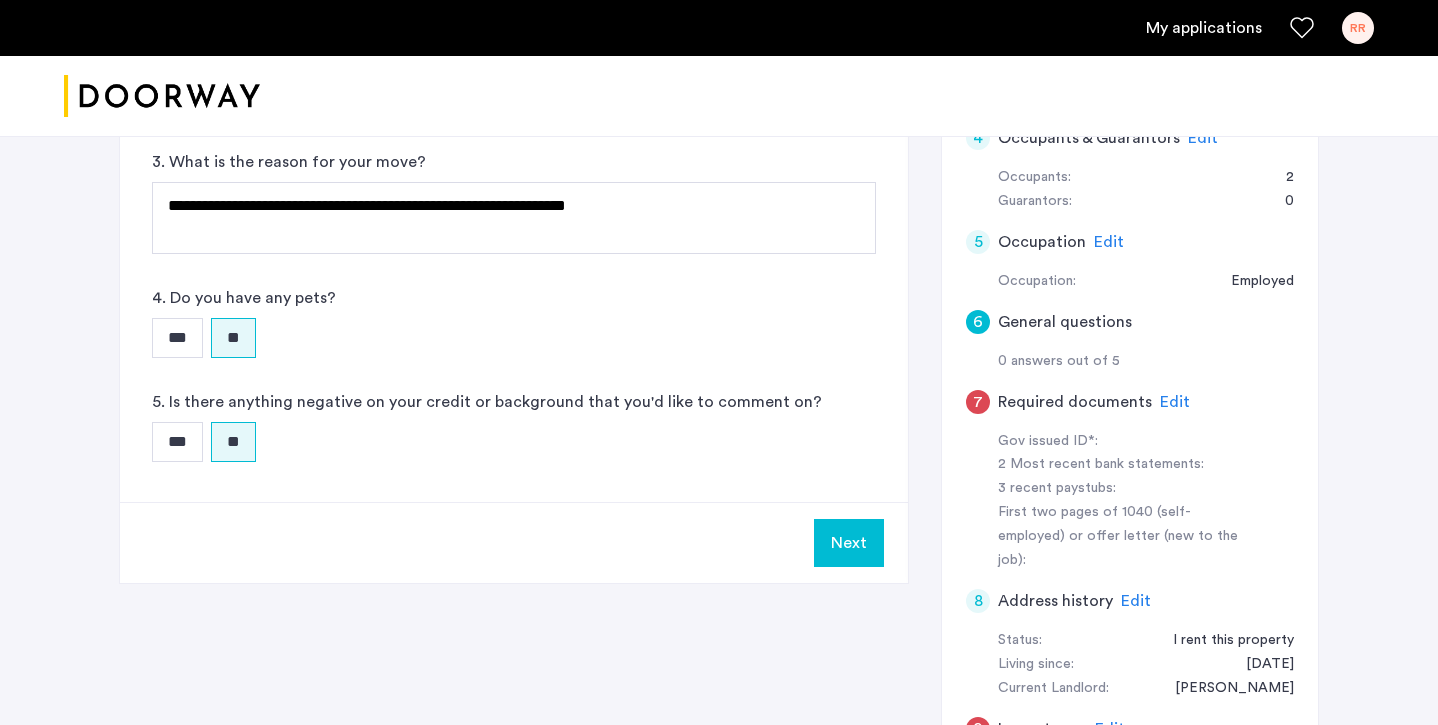
scroll to position [624, 0]
click at [845, 554] on button "Next" at bounding box center [849, 542] width 70 height 48
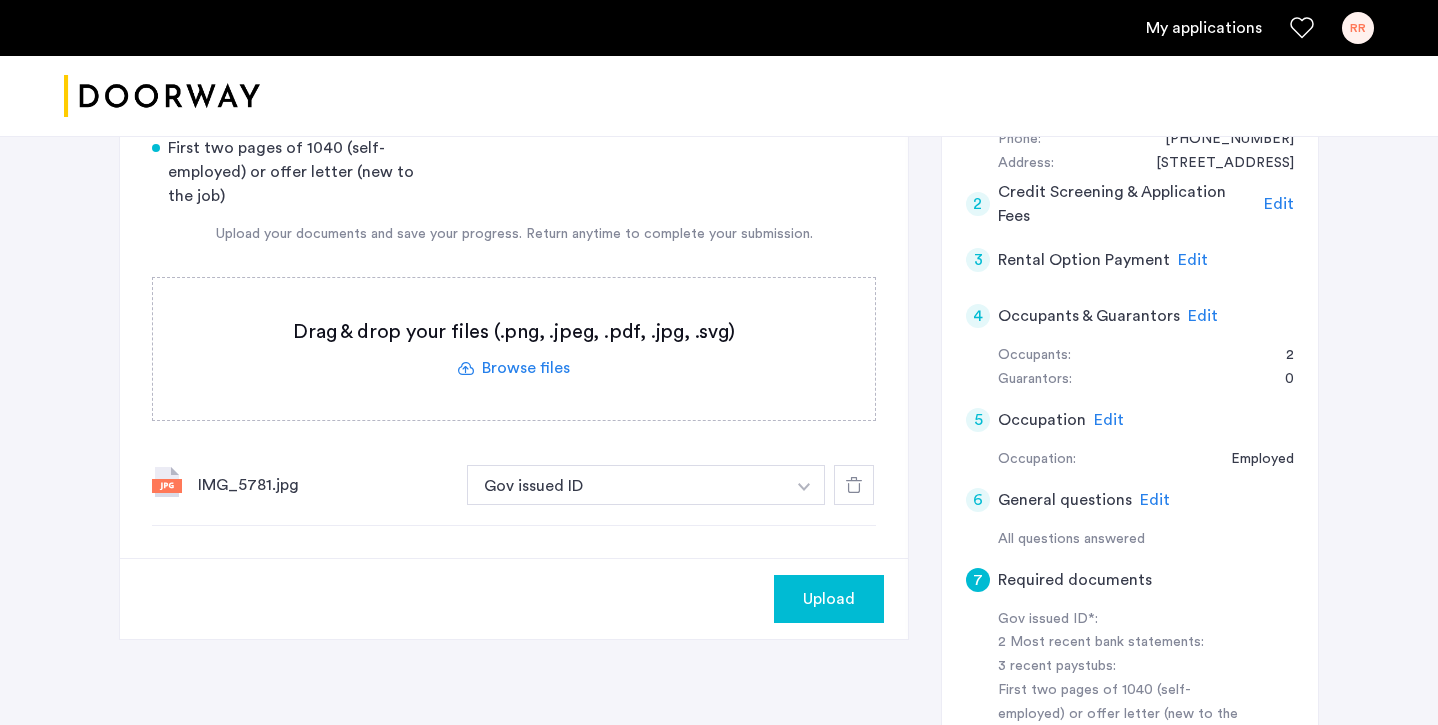
scroll to position [455, 0]
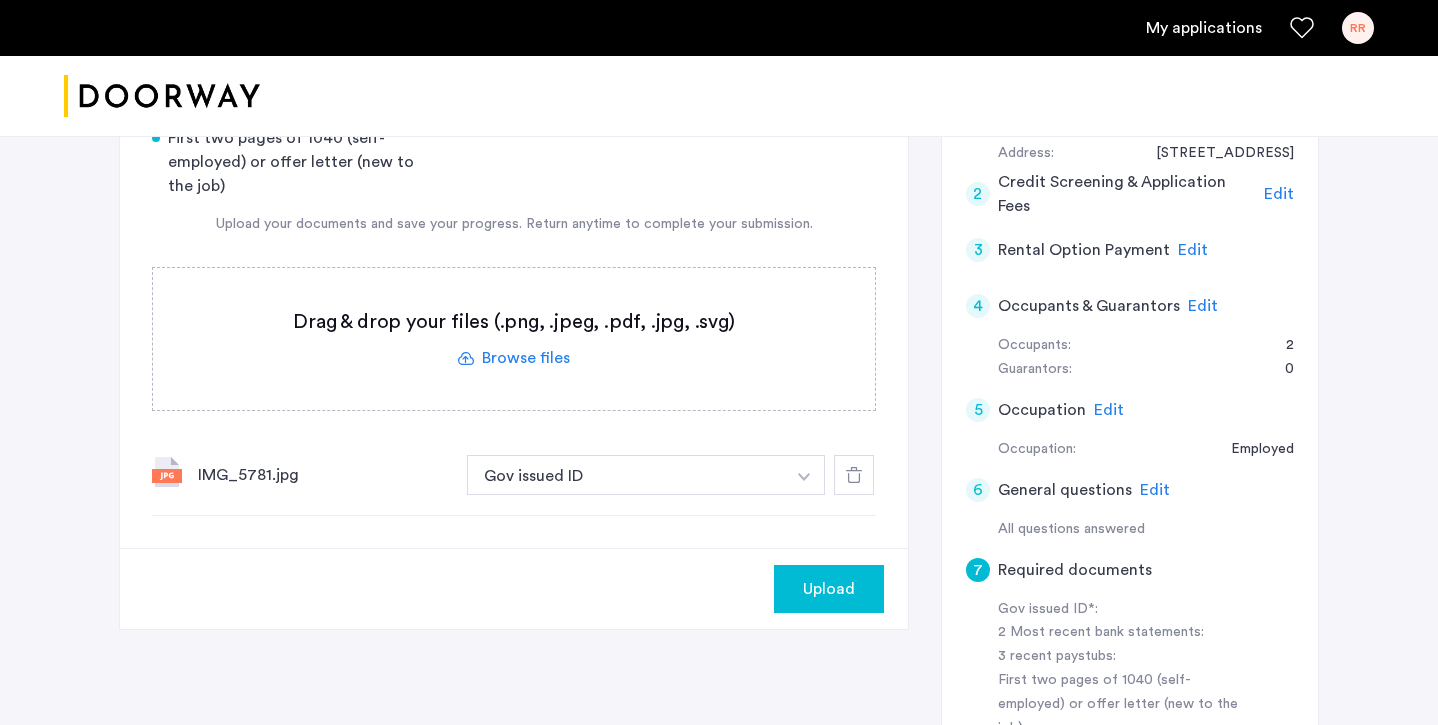
click at [830, 586] on span "Upload" at bounding box center [829, 589] width 52 height 24
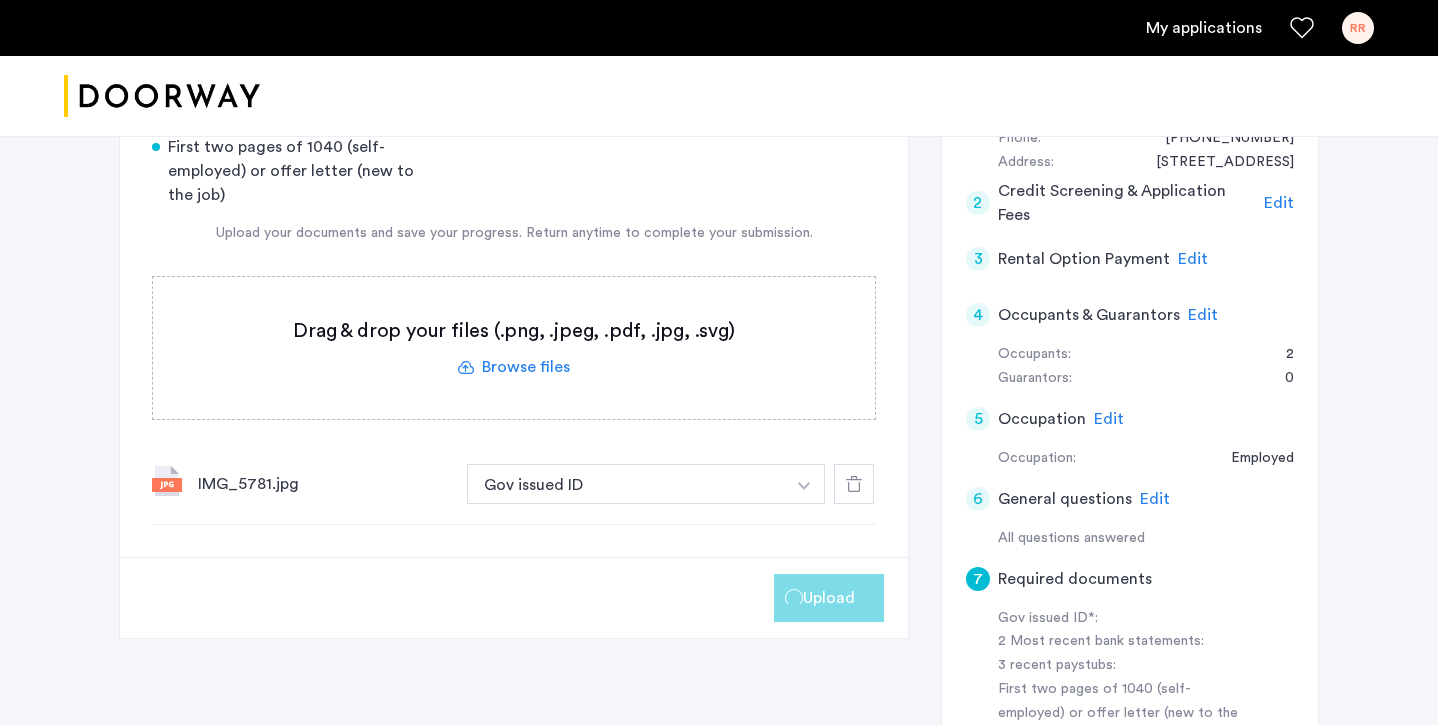
scroll to position [444, 0]
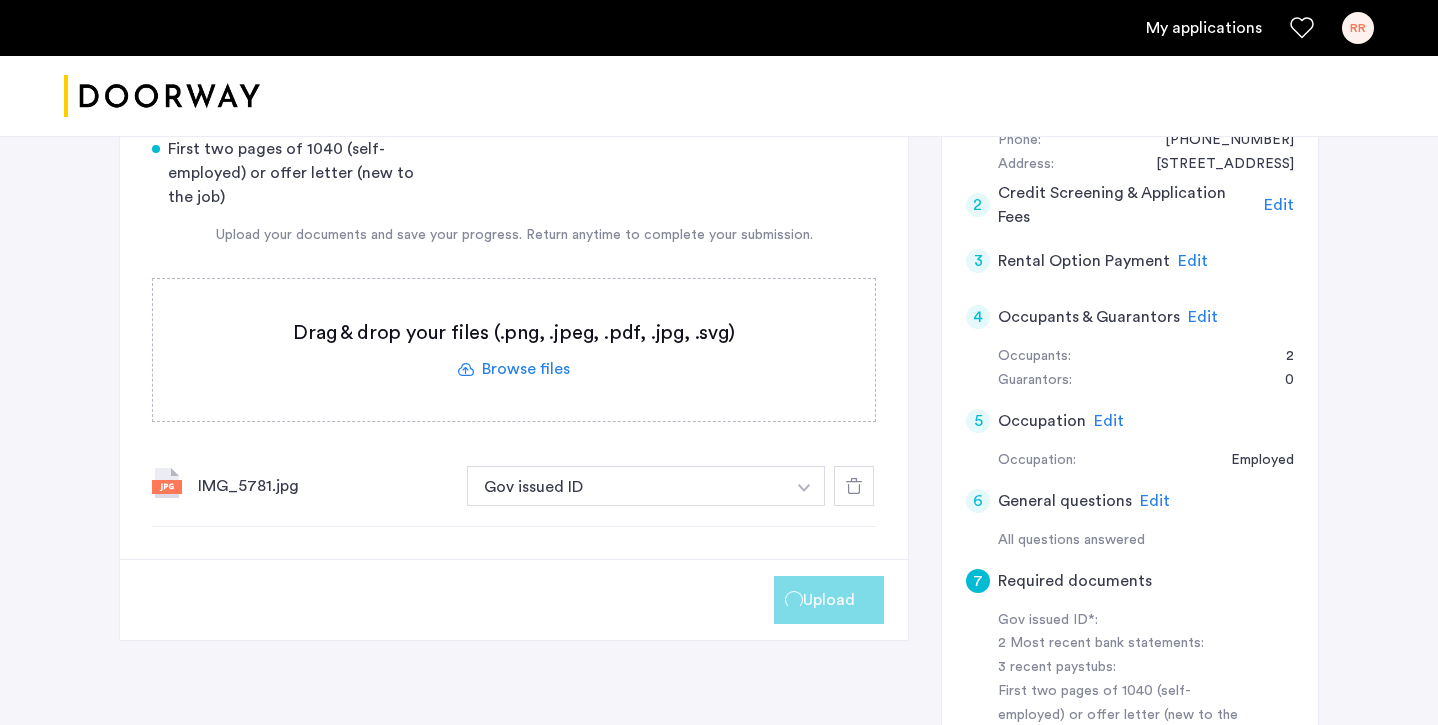
click at [473, 356] on label at bounding box center [514, 350] width 722 height 142
click at [0, 0] on input "file" at bounding box center [0, 0] width 0 height 0
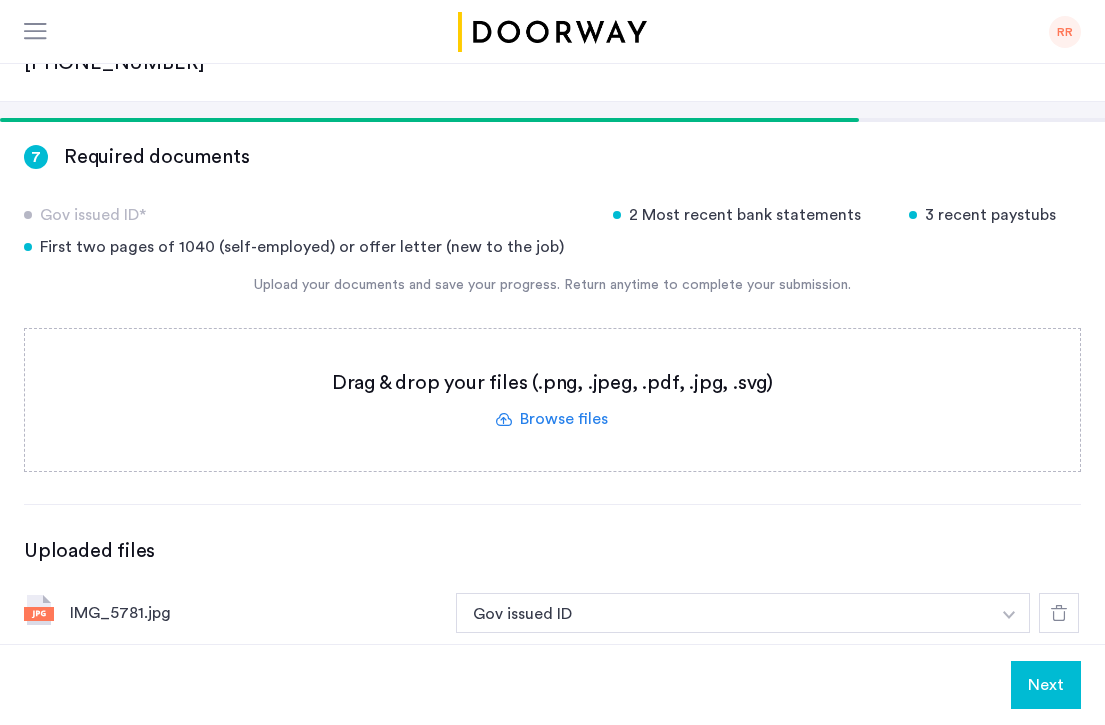
scroll to position [273, 0]
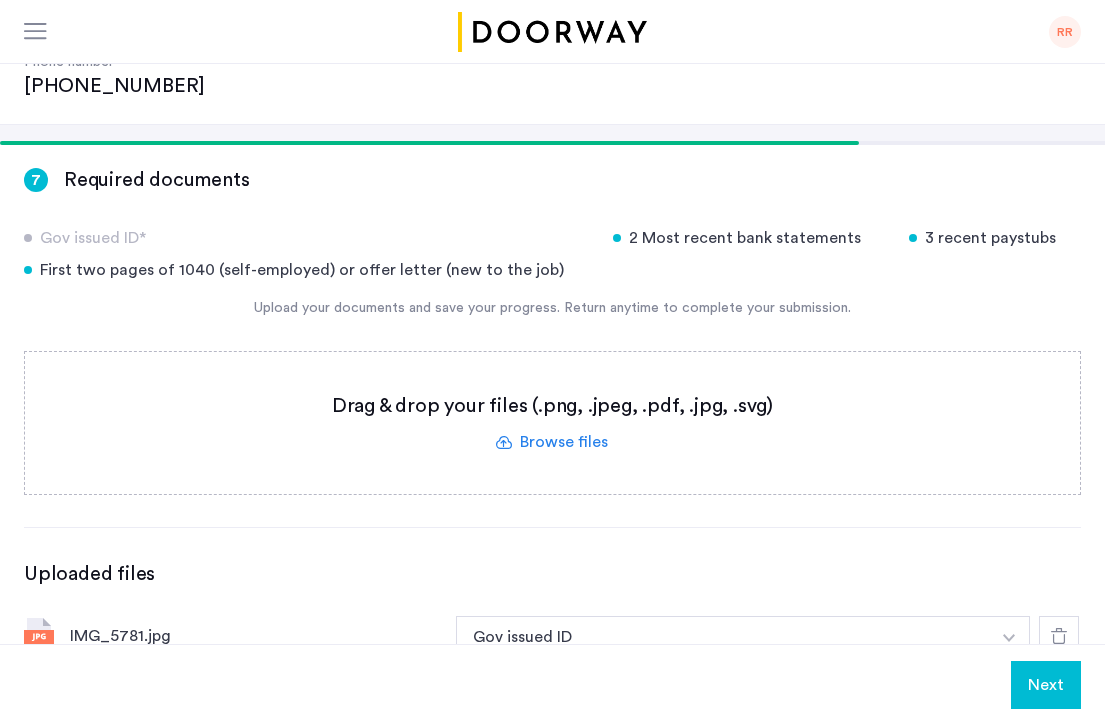
click at [561, 365] on label at bounding box center [552, 423] width 1055 height 142
click at [0, 0] on input "file" at bounding box center [0, 0] width 0 height 0
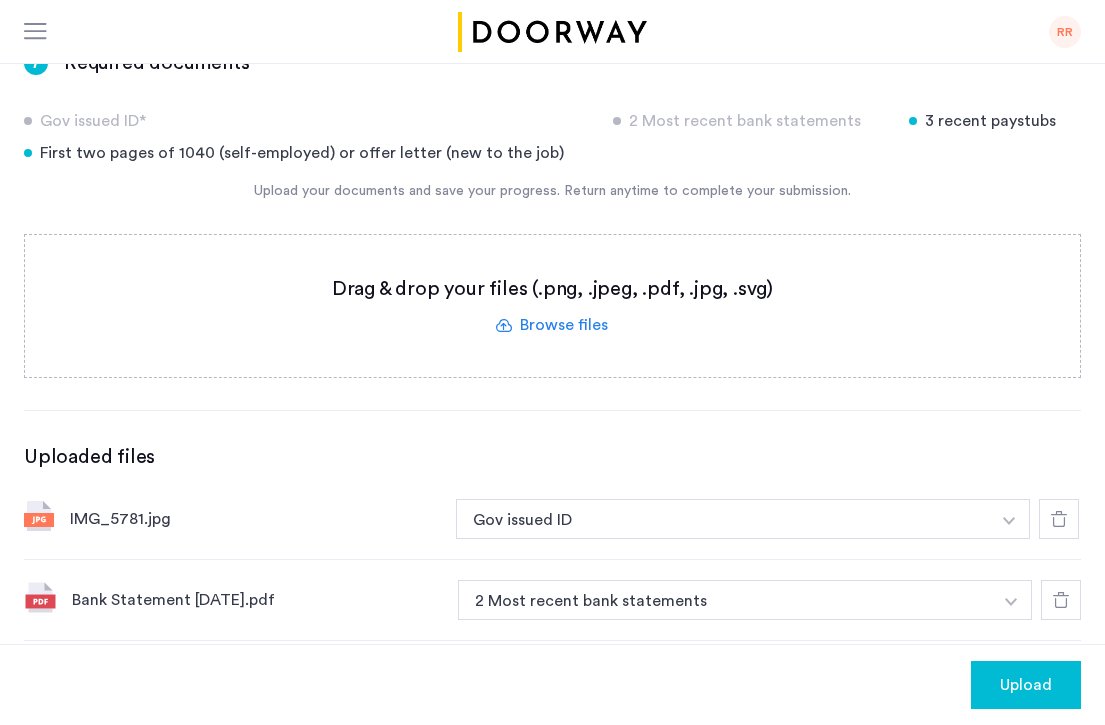
scroll to position [391, 0]
click at [545, 266] on label at bounding box center [552, 305] width 1055 height 142
click at [0, 0] on input "file" at bounding box center [0, 0] width 0 height 0
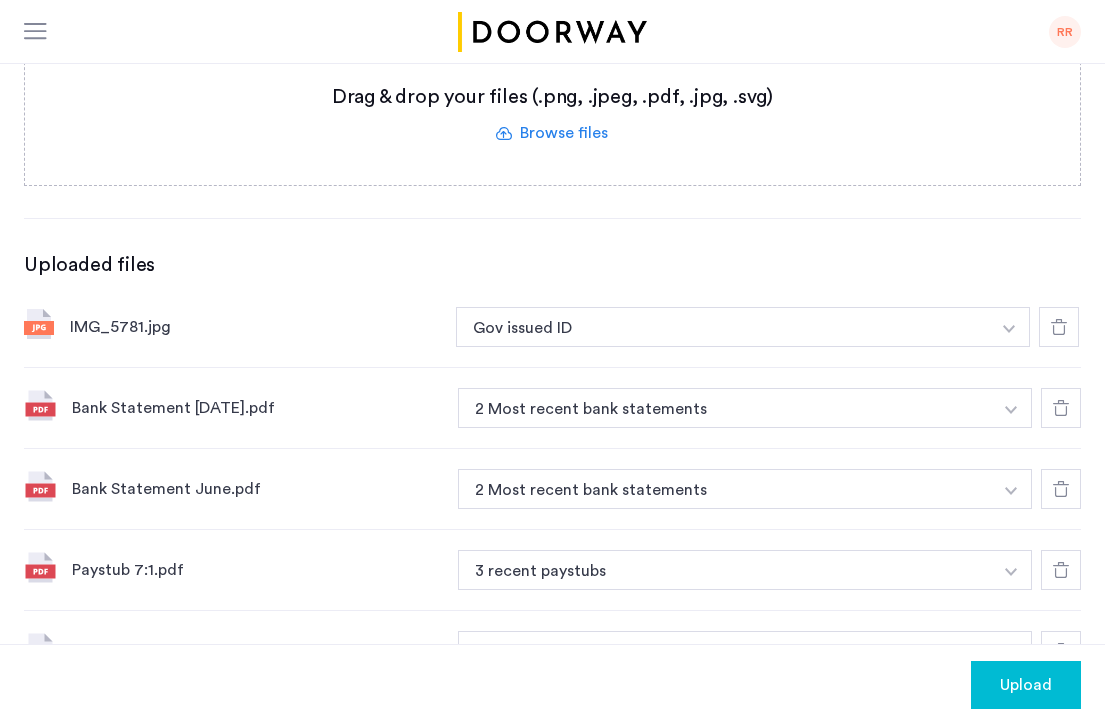
scroll to position [783, 0]
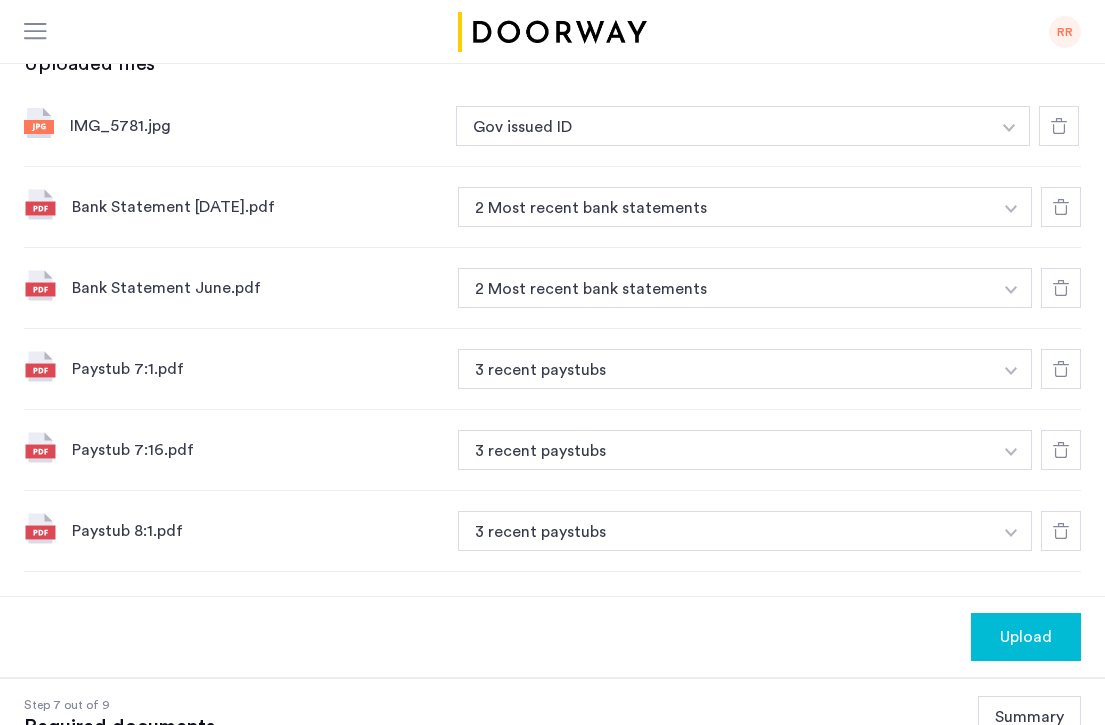
click at [991, 613] on button "Upload" at bounding box center [1026, 637] width 110 height 48
click at [1064, 613] on button "Next" at bounding box center [1046, 637] width 70 height 48
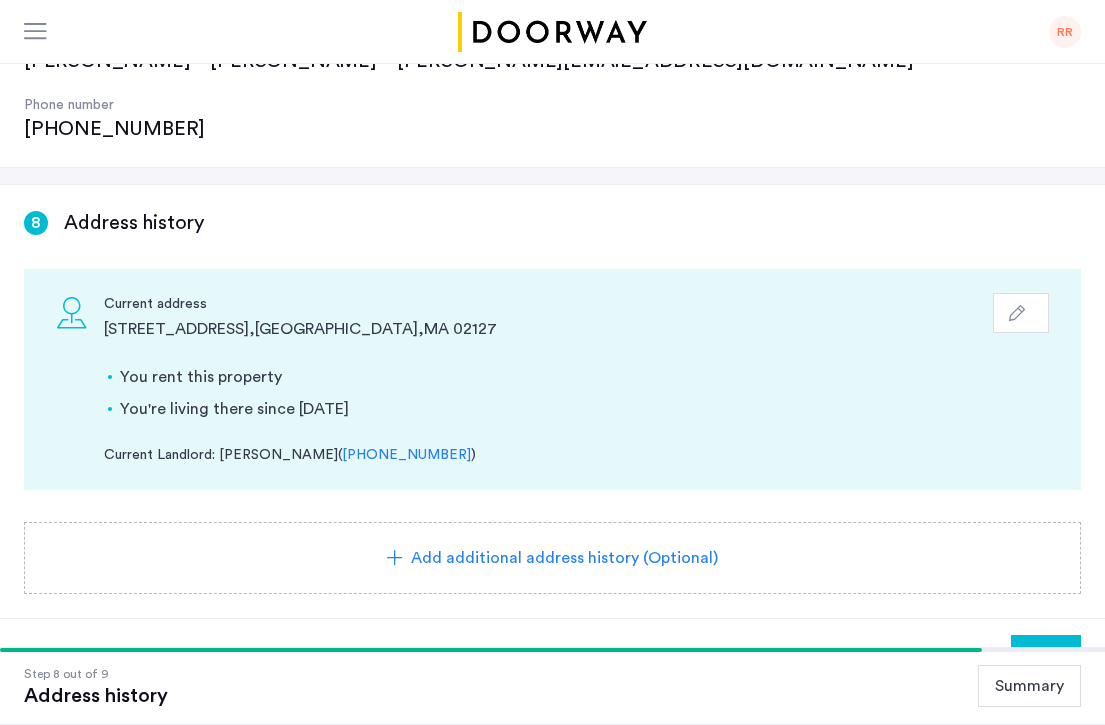
scroll to position [232, 0]
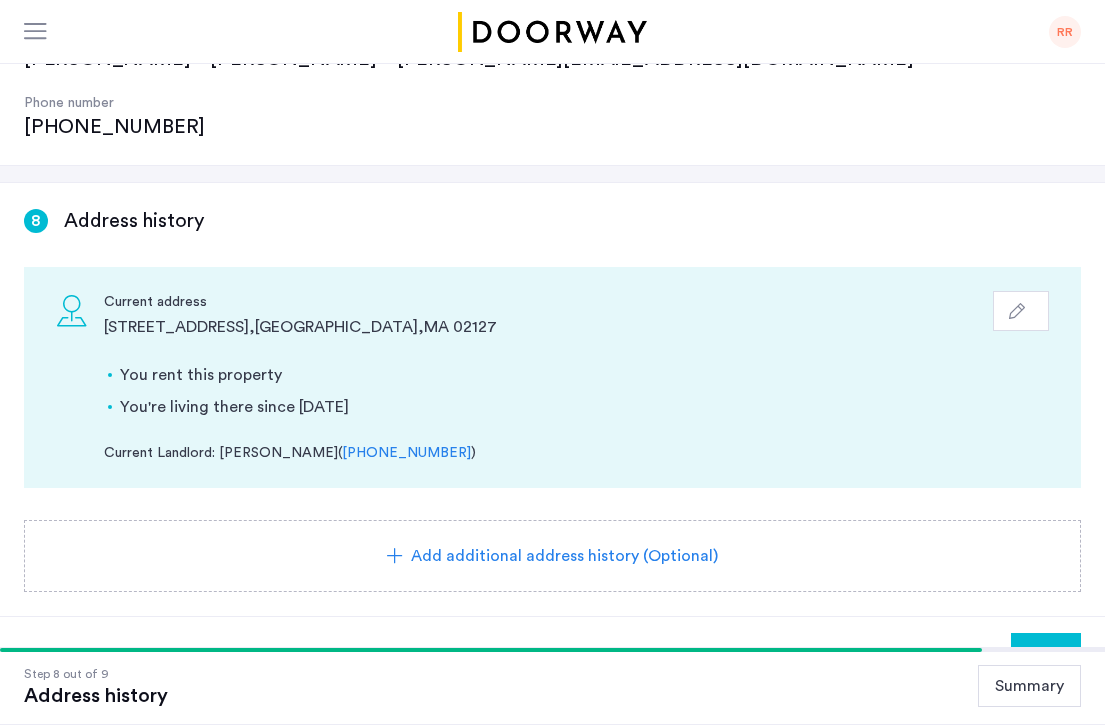
click at [1039, 645] on span "Next" at bounding box center [1046, 657] width 36 height 24
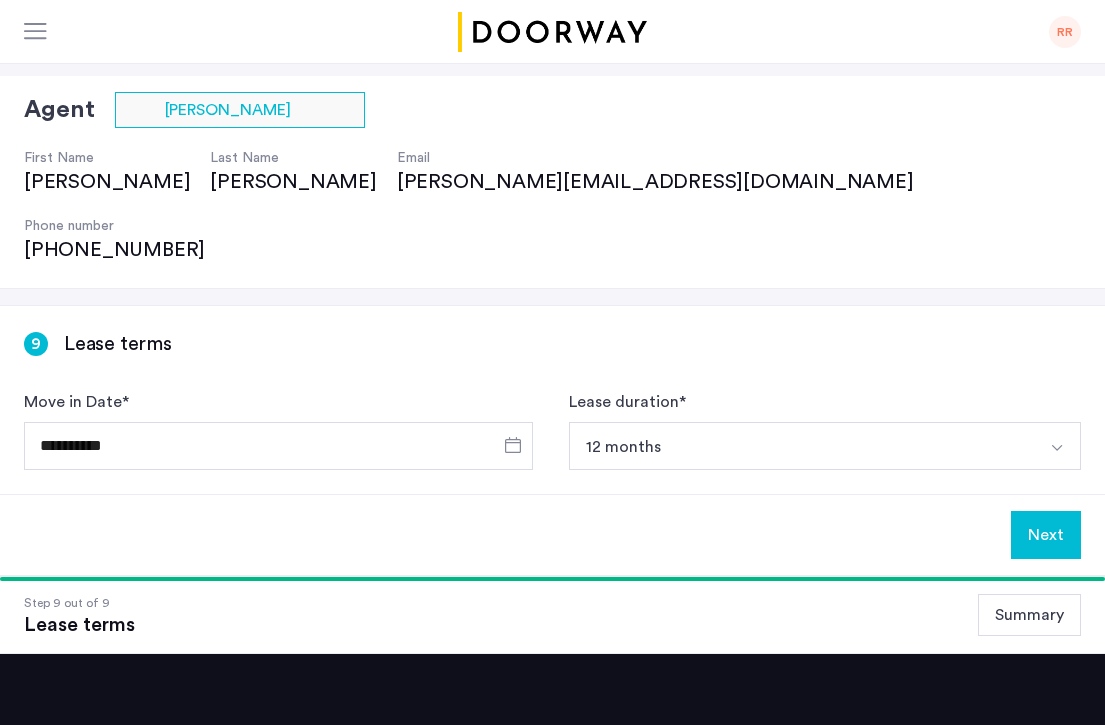
scroll to position [132, 0]
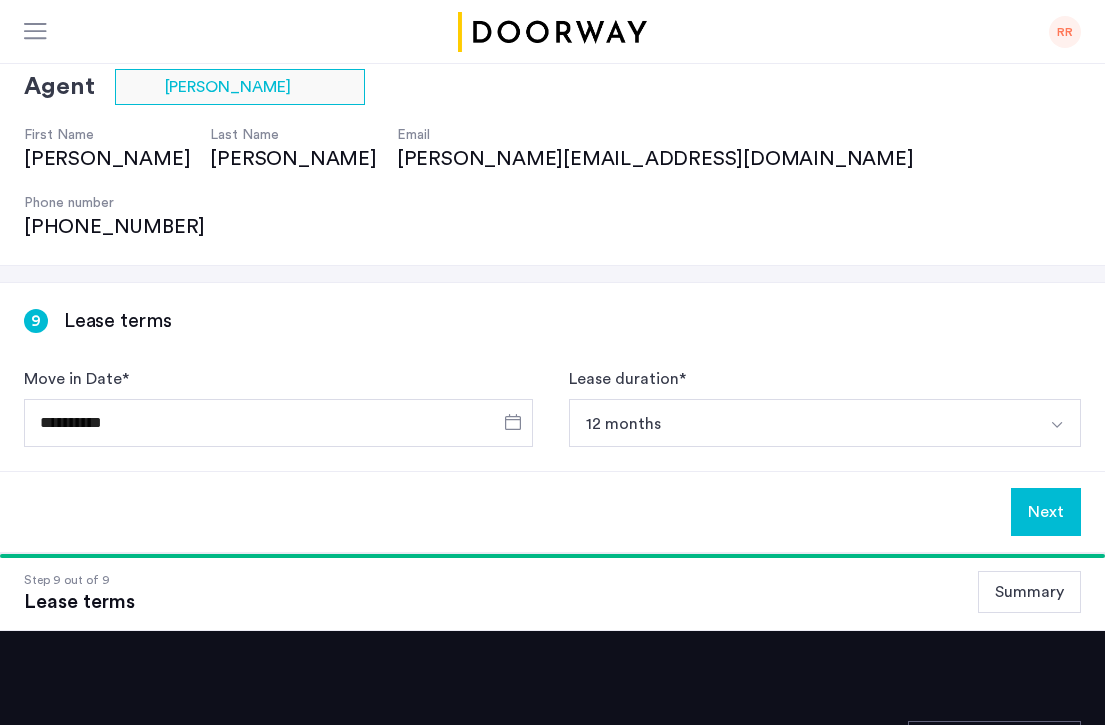
click at [814, 399] on button "12 months" at bounding box center [802, 423] width 466 height 48
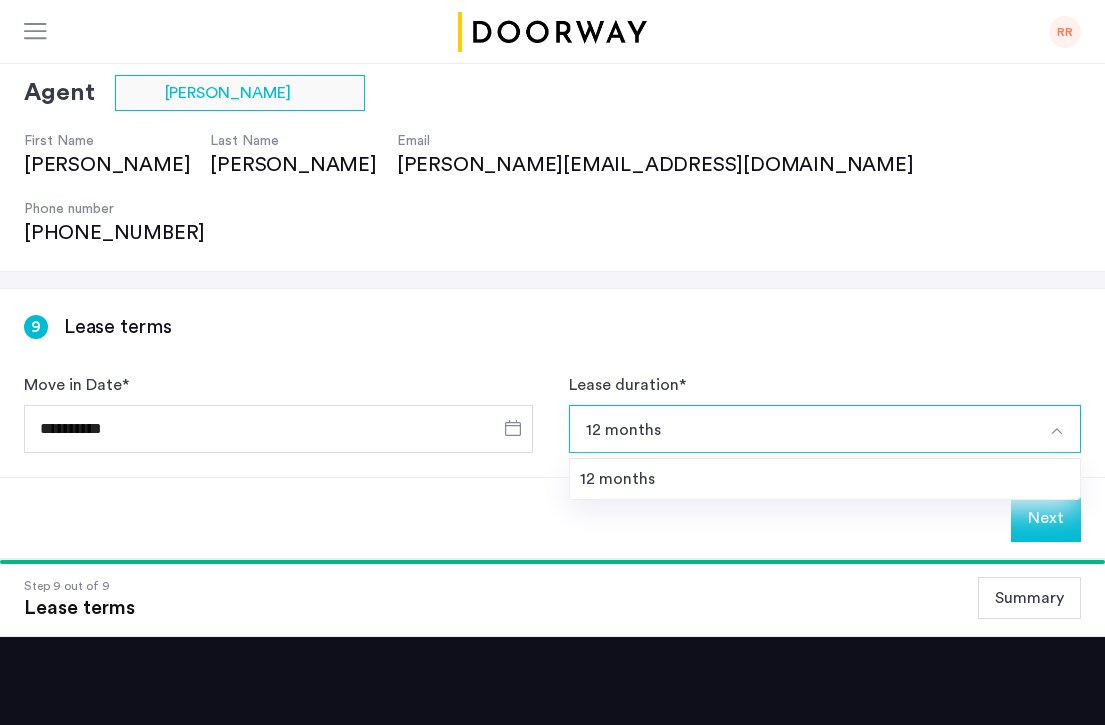
click at [811, 405] on button "12 months" at bounding box center [802, 429] width 466 height 48
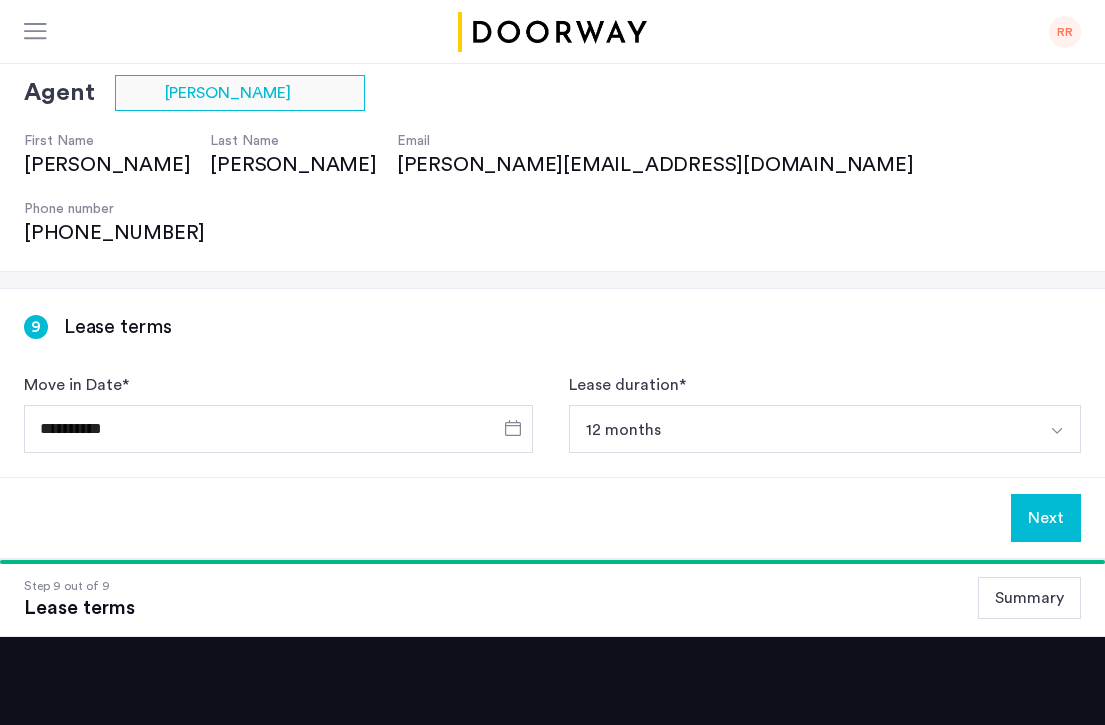
click at [1022, 494] on button "Next" at bounding box center [1046, 518] width 70 height 48
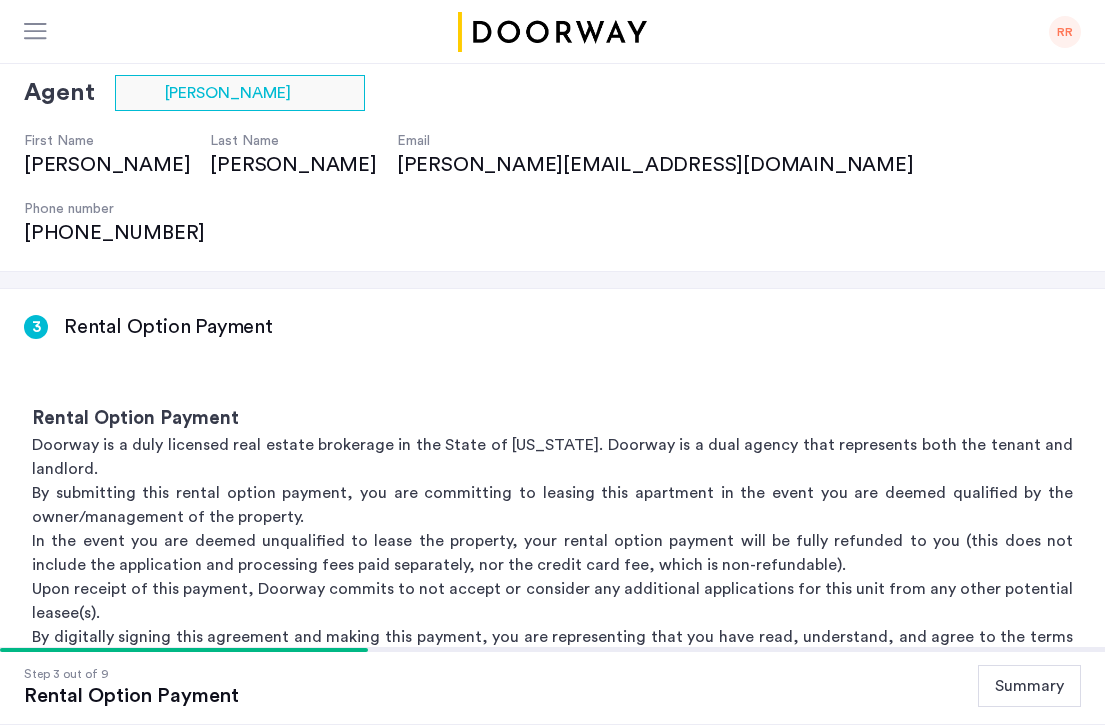
scroll to position [0, 0]
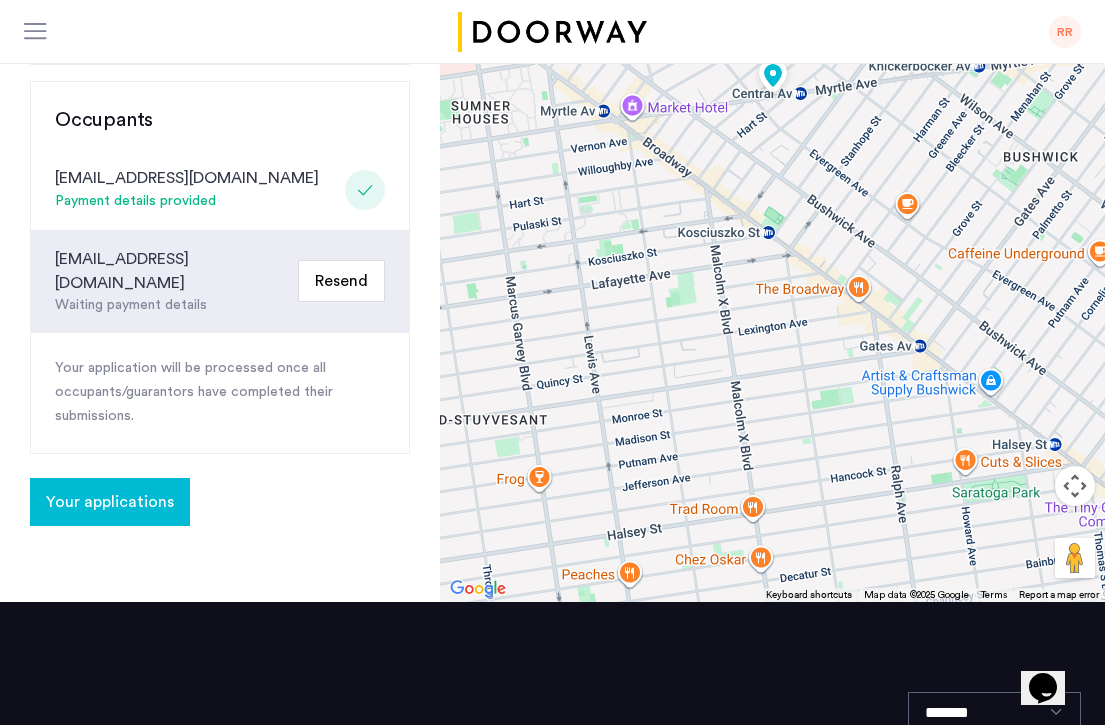
scroll to position [262, 0]
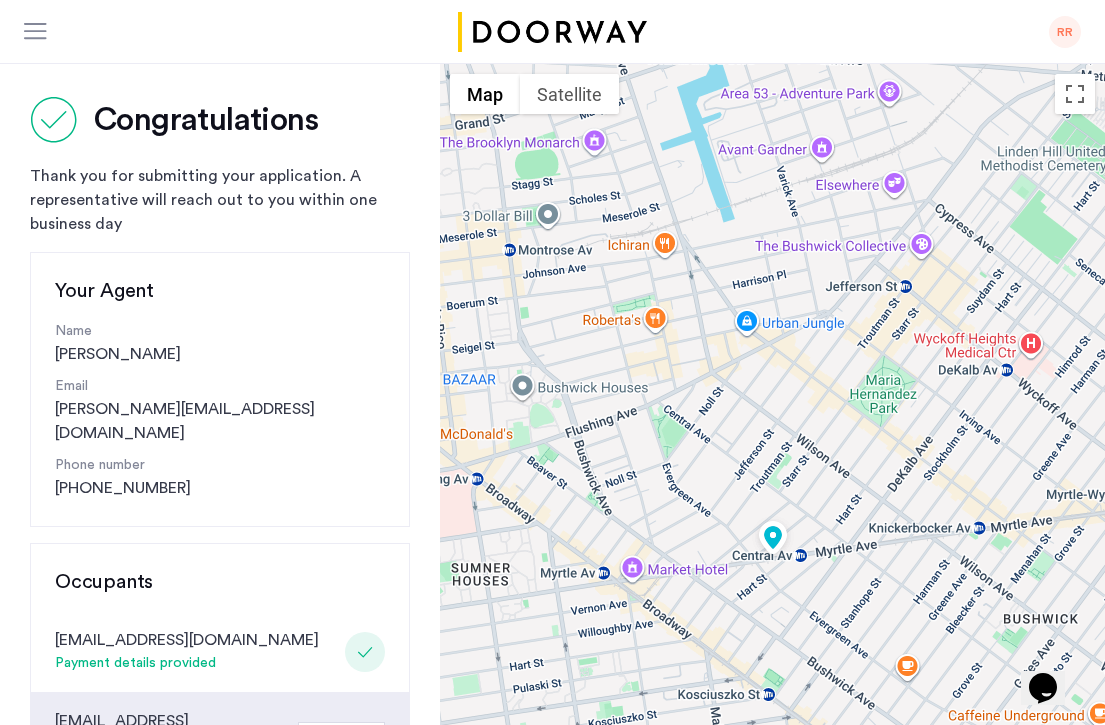
click at [35, 36] on div at bounding box center [36, 33] width 25 height 20
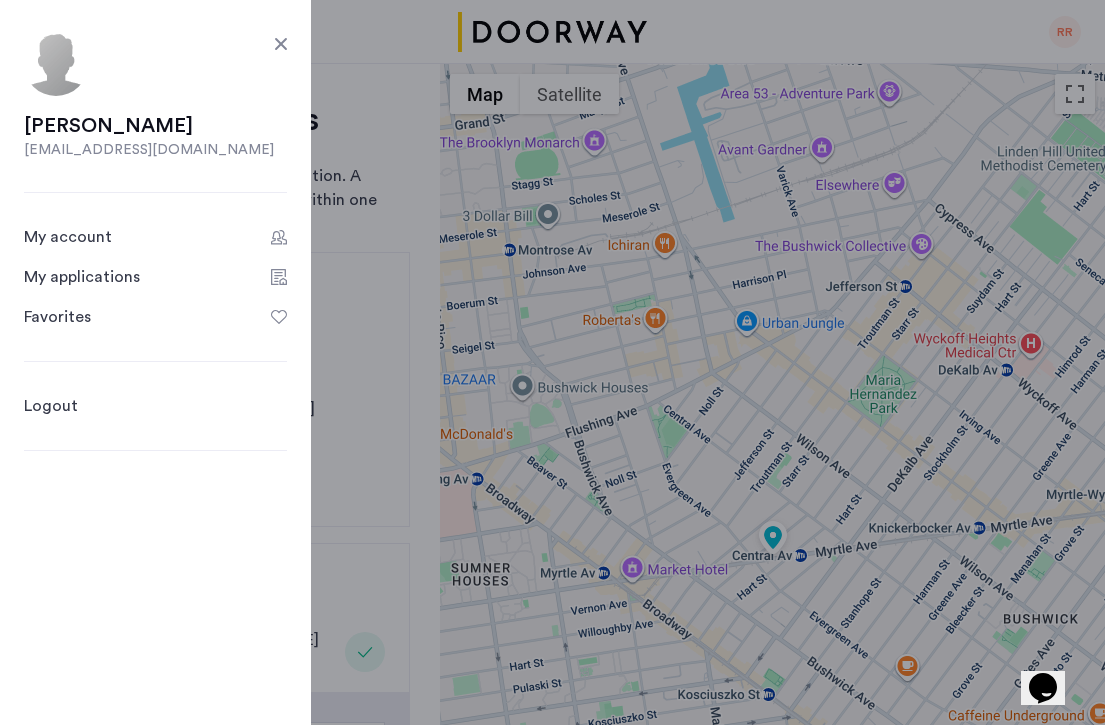
click at [93, 271] on div "My applications" at bounding box center [82, 277] width 116 height 24
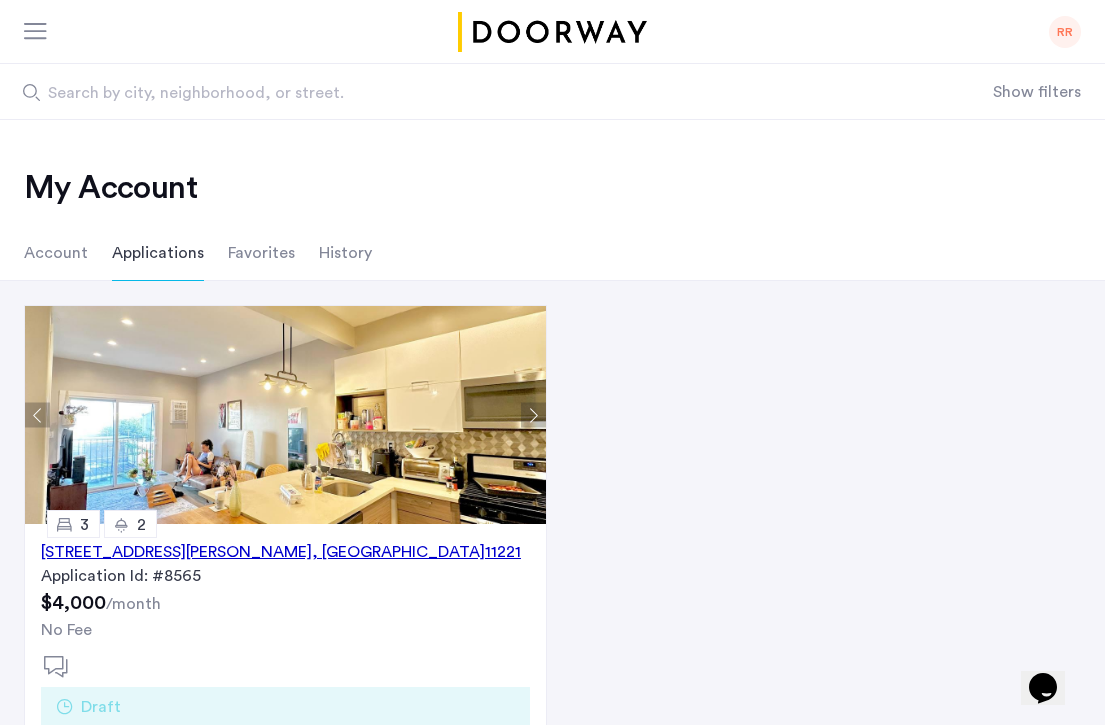
scroll to position [209, 0]
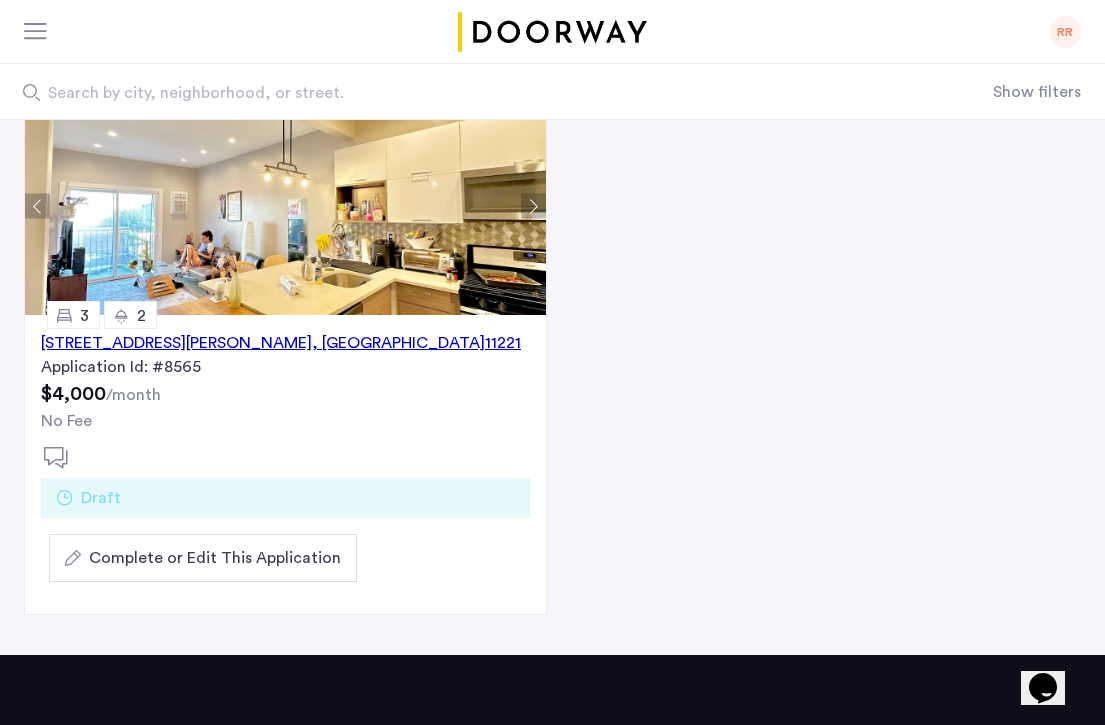
click at [253, 346] on div "[STREET_ADDRESS][PERSON_NAME]" at bounding box center [281, 343] width 480 height 24
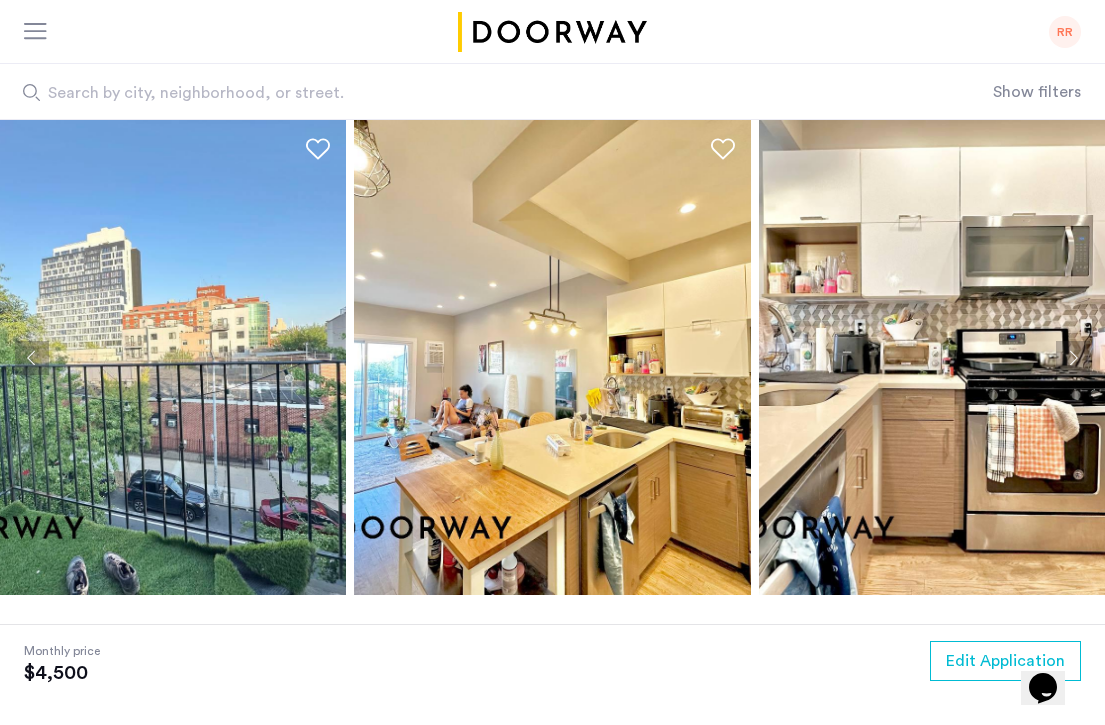
click at [33, 28] on div at bounding box center [36, 33] width 25 height 20
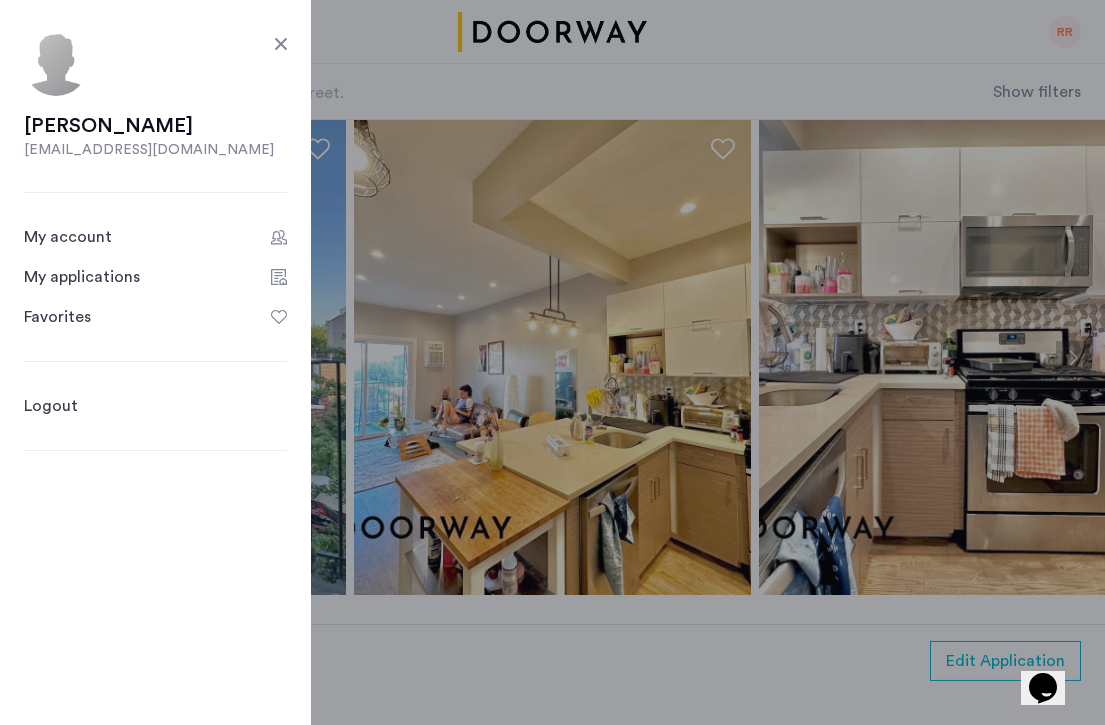
click at [95, 280] on div "My applications" at bounding box center [82, 277] width 116 height 24
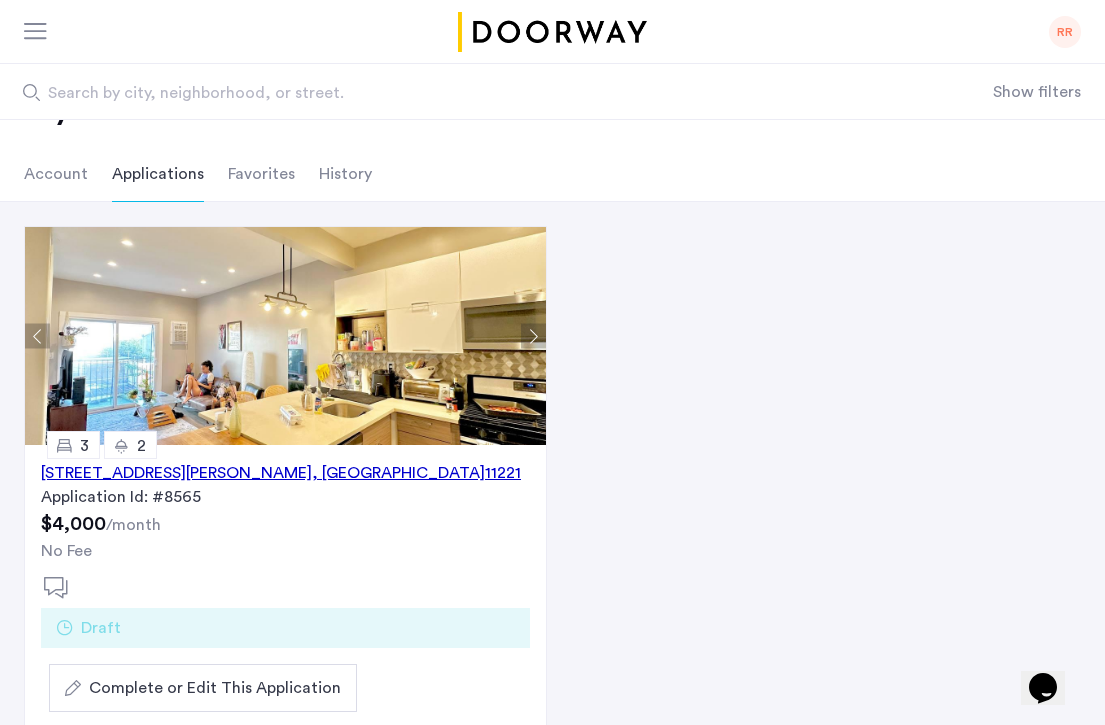
scroll to position [183, 0]
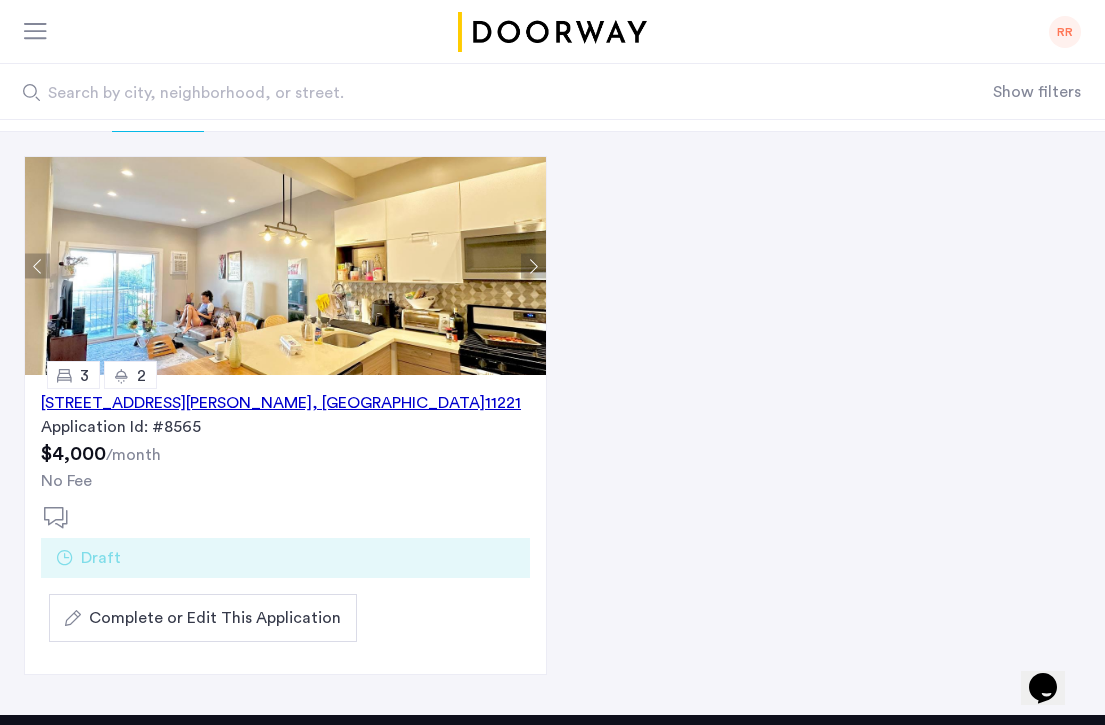
scroll to position [196, 0]
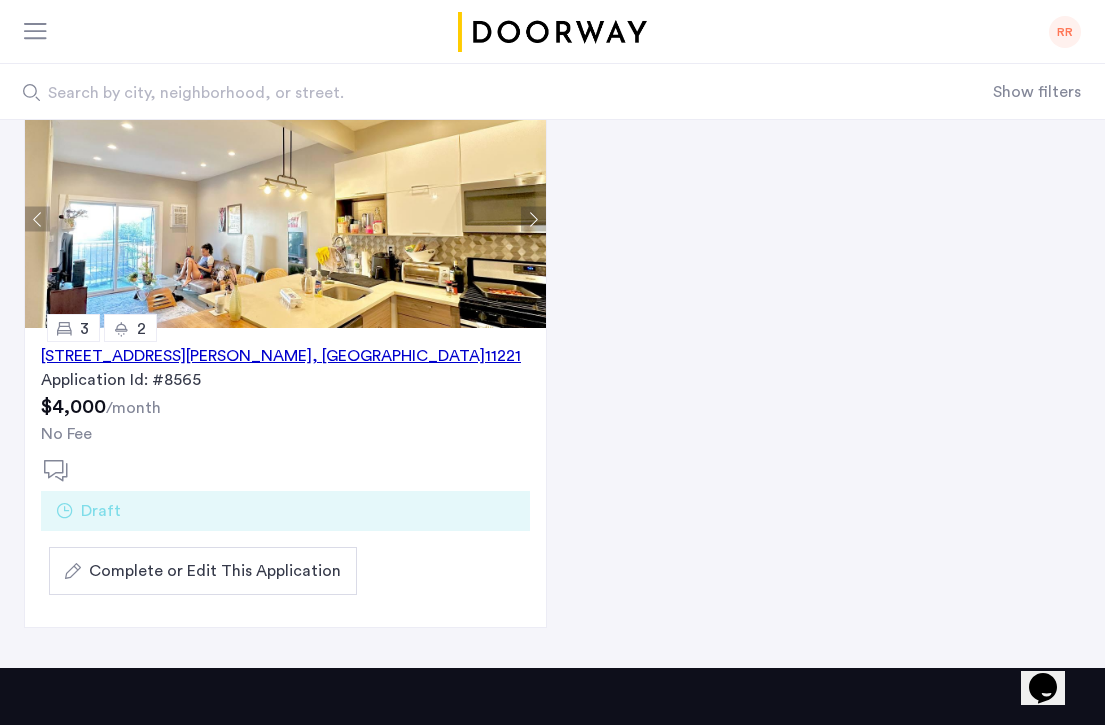
click at [153, 354] on div "[STREET_ADDRESS][PERSON_NAME]" at bounding box center [281, 356] width 480 height 24
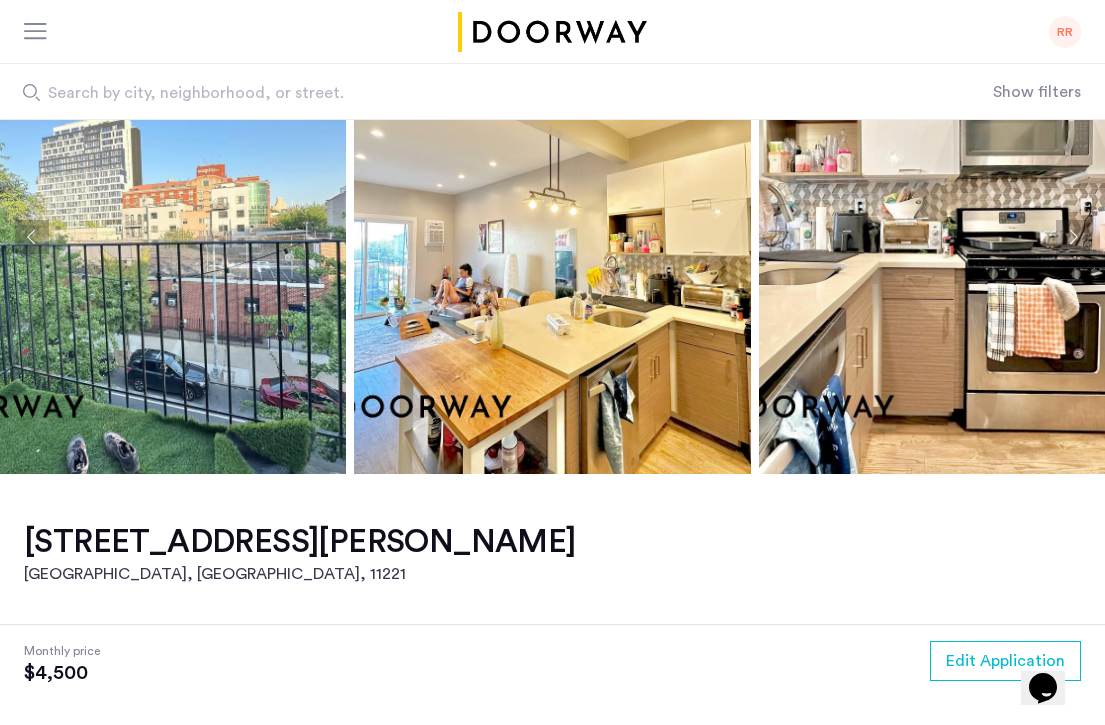
scroll to position [55, 0]
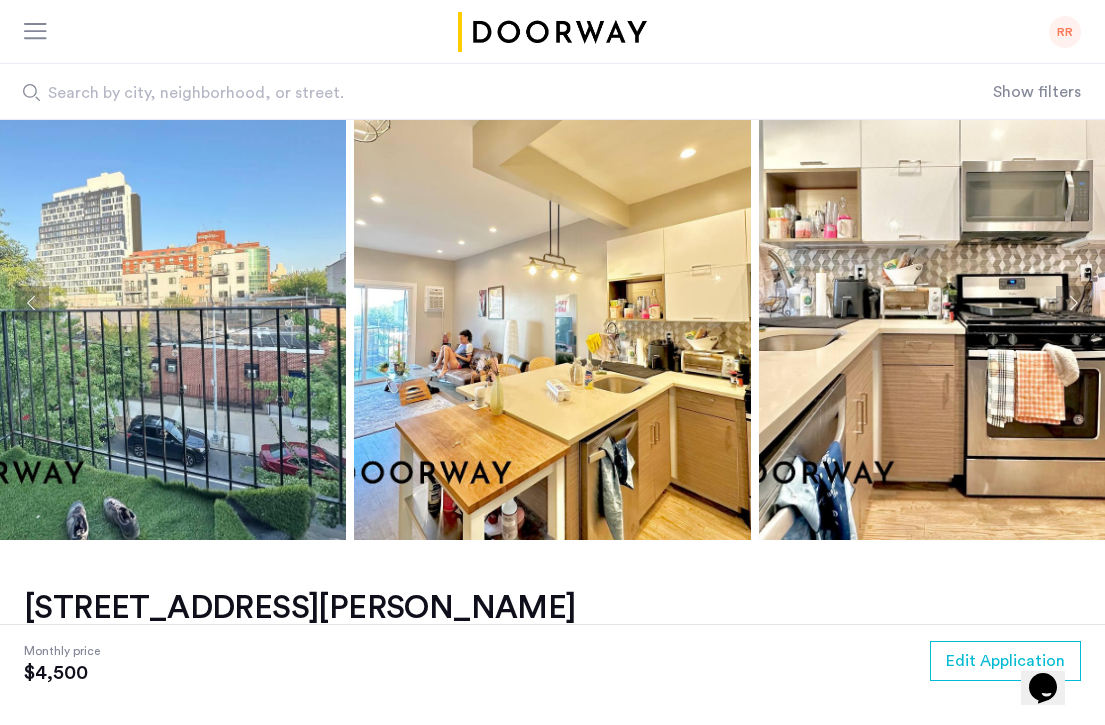
click at [1054, 30] on div "RR" at bounding box center [1065, 32] width 32 height 32
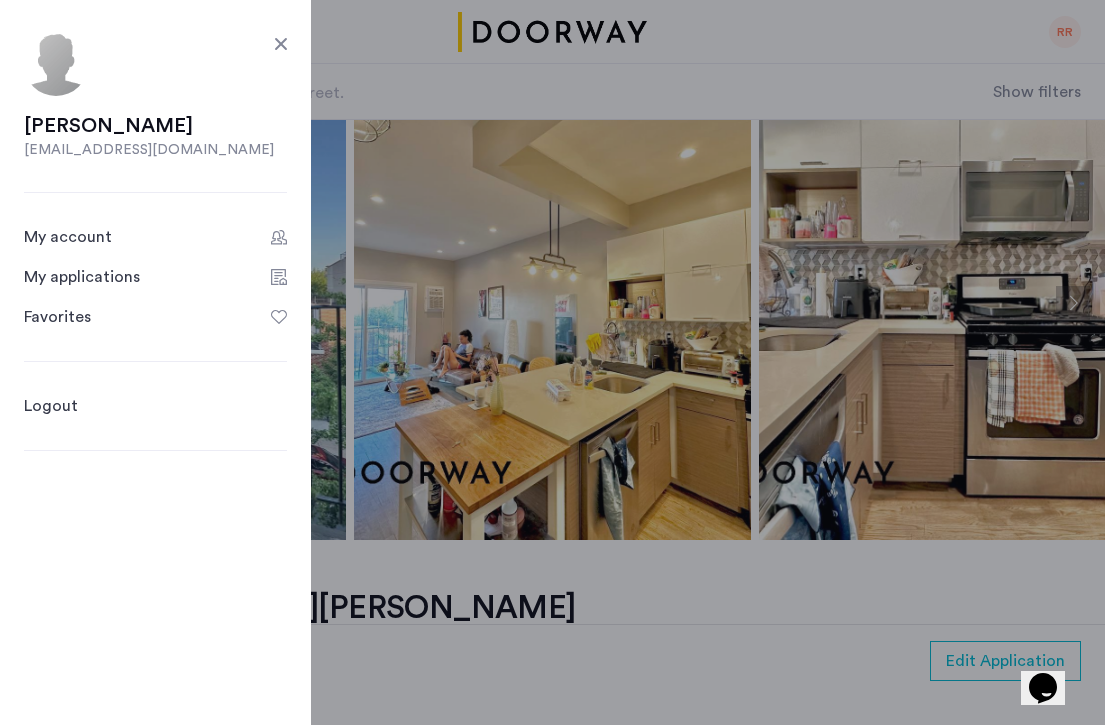
click at [139, 274] on link "My applications" at bounding box center [155, 277] width 263 height 24
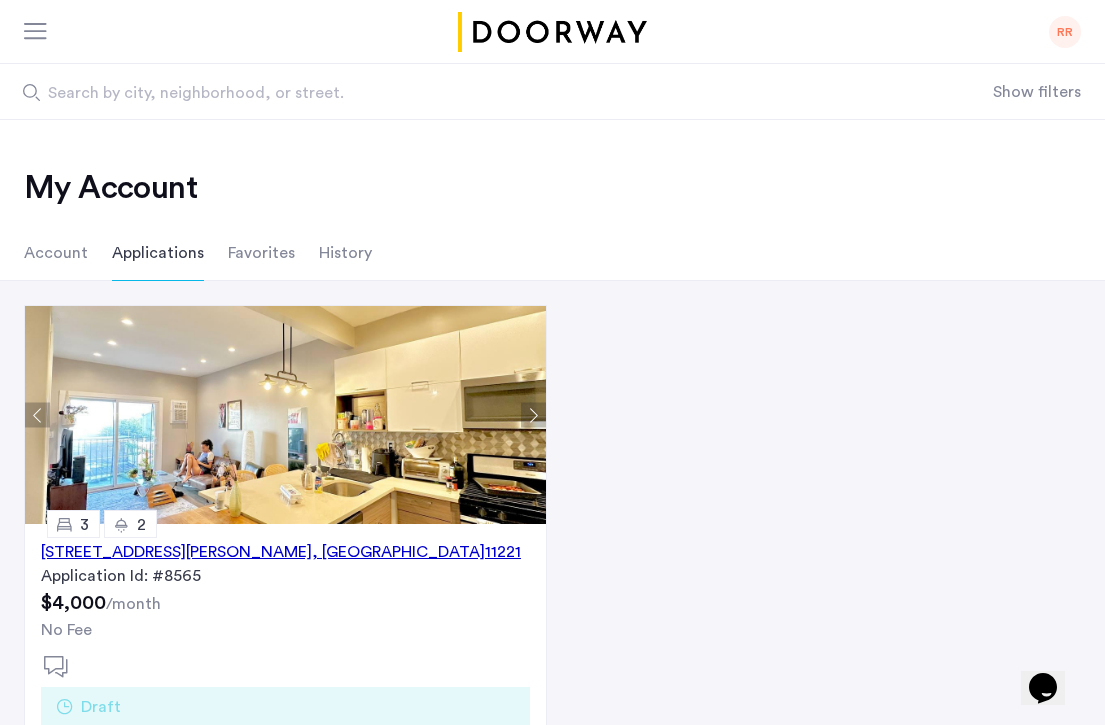
scroll to position [193, 0]
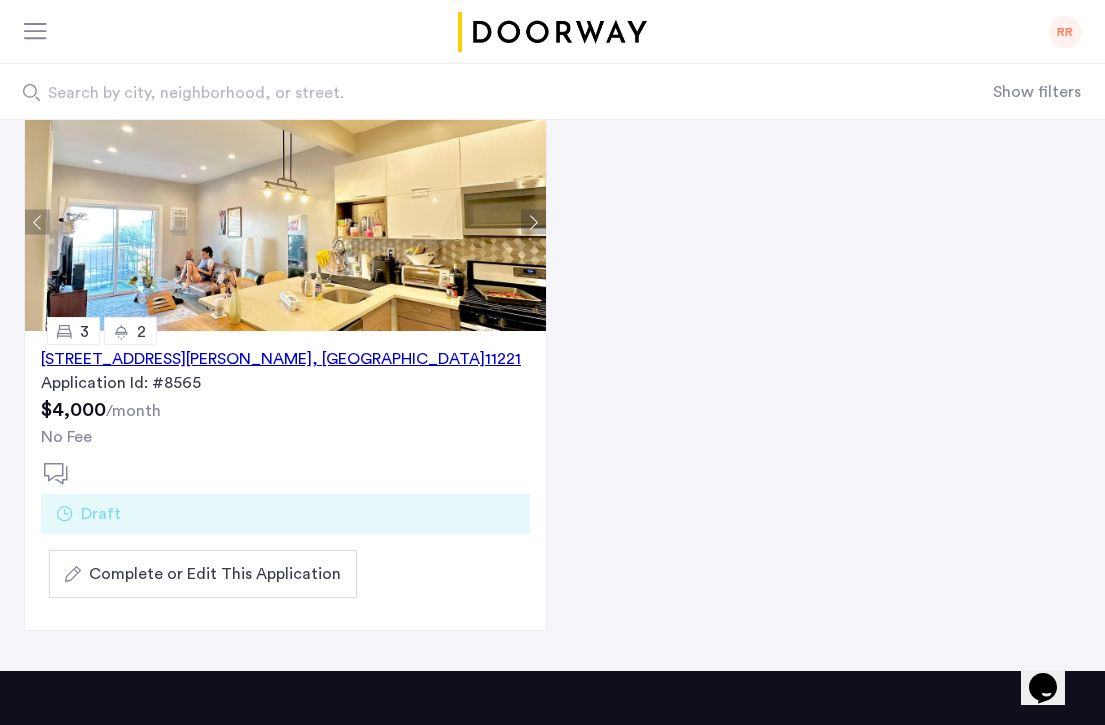
click at [111, 583] on span "Complete or Edit This Application" at bounding box center [215, 574] width 252 height 24
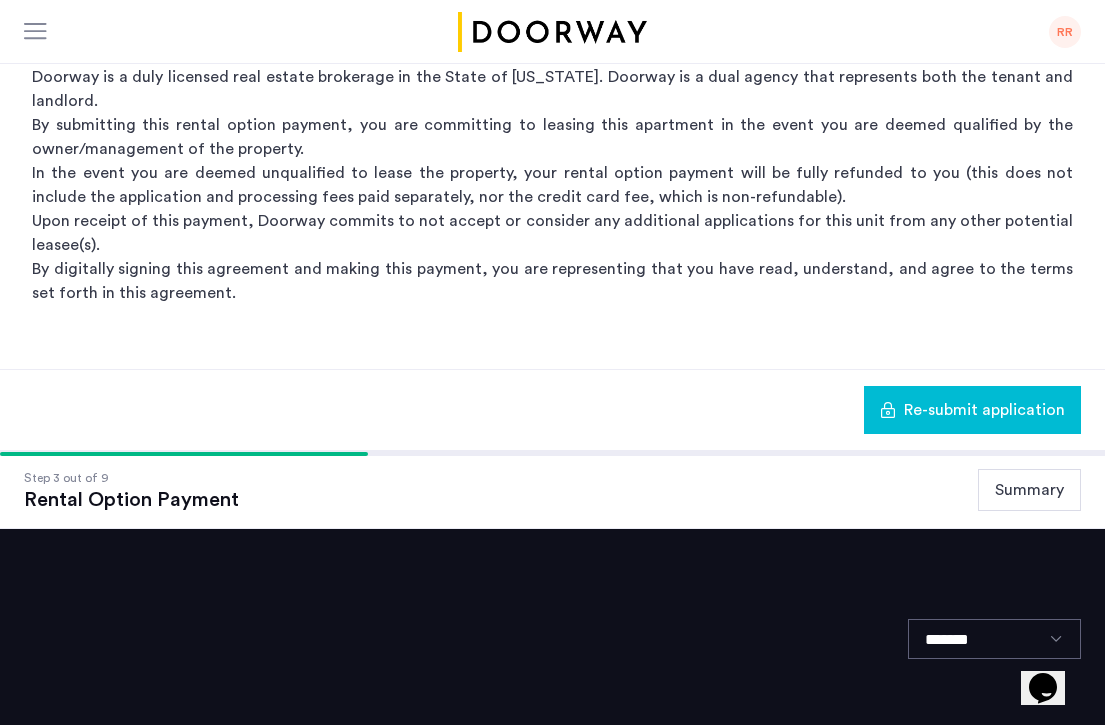
scroll to position [506, 0]
